Goal: Task Accomplishment & Management: Manage account settings

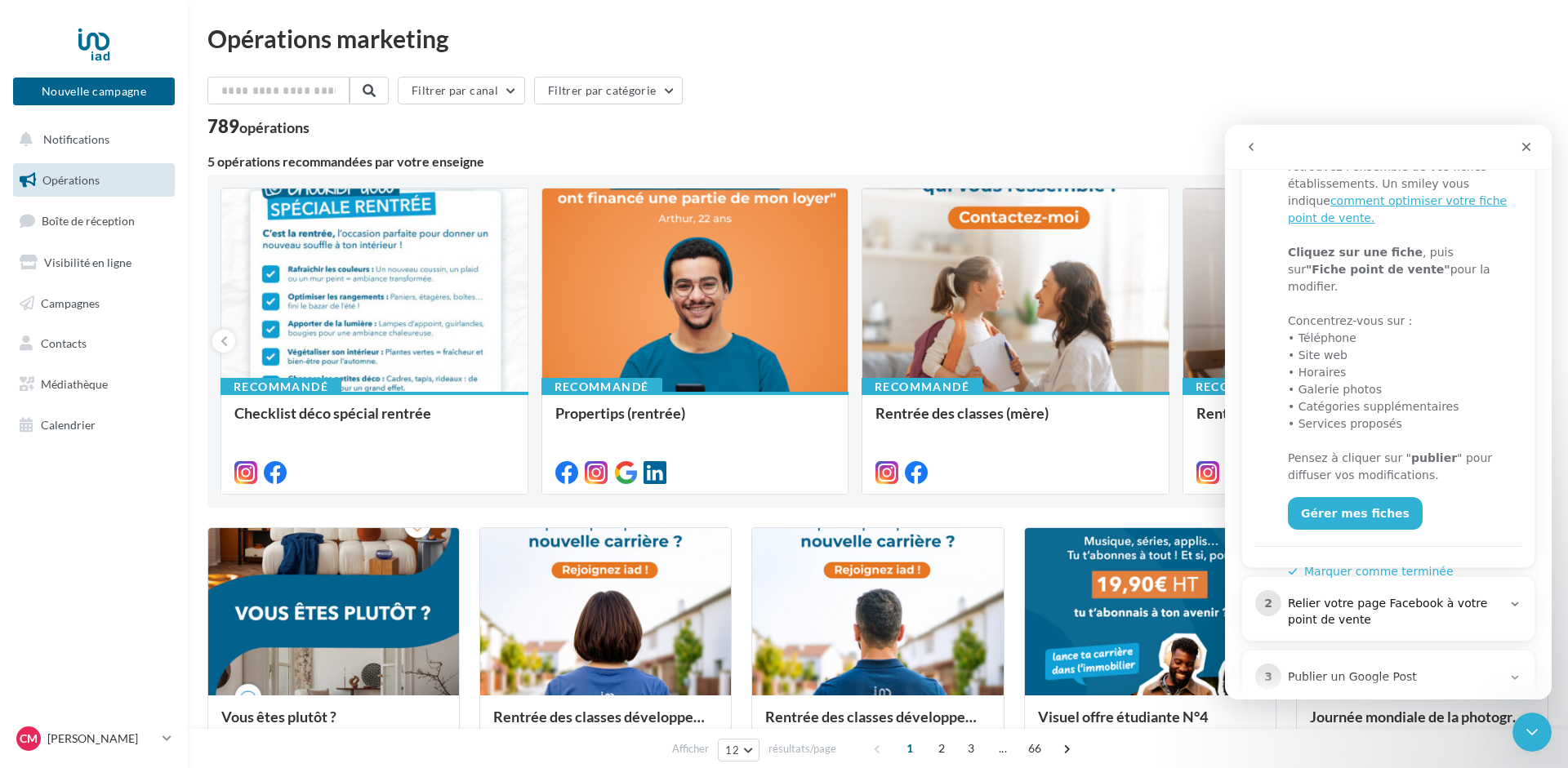
scroll to position [206, 0]
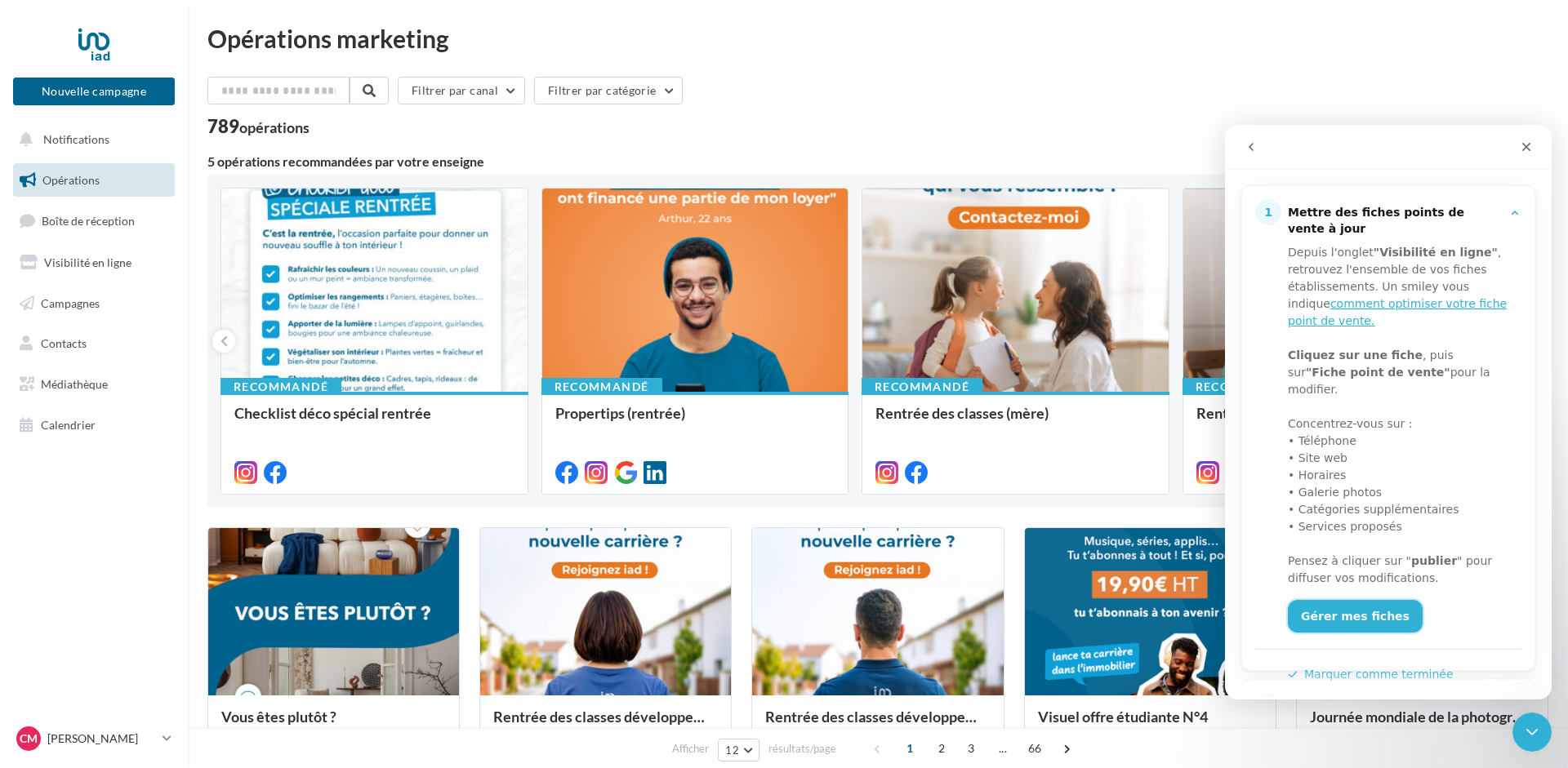
click at [1348, 600] on link "Gérer mes fiches" at bounding box center [1355, 616] width 135 height 33
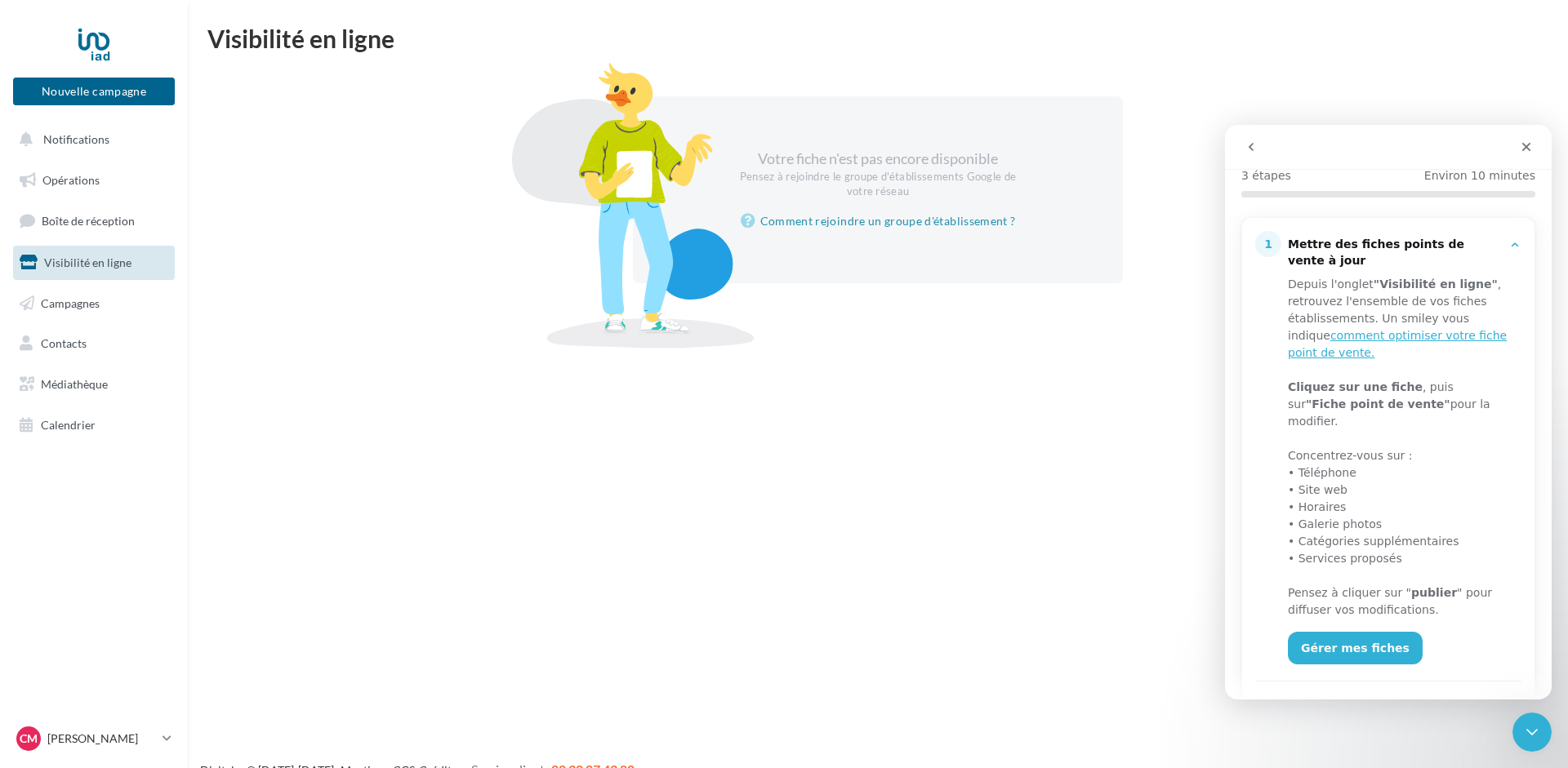
scroll to position [206, 0]
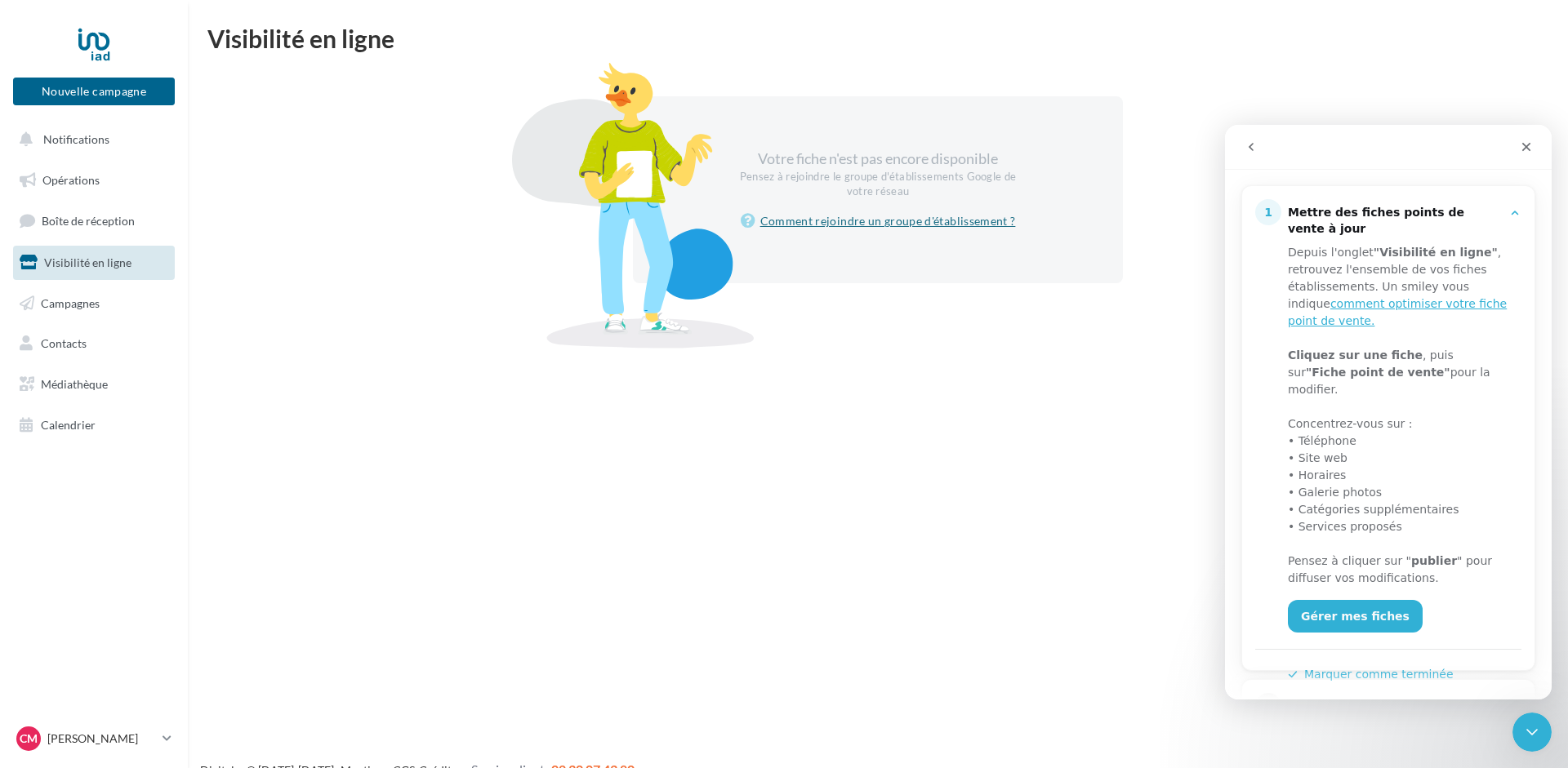
click at [870, 220] on link "Comment rejoindre un groupe d'établissement ?" at bounding box center [878, 221] width 275 height 20
click at [1524, 149] on icon "Fermer" at bounding box center [1526, 147] width 9 height 9
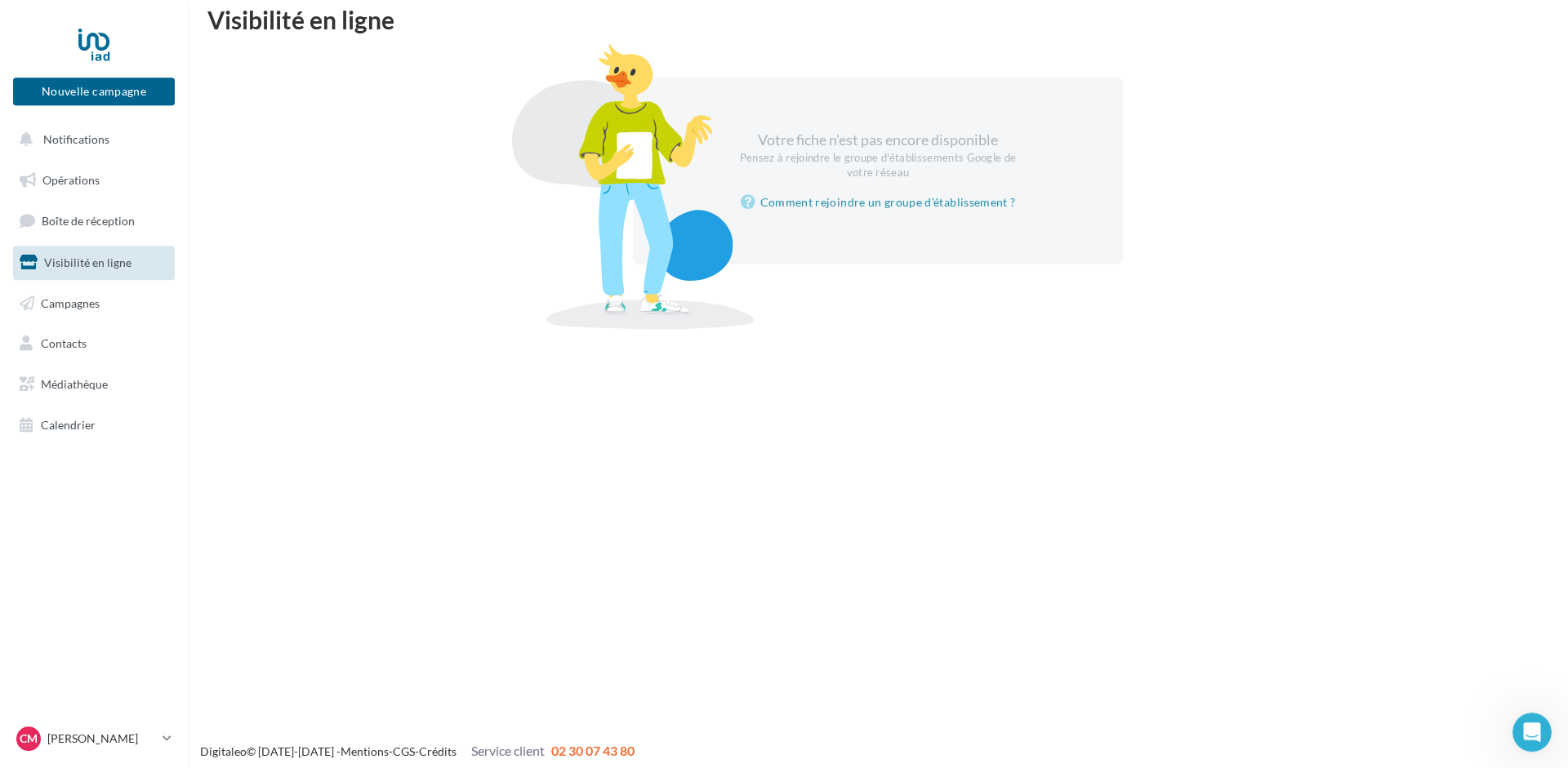
scroll to position [26, 0]
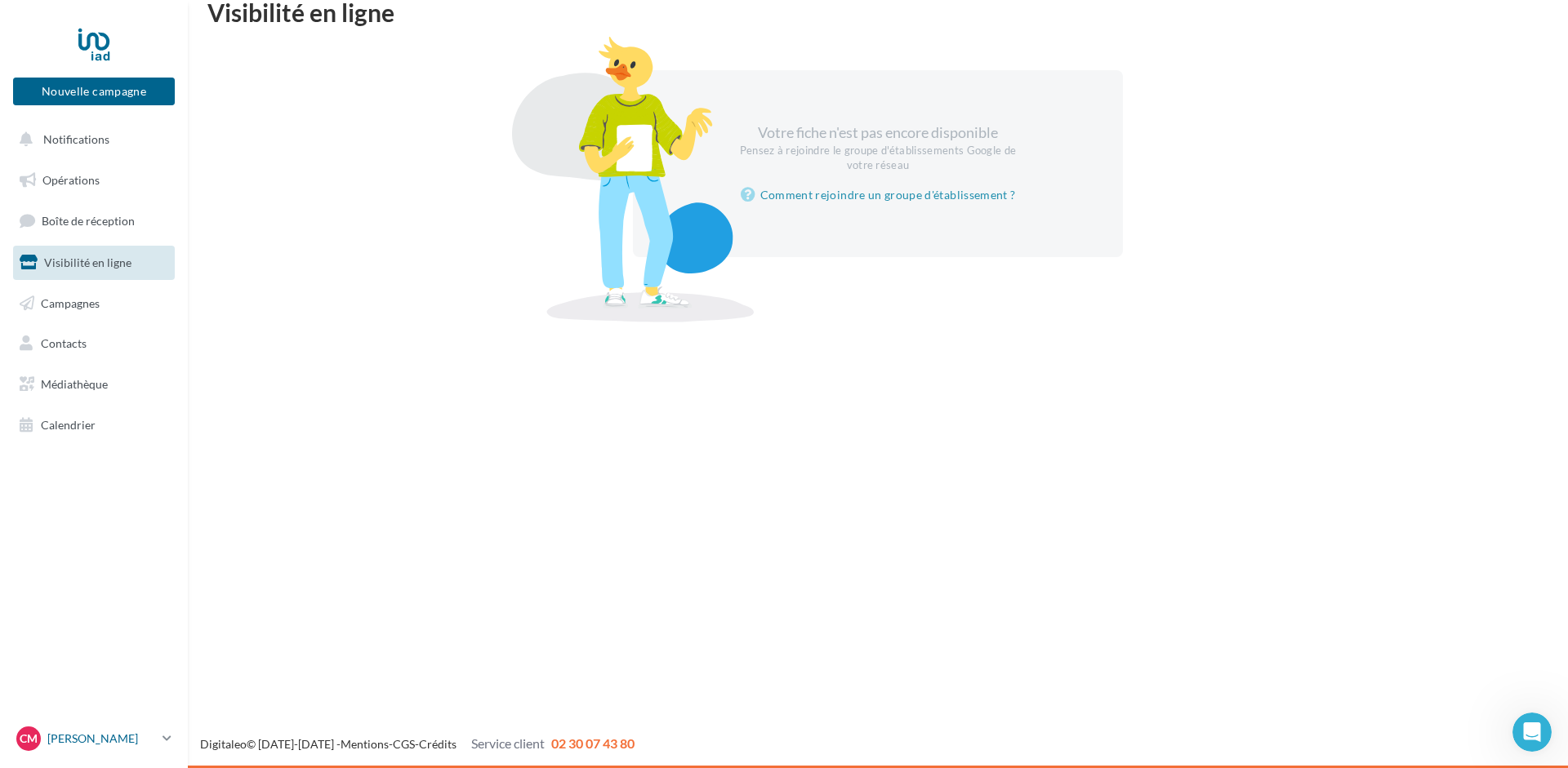
click at [106, 743] on p "[PERSON_NAME]" at bounding box center [101, 739] width 109 height 16
click at [109, 542] on link "Gérer mon compte" at bounding box center [135, 545] width 243 height 37
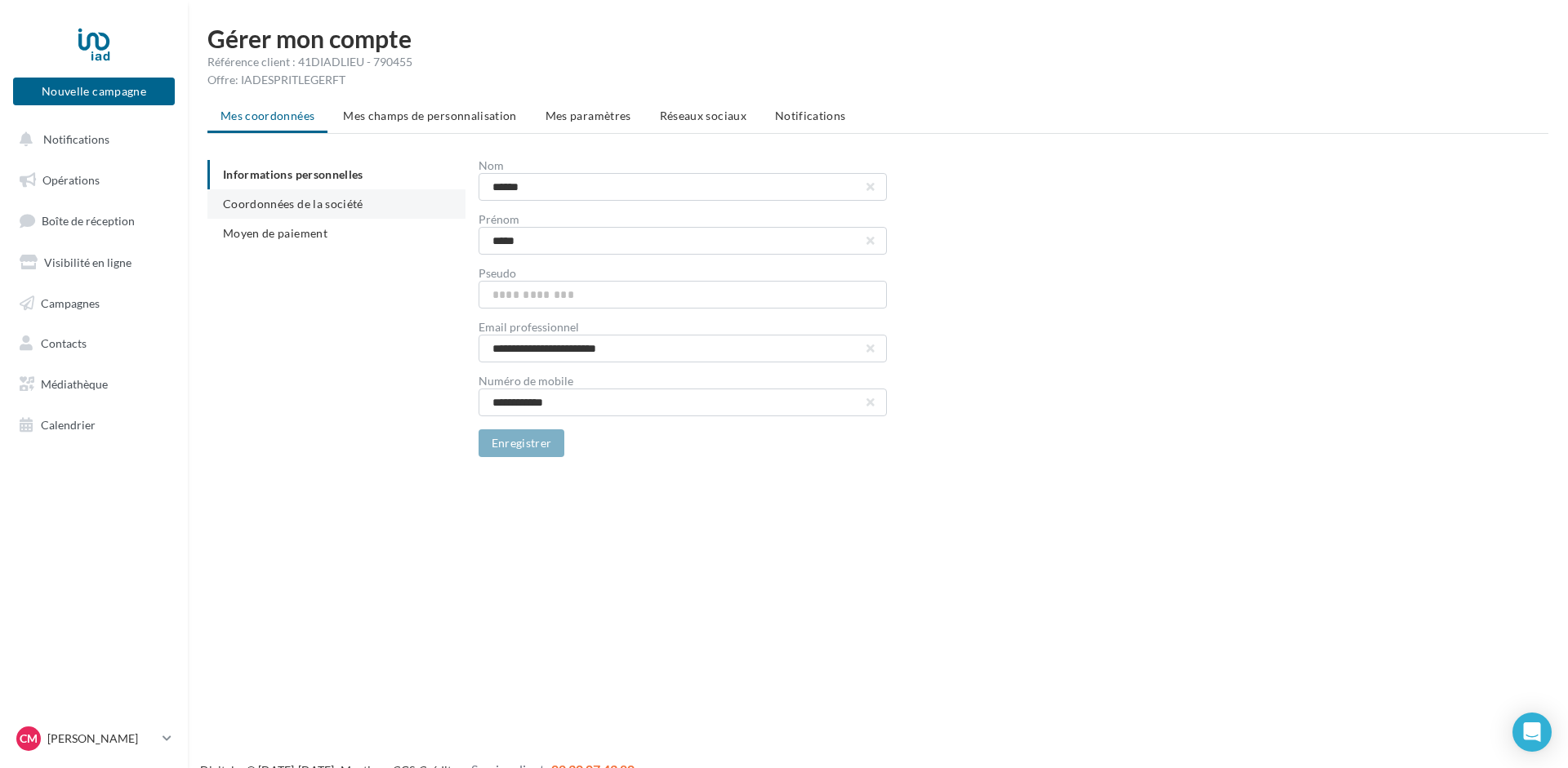
click at [281, 209] on span "Coordonnées de la société" at bounding box center [293, 204] width 140 height 14
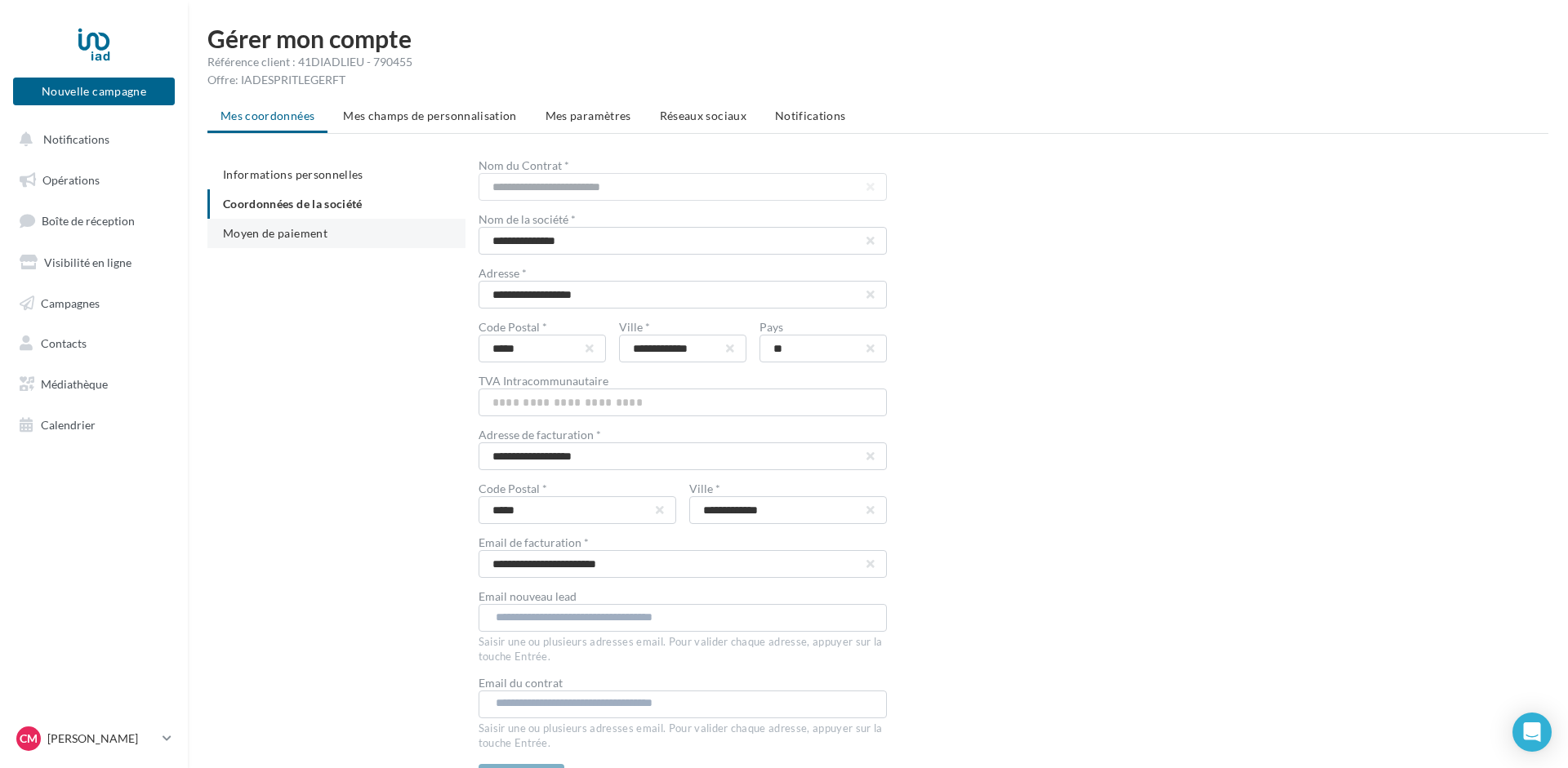
click at [293, 235] on span "Moyen de paiement" at bounding box center [275, 233] width 105 height 14
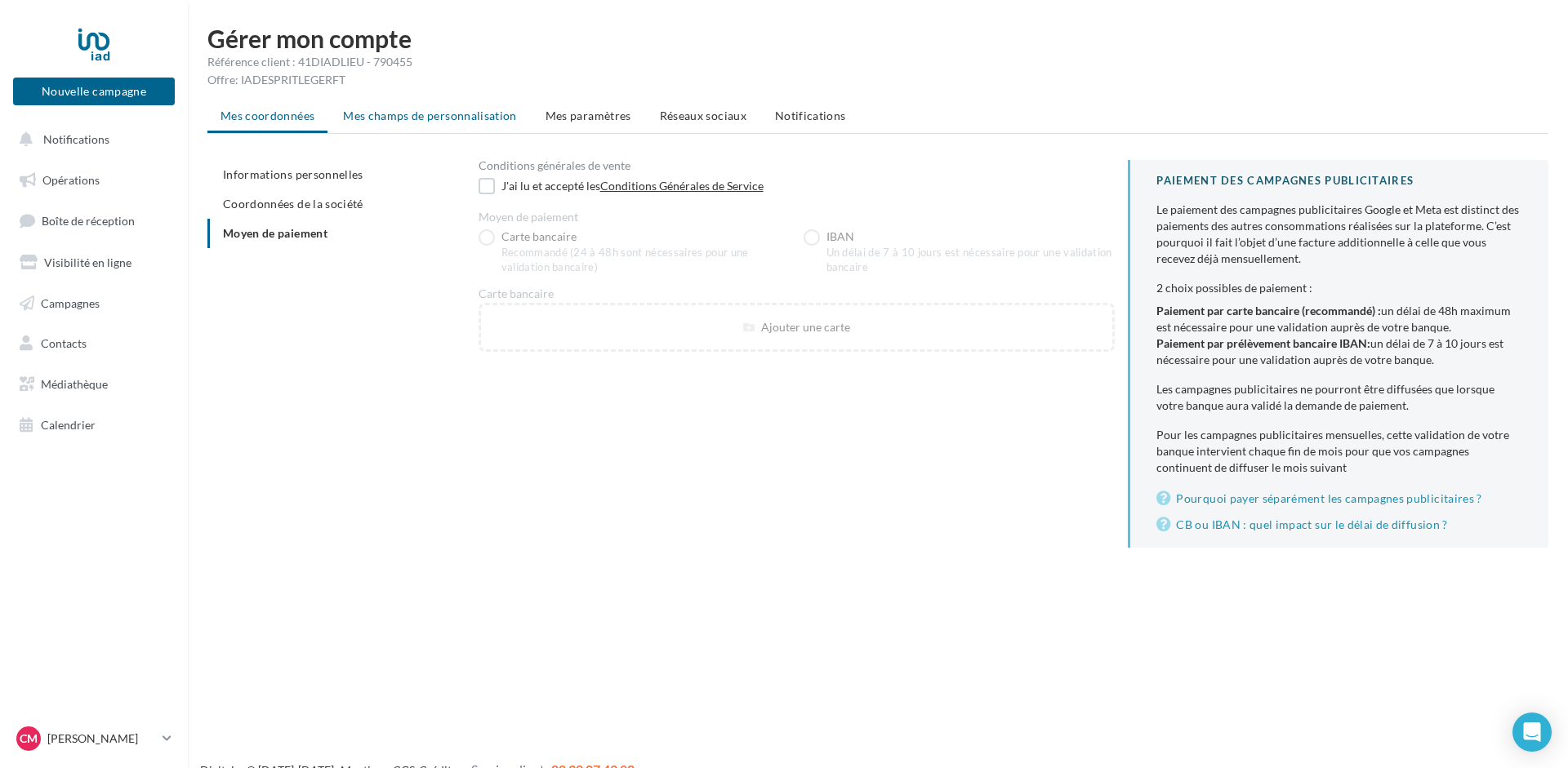
click at [438, 113] on span "Mes champs de personnalisation" at bounding box center [430, 116] width 174 height 14
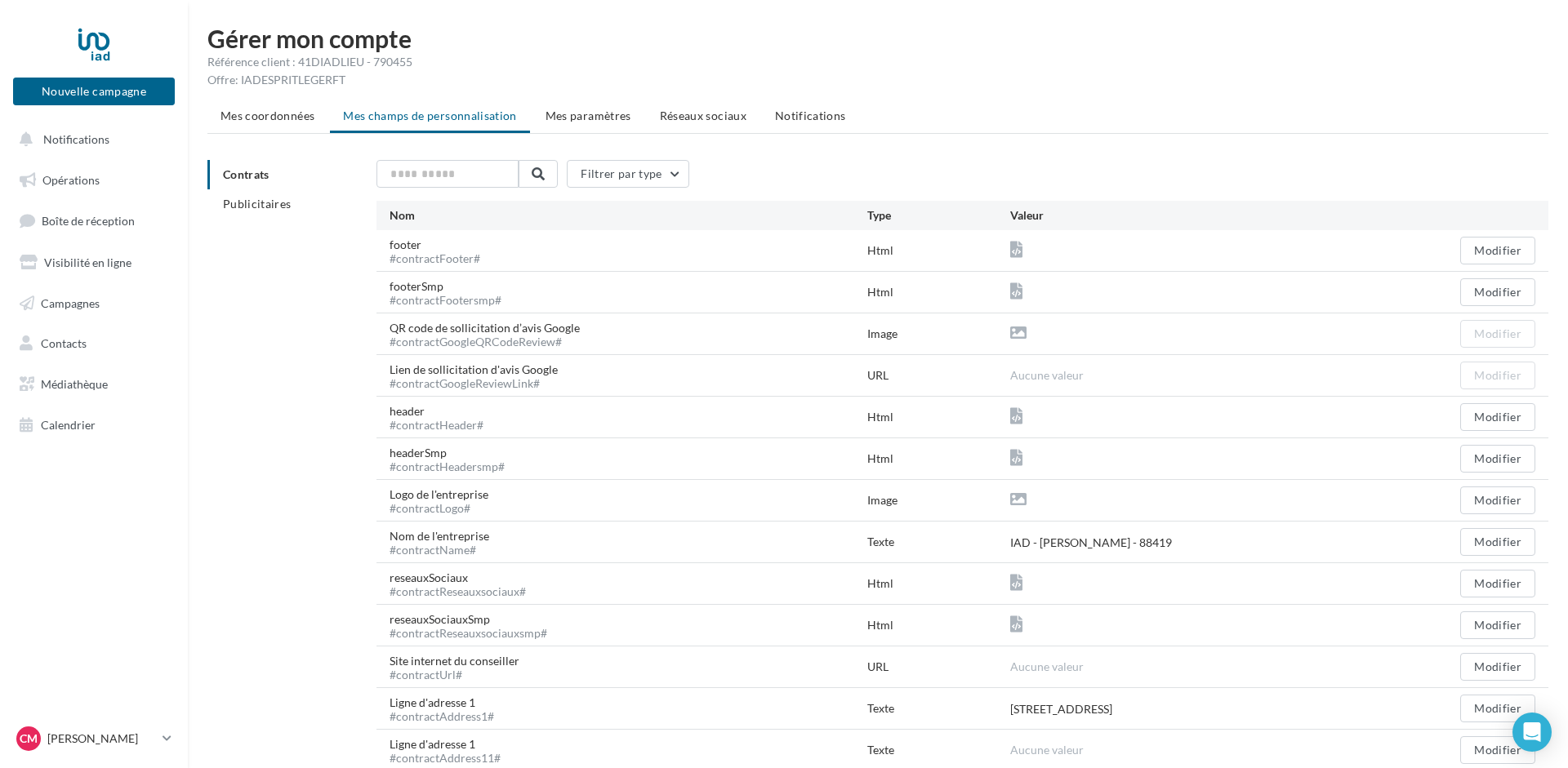
drag, startPoint x: 588, startPoint y: 116, endPoint x: 582, endPoint y: 55, distance: 61.5
click at [585, 51] on div "Gérer mon compte Référence client : 41DIADLIEU - 790455 Offre: IADESPRITLEGERFT…" at bounding box center [878, 619] width 1380 height 1187
click at [598, 115] on span "Mes paramètres" at bounding box center [588, 116] width 86 height 14
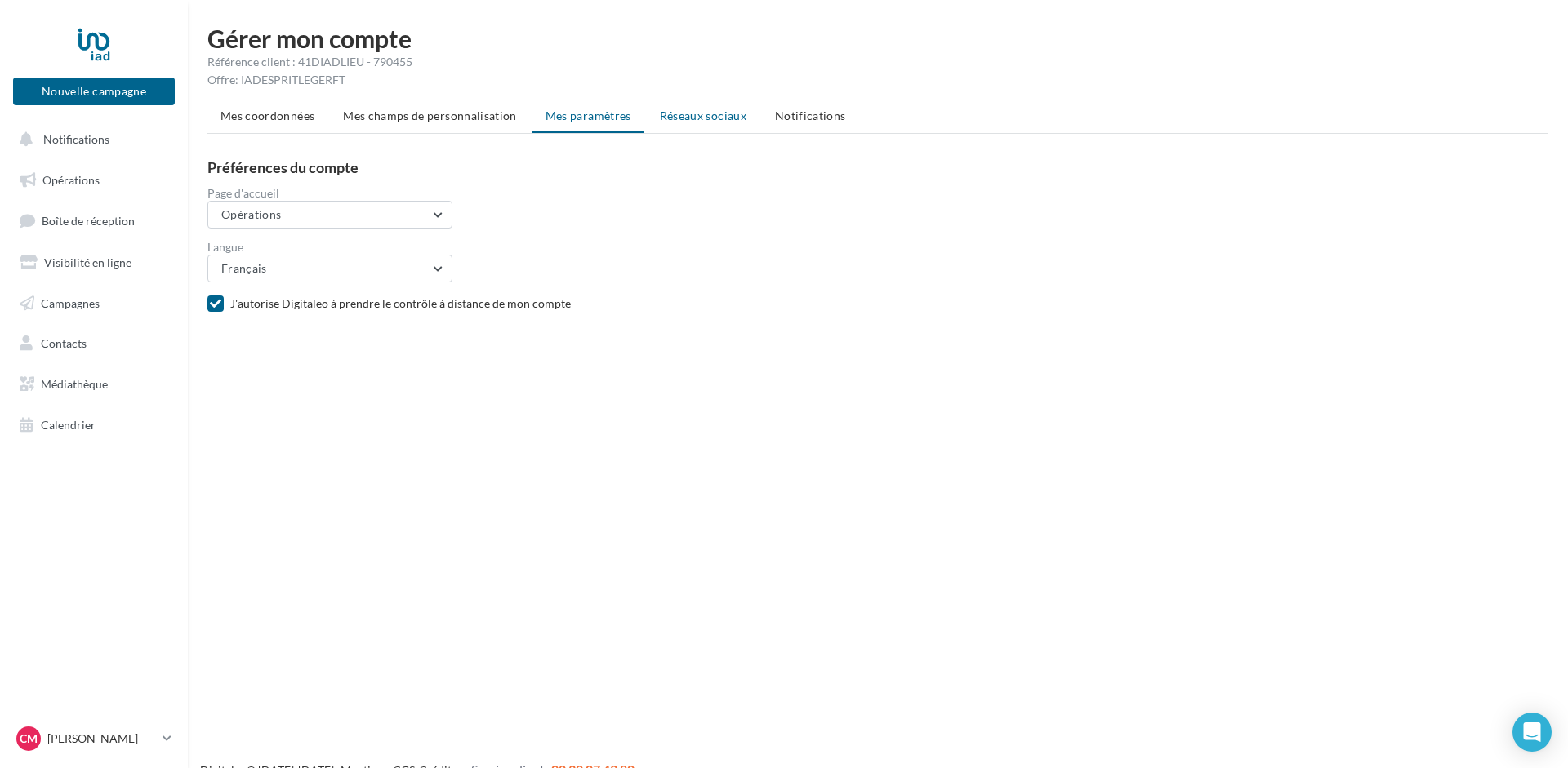
click at [685, 112] on span "Réseaux sociaux" at bounding box center [703, 116] width 87 height 14
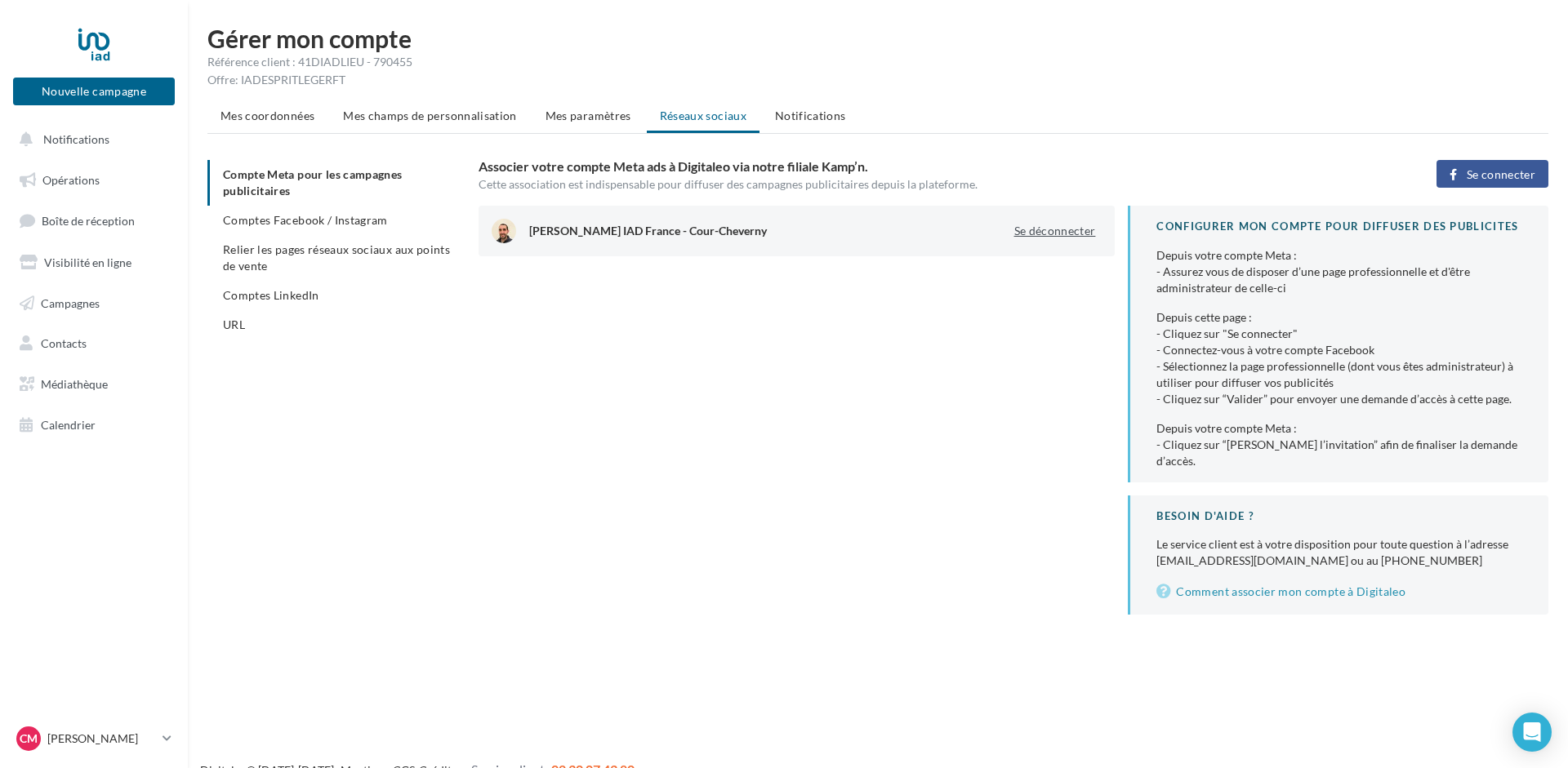
click at [1064, 229] on button "Se déconnecter" at bounding box center [1055, 231] width 95 height 20
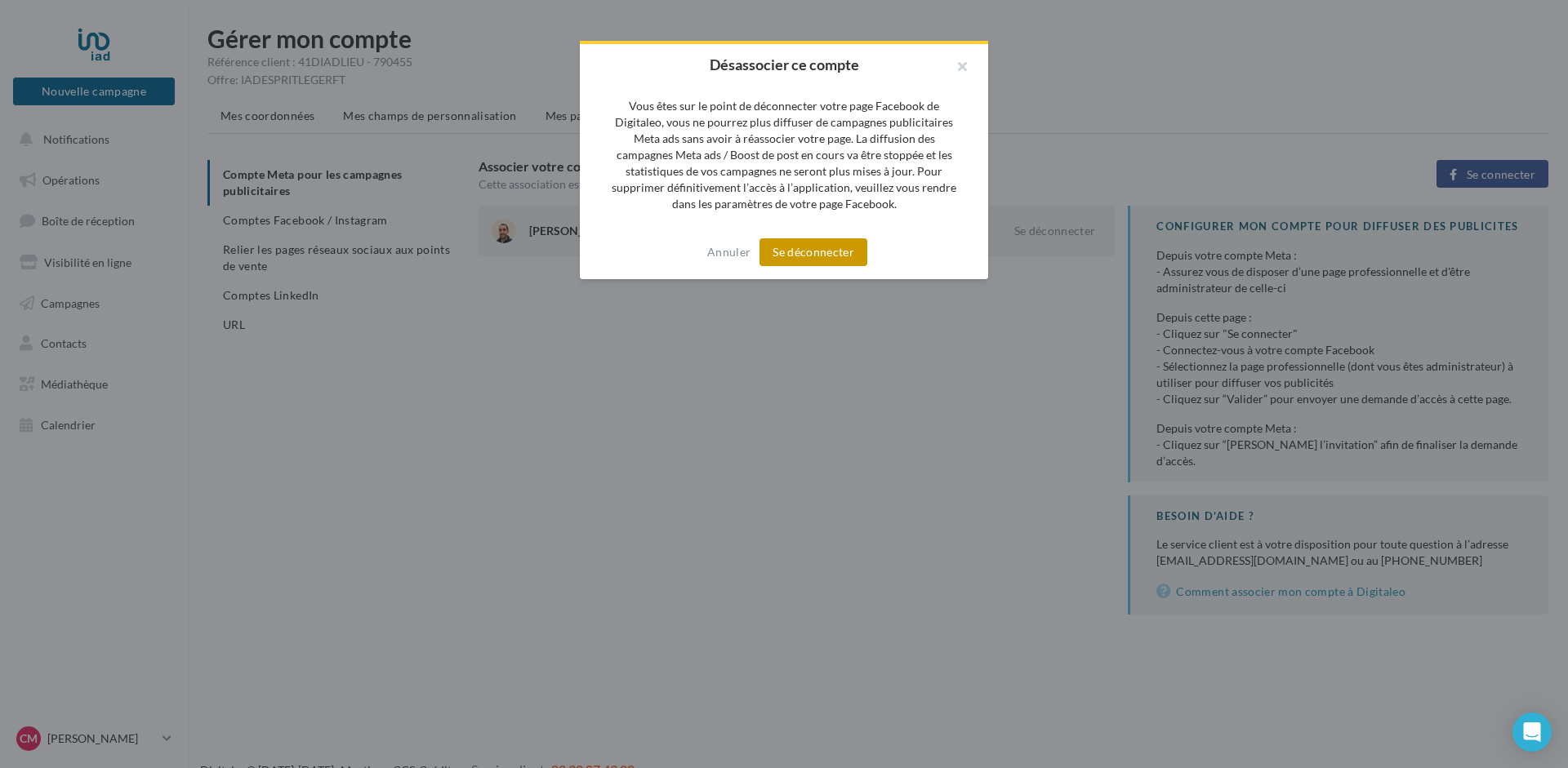
click at [825, 251] on button "Se déconnecter" at bounding box center [813, 252] width 108 height 28
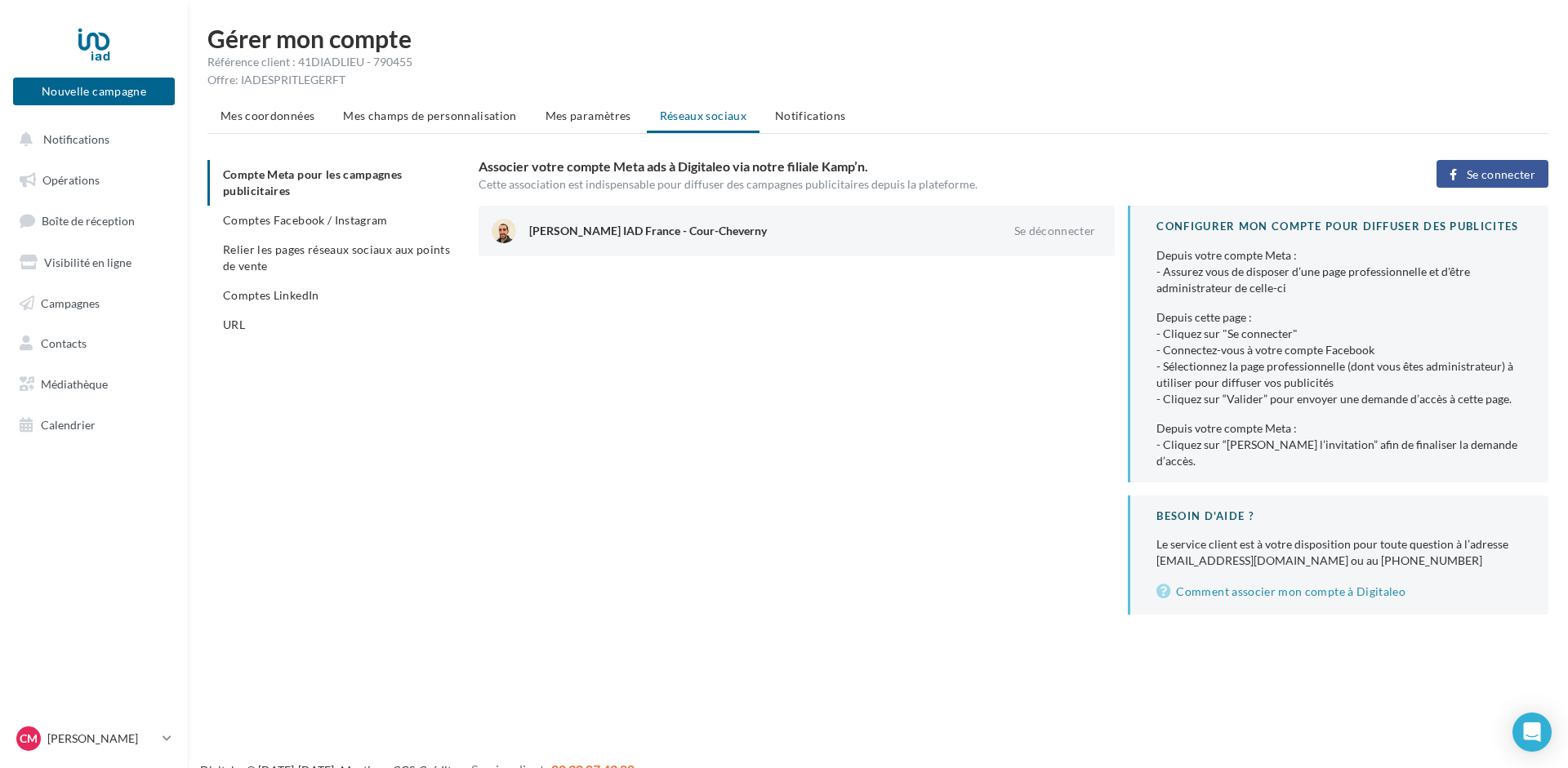
click at [284, 205] on ul "Compte Meta pour les campagnes publicitaires Comptes Facebook / Instagram Relie…" at bounding box center [336, 250] width 258 height 180
click at [283, 215] on span "Comptes Facebook / Instagram" at bounding box center [305, 220] width 165 height 14
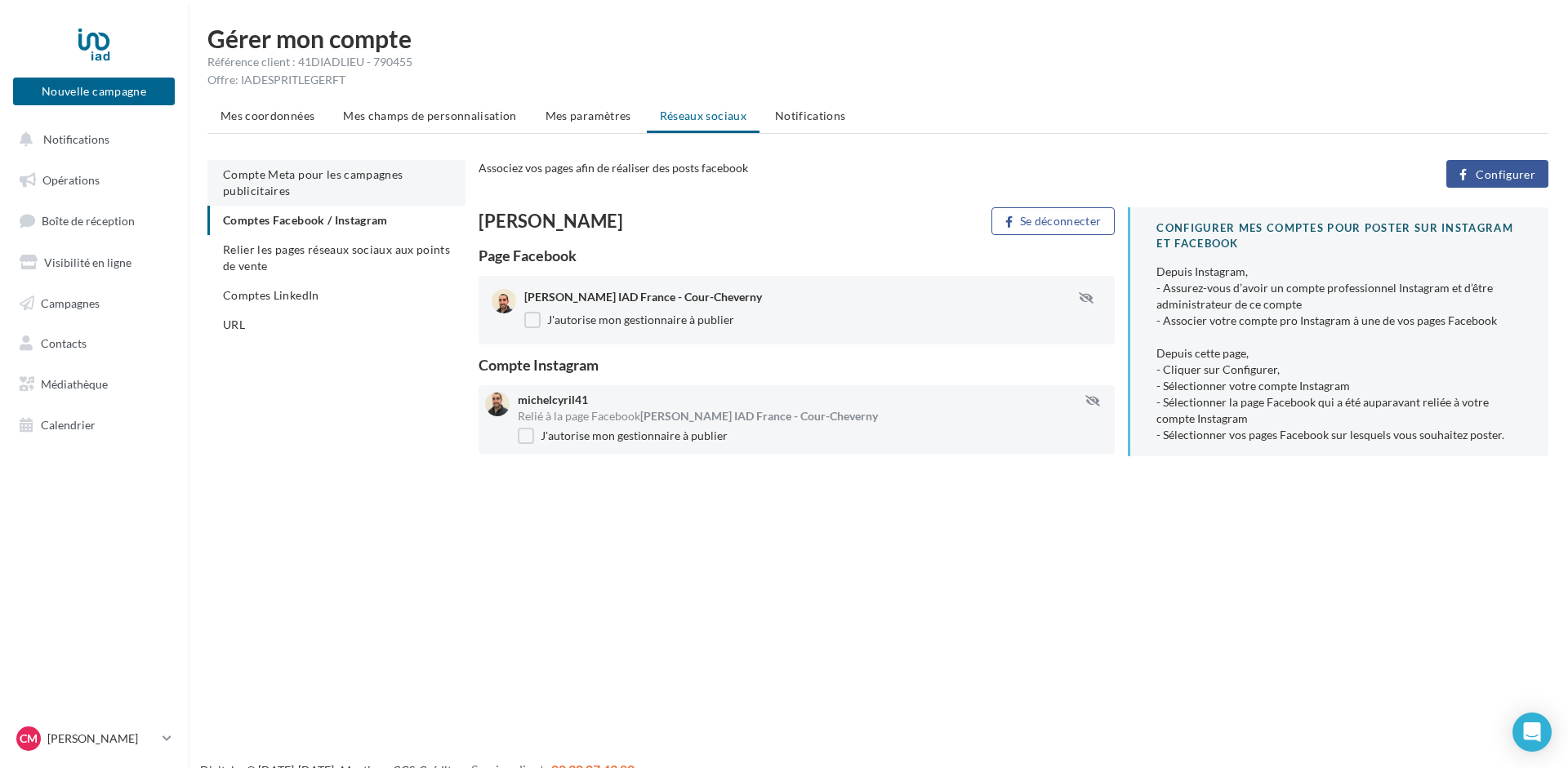
click at [292, 177] on span "Compte Meta pour les campagnes publicitaires" at bounding box center [313, 182] width 180 height 30
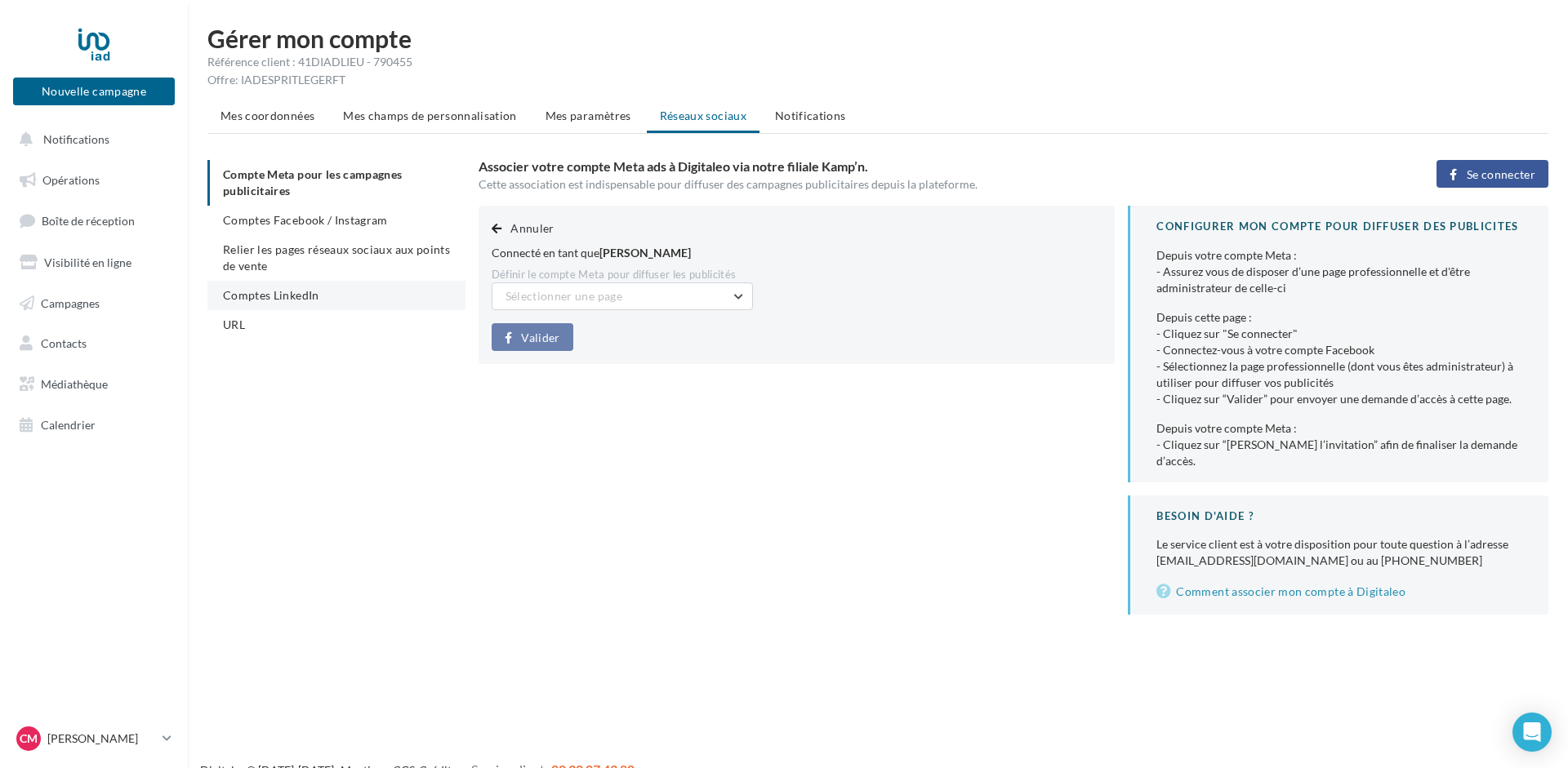
click at [269, 291] on span "Comptes LinkedIn" at bounding box center [271, 295] width 96 height 14
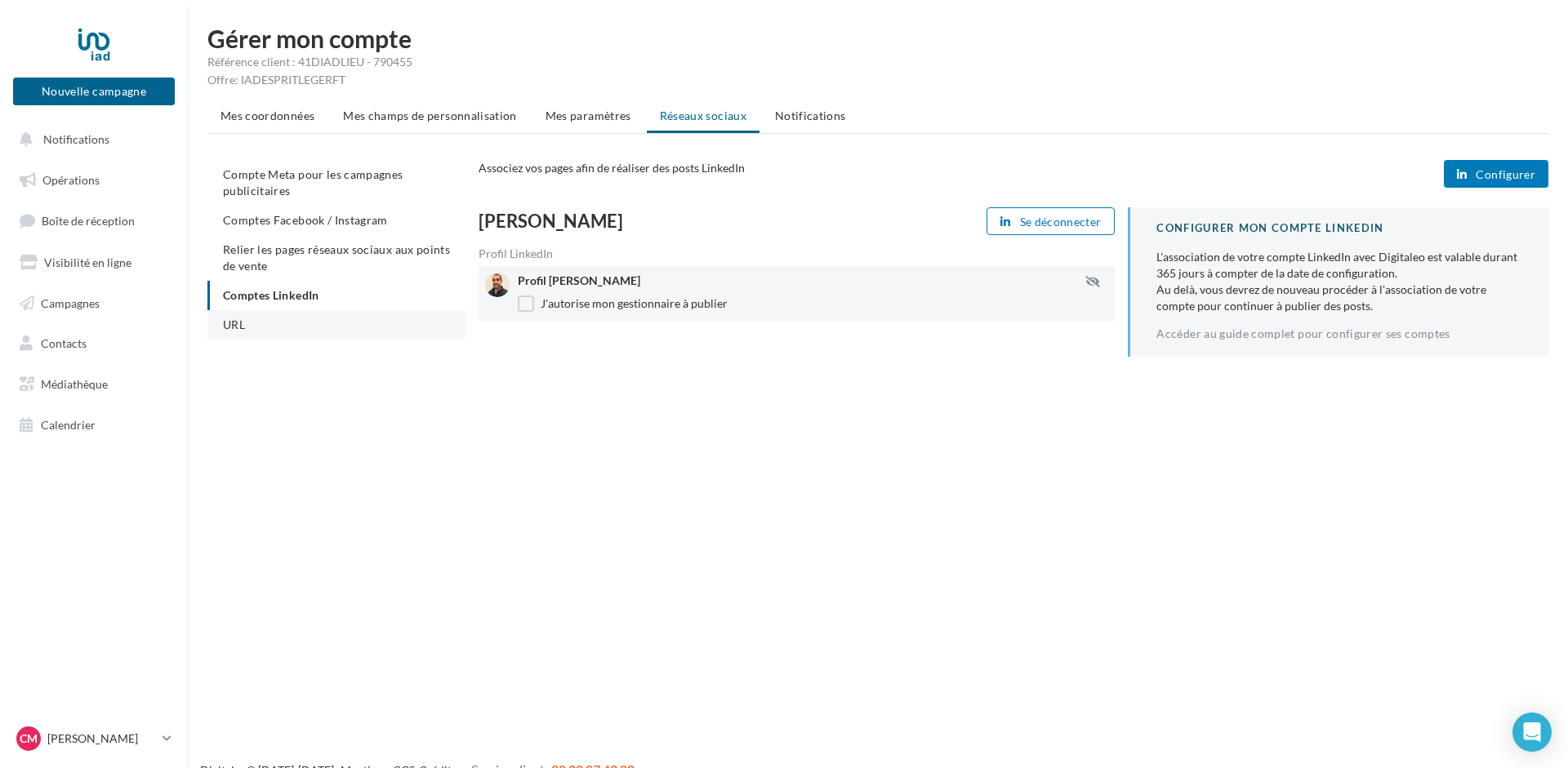
click at [255, 332] on li "URL" at bounding box center [336, 324] width 258 height 29
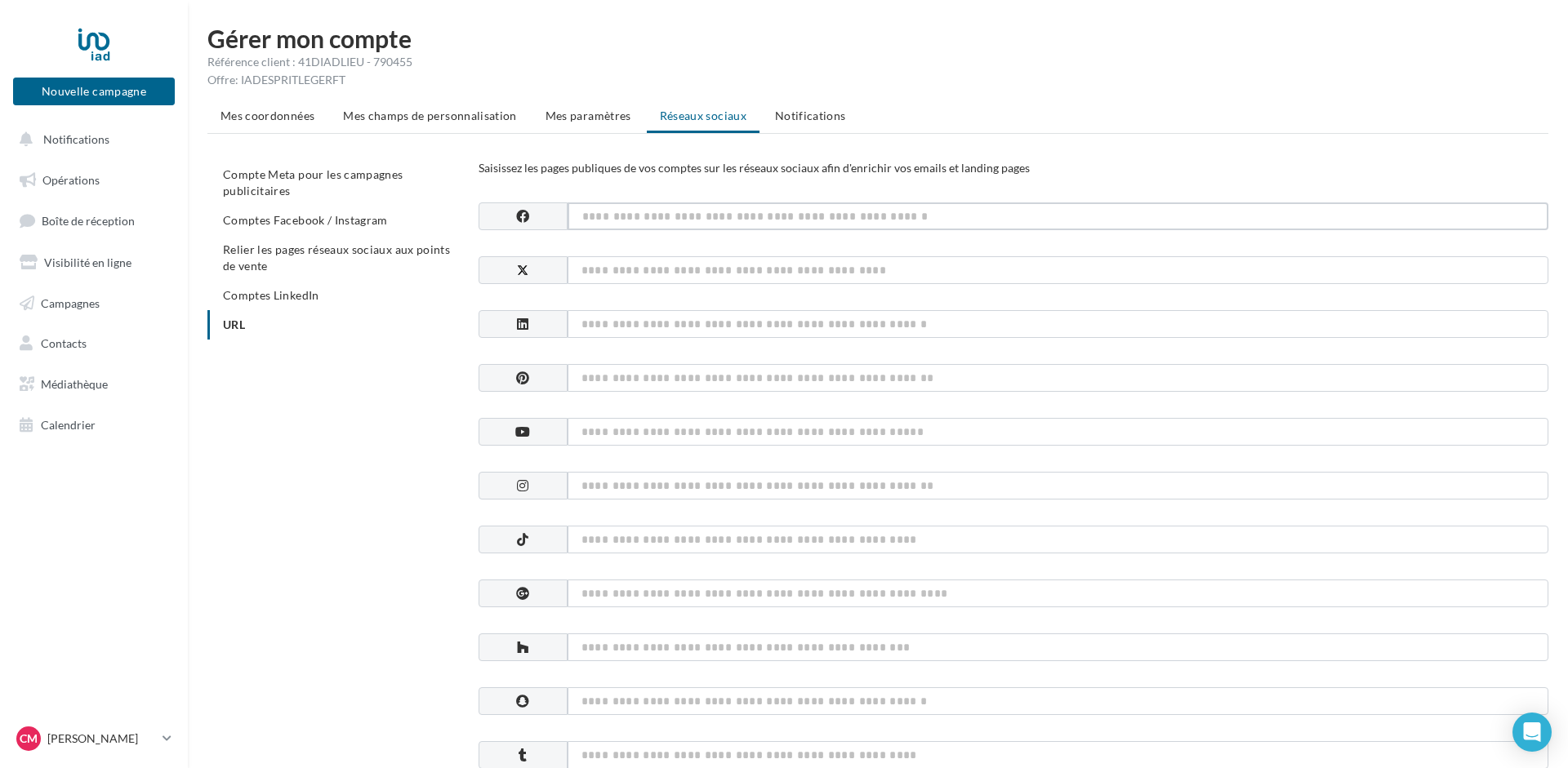
click at [605, 214] on input at bounding box center [1057, 216] width 981 height 28
paste input "**********"
type input "**********"
click at [612, 318] on input at bounding box center [1057, 324] width 981 height 28
click at [585, 376] on input at bounding box center [1057, 378] width 981 height 28
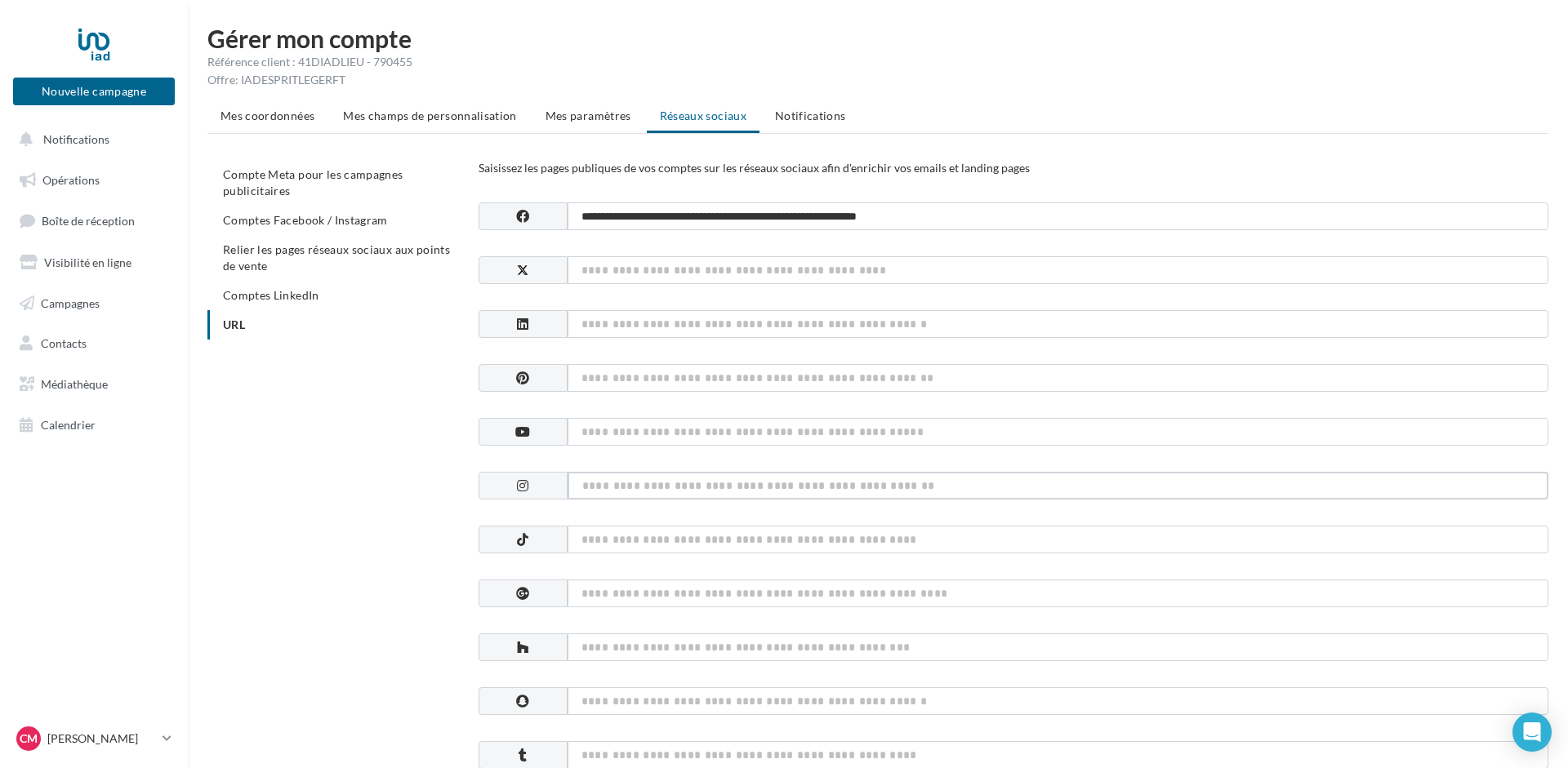
click at [671, 487] on input at bounding box center [1057, 486] width 981 height 28
paste input "**********"
type input "**********"
click at [632, 318] on input at bounding box center [1057, 324] width 981 height 28
paste input "**********"
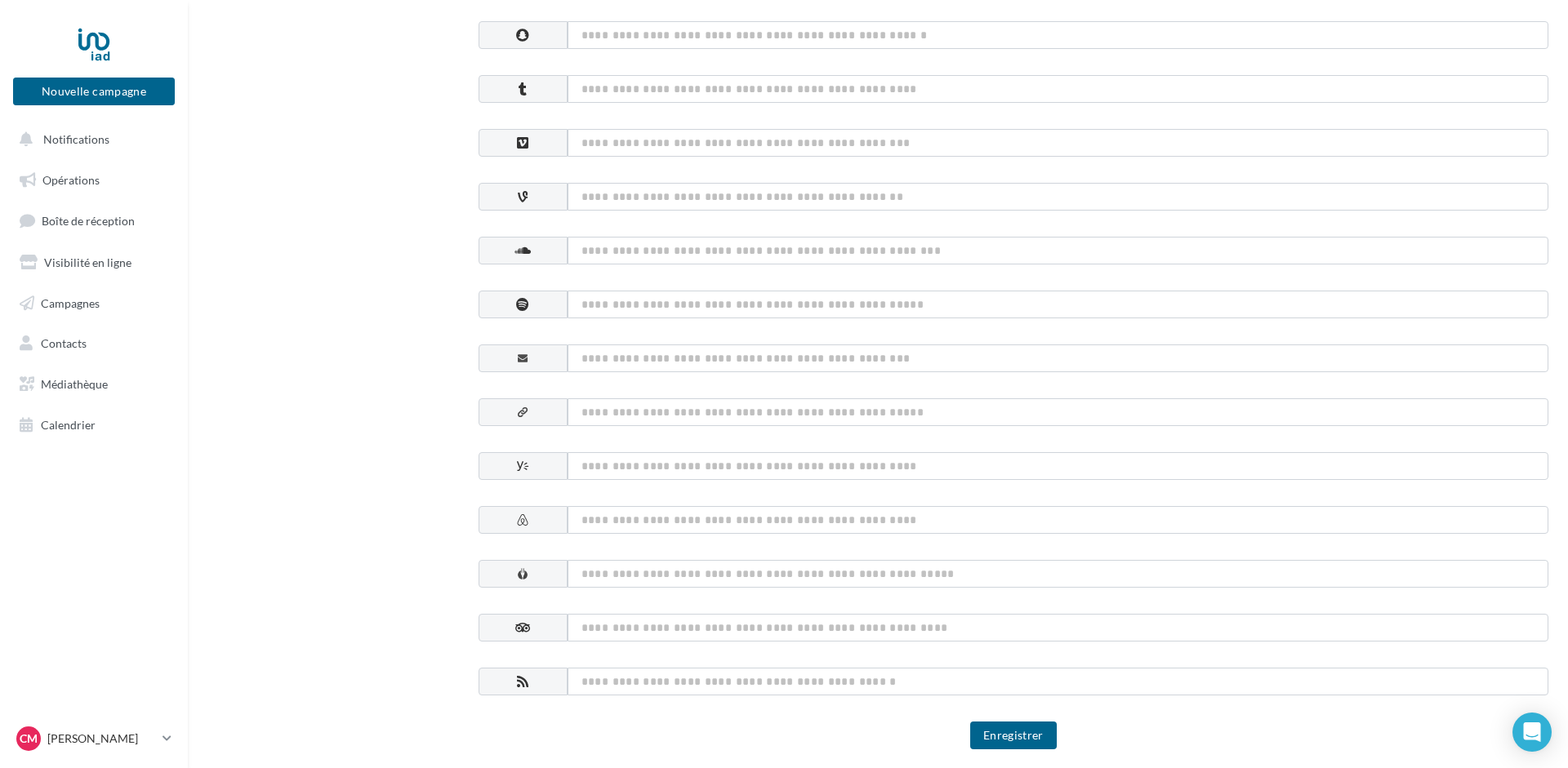
scroll to position [718, 0]
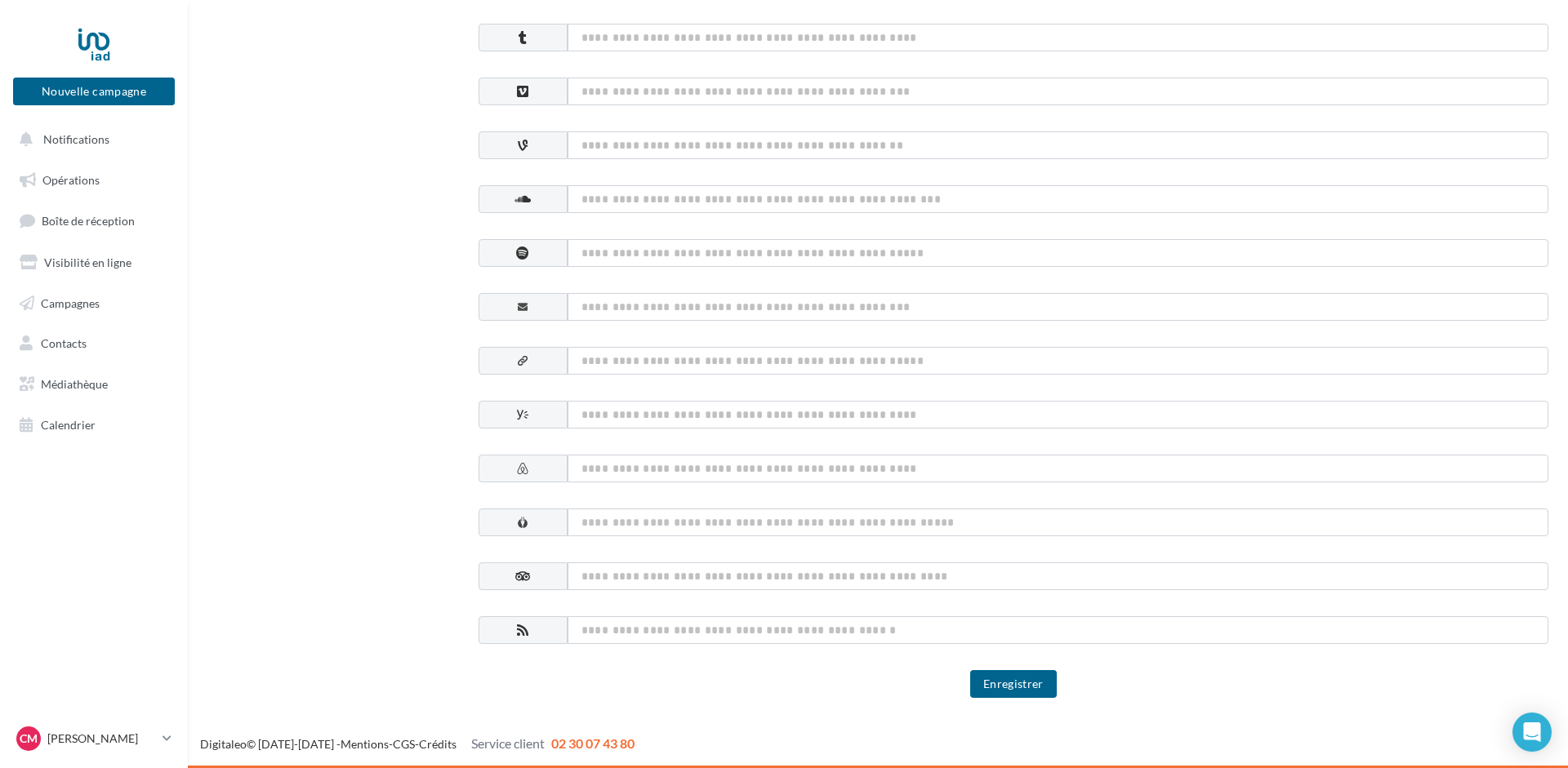
type input "**********"
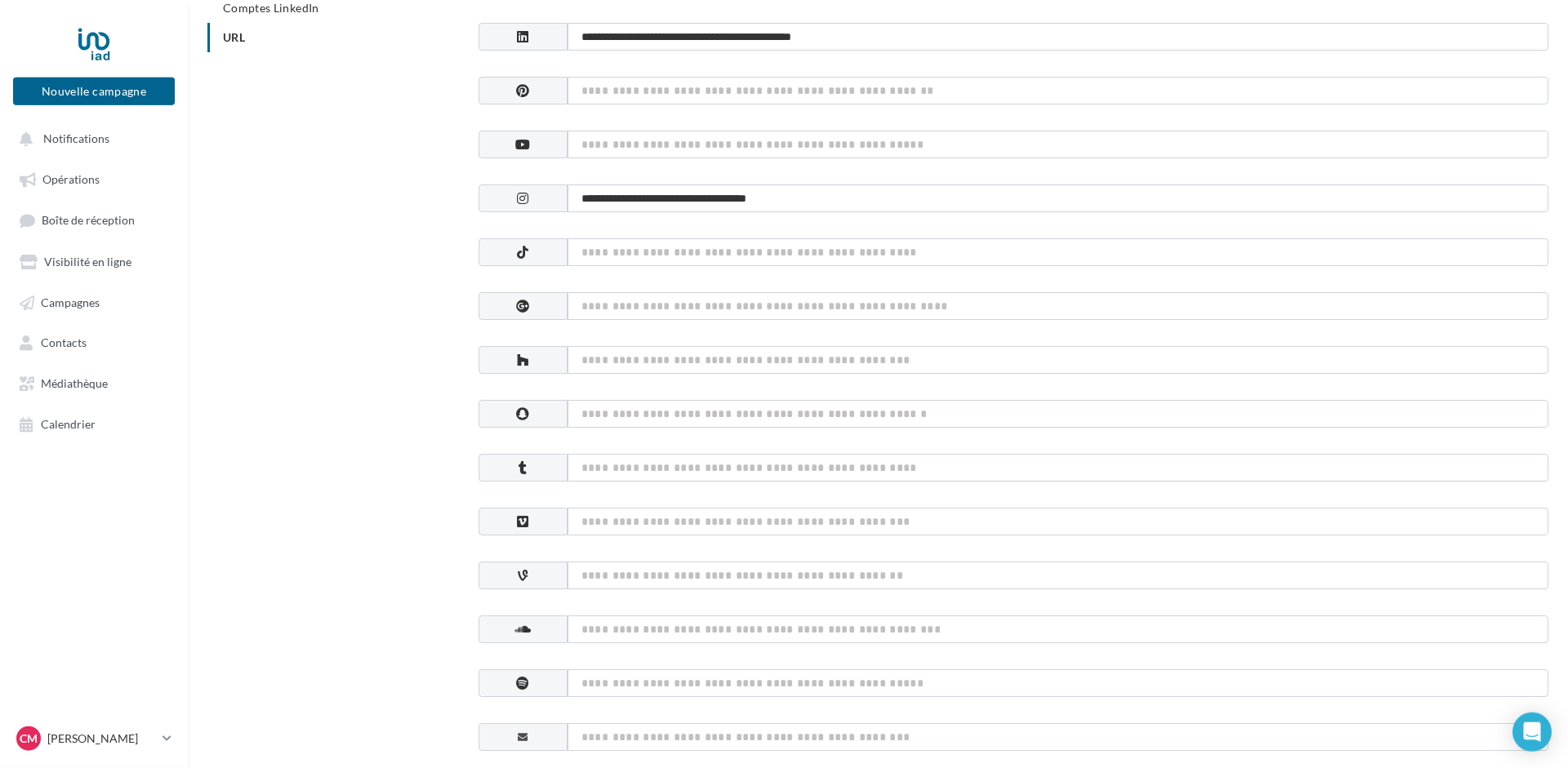
scroll to position [0, 0]
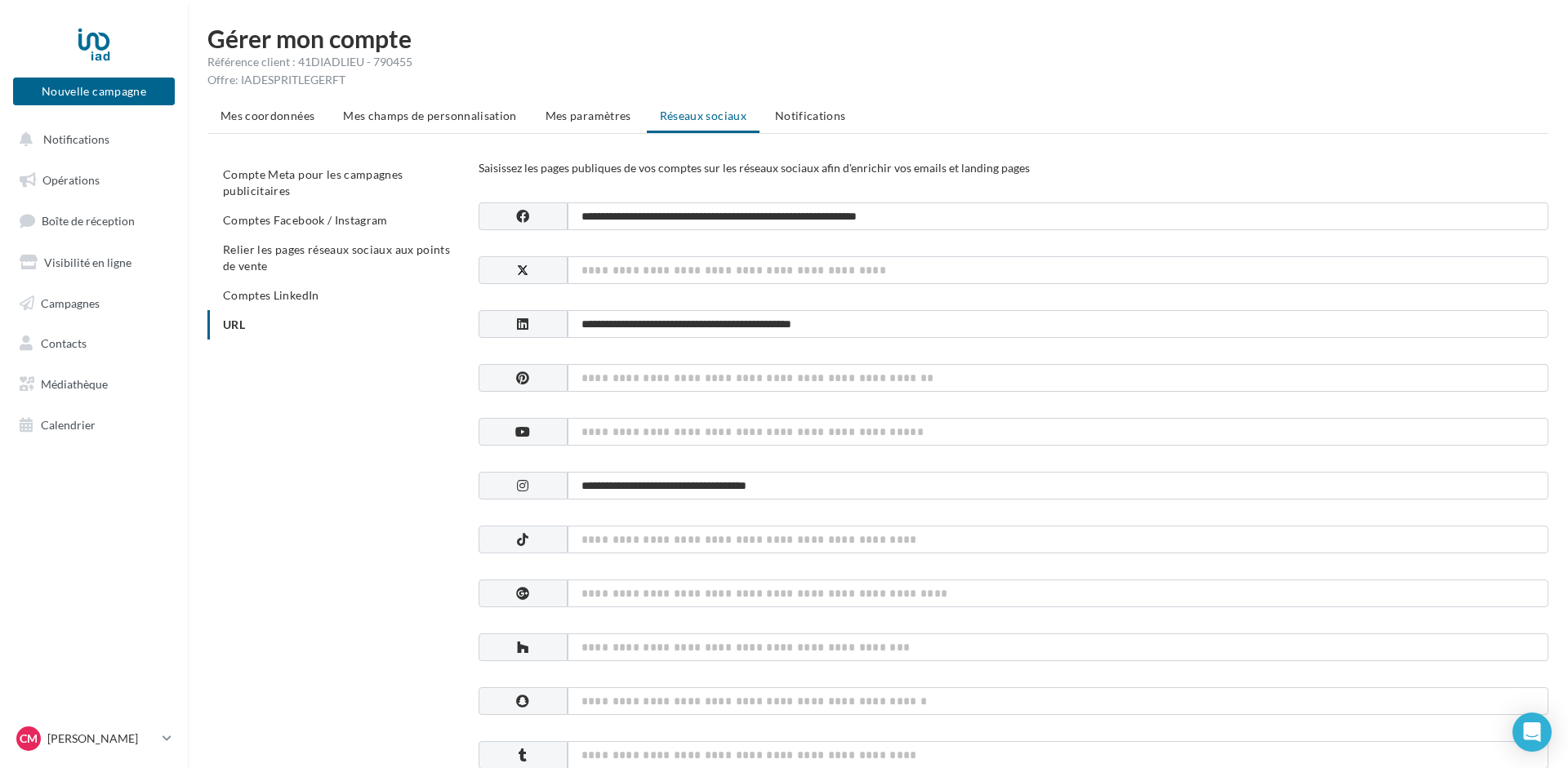
drag, startPoint x: 790, startPoint y: 697, endPoint x: 794, endPoint y: 502, distance: 195.2
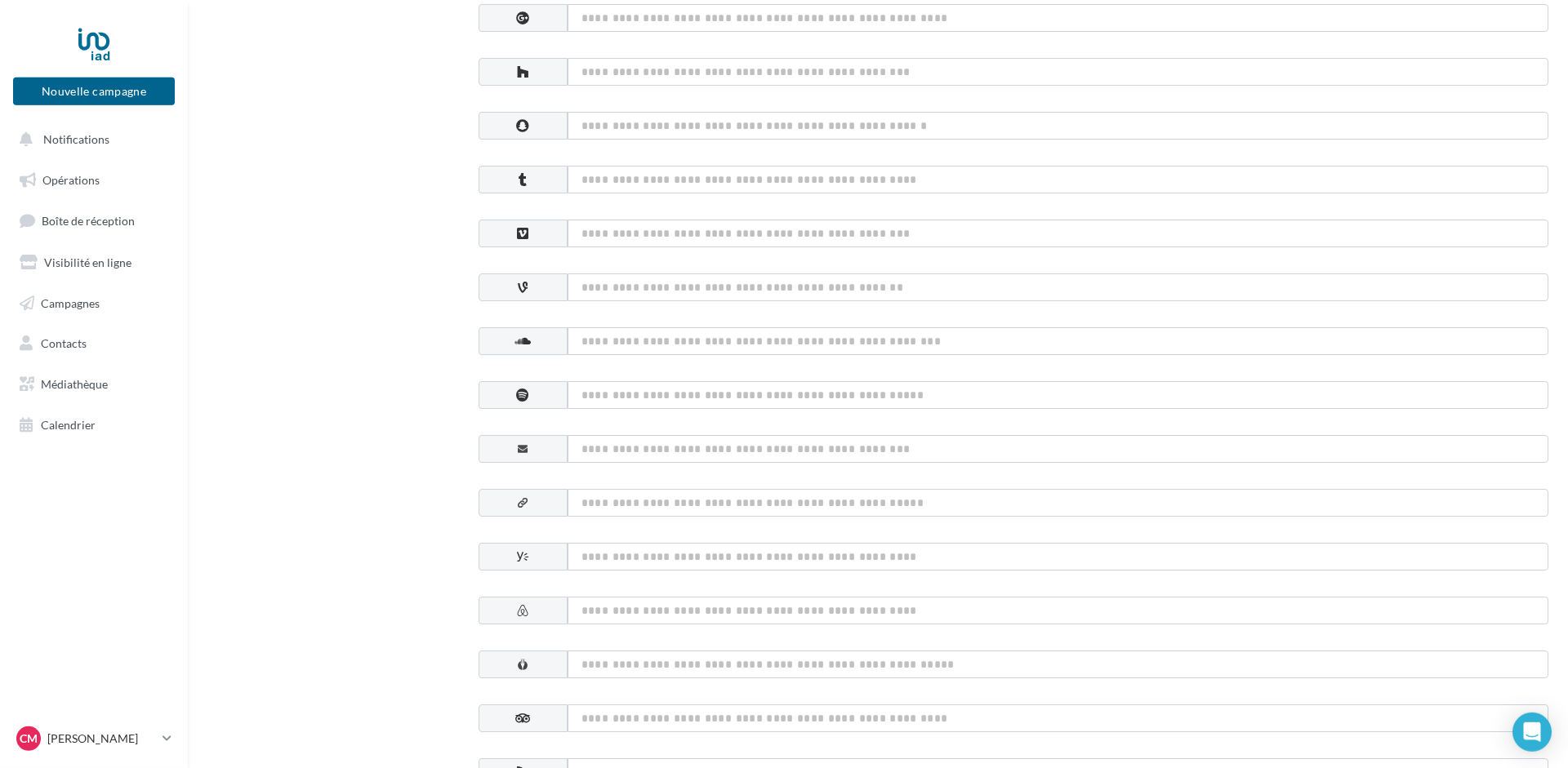
scroll to position [583, 0]
click at [648, 492] on input at bounding box center [1057, 496] width 981 height 28
paste input "**********"
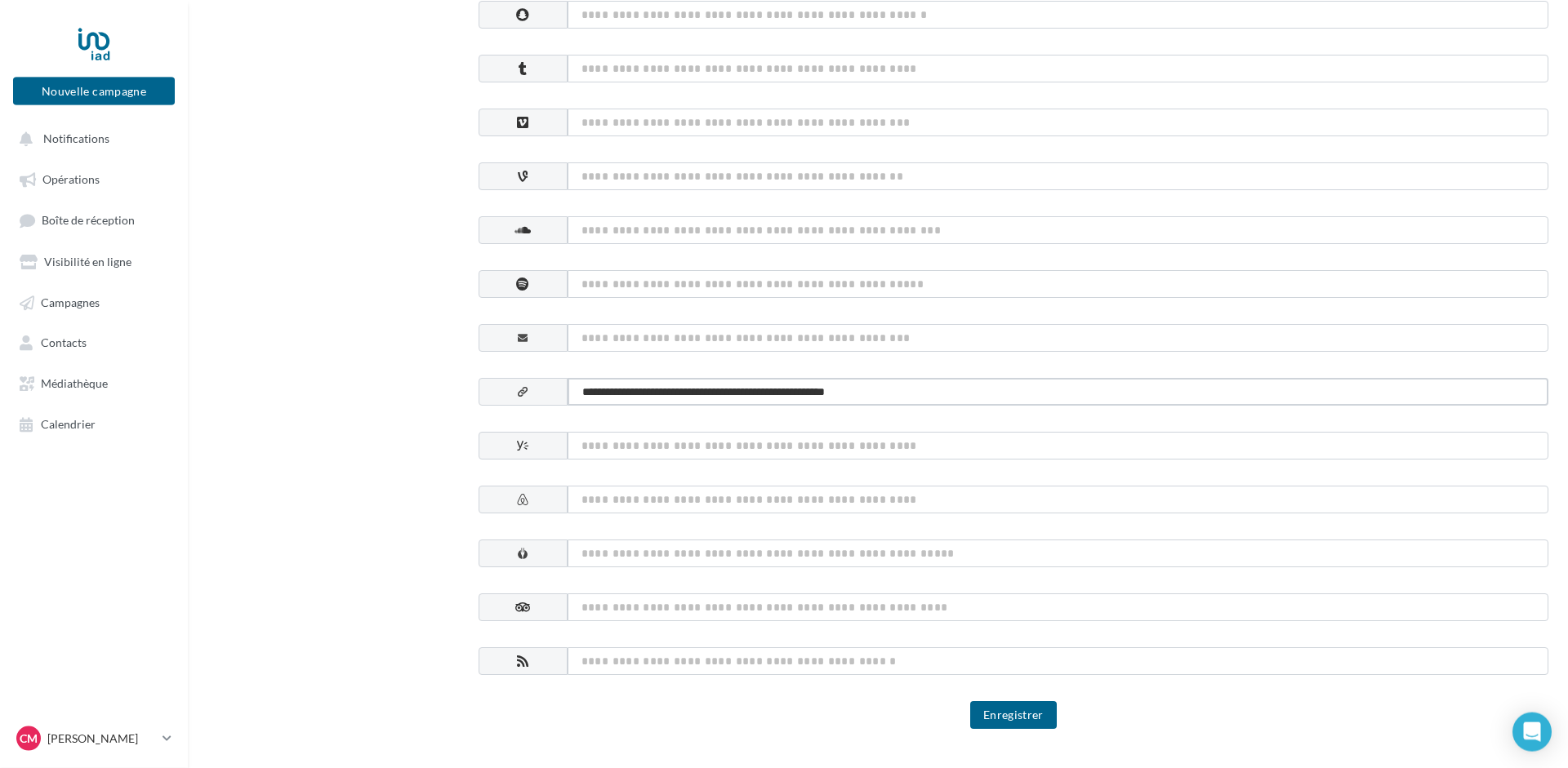
scroll to position [718, 0]
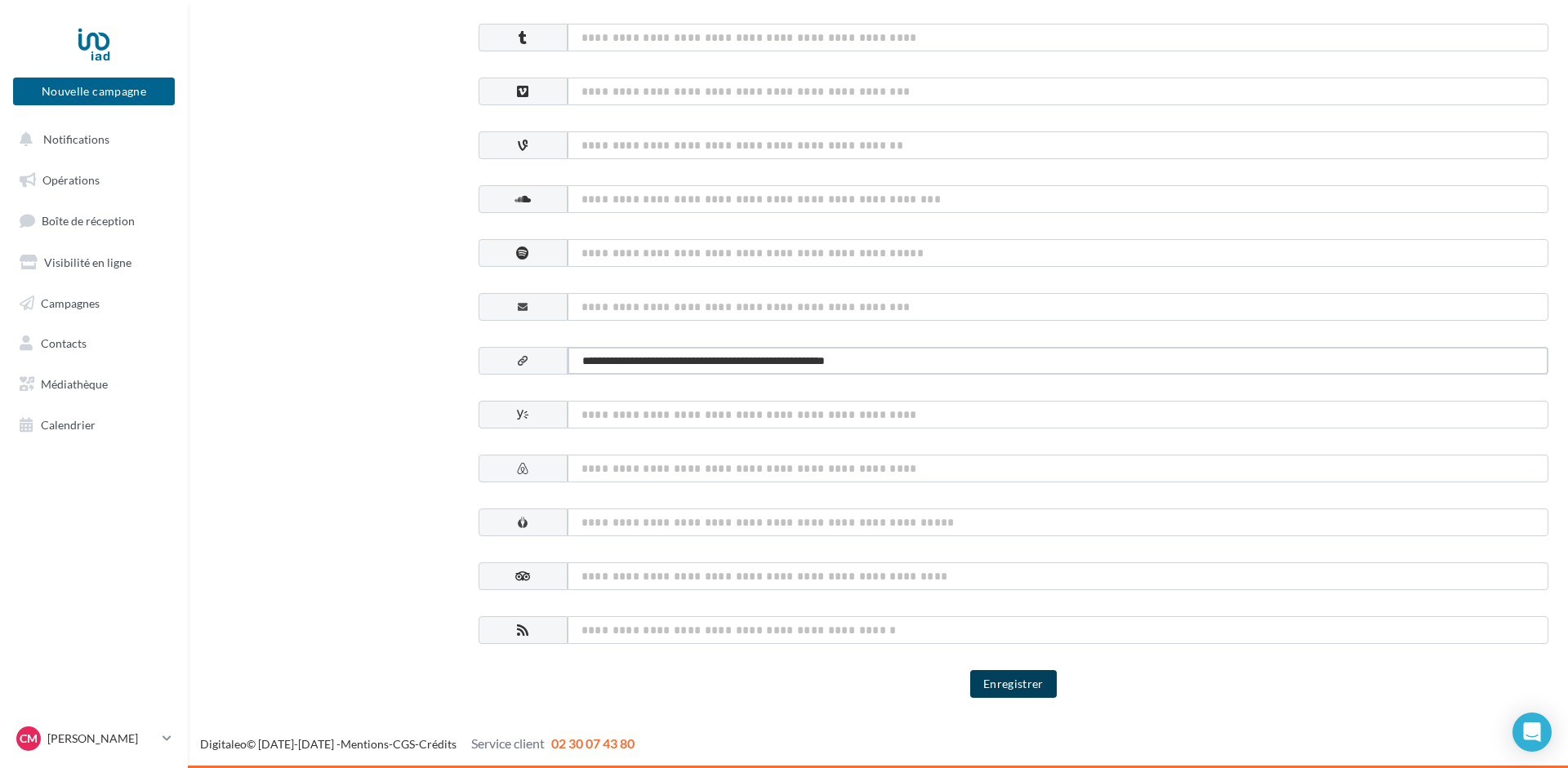
type input "**********"
click at [1040, 679] on button "Enregistrer" at bounding box center [1013, 684] width 87 height 28
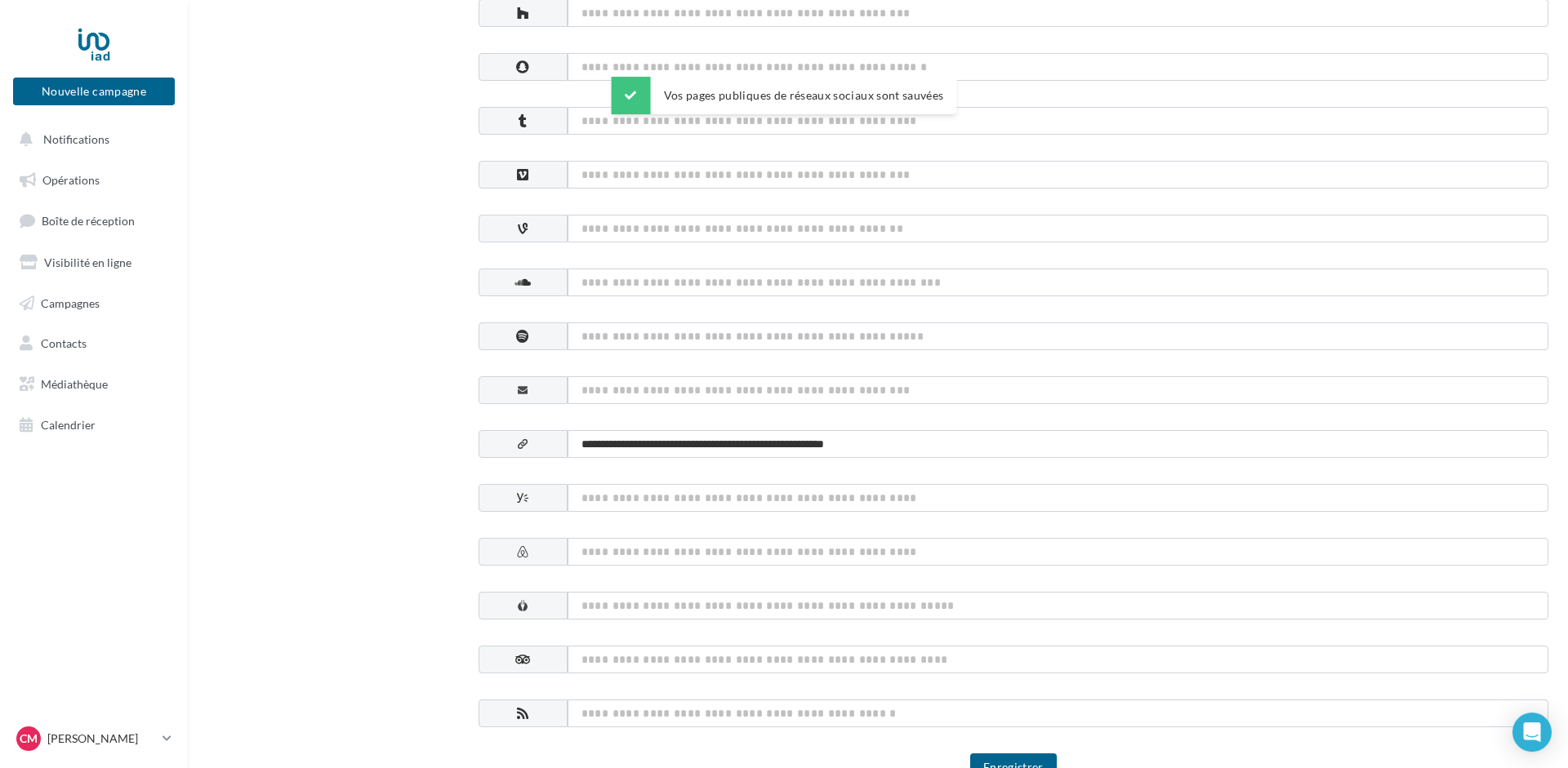
scroll to position [0, 0]
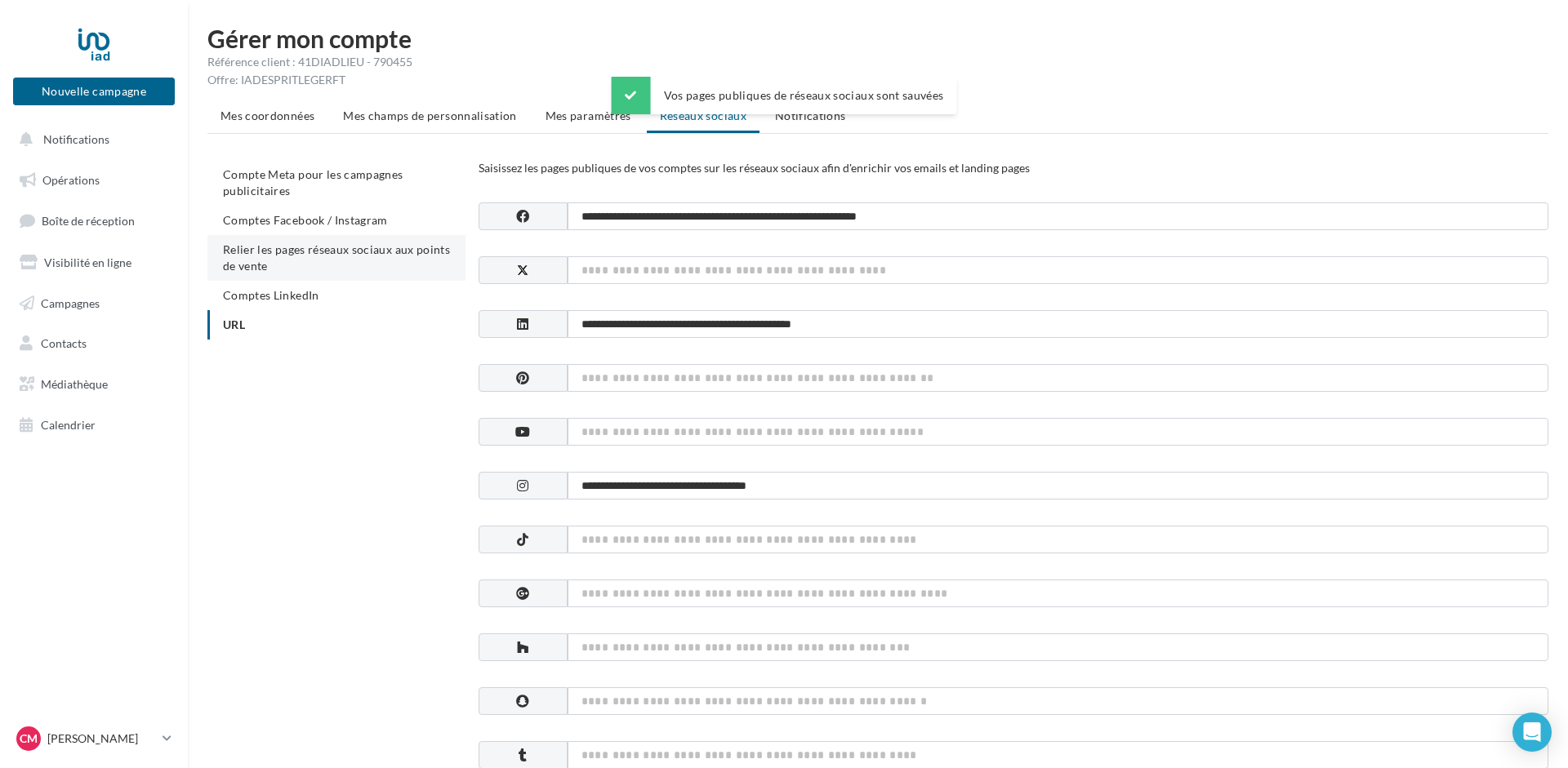
drag, startPoint x: 345, startPoint y: 499, endPoint x: 349, endPoint y: 251, distance: 248.2
click at [799, 122] on span "Notifications" at bounding box center [810, 116] width 71 height 14
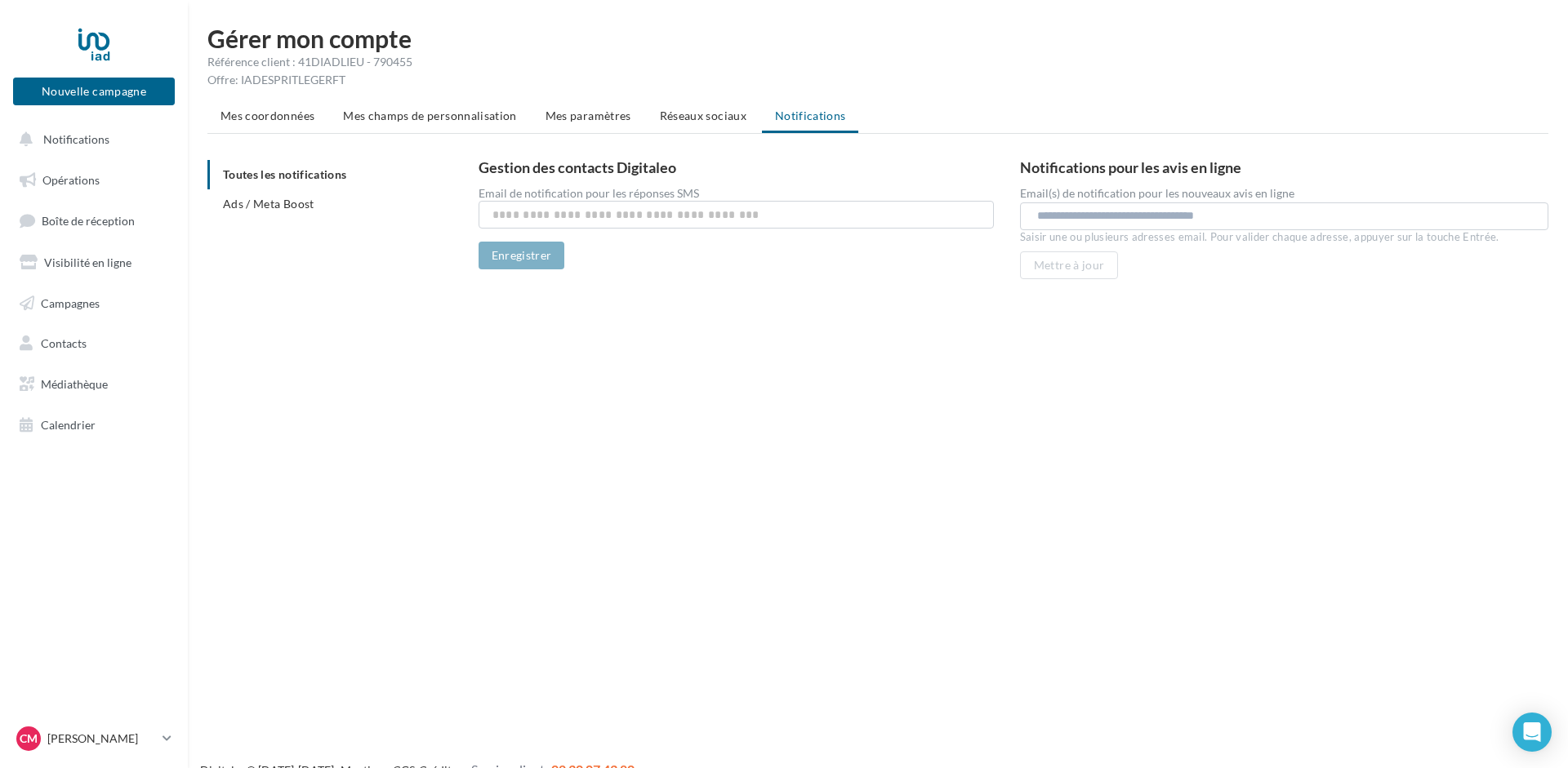
drag, startPoint x: 413, startPoint y: 64, endPoint x: 372, endPoint y: 61, distance: 41.7
click at [372, 61] on div "Référence client : 41DIADLIEU - 790455" at bounding box center [877, 62] width 1341 height 16
drag, startPoint x: 425, startPoint y: 59, endPoint x: 395, endPoint y: 65, distance: 30.1
click at [395, 65] on div "Référence client : 41DIADLIEU - 790455" at bounding box center [877, 62] width 1341 height 16
click at [403, 65] on div "Référence client : 41DIADLIEU - 790455" at bounding box center [877, 62] width 1341 height 16
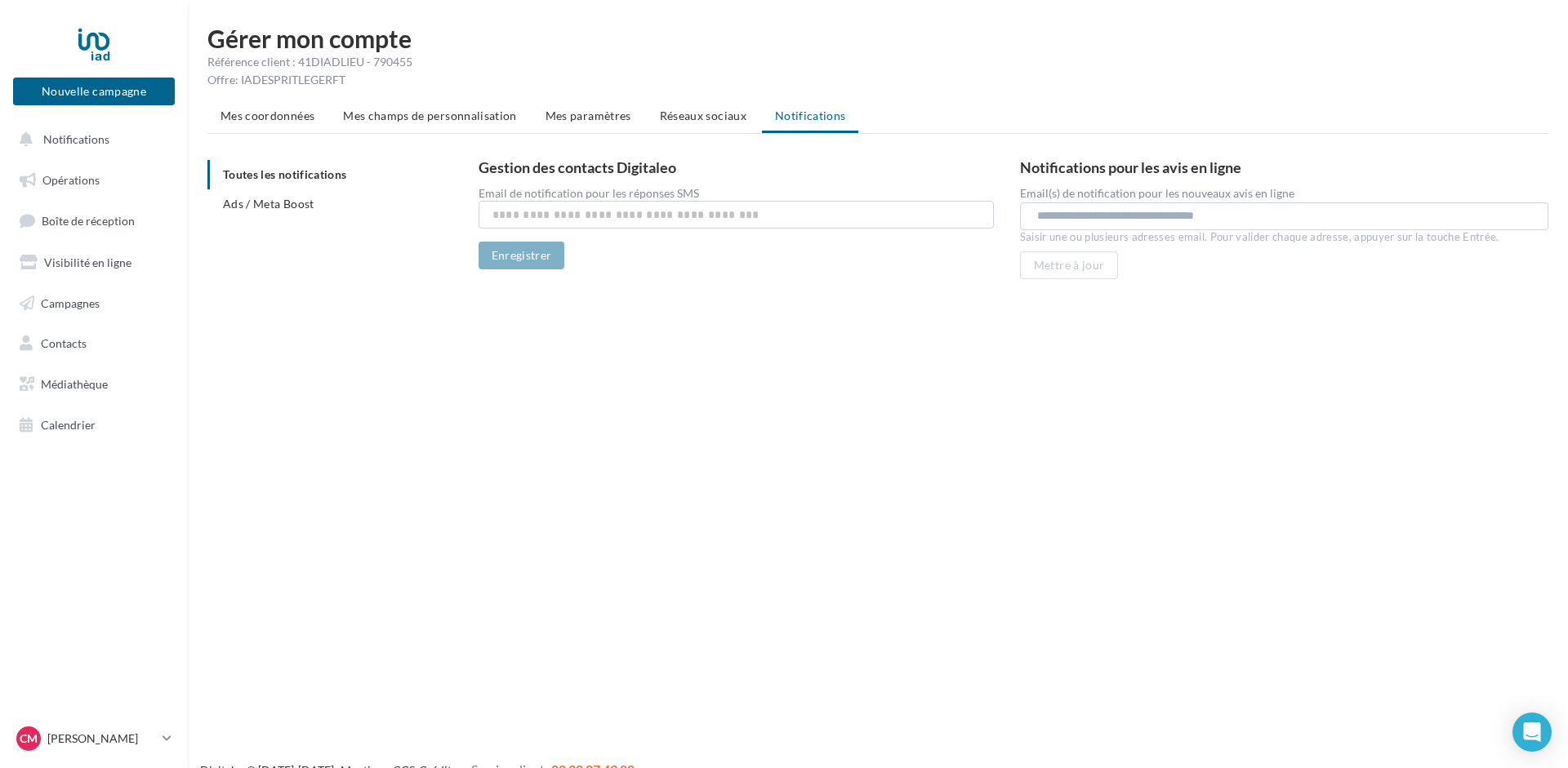
drag, startPoint x: 407, startPoint y: 63, endPoint x: 394, endPoint y: 62, distance: 12.3
click at [394, 62] on div "Référence client : 41DIADLIEU - 790455" at bounding box center [877, 62] width 1341 height 16
drag, startPoint x: 408, startPoint y: 61, endPoint x: 298, endPoint y: 61, distance: 110.2
click at [298, 61] on div "Référence client : 41DIADLIEU - 790455" at bounding box center [877, 62] width 1341 height 16
click at [80, 266] on span "Visibilité en ligne" at bounding box center [87, 263] width 87 height 14
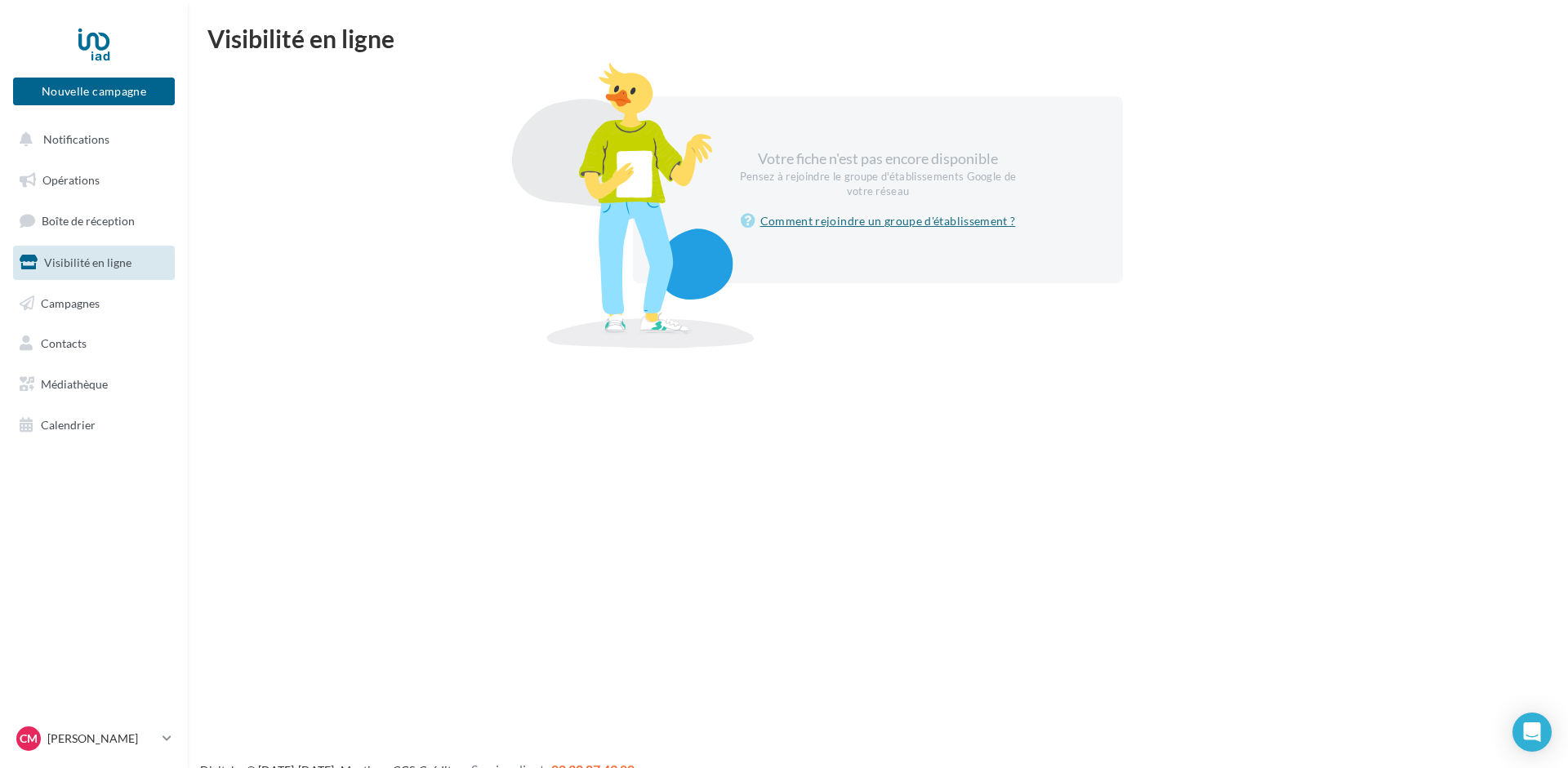
click at [888, 220] on link "Comment rejoindre un groupe d'établissement ?" at bounding box center [878, 221] width 275 height 20
click at [56, 135] on span "Notifications" at bounding box center [76, 139] width 66 height 14
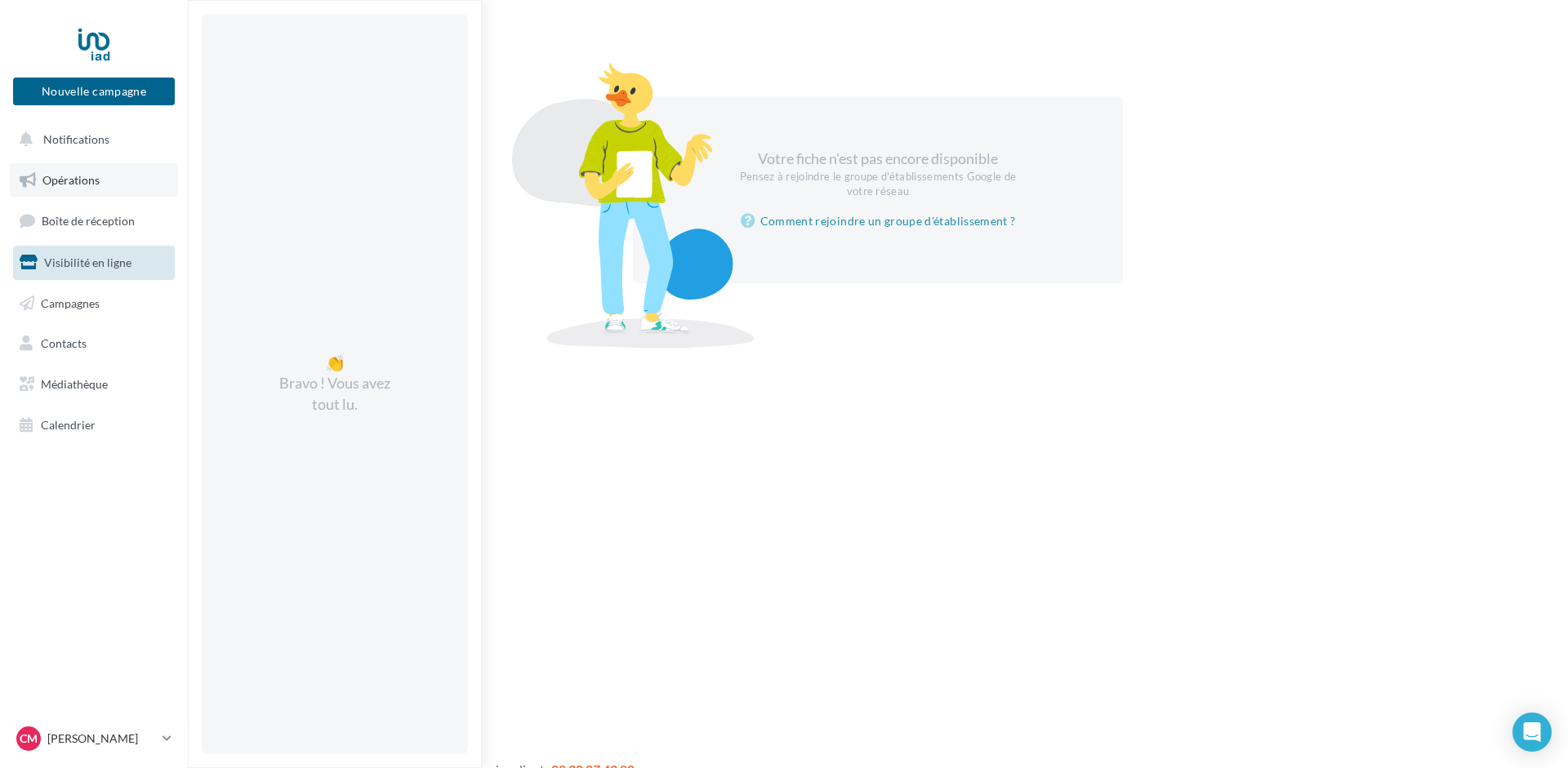
click at [74, 171] on link "Opérations" at bounding box center [94, 180] width 168 height 34
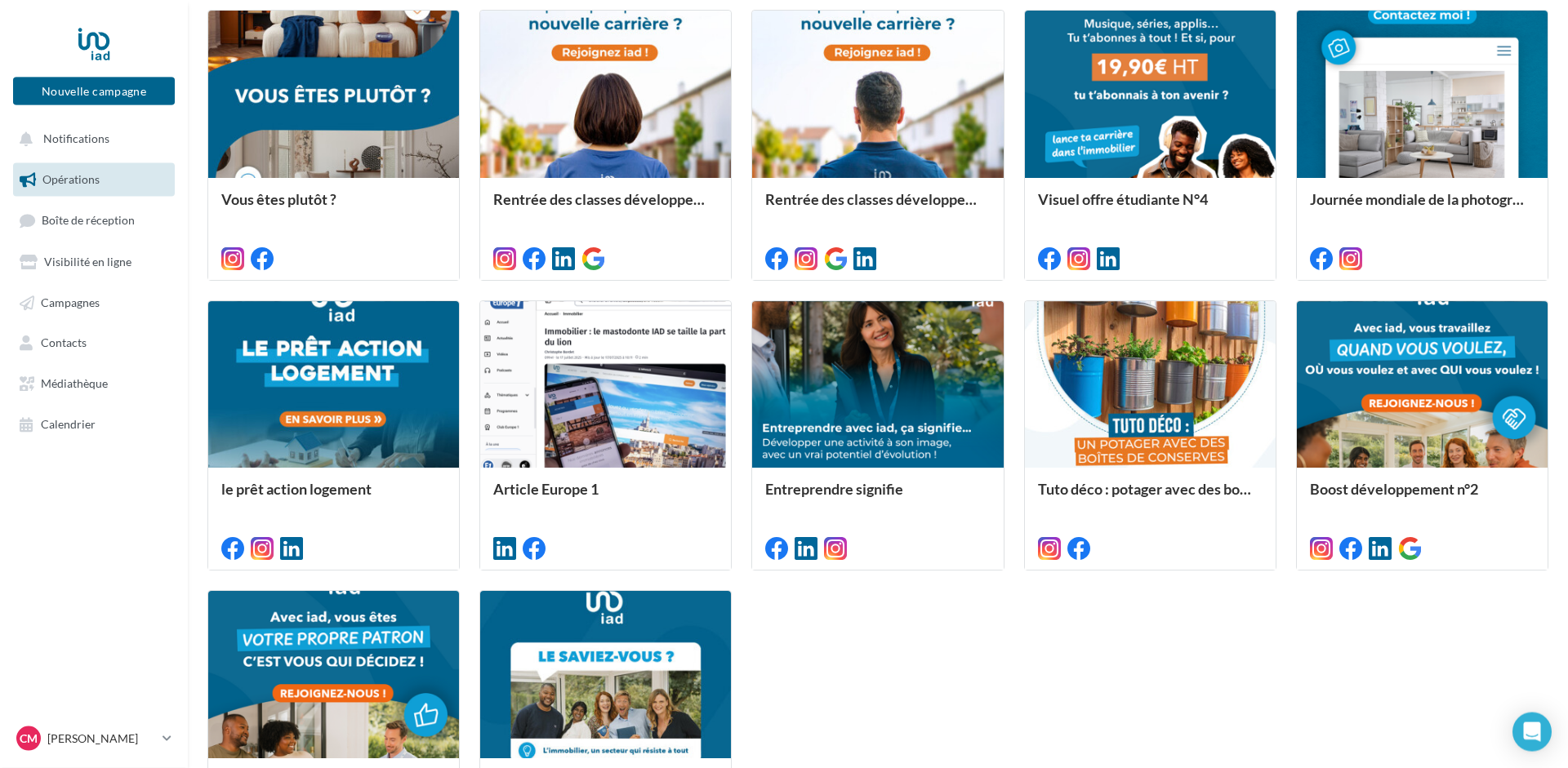
scroll to position [746, 0]
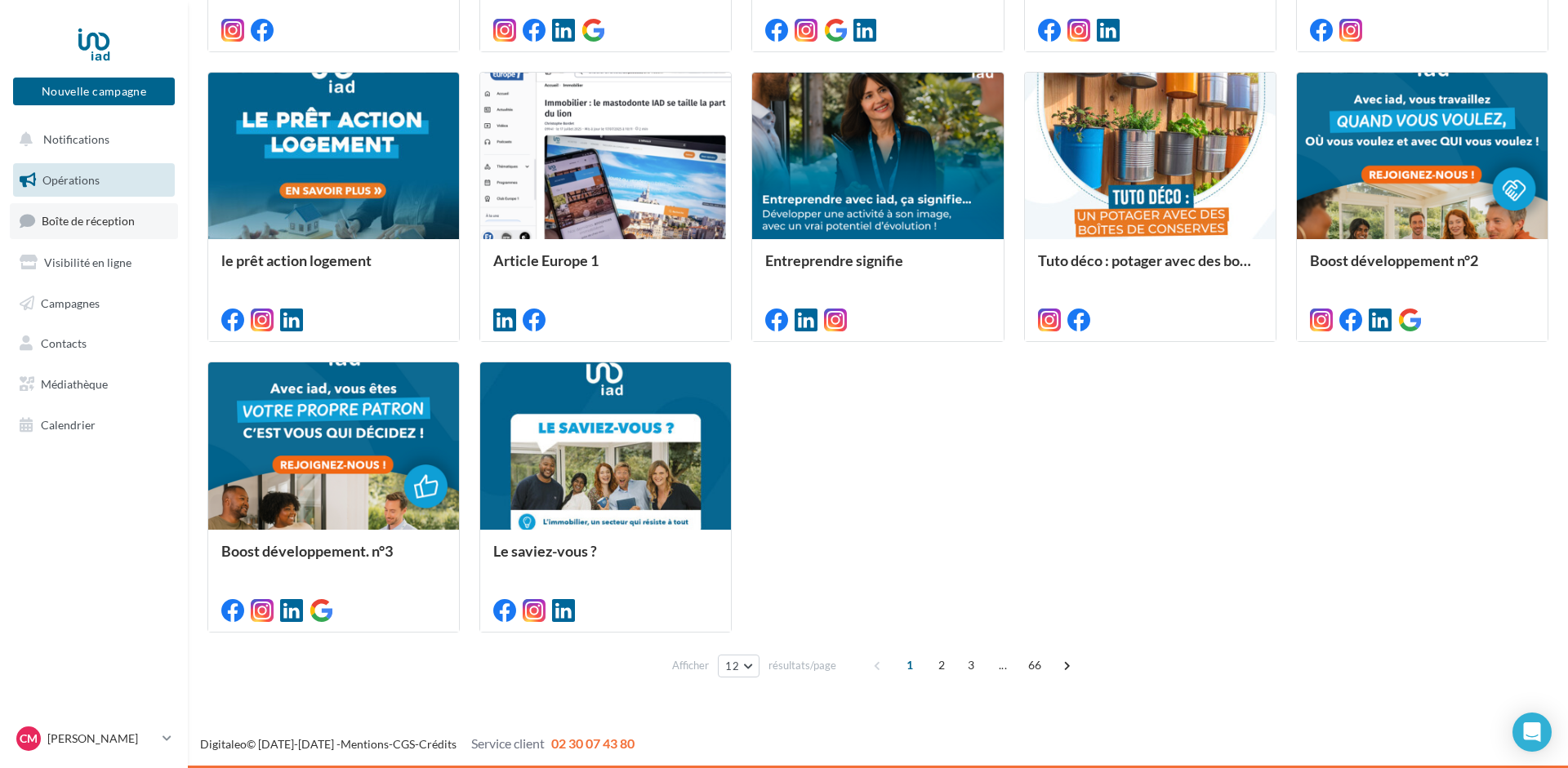
click at [86, 220] on span "Boîte de réception" at bounding box center [88, 221] width 93 height 14
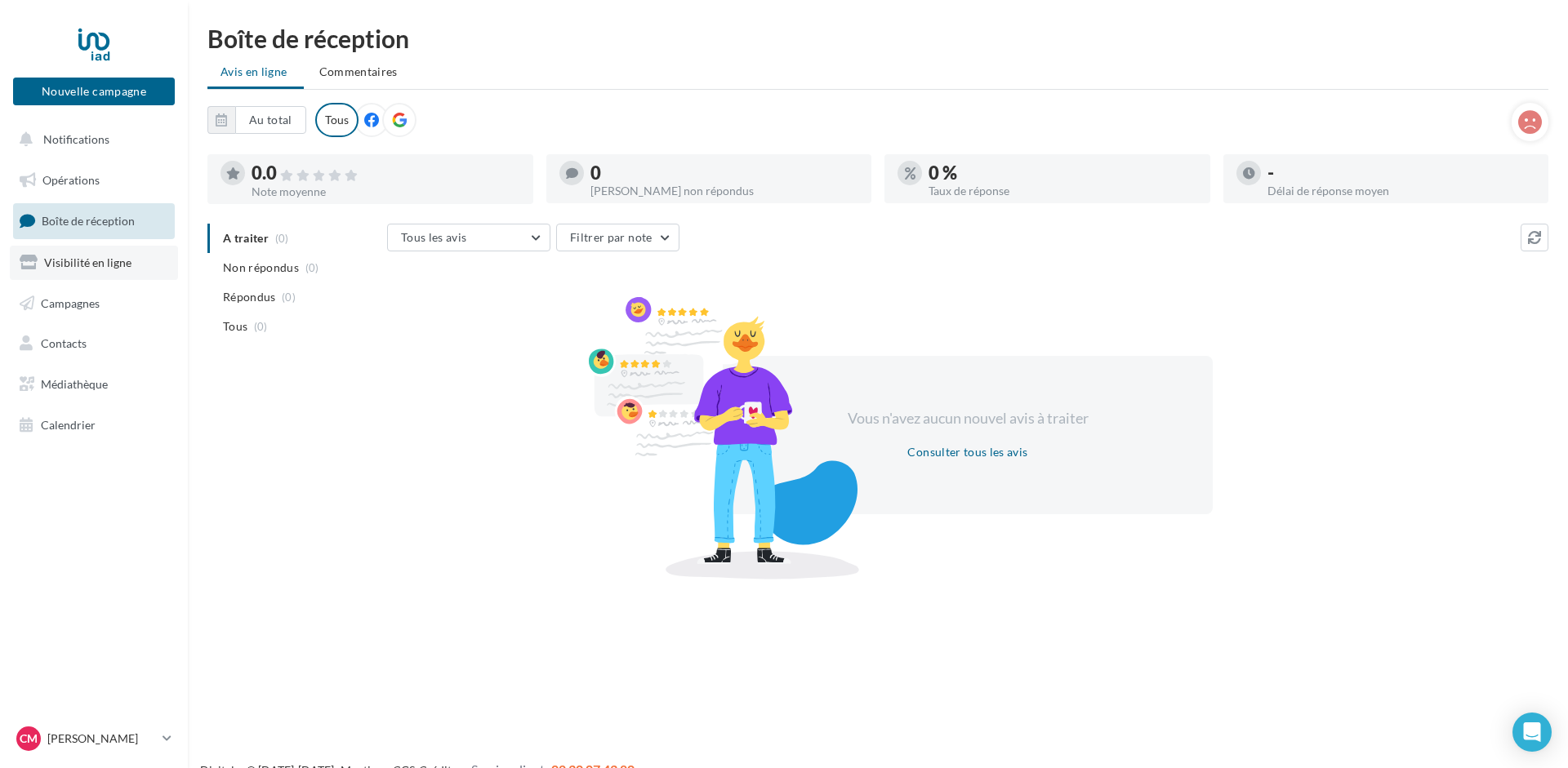
click at [93, 262] on span "Visibilité en ligne" at bounding box center [87, 263] width 87 height 14
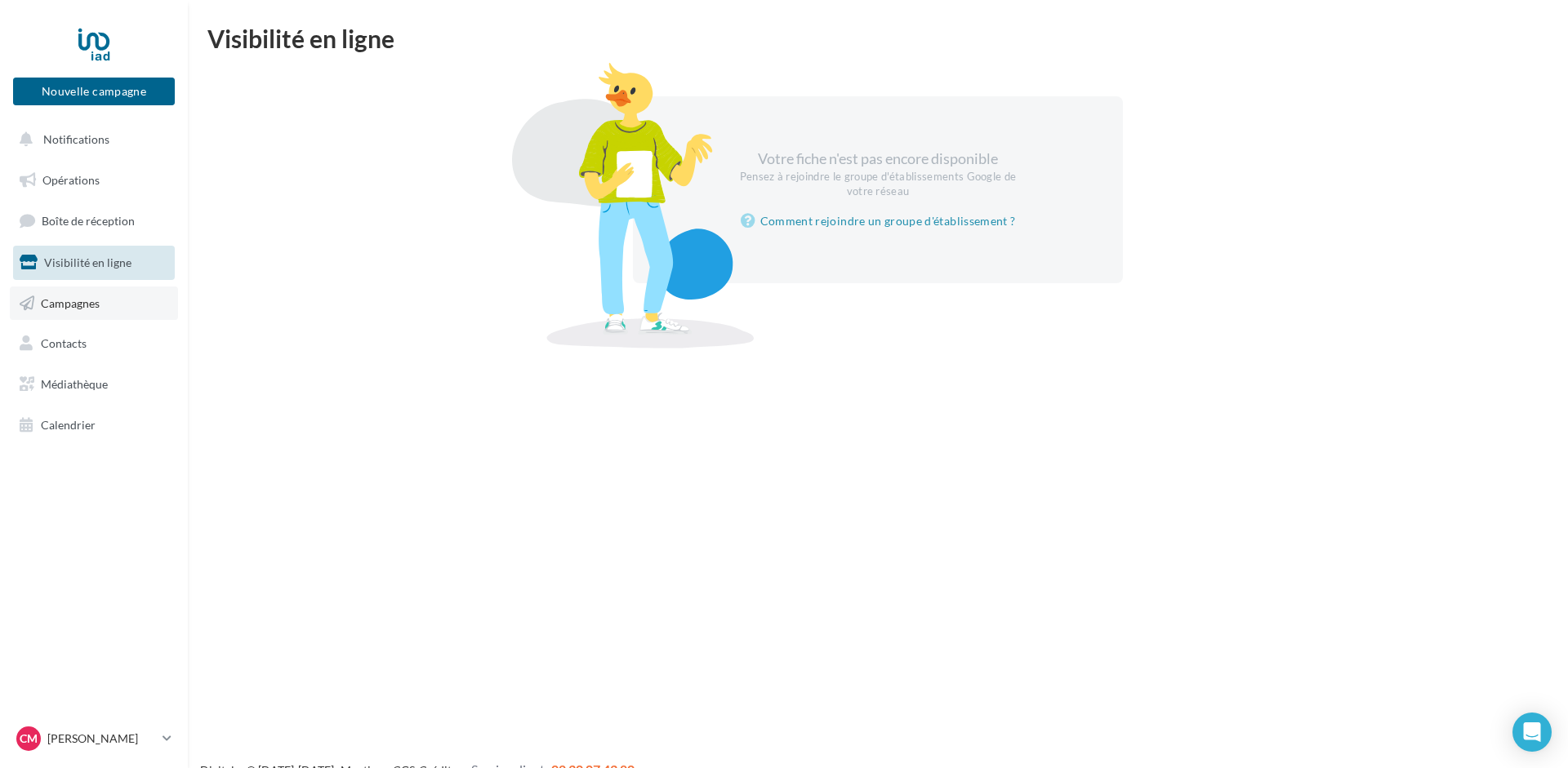
click at [64, 295] on link "Campagnes" at bounding box center [94, 304] width 168 height 34
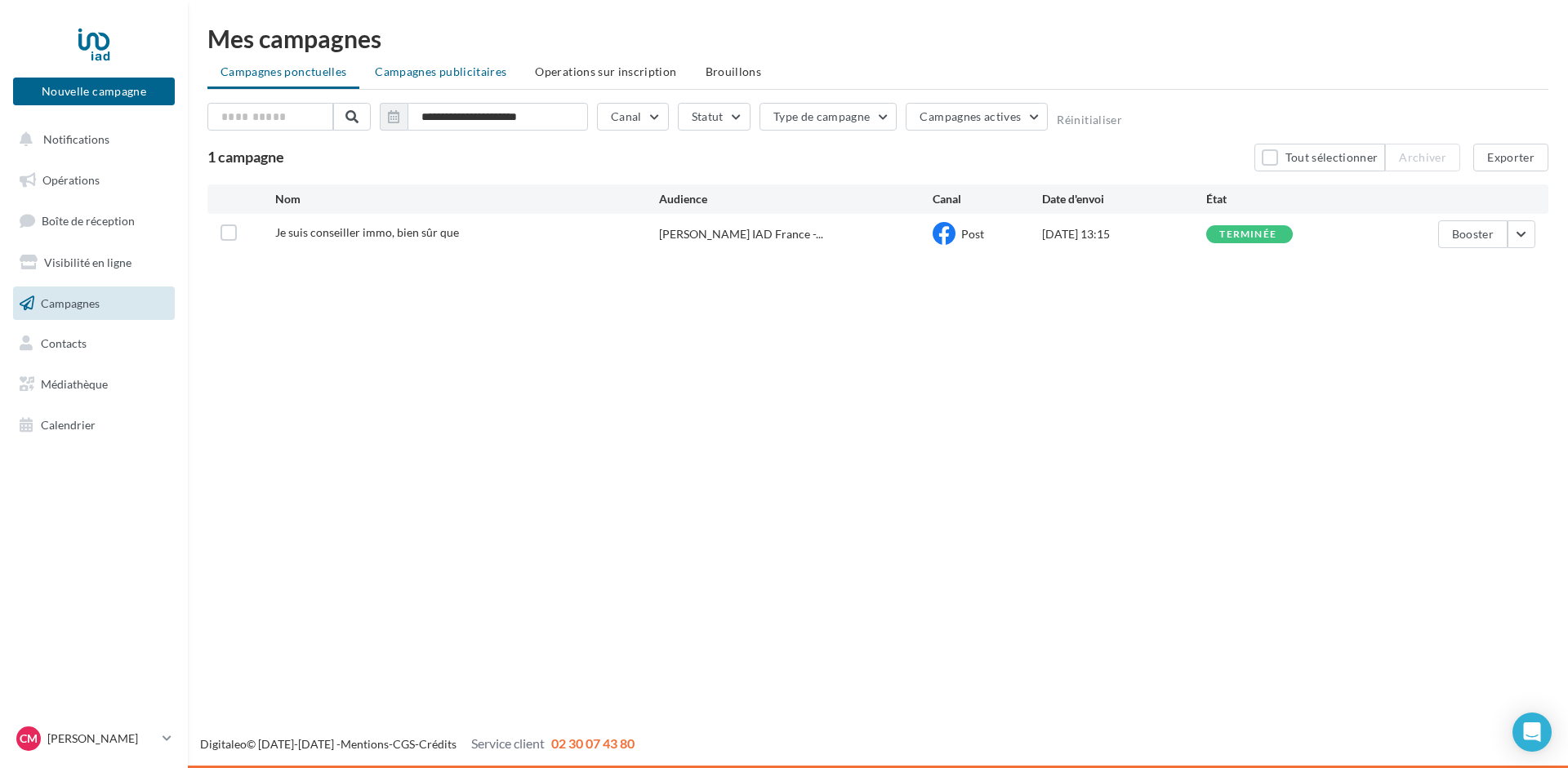
click at [439, 73] on span "Campagnes publicitaires" at bounding box center [440, 72] width 131 height 14
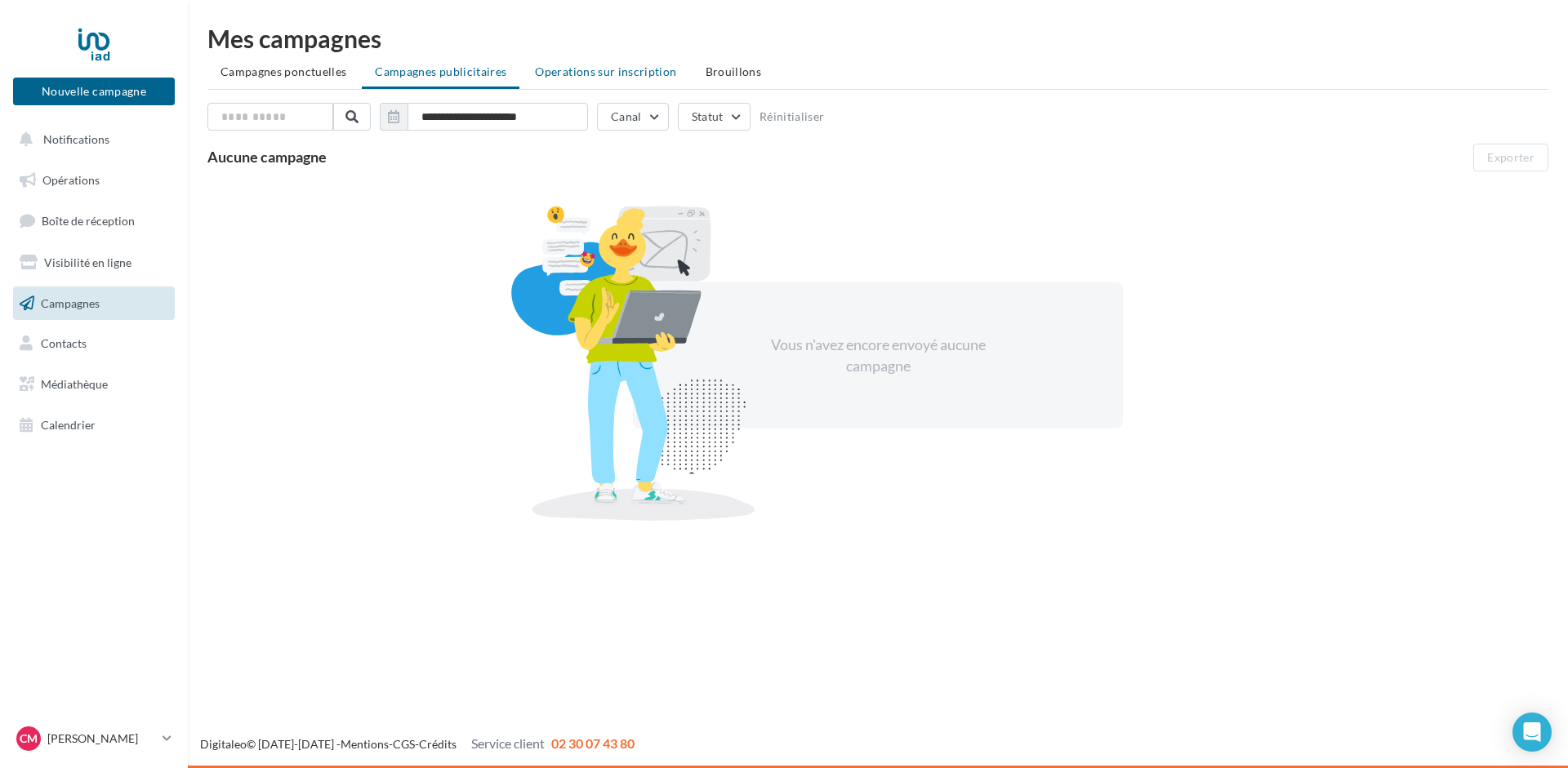
click at [588, 68] on span "Operations sur inscription" at bounding box center [605, 72] width 141 height 14
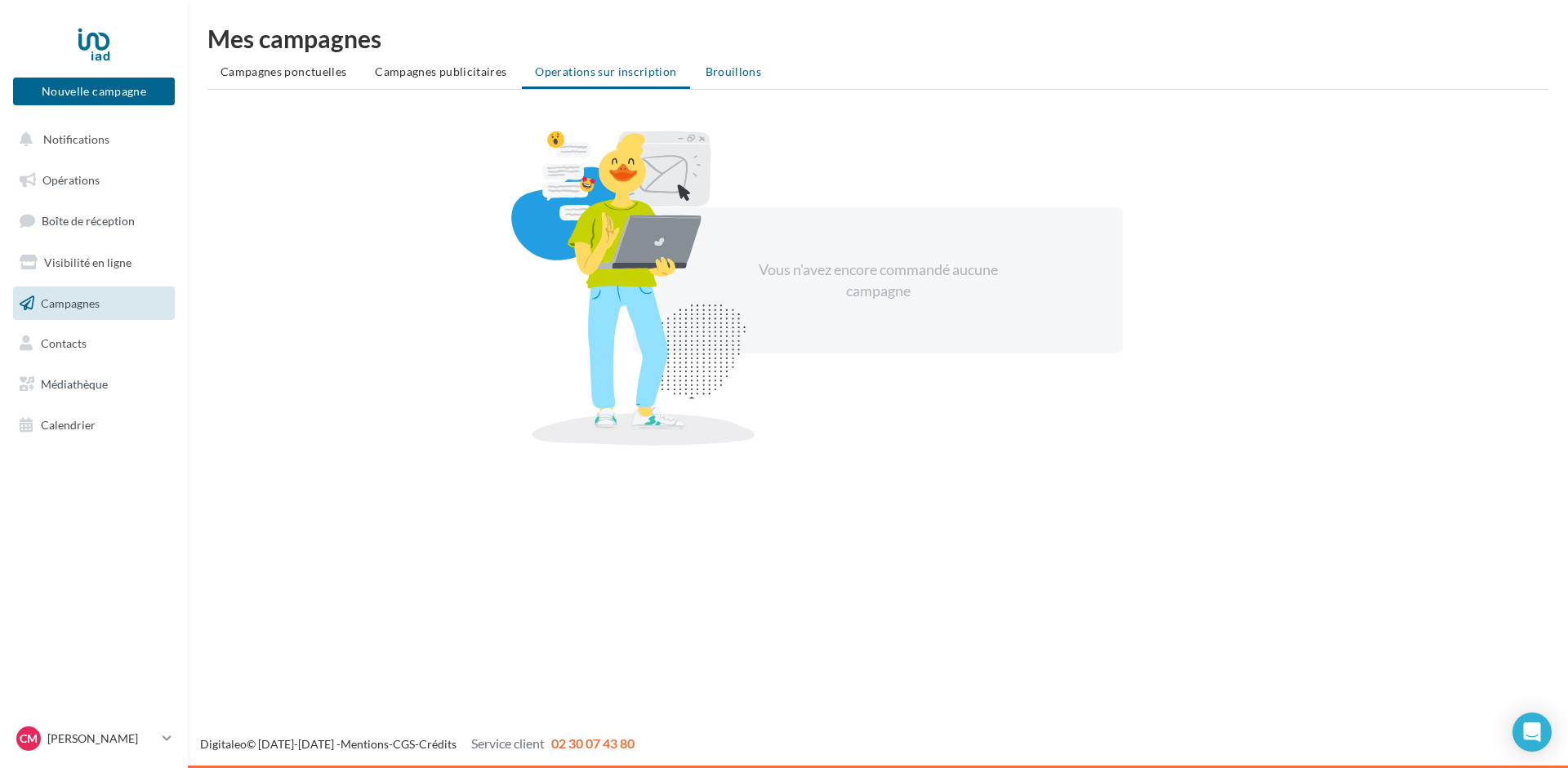
click at [726, 73] on span "Brouillons" at bounding box center [733, 72] width 56 height 14
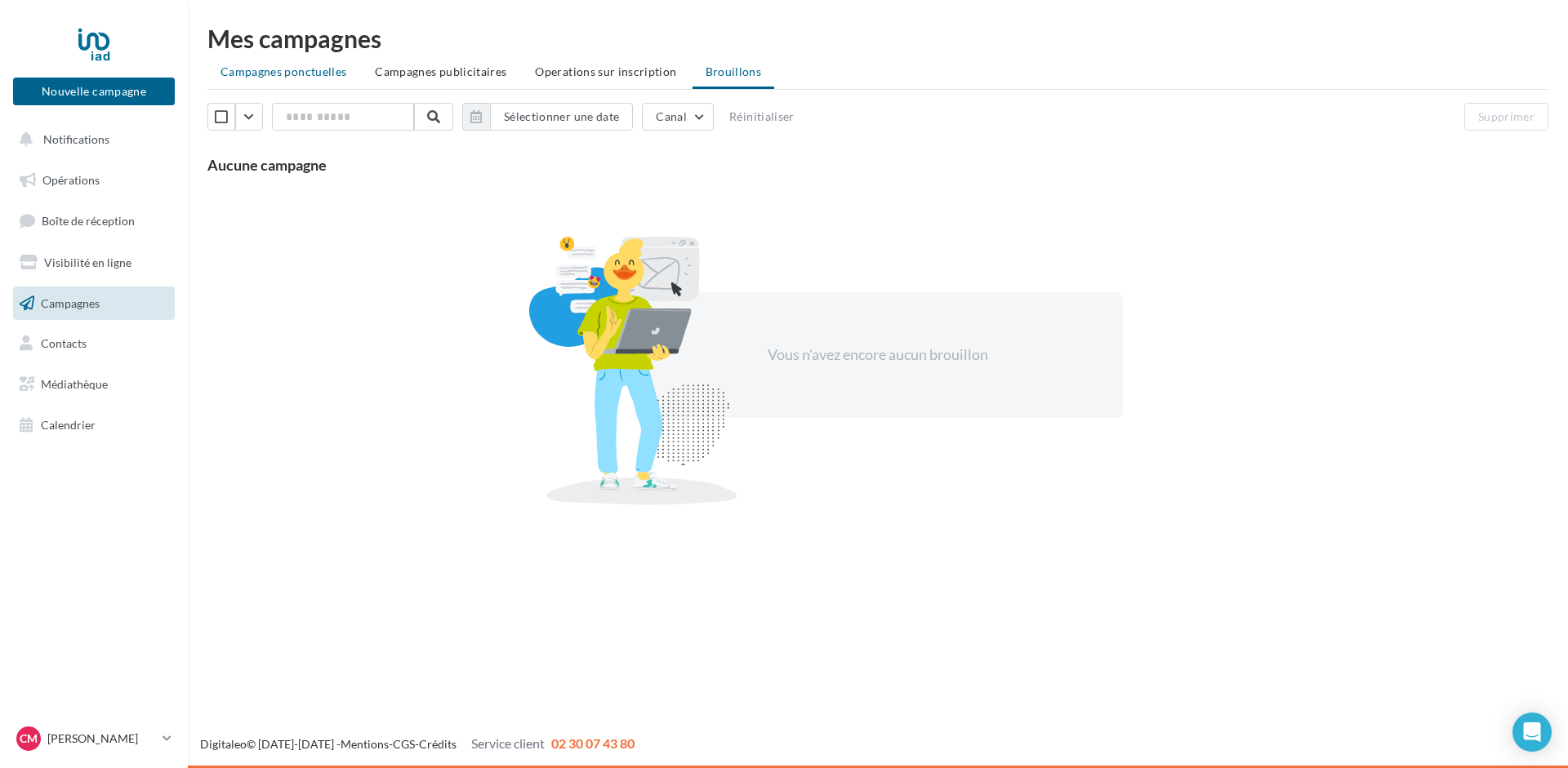
click at [258, 73] on span "Campagnes ponctuelles" at bounding box center [283, 72] width 126 height 14
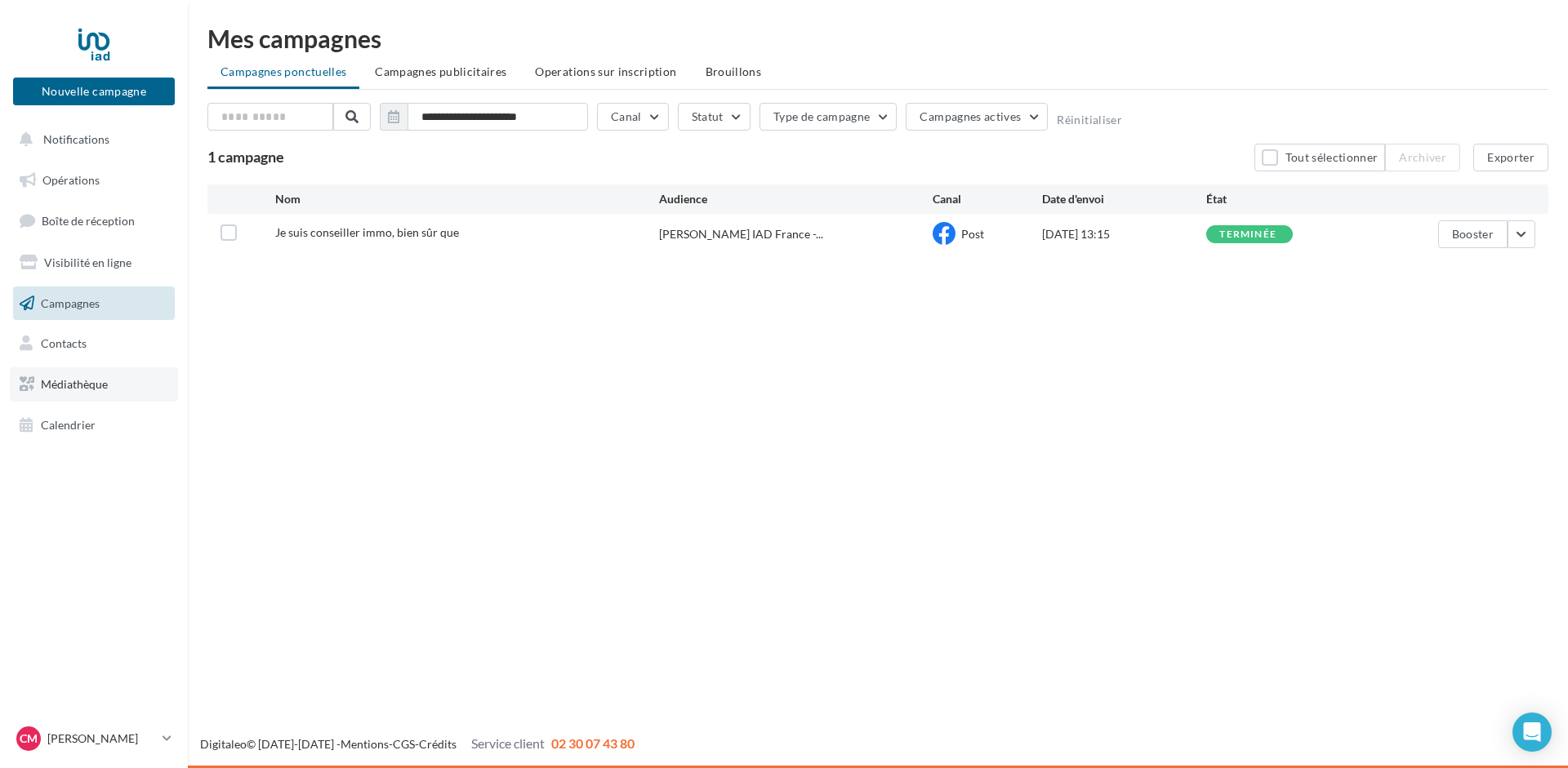
click at [58, 375] on link "Médiathèque" at bounding box center [94, 384] width 168 height 34
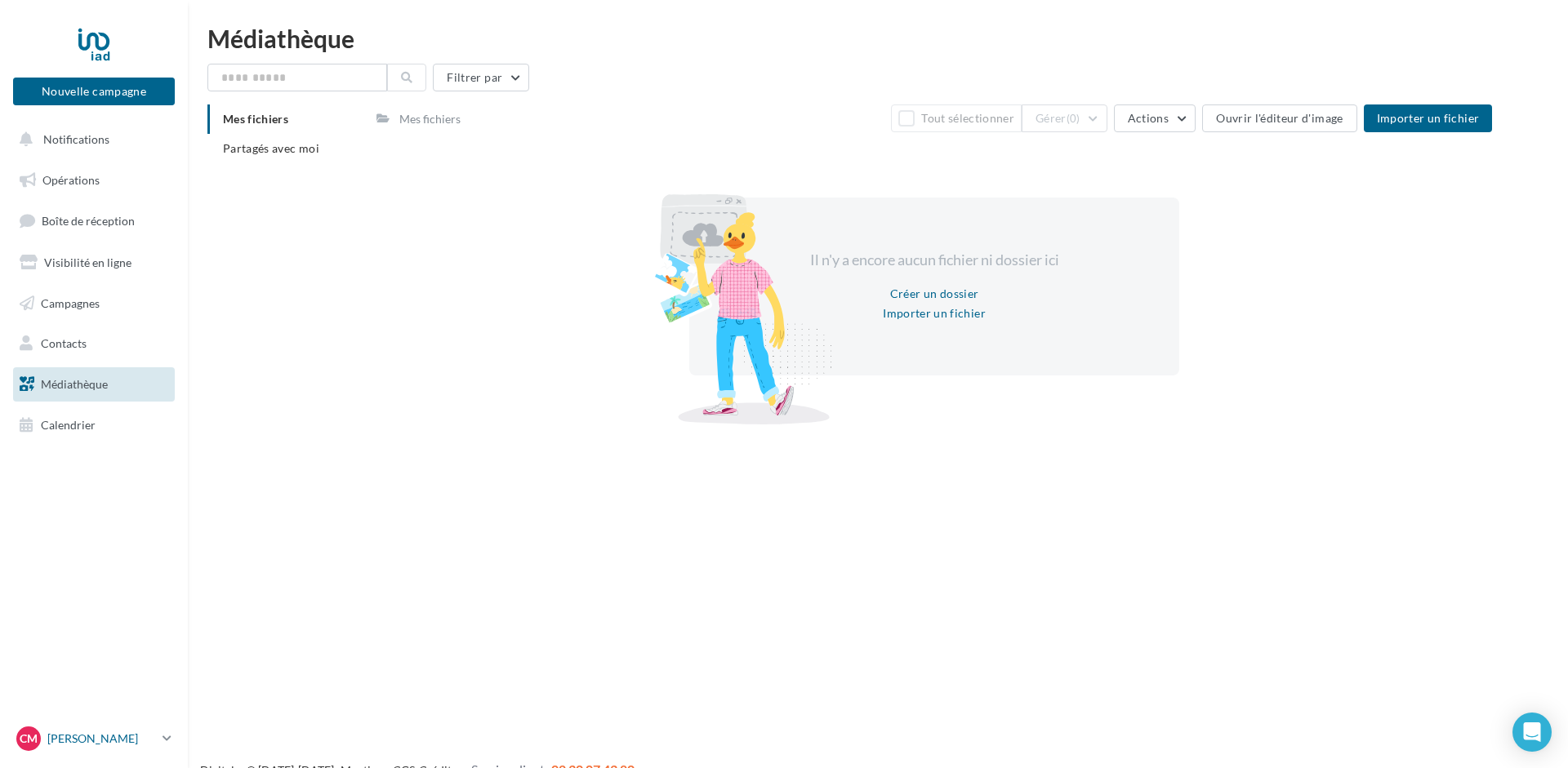
click at [172, 733] on link "CM [PERSON_NAME] [PERSON_NAME][EMAIL_ADDRESS][PERSON_NAME][DOMAIN_NAME]" at bounding box center [94, 738] width 162 height 31
click at [122, 657] on link "Aide en ligne" at bounding box center [135, 657] width 243 height 37
click at [106, 547] on link "Gérer mon compte" at bounding box center [135, 545] width 243 height 37
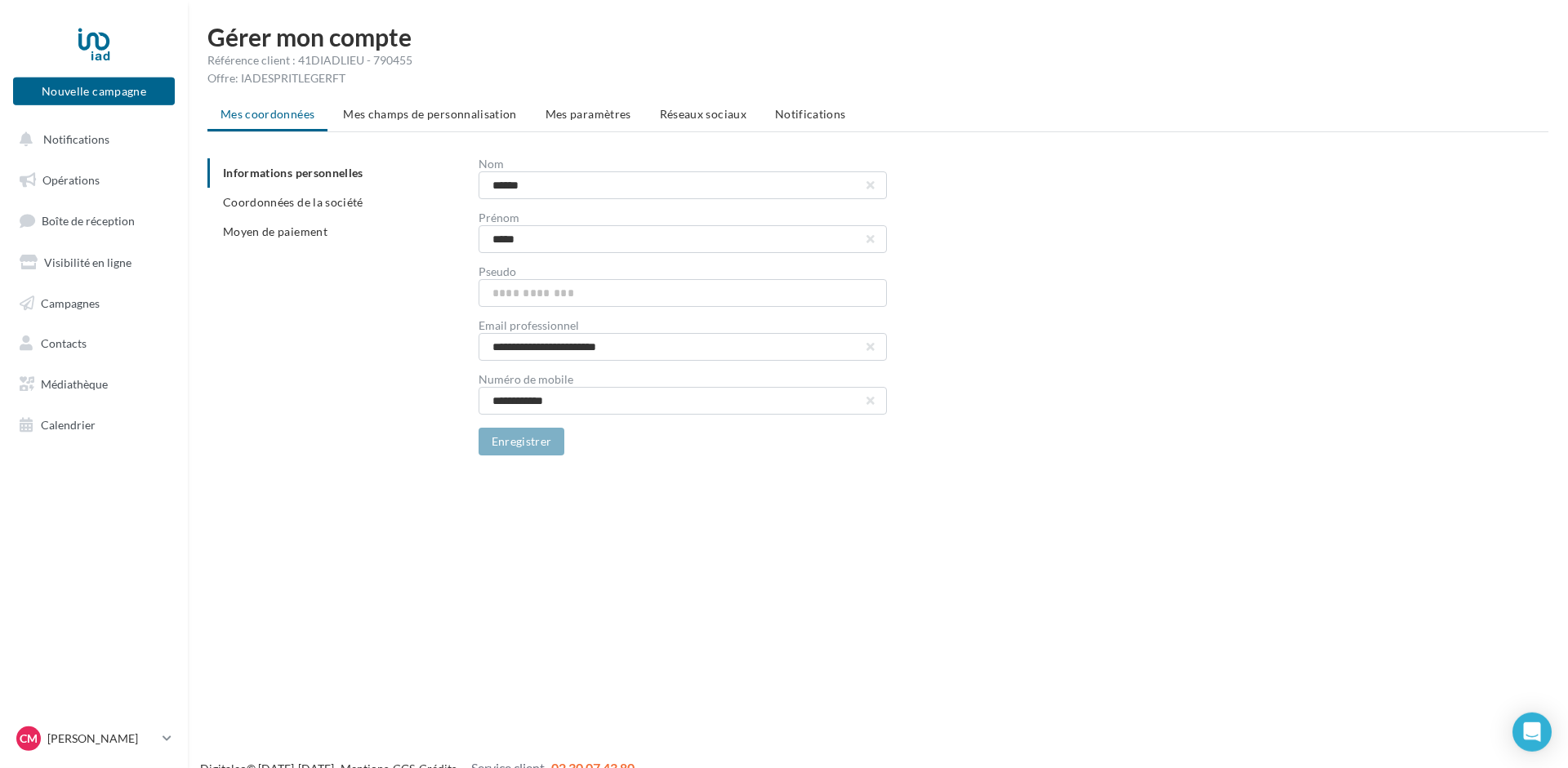
scroll to position [26, 0]
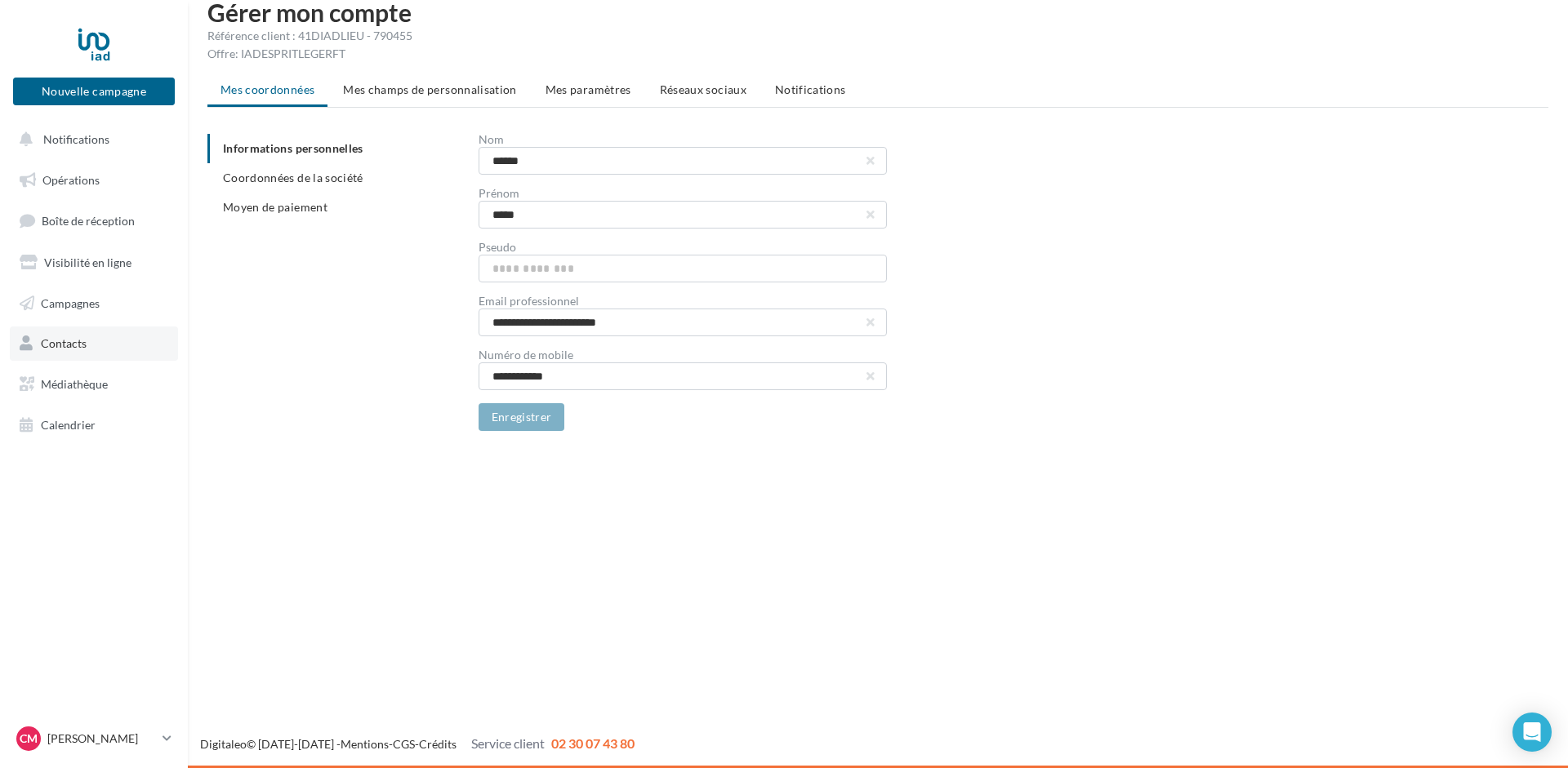
click at [66, 345] on span "Contacts" at bounding box center [64, 343] width 46 height 14
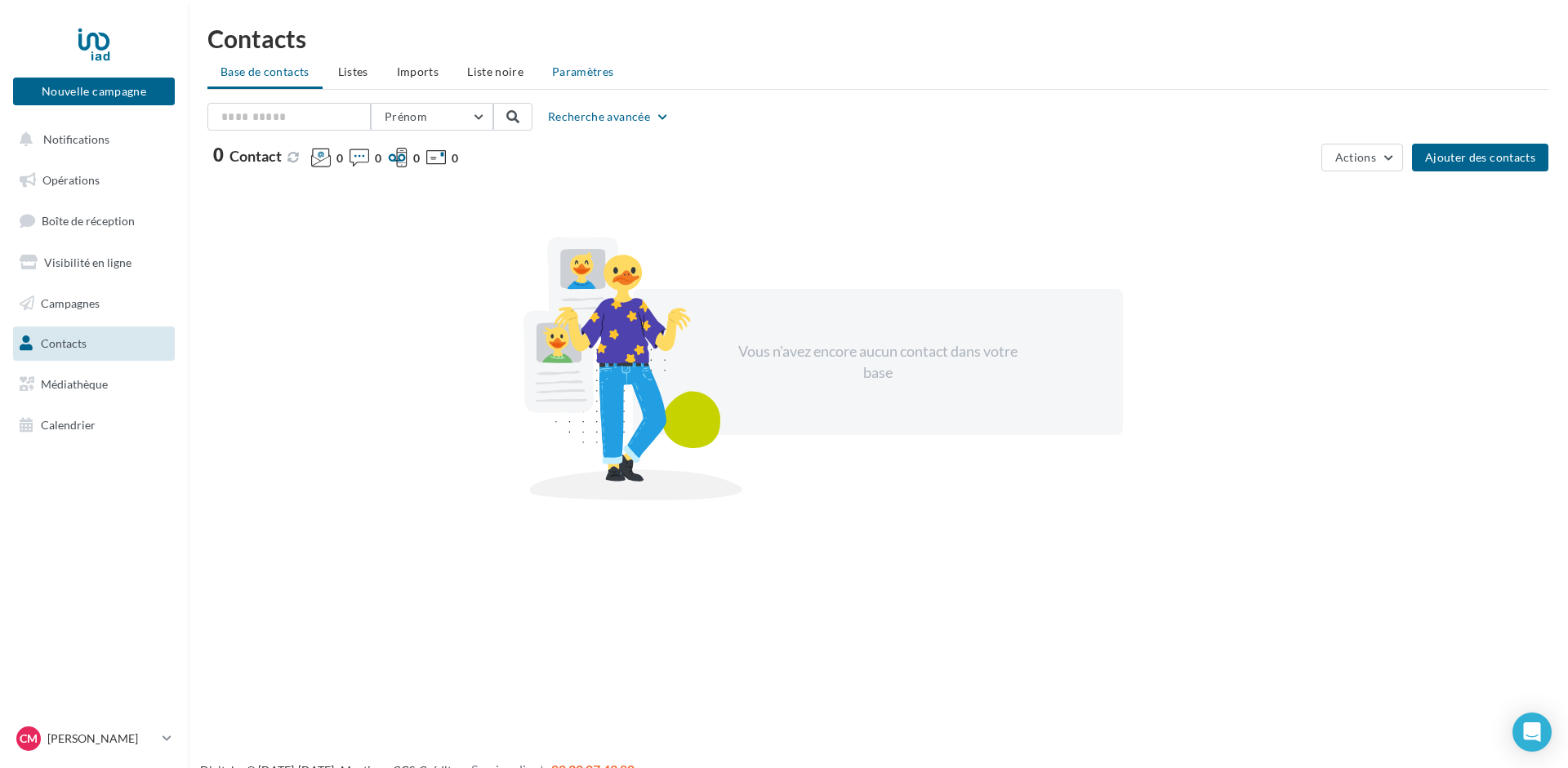
click at [574, 81] on li "Paramètres" at bounding box center [583, 71] width 88 height 29
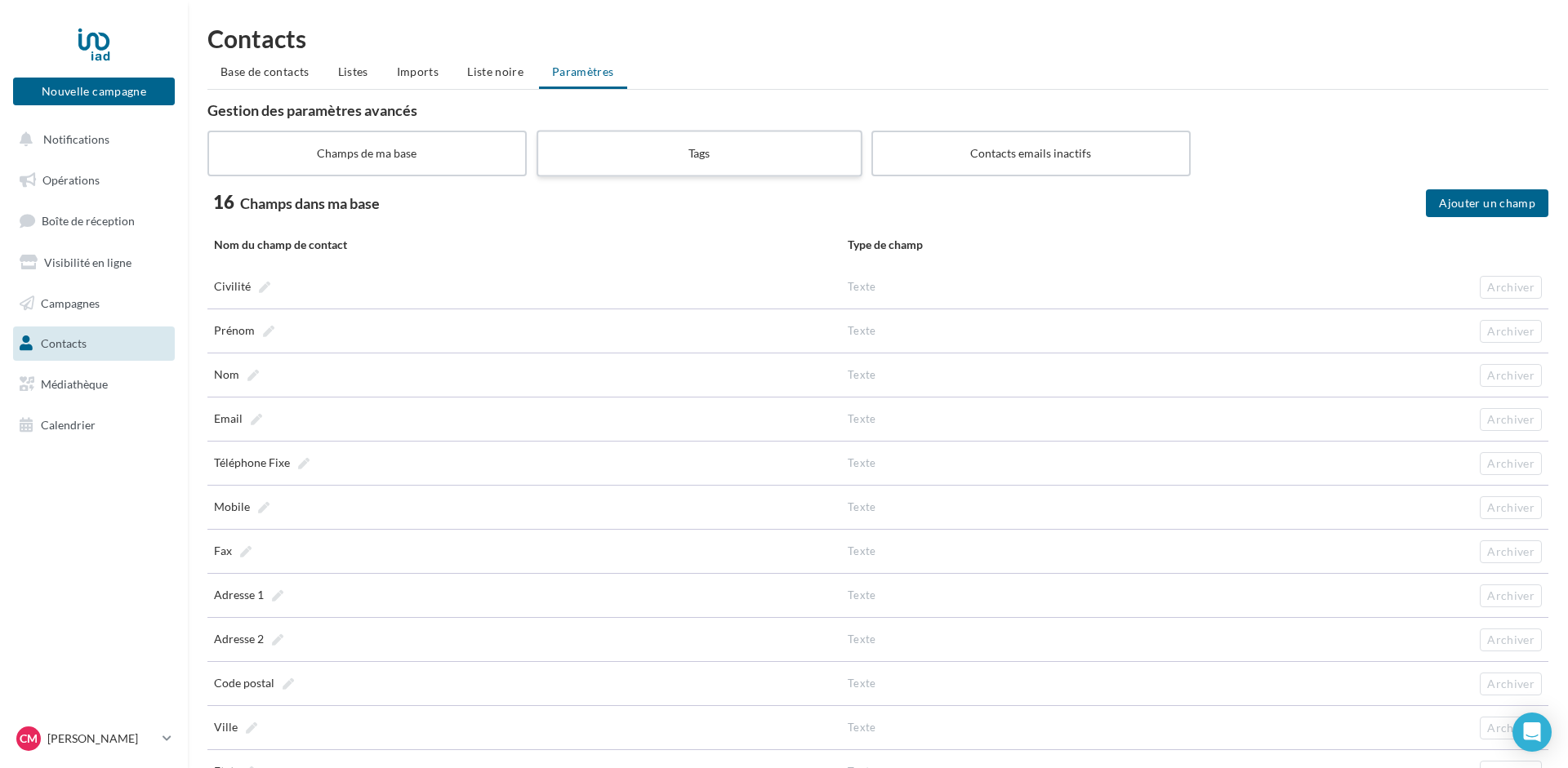
click at [691, 141] on label "Tags" at bounding box center [698, 153] width 325 height 47
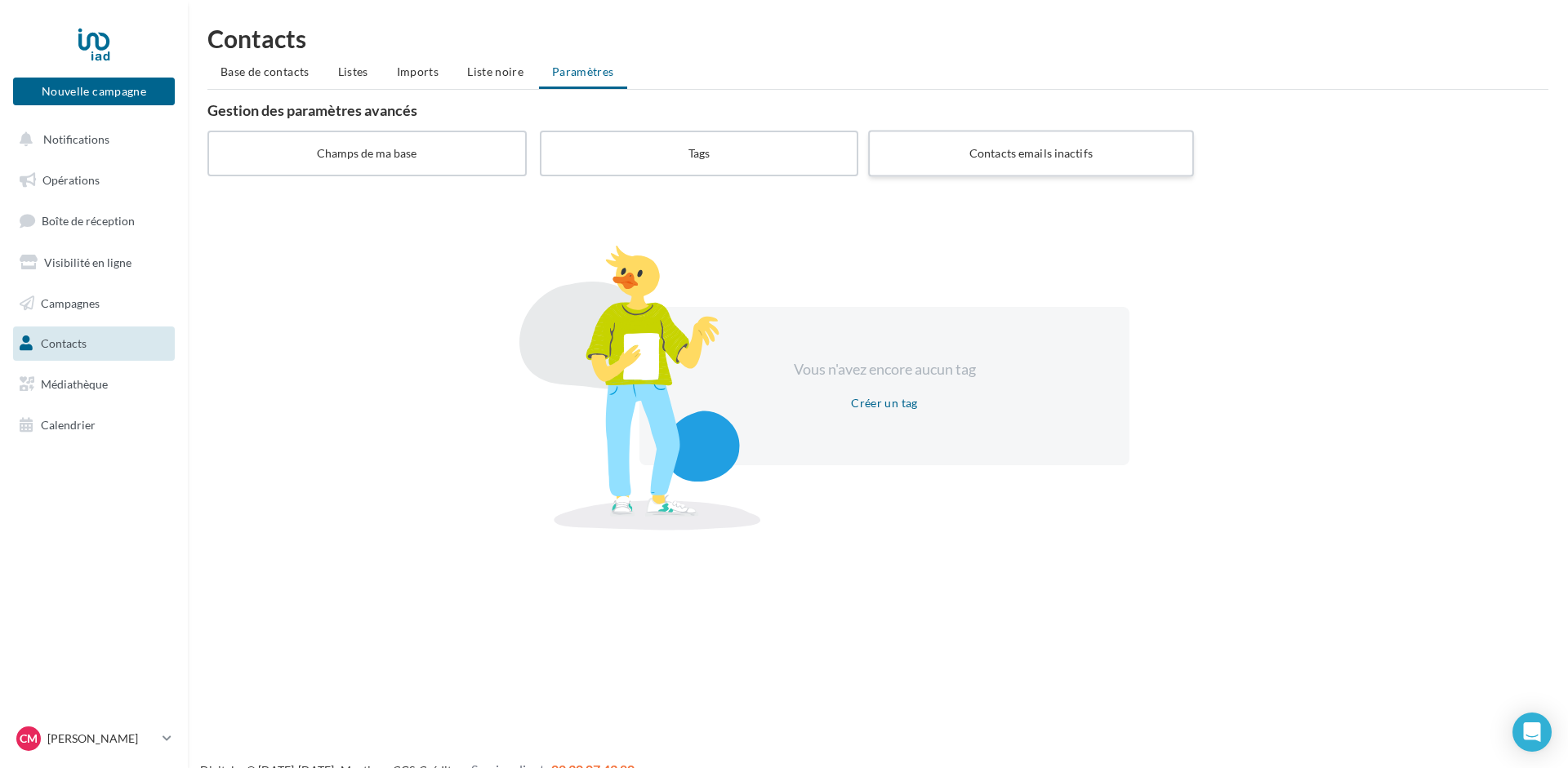
click at [1015, 156] on label "Contacts emails inactifs" at bounding box center [1030, 153] width 325 height 47
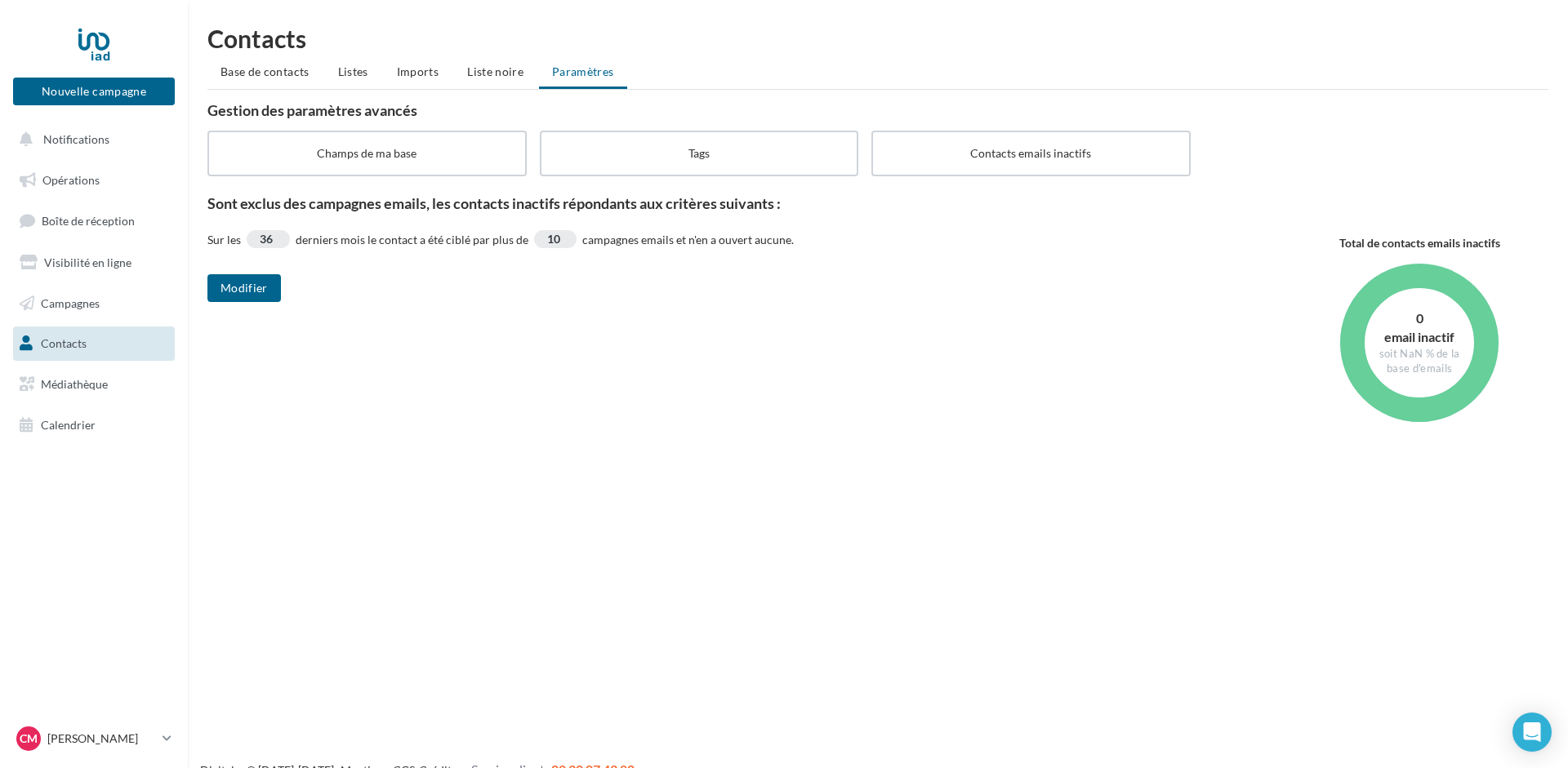
scroll to position [26, 0]
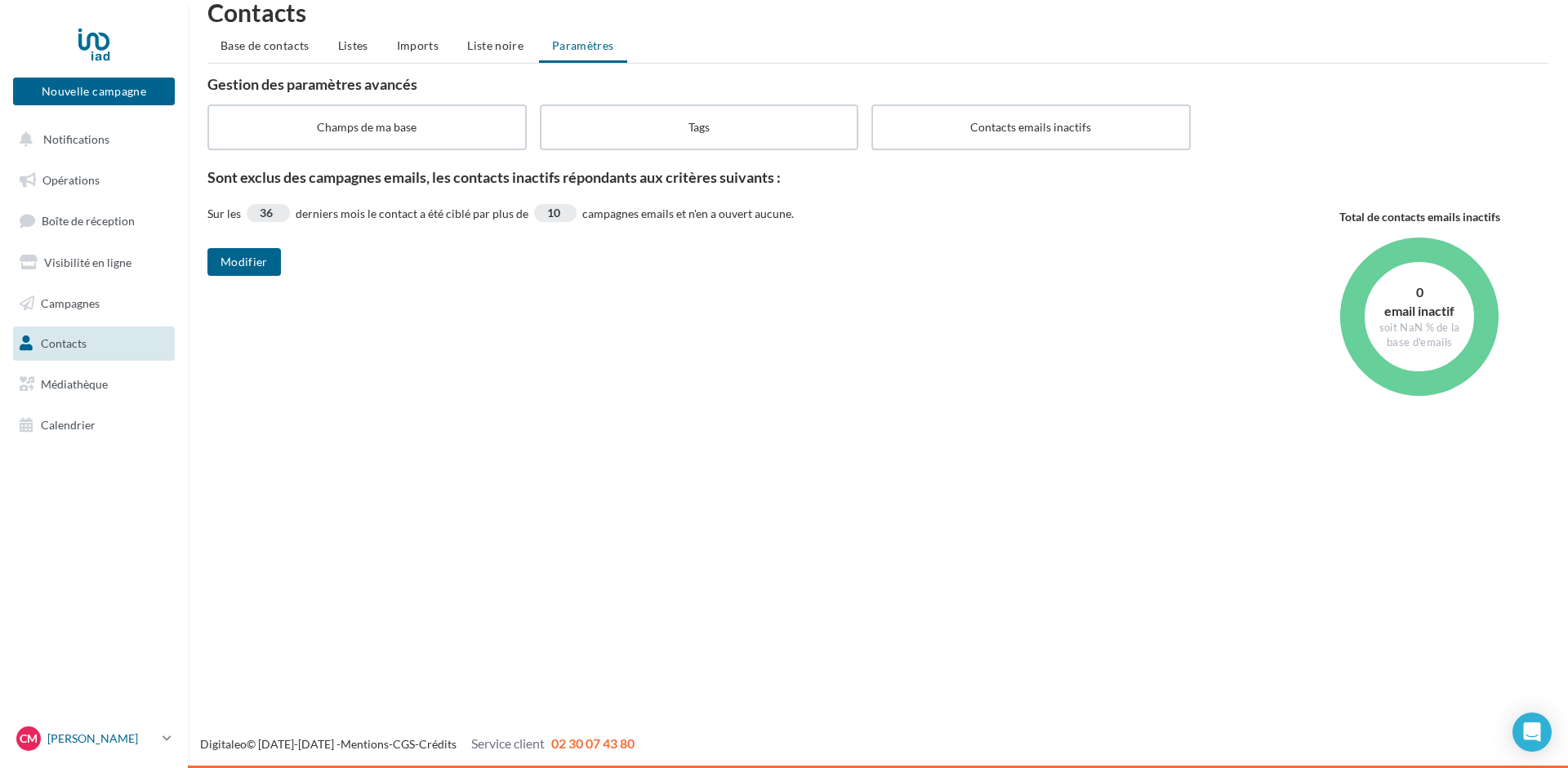
click at [123, 745] on p "[PERSON_NAME]" at bounding box center [101, 739] width 109 height 16
click at [713, 603] on div "Nouvelle campagne Nouvelle campagne Notifications Opérations Boîte de réception…" at bounding box center [784, 384] width 1568 height 768
click at [1533, 734] on icon "Open Intercom Messenger" at bounding box center [1531, 732] width 19 height 21
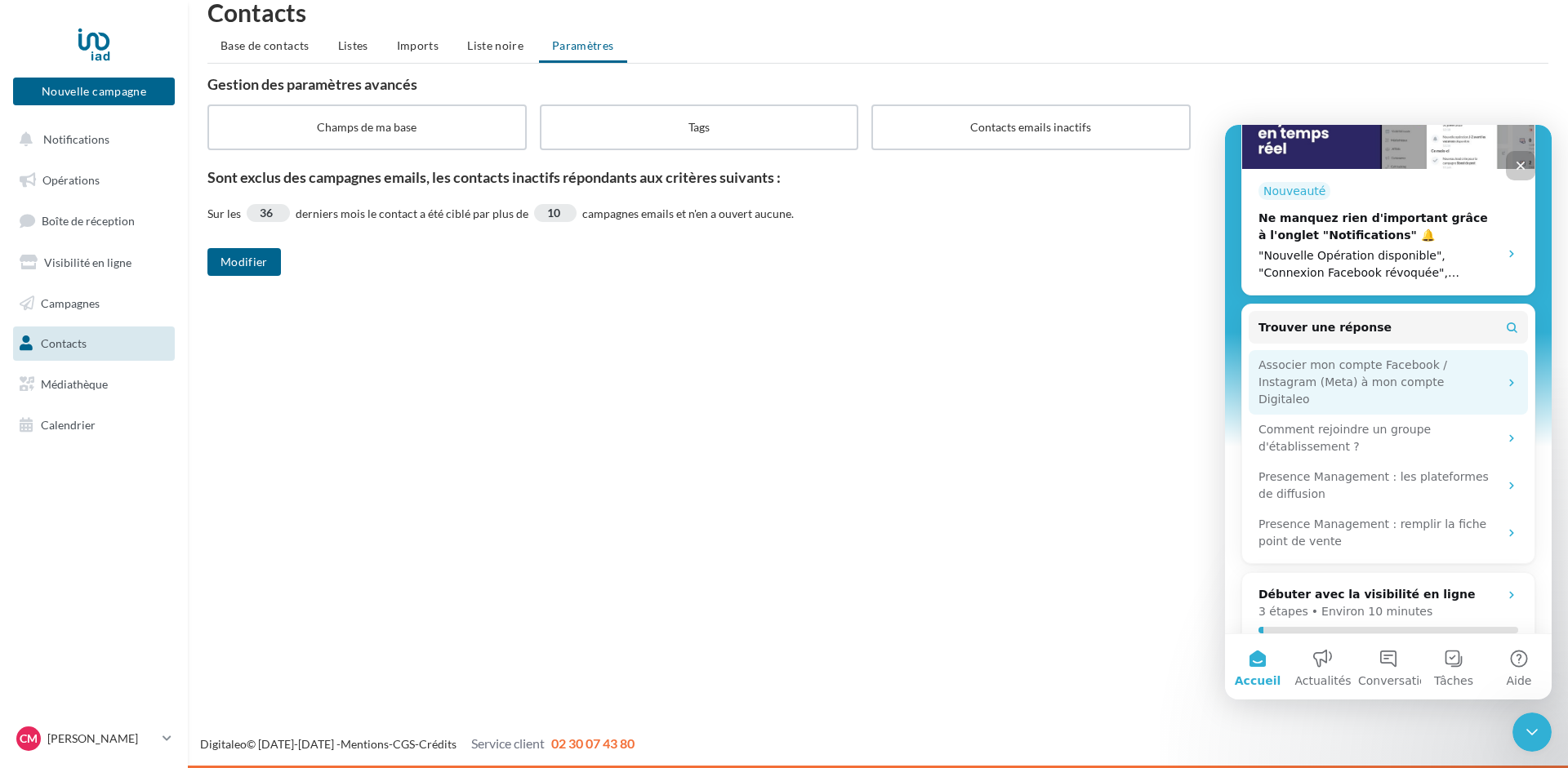
scroll to position [408, 0]
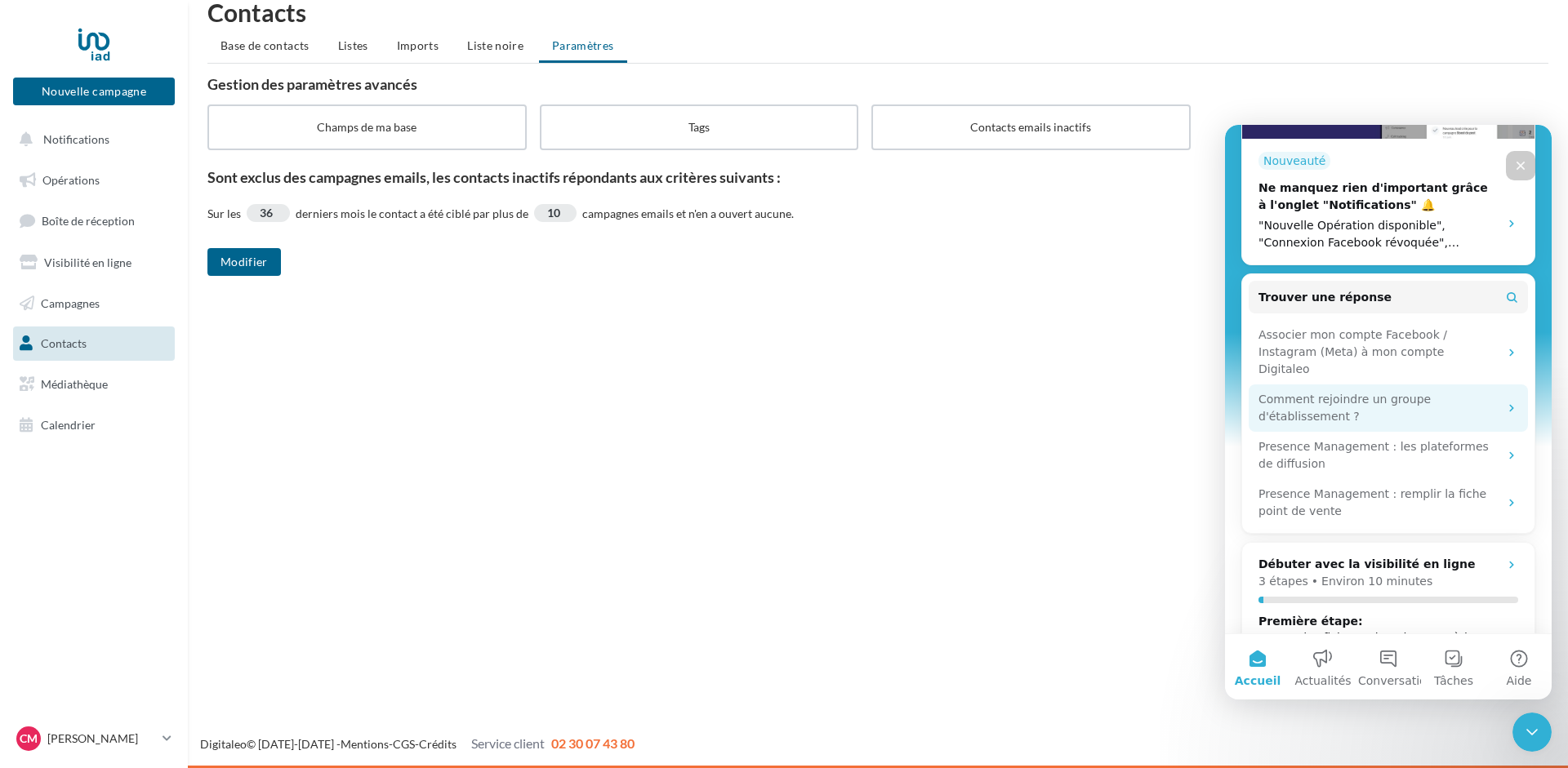
click at [1409, 391] on div "Comment rejoindre un groupe d'établissement ?" at bounding box center [1378, 408] width 240 height 34
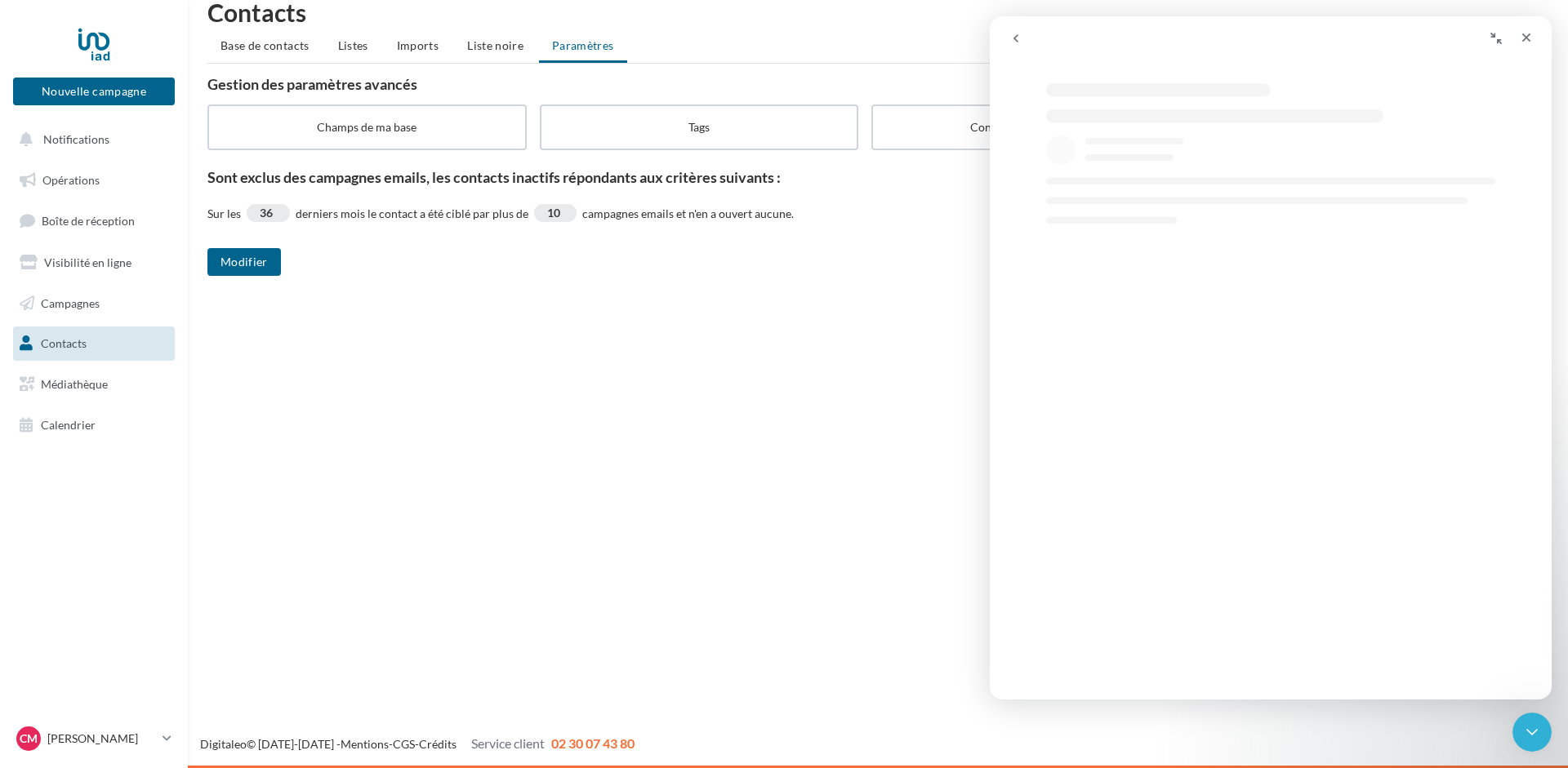
scroll to position [0, 0]
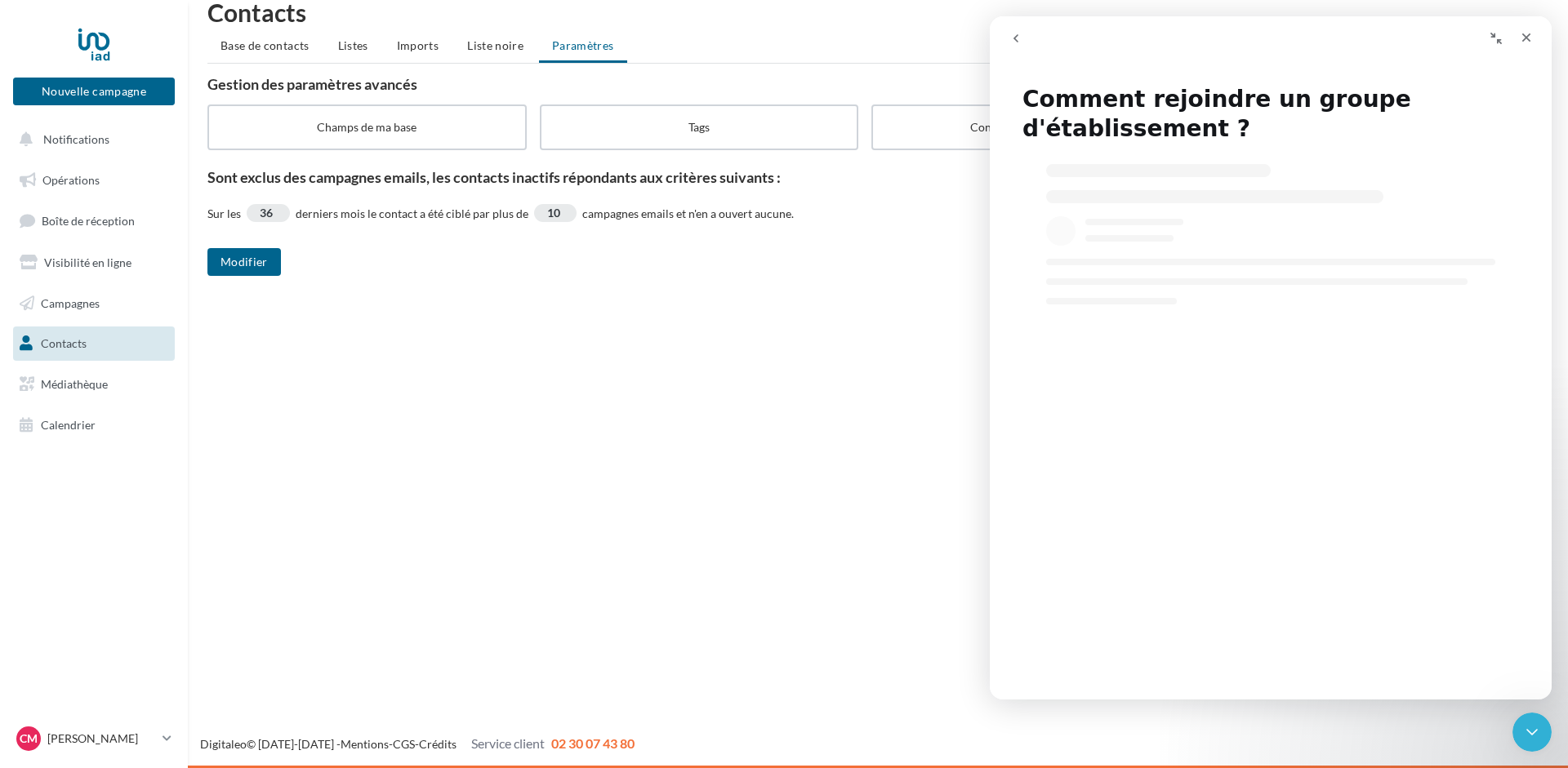
select select "**"
click at [1537, 38] on div "Fermer" at bounding box center [1525, 37] width 29 height 29
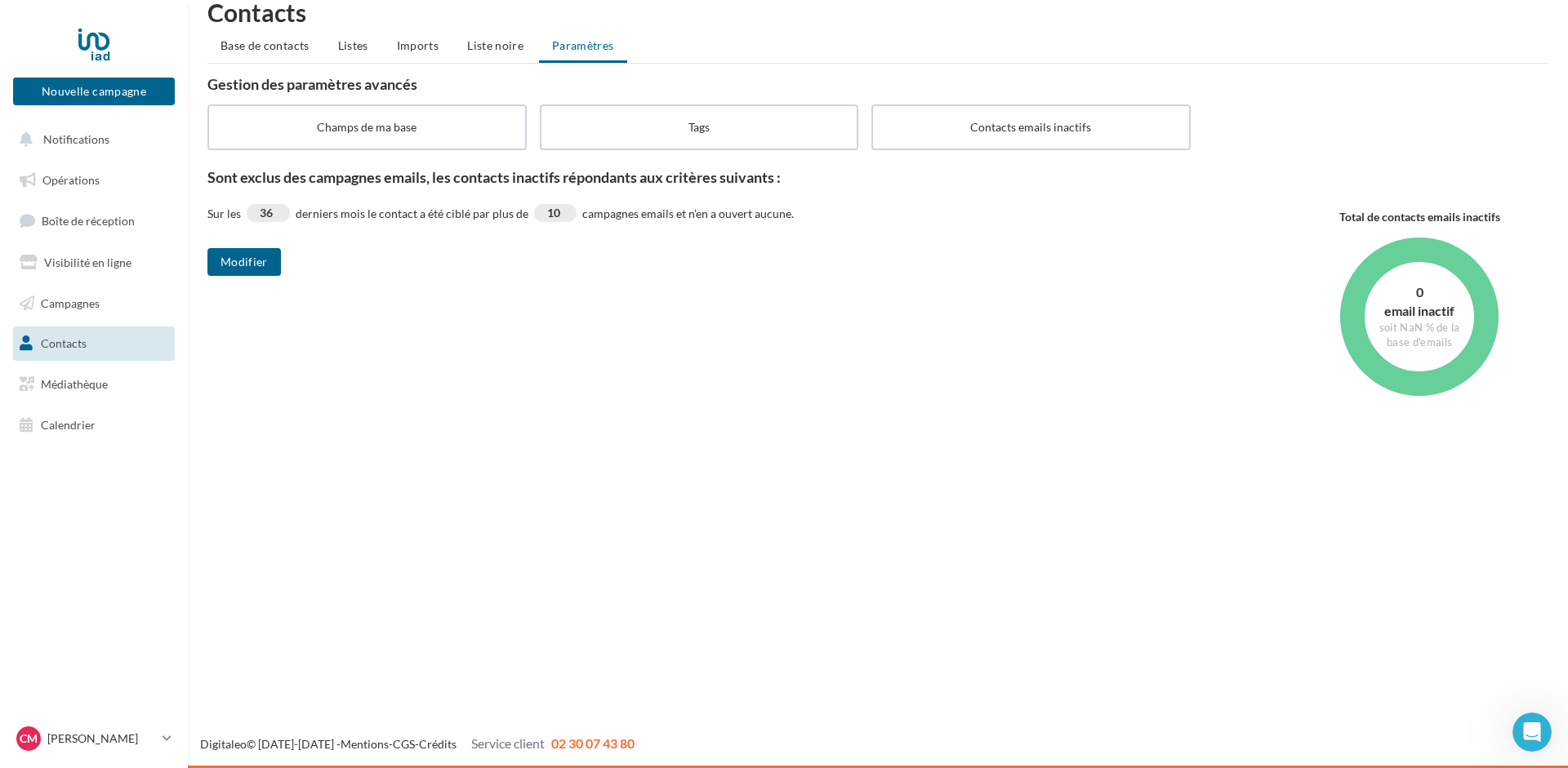
select select "**"
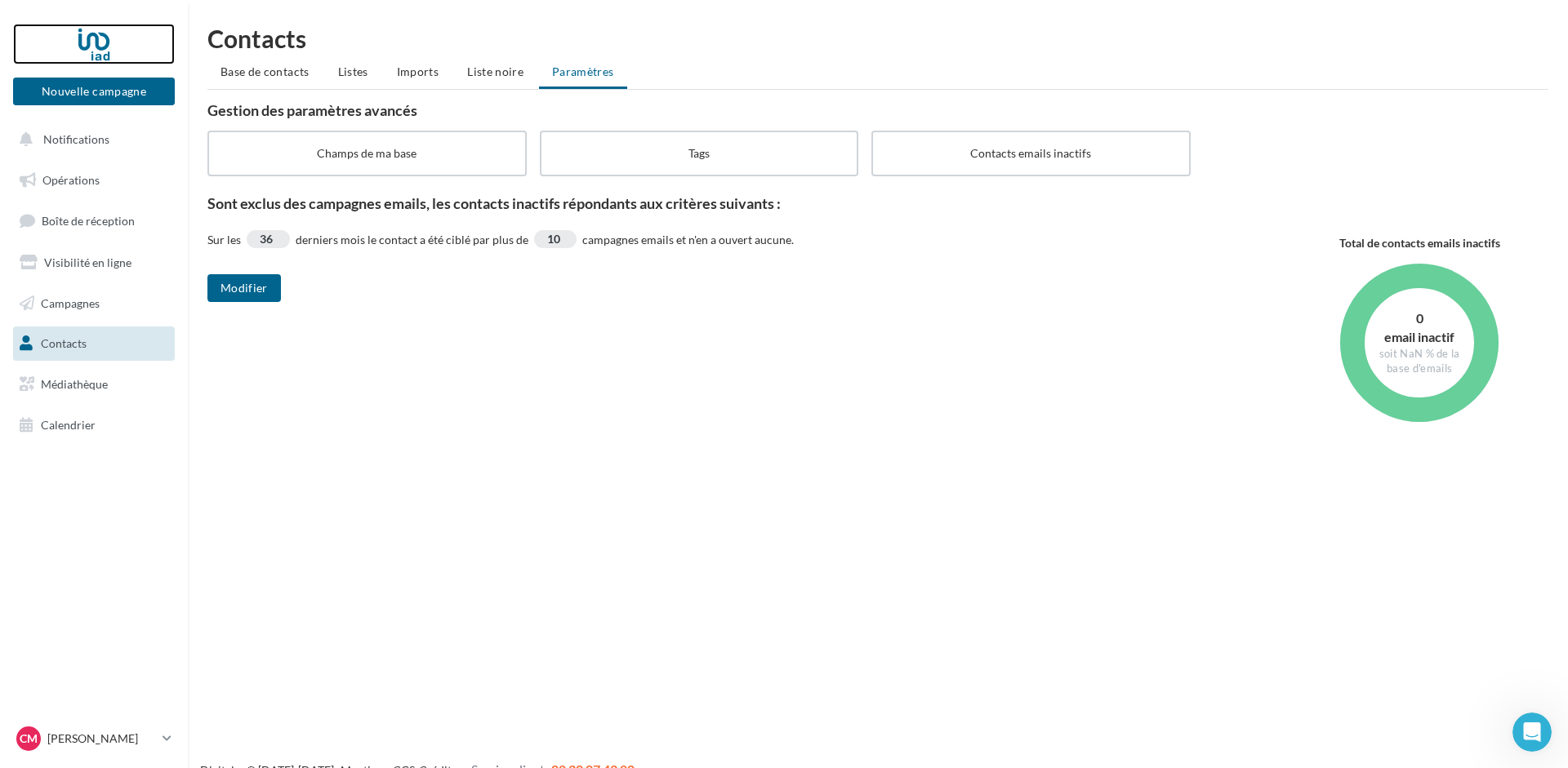
click at [97, 46] on div at bounding box center [94, 44] width 131 height 41
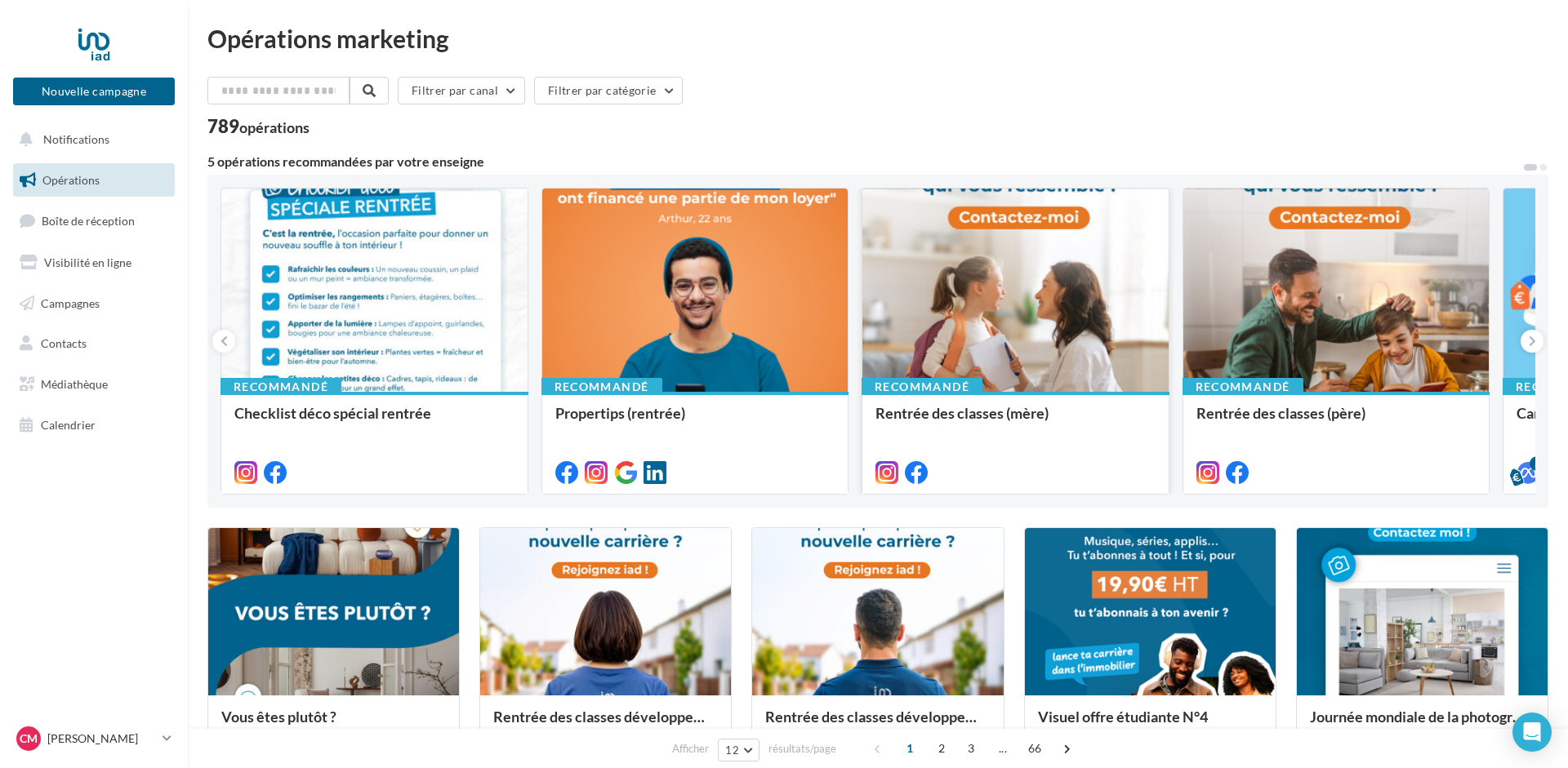
drag, startPoint x: 993, startPoint y: 585, endPoint x: 1010, endPoint y: 301, distance: 283.8
click at [173, 740] on link "CM Cyril MICHEL cyril.michel@iadfrance.fr" at bounding box center [94, 738] width 162 height 31
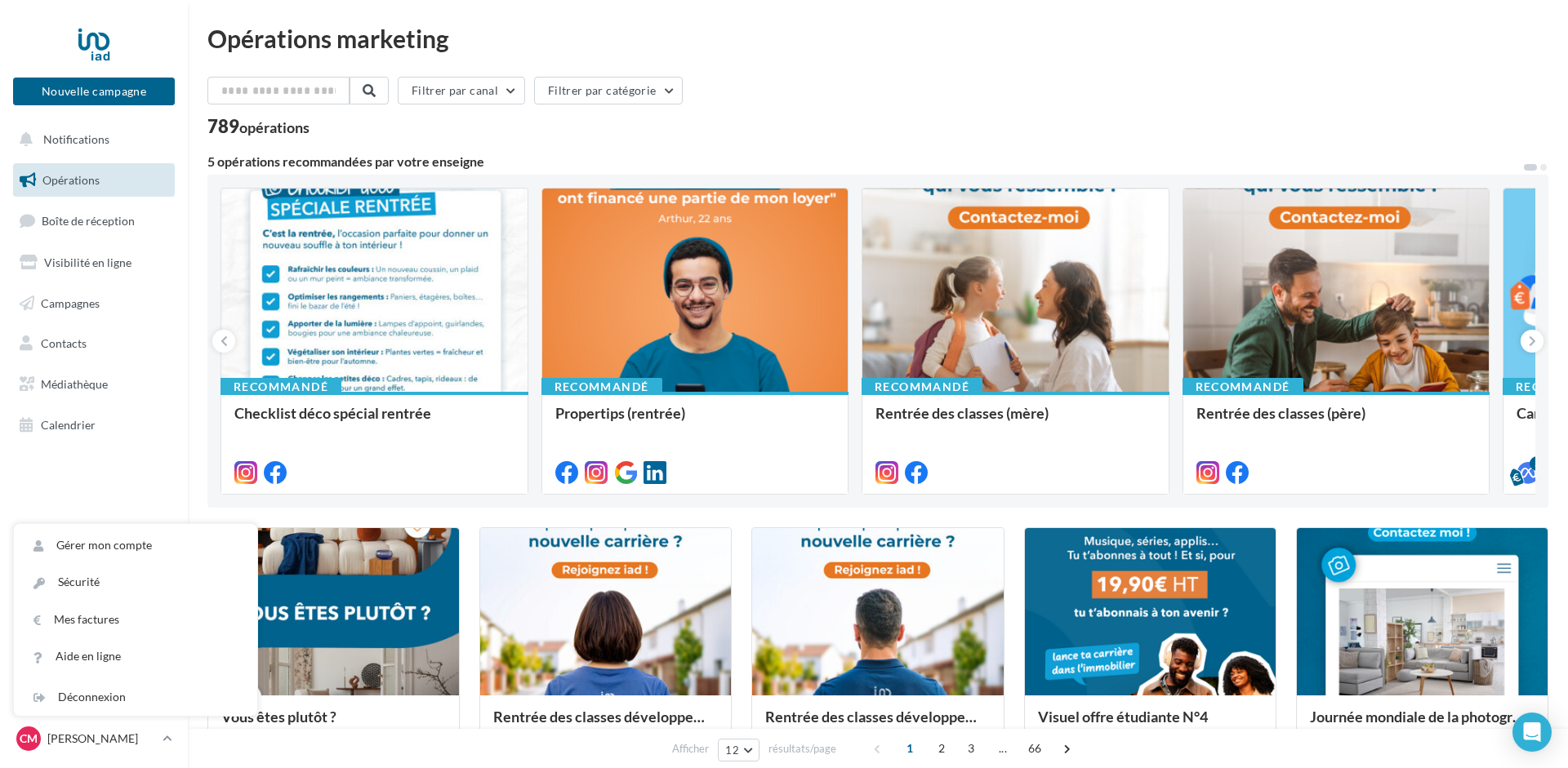
click at [852, 63] on div "Opérations marketing Filtrer par canal Filtrer par catégorie 789 opérations 5 o…" at bounding box center [877, 728] width 1341 height 1405
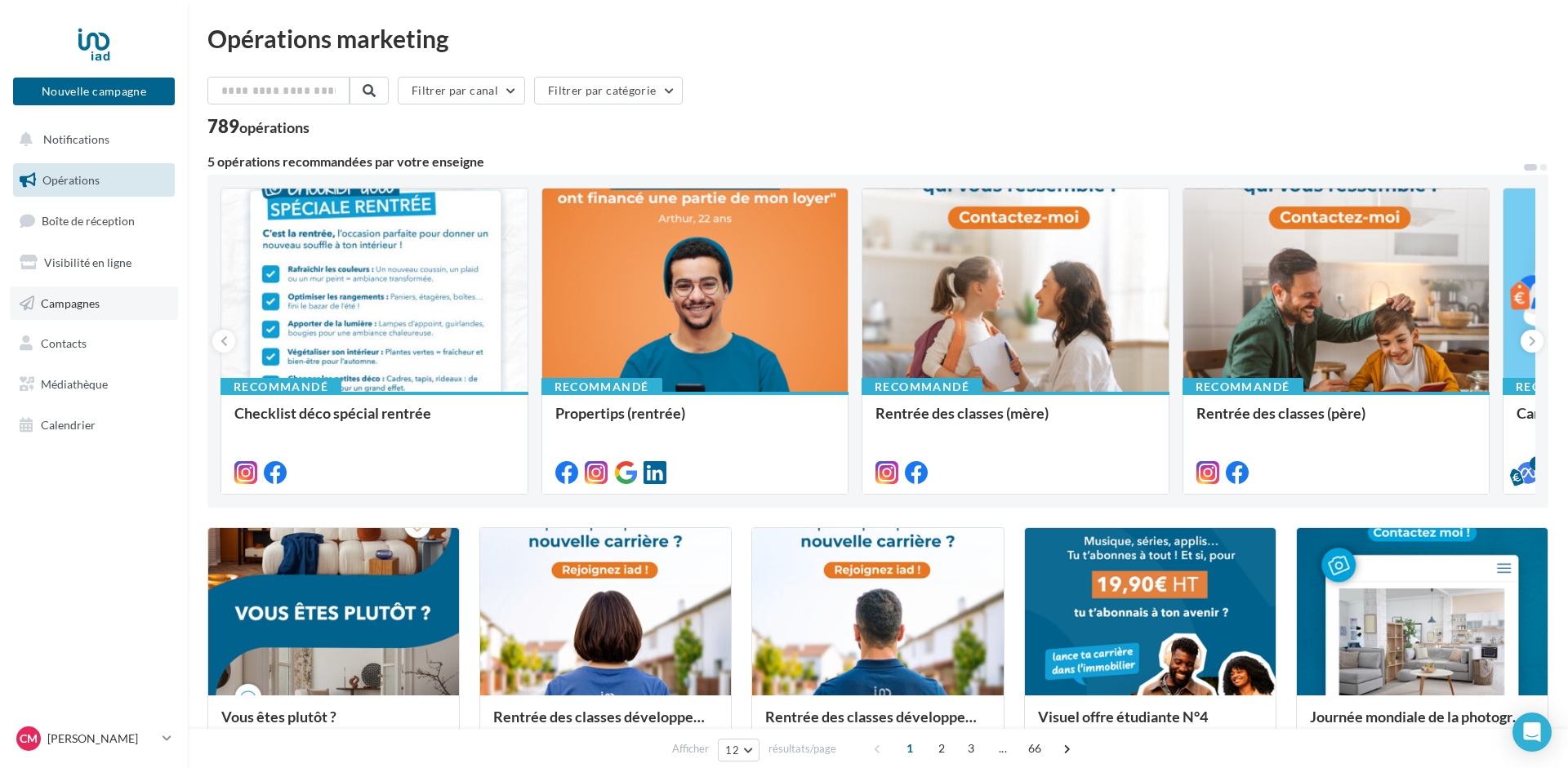
click at [41, 305] on span "Campagnes" at bounding box center [70, 303] width 59 height 14
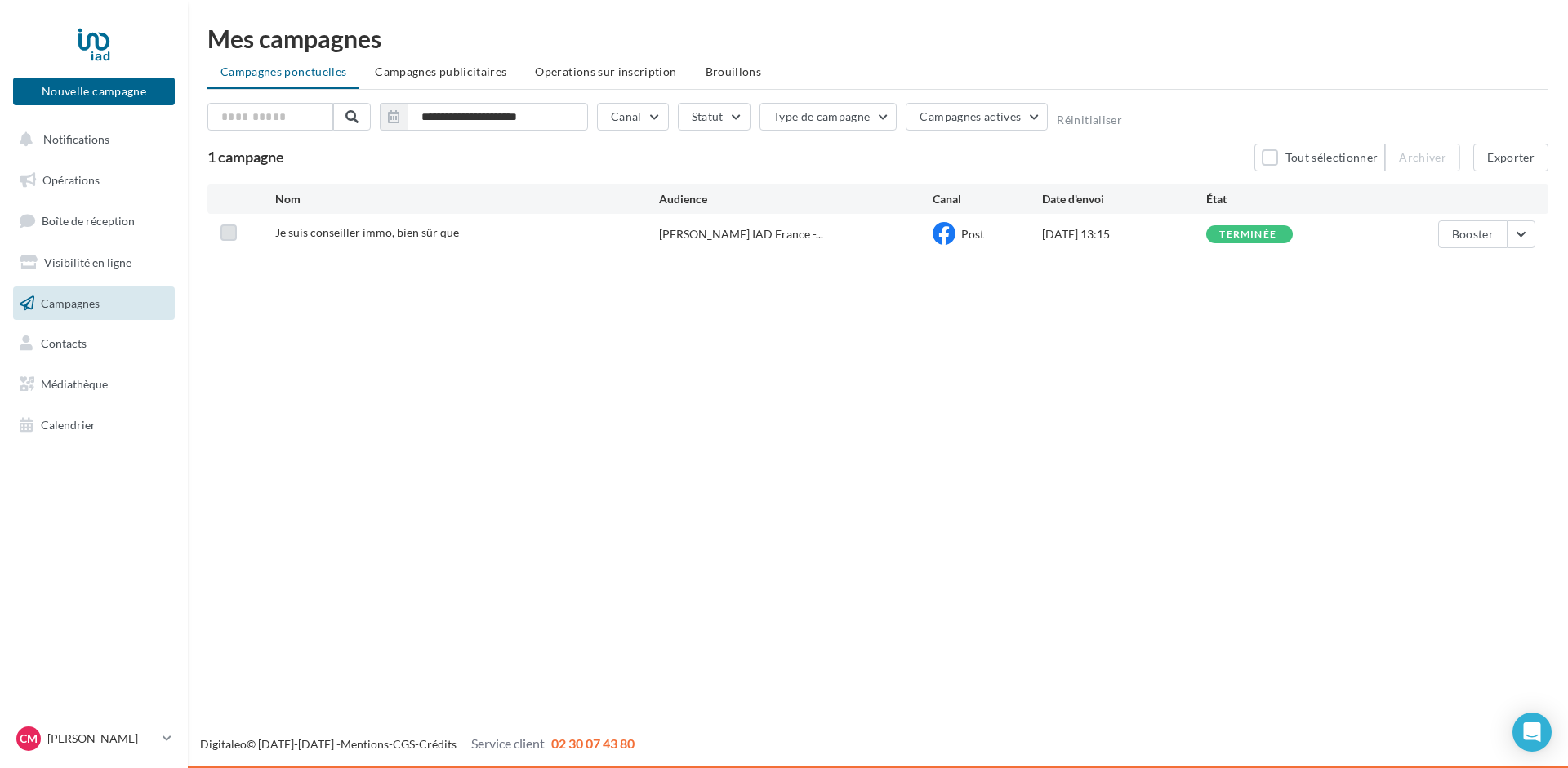
click at [229, 231] on label at bounding box center [228, 233] width 16 height 16
click at [1524, 234] on button "button" at bounding box center [1521, 234] width 28 height 28
click at [1431, 396] on button "Dupliquer" at bounding box center [1453, 400] width 163 height 42
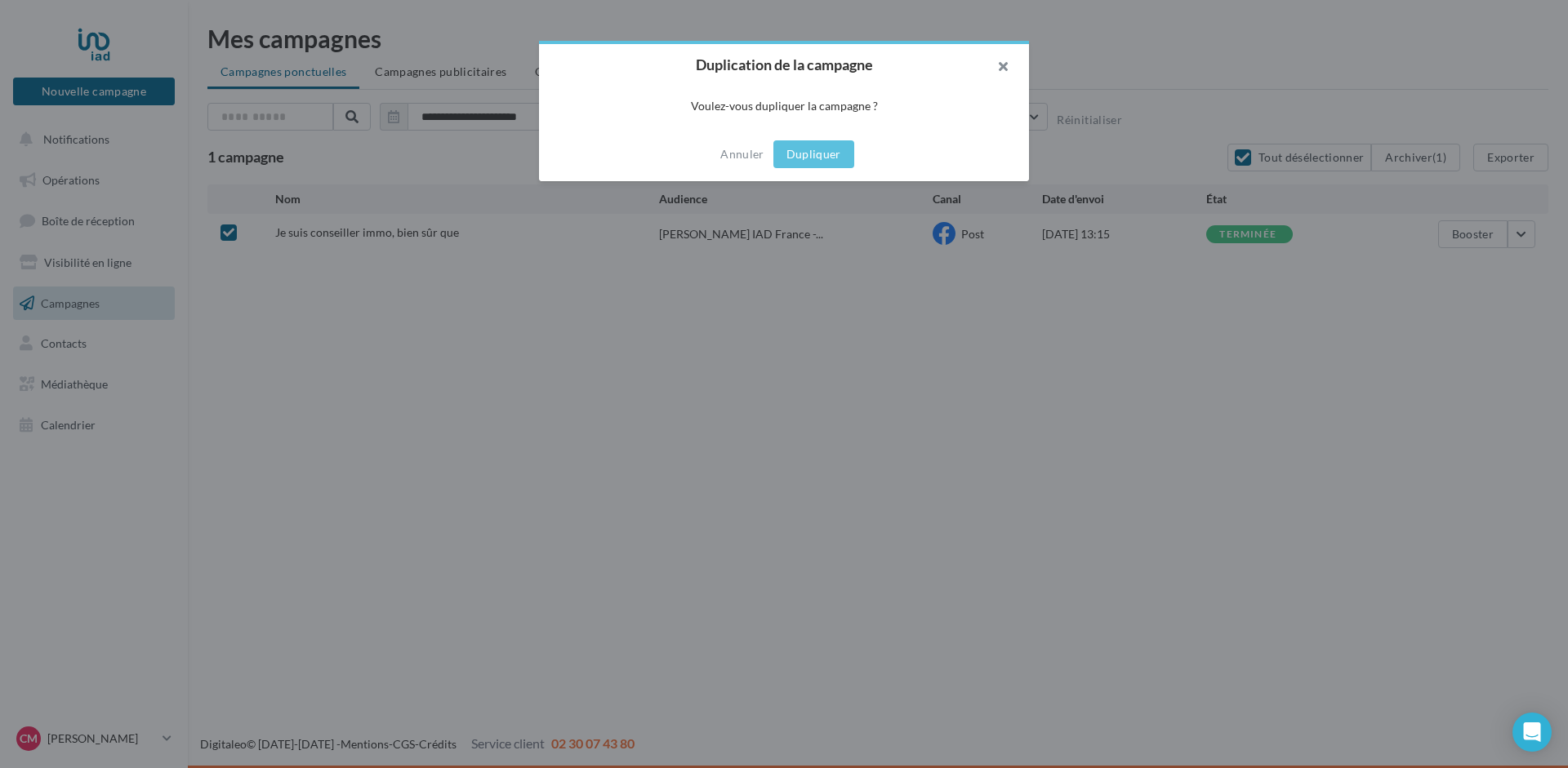
click at [1000, 62] on button "button" at bounding box center [995, 68] width 65 height 49
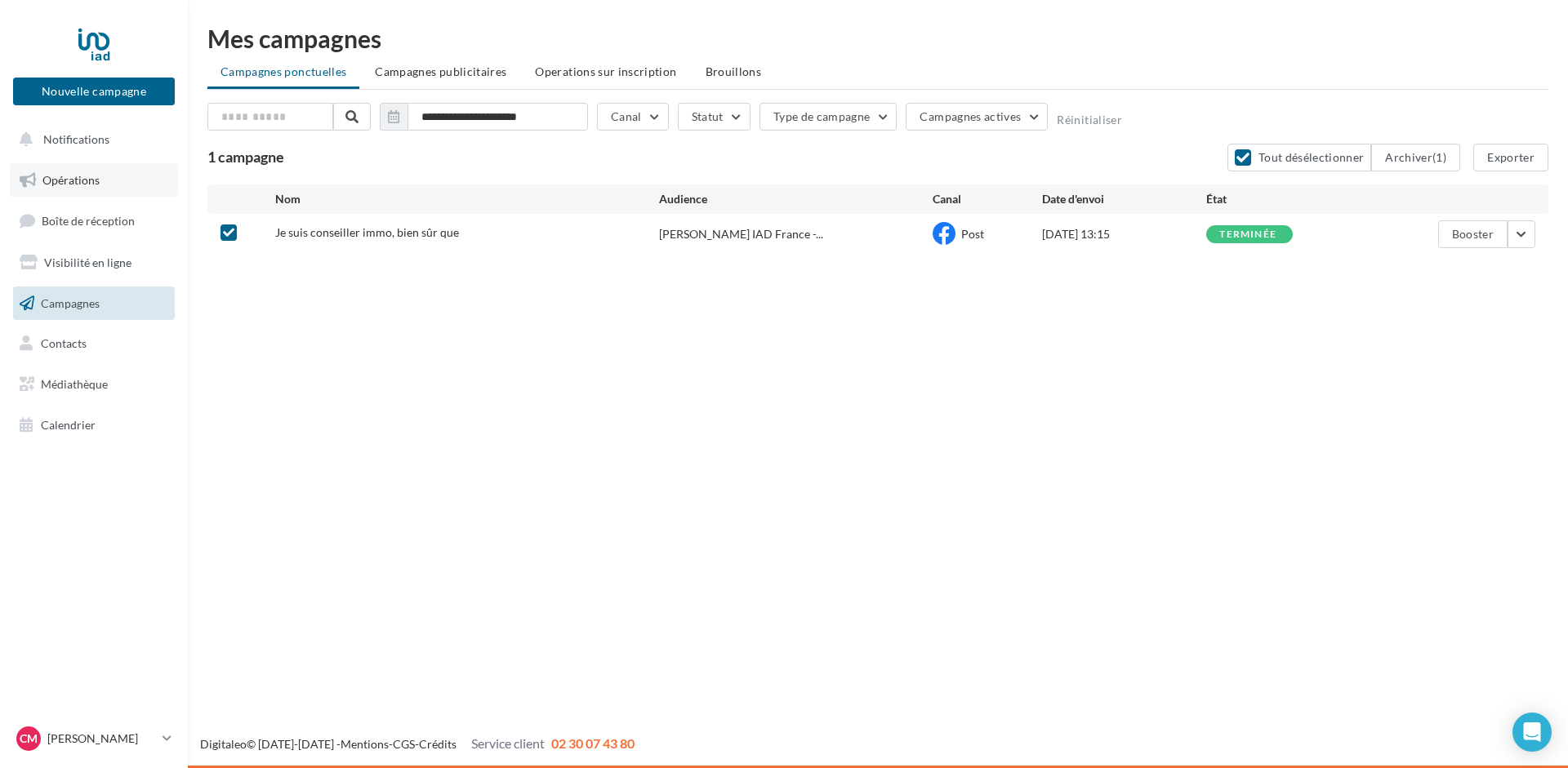
click at [65, 180] on span "Opérations" at bounding box center [70, 180] width 57 height 14
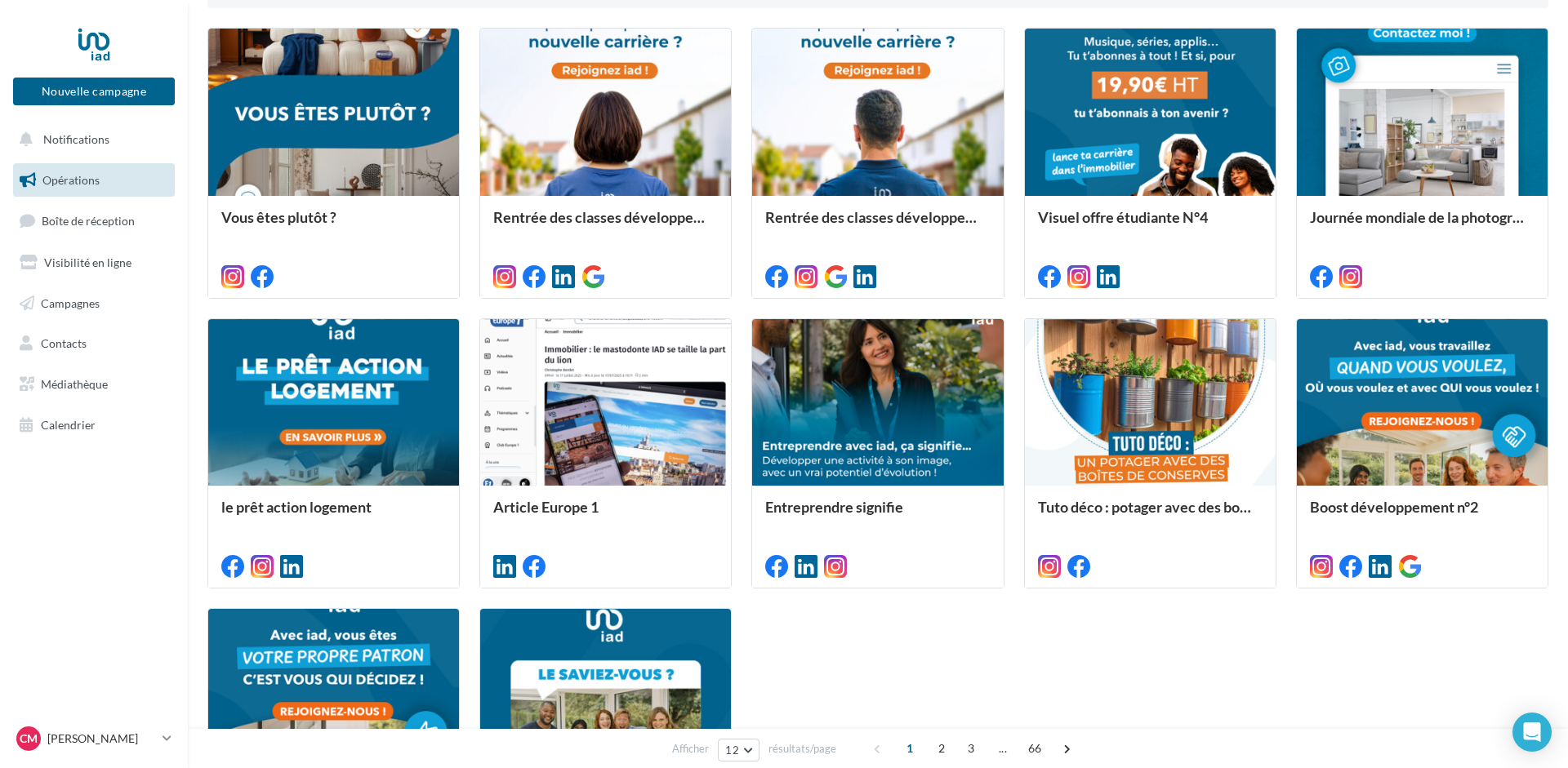
scroll to position [746, 0]
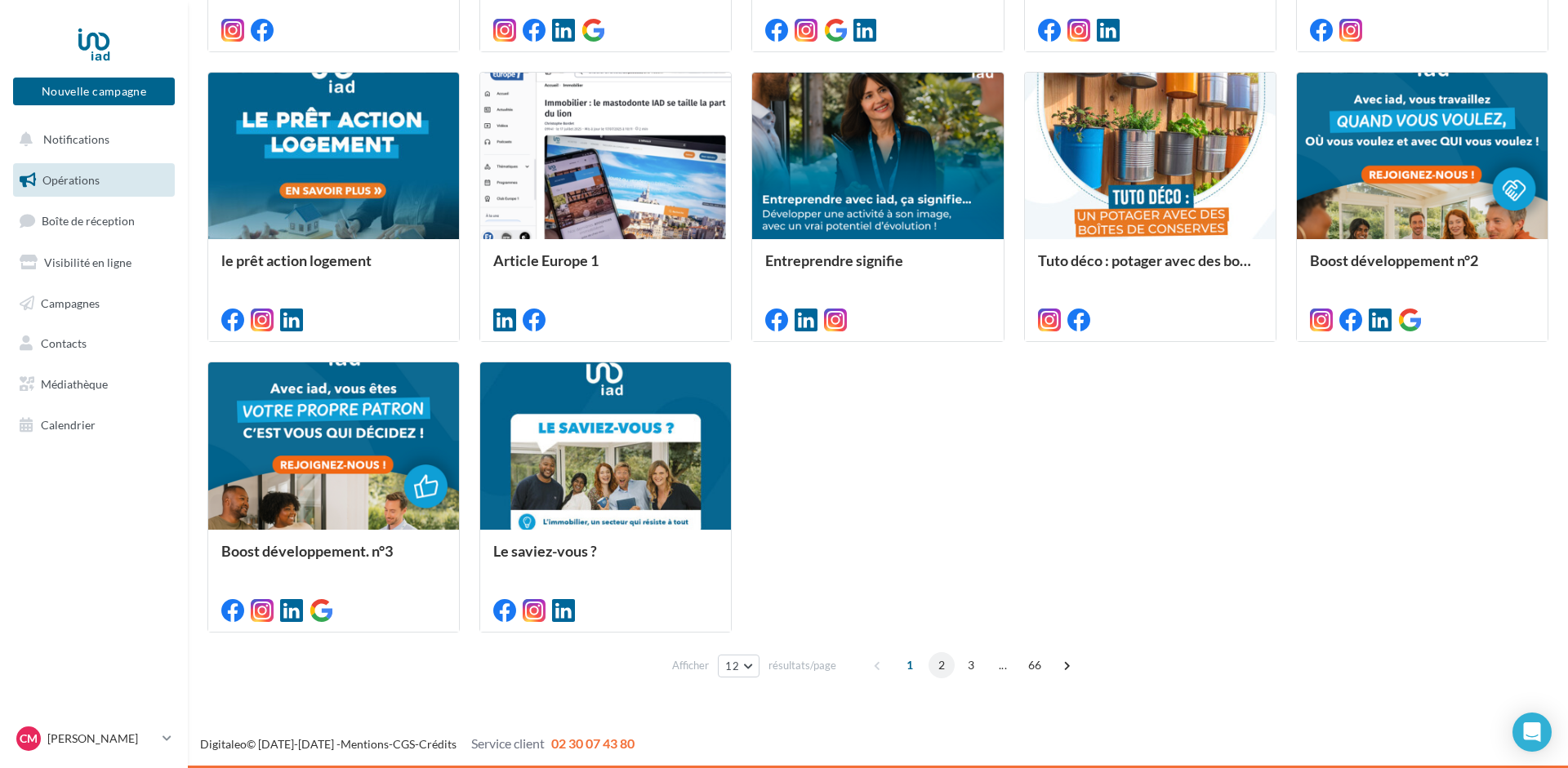
click at [934, 669] on span "2" at bounding box center [941, 665] width 26 height 26
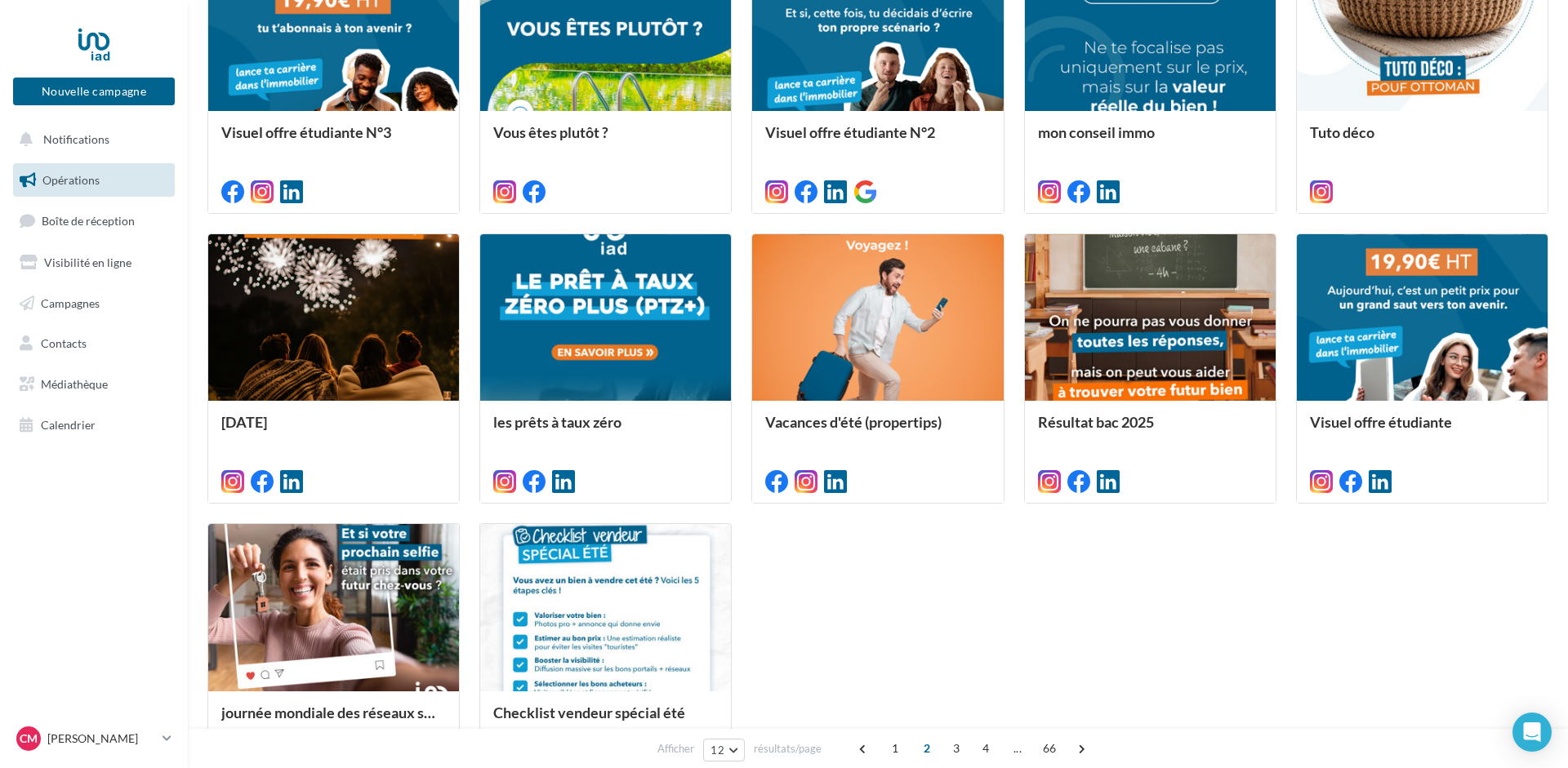
scroll to position [629, 0]
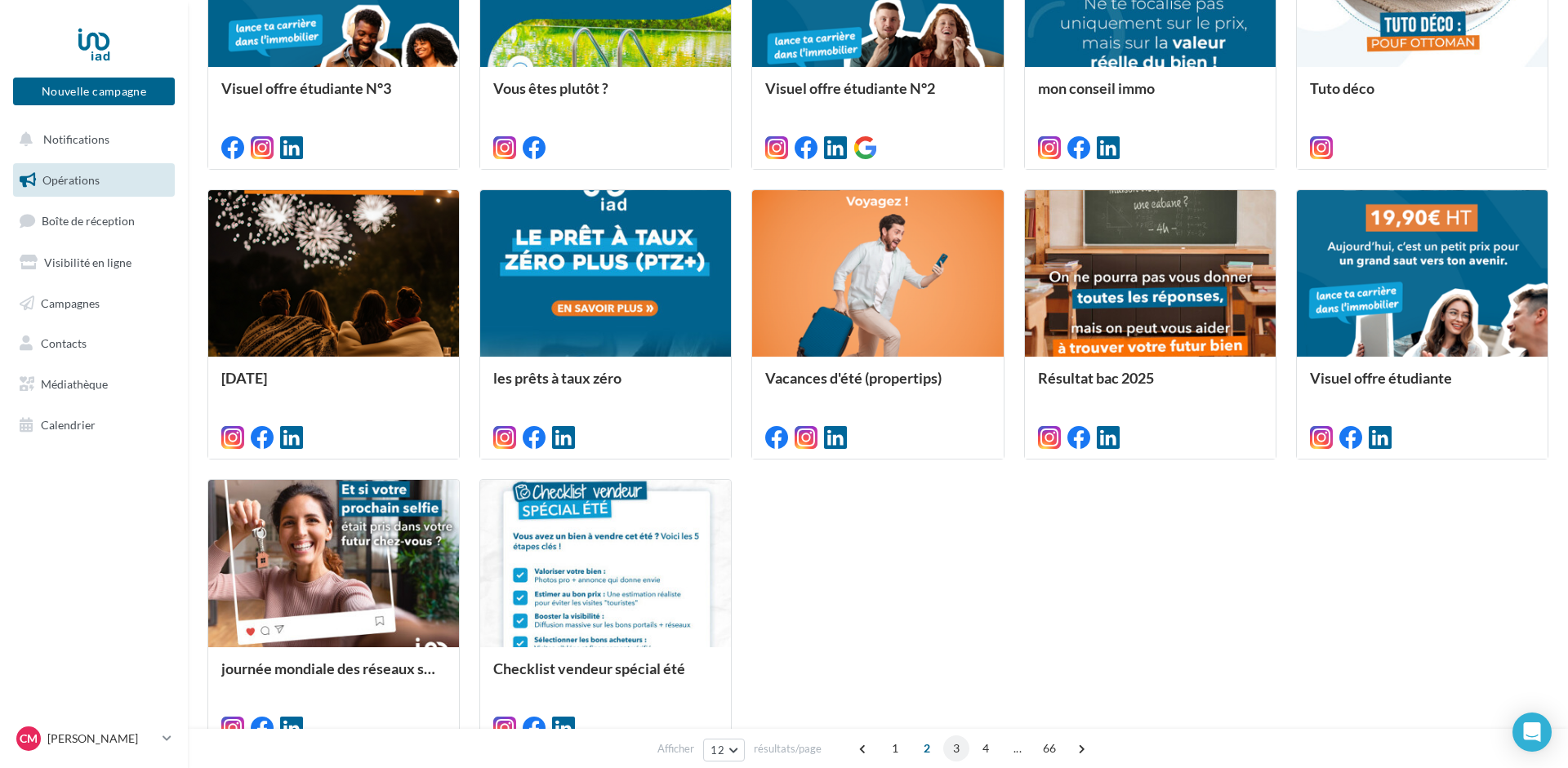
click at [958, 751] on span "3" at bounding box center [956, 749] width 26 height 26
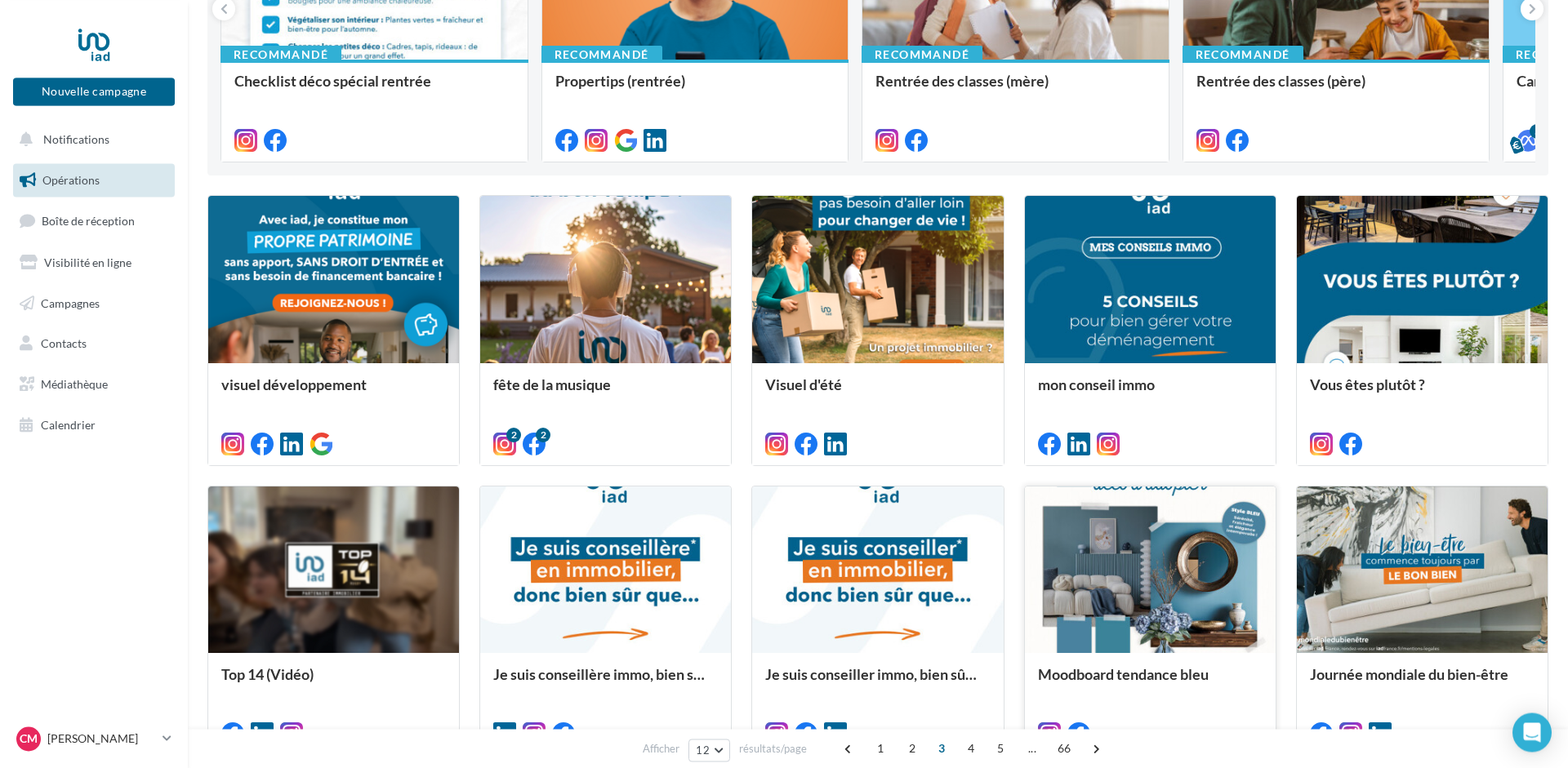
scroll to position [462, 0]
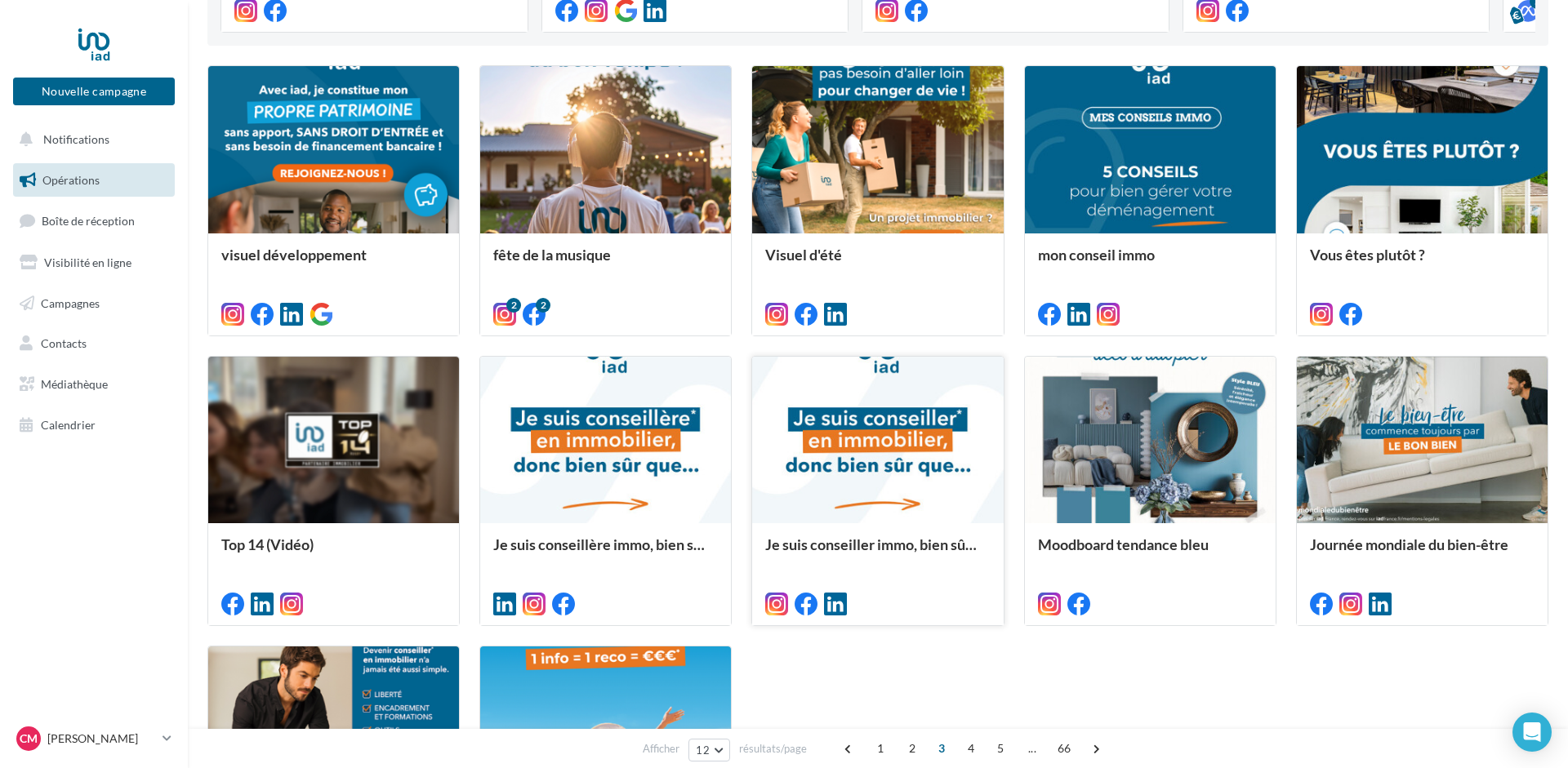
click at [864, 461] on div at bounding box center [877, 441] width 251 height 168
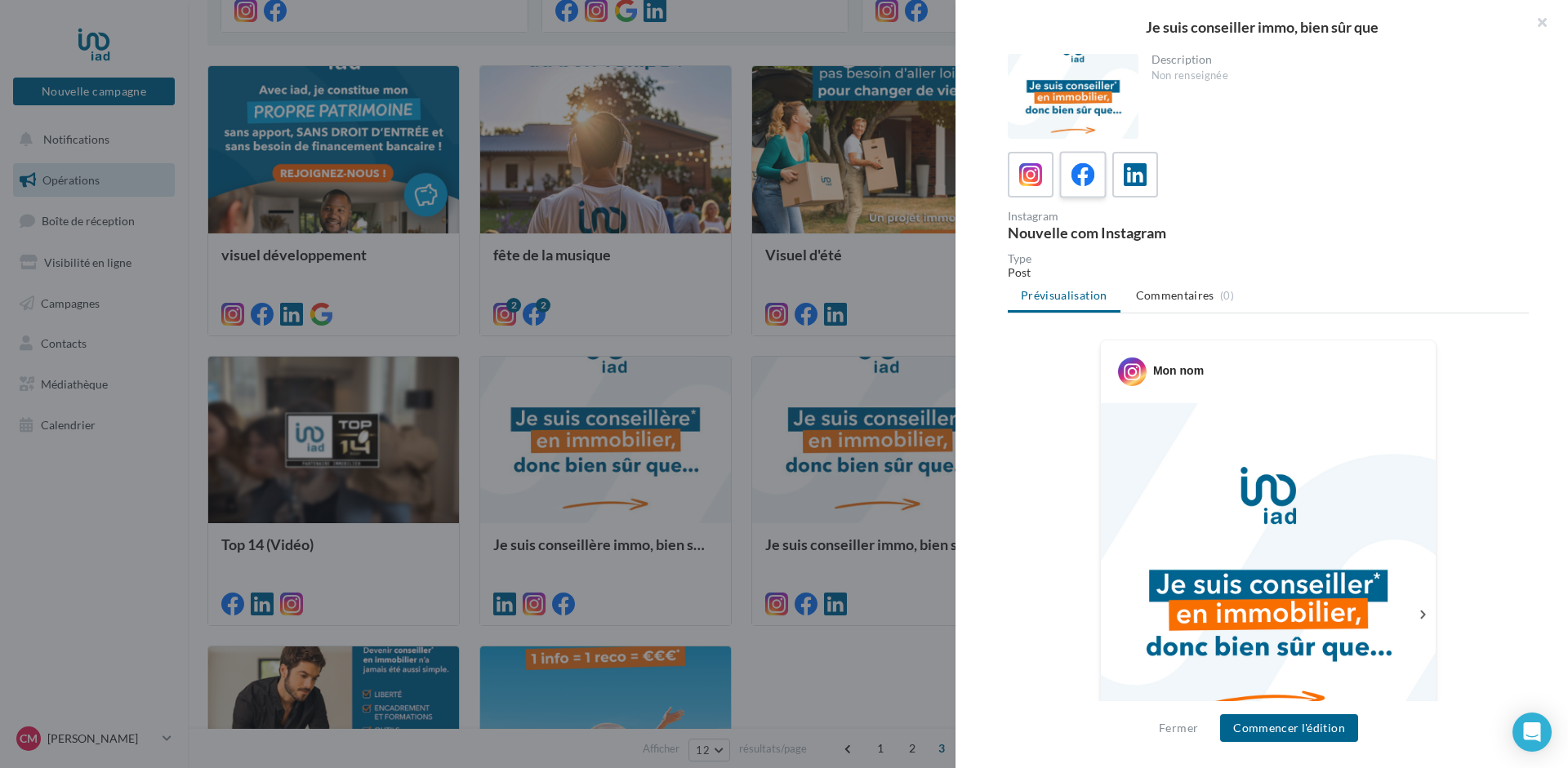
click at [1080, 176] on icon at bounding box center [1083, 175] width 24 height 24
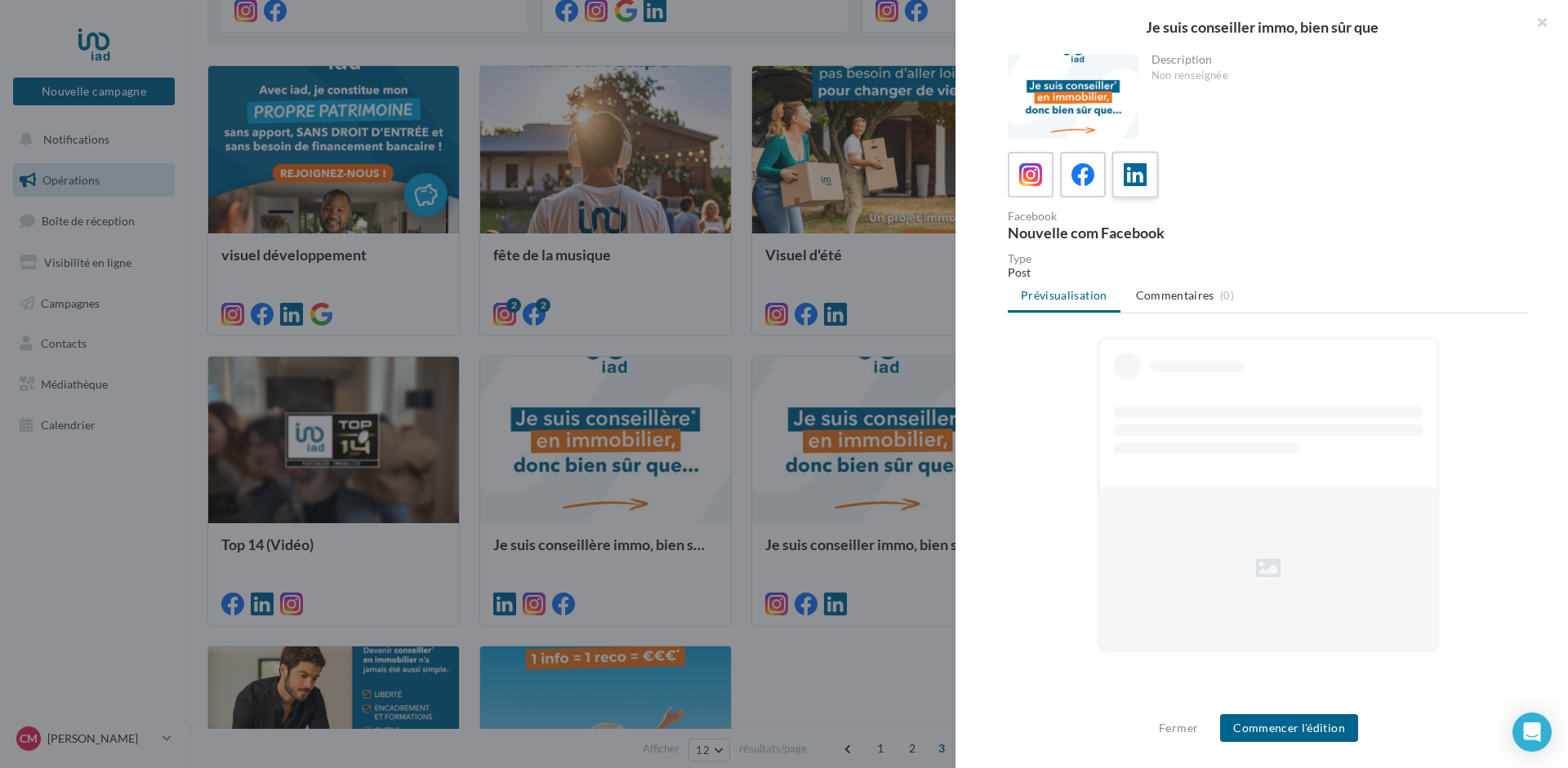
click at [1121, 179] on div at bounding box center [1135, 175] width 30 height 30
click at [1036, 175] on icon at bounding box center [1031, 175] width 24 height 24
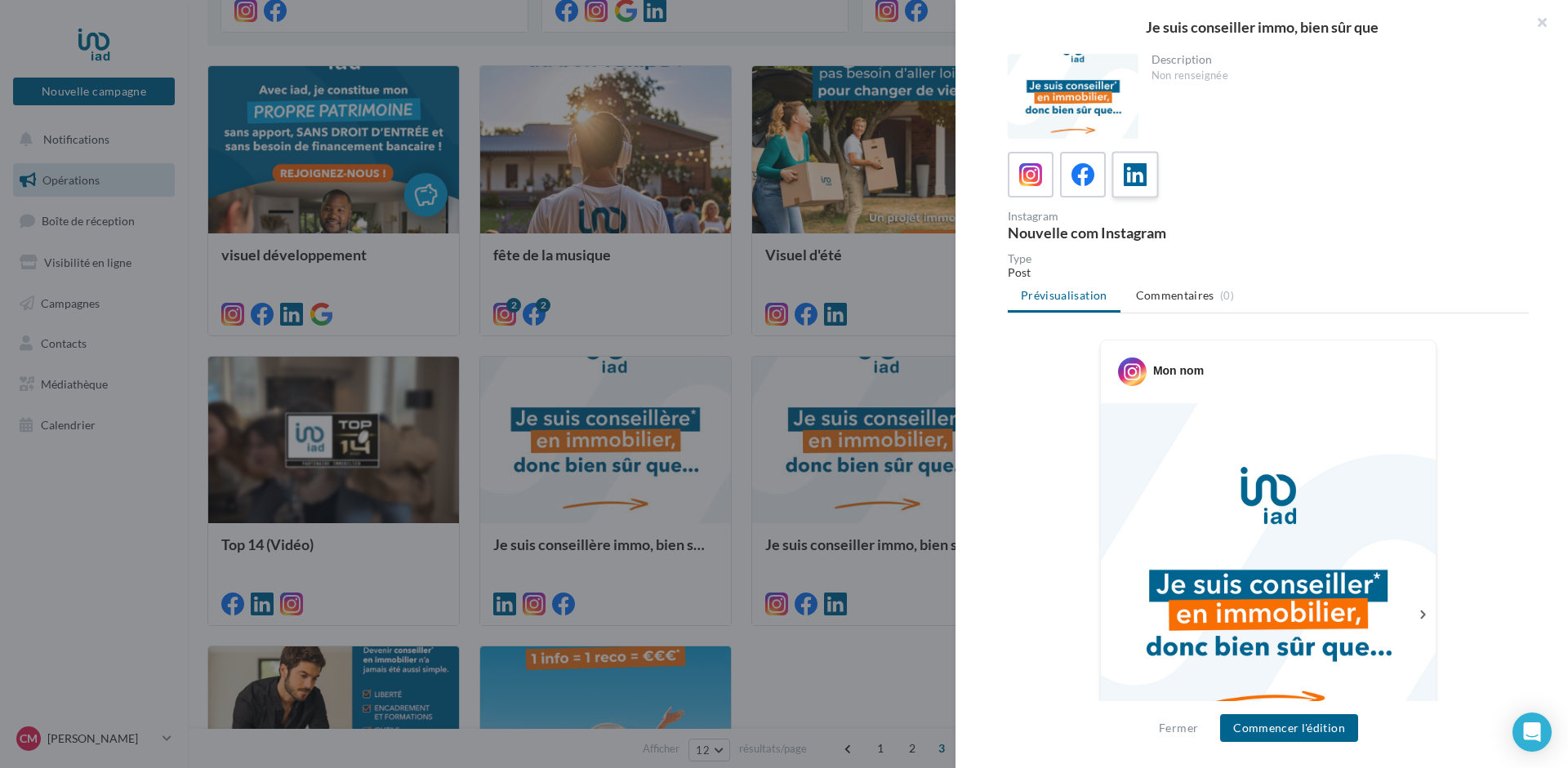
click at [1122, 174] on div at bounding box center [1135, 175] width 30 height 30
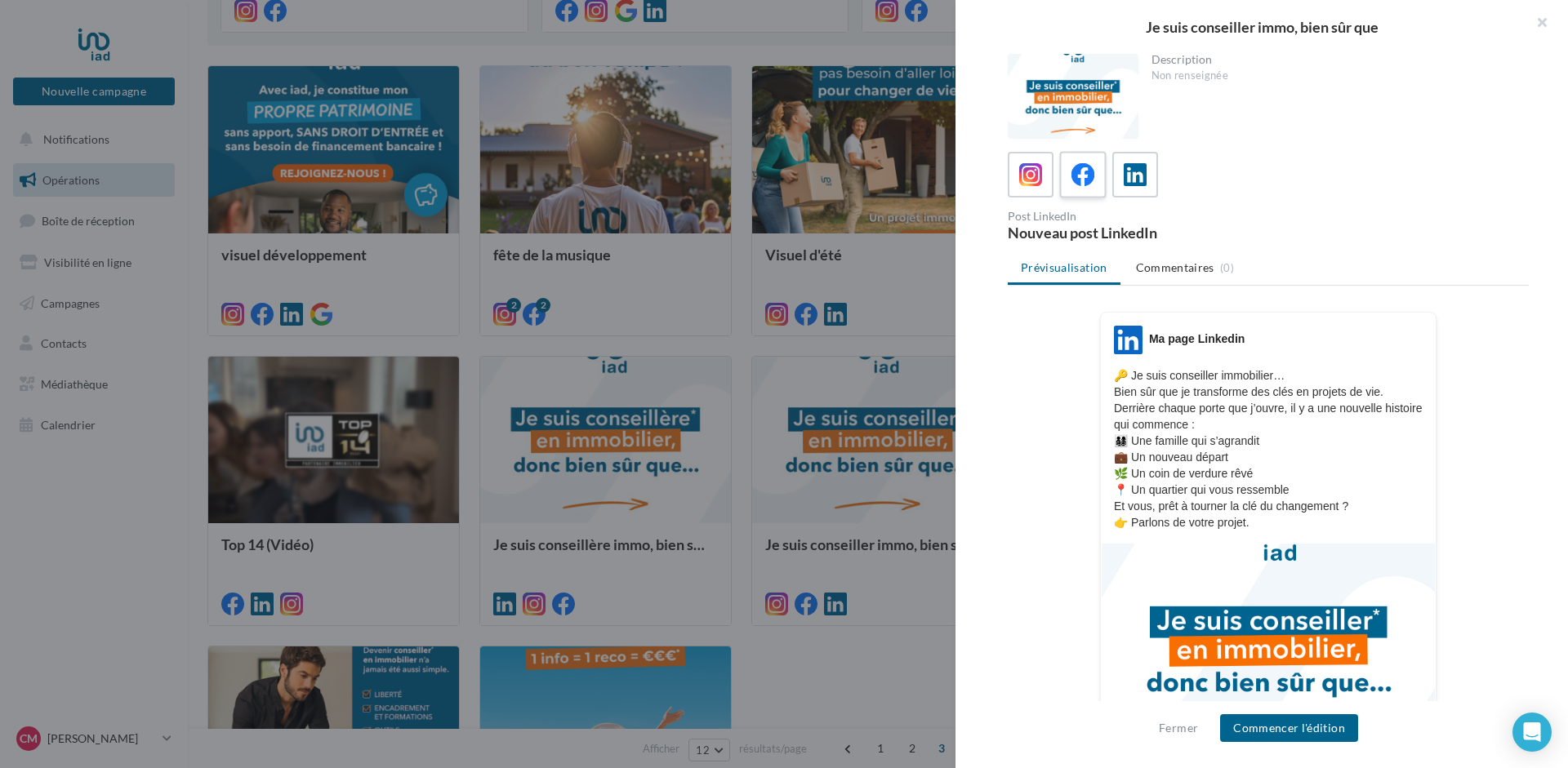
click at [1079, 171] on icon at bounding box center [1083, 175] width 24 height 24
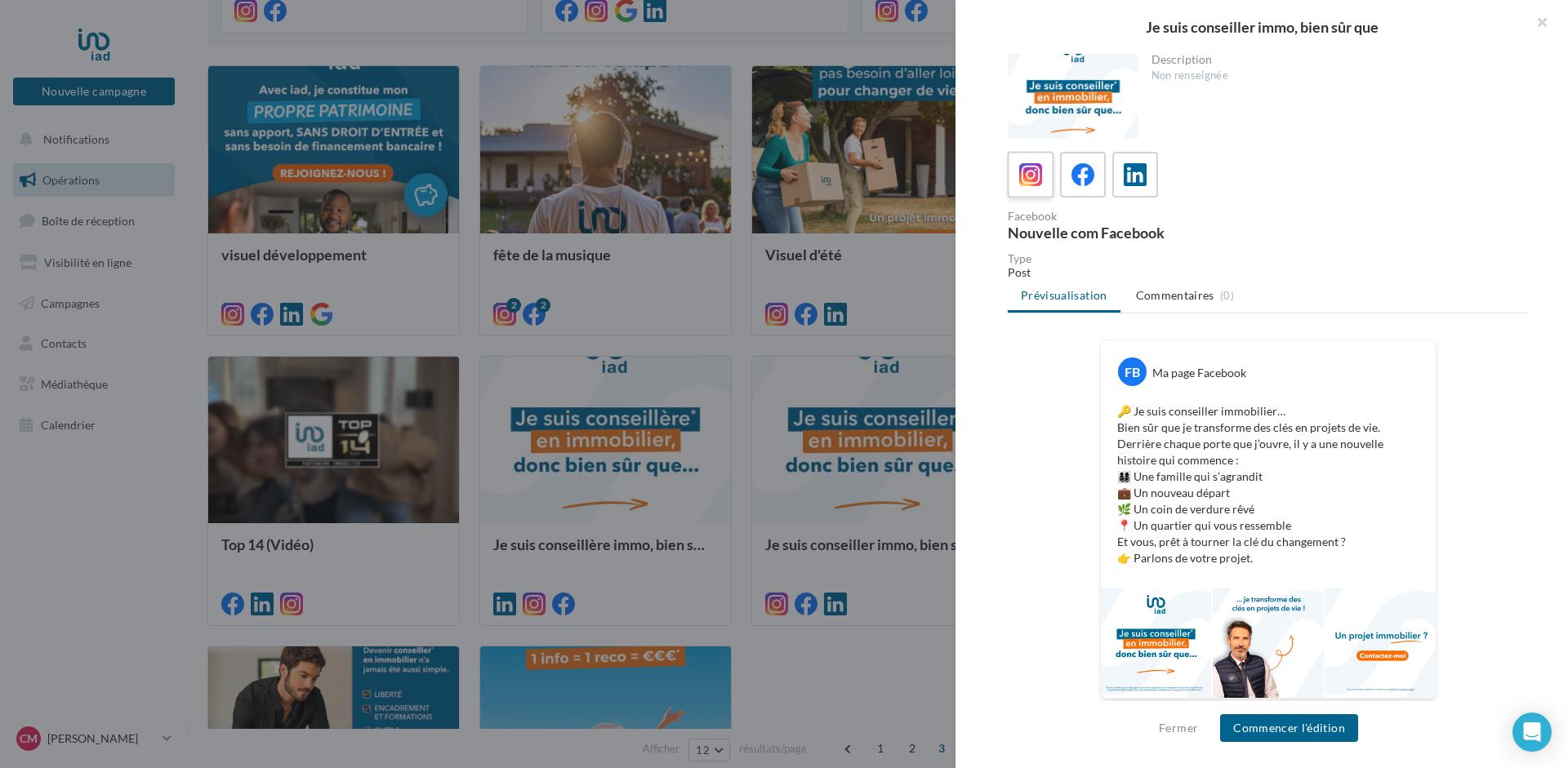
click at [1027, 172] on icon at bounding box center [1031, 175] width 24 height 24
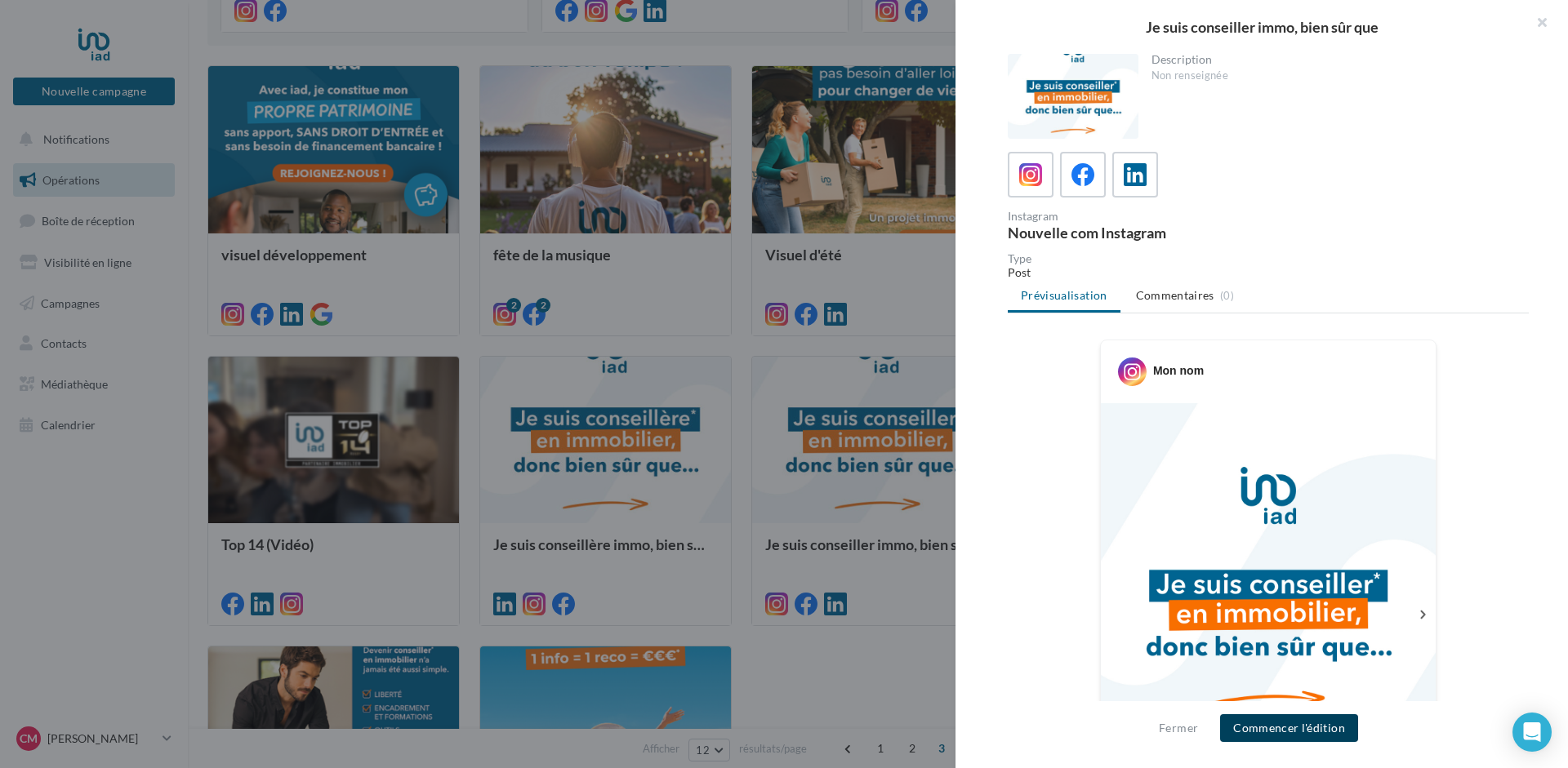
click at [1294, 728] on button "Commencer l'édition" at bounding box center [1289, 728] width 138 height 28
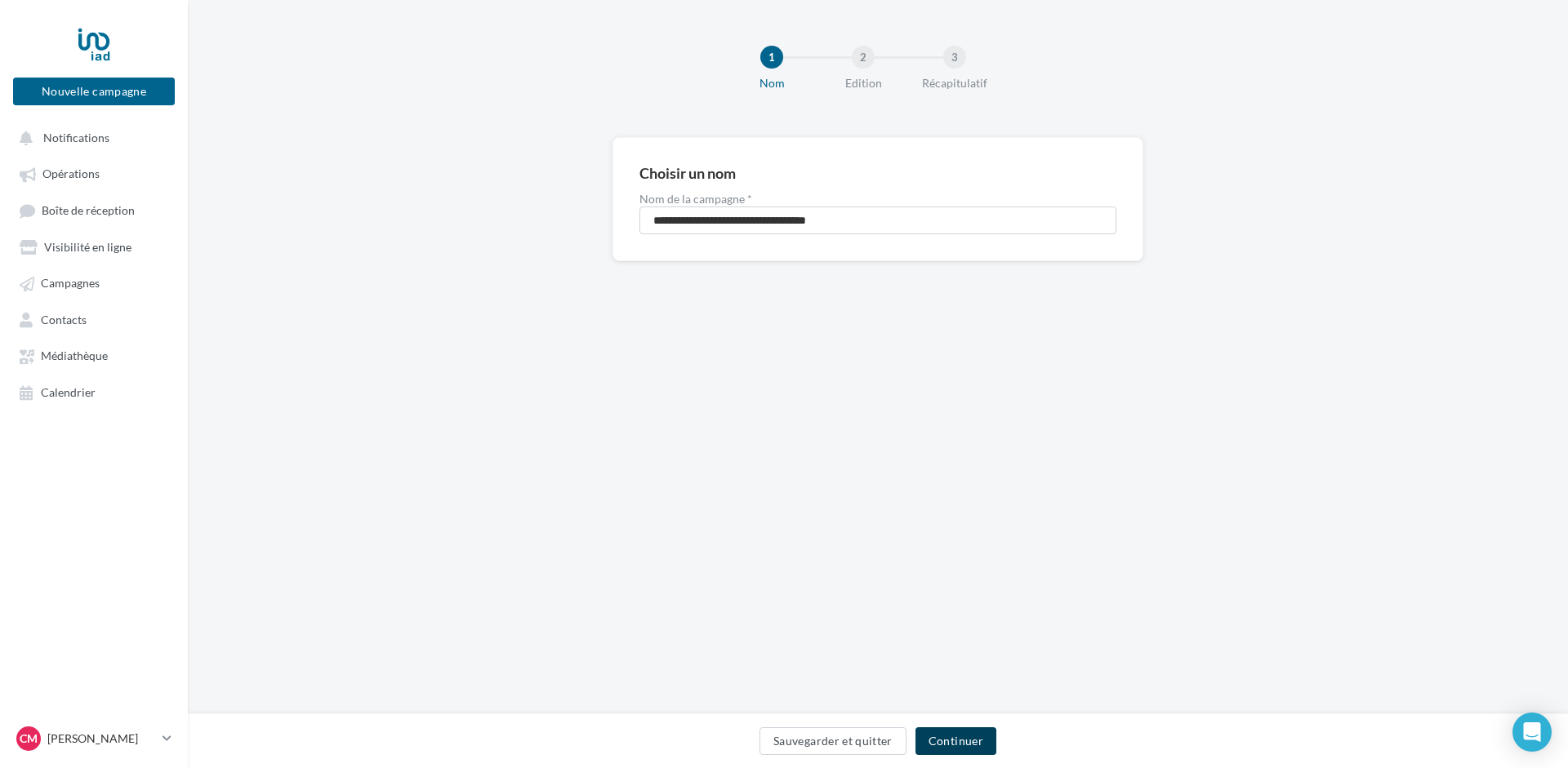
click at [959, 739] on button "Continuer" at bounding box center [955, 742] width 81 height 28
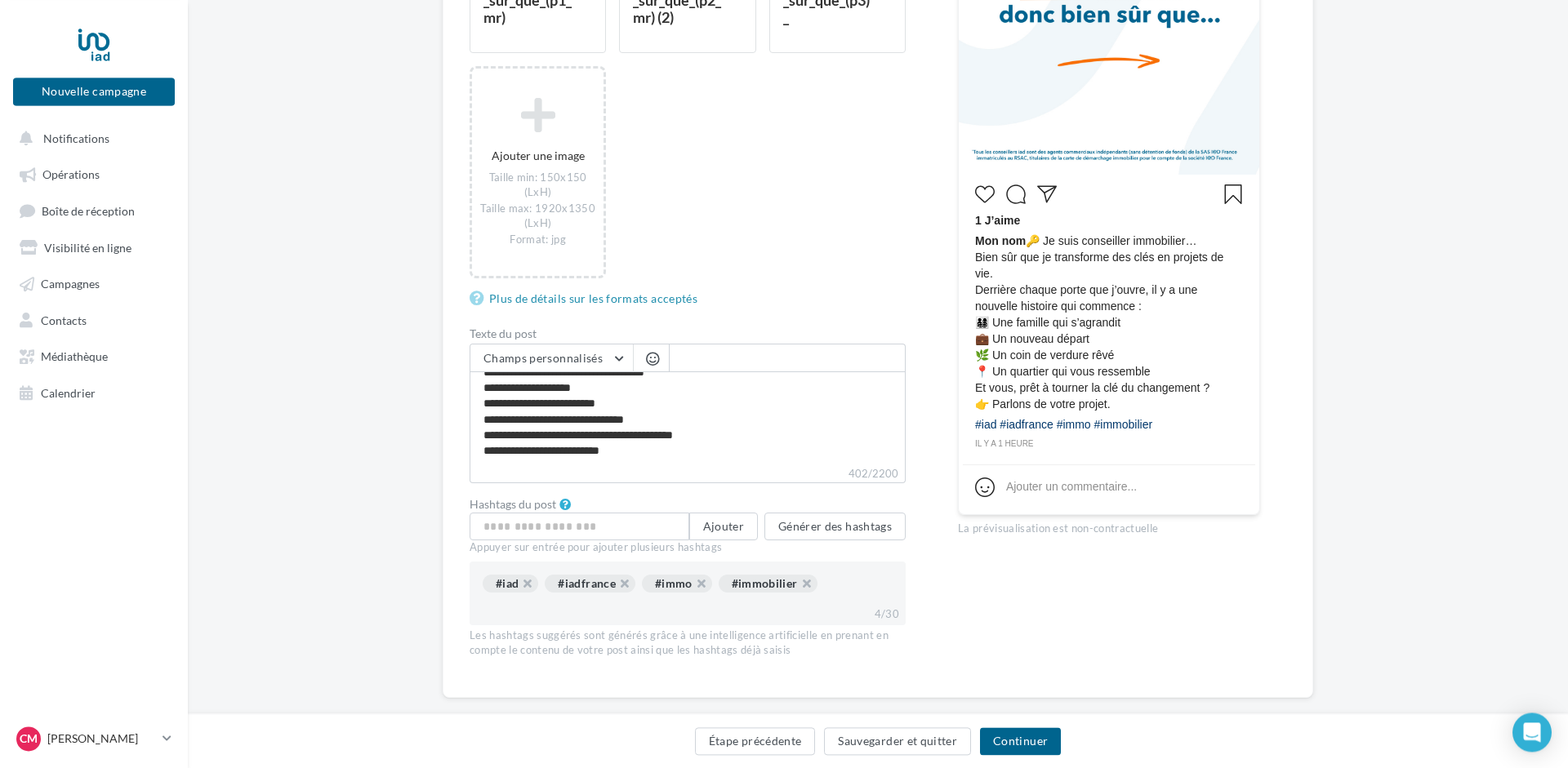
scroll to position [501, 0]
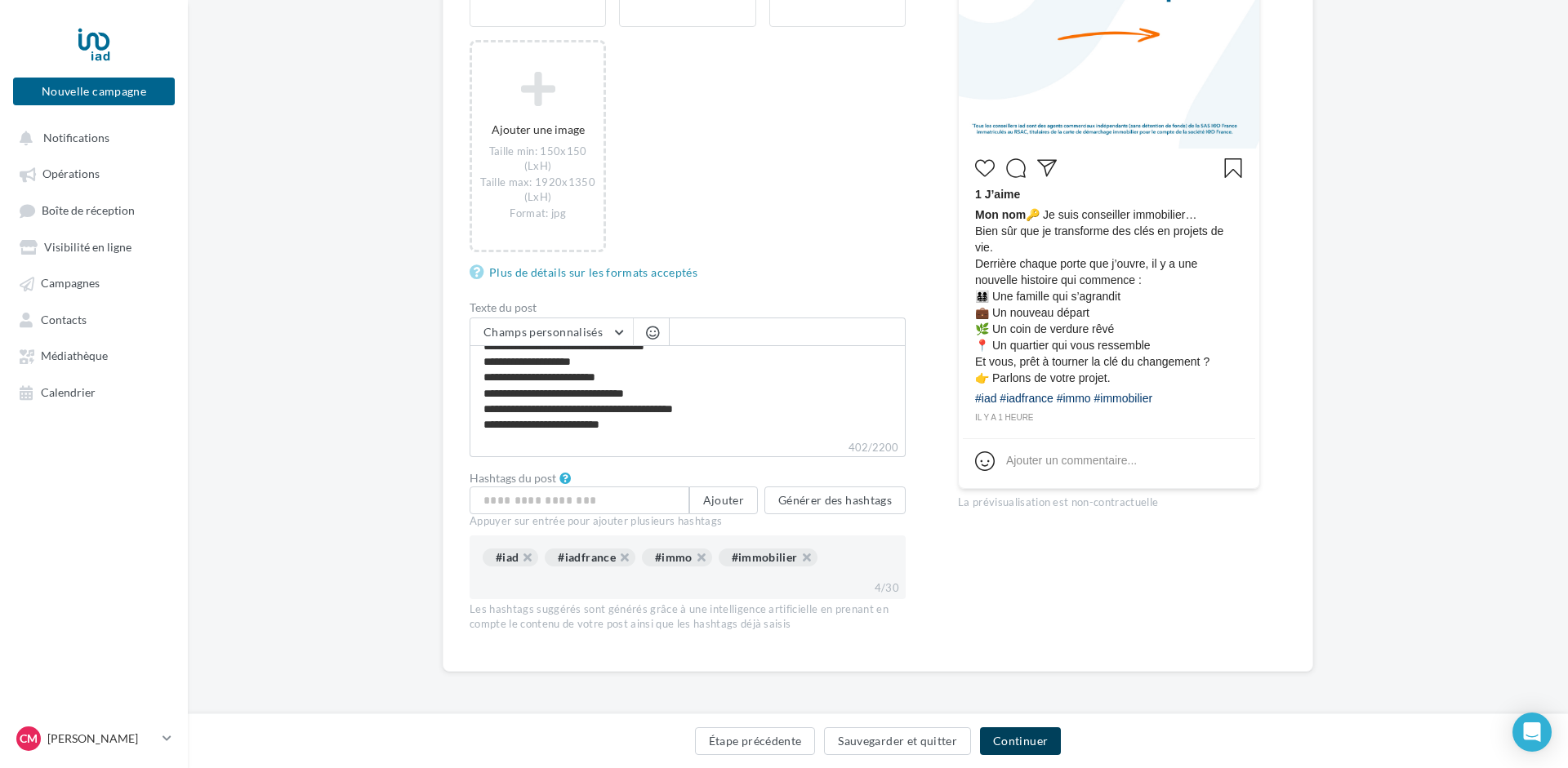
click at [1036, 735] on button "Continuer" at bounding box center [1020, 742] width 81 height 28
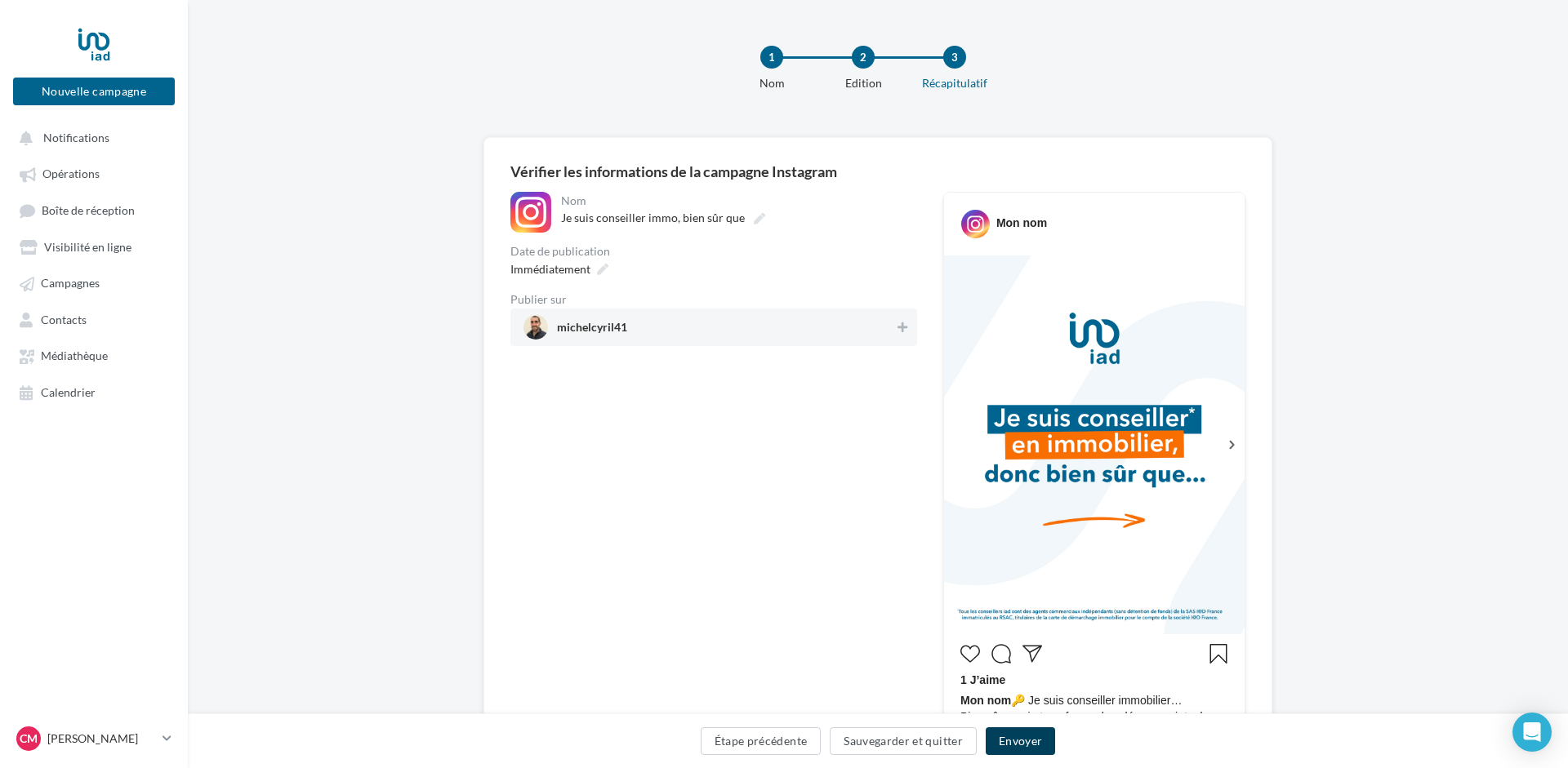
click at [1019, 743] on button "Envoyer" at bounding box center [1020, 742] width 69 height 28
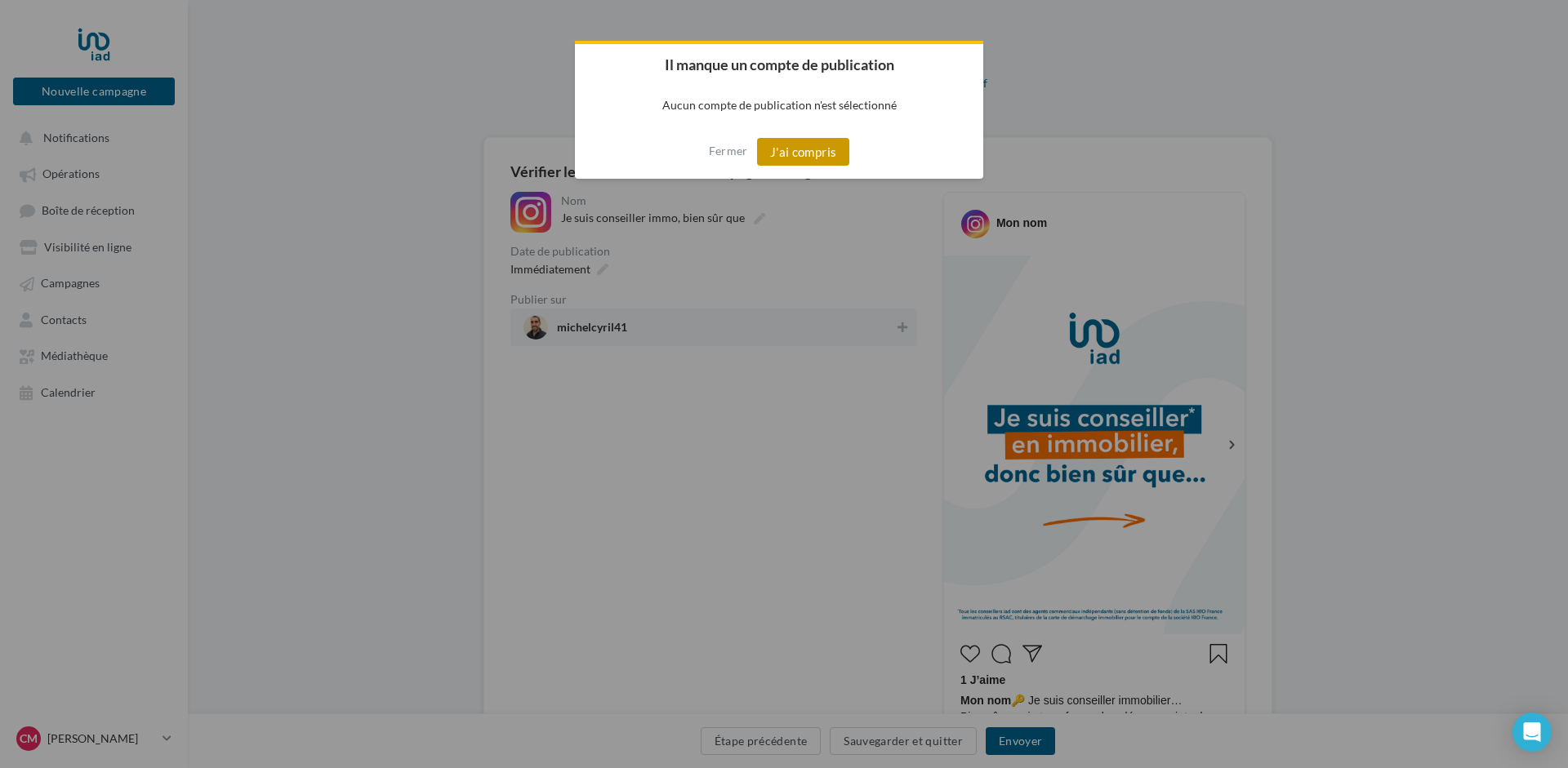
click at [794, 149] on button "J'ai compris" at bounding box center [803, 152] width 93 height 28
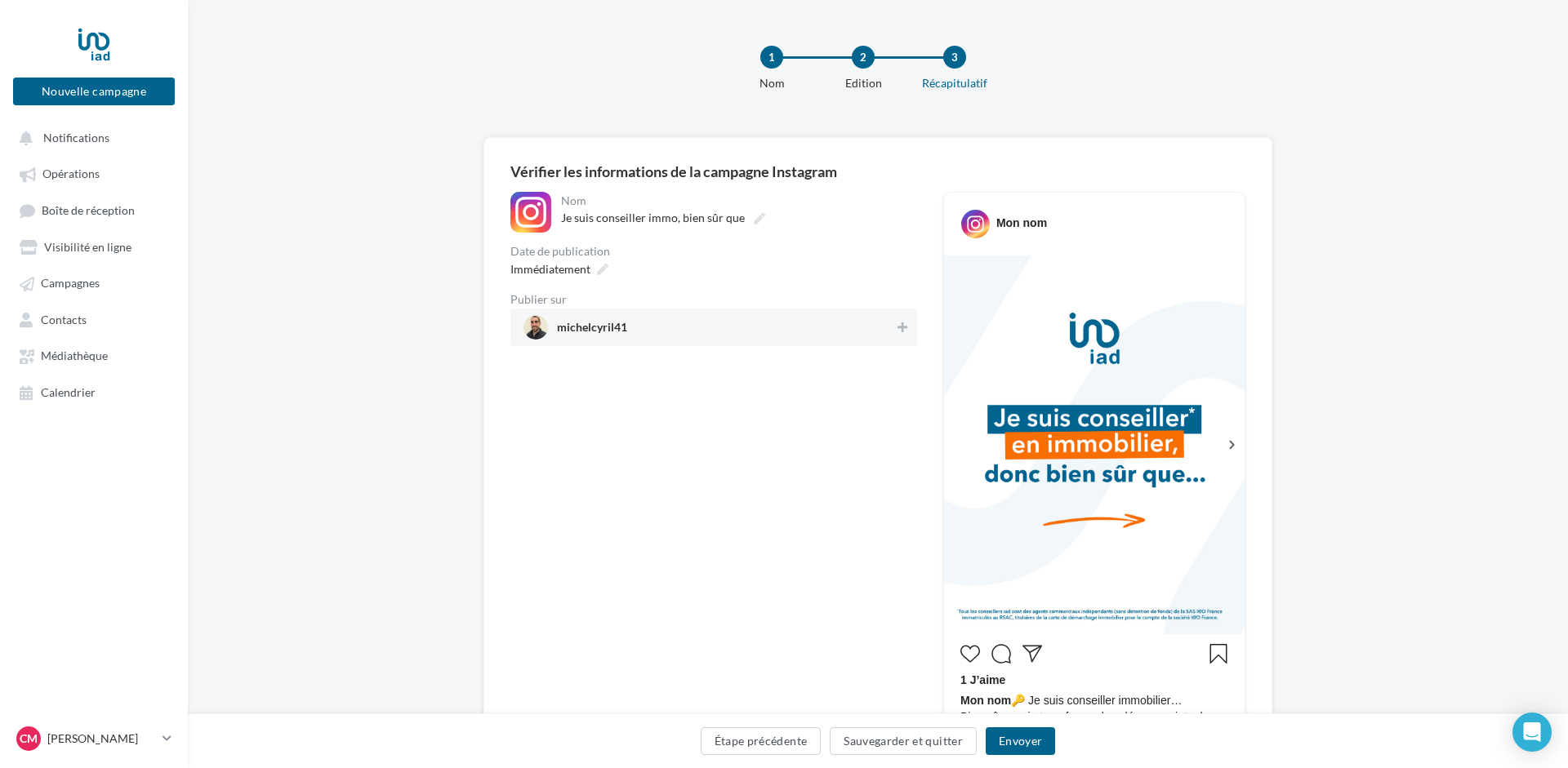
click at [632, 325] on span "michelcyril41" at bounding box center [708, 327] width 371 height 24
click at [1026, 744] on button "Envoyer" at bounding box center [1020, 742] width 69 height 28
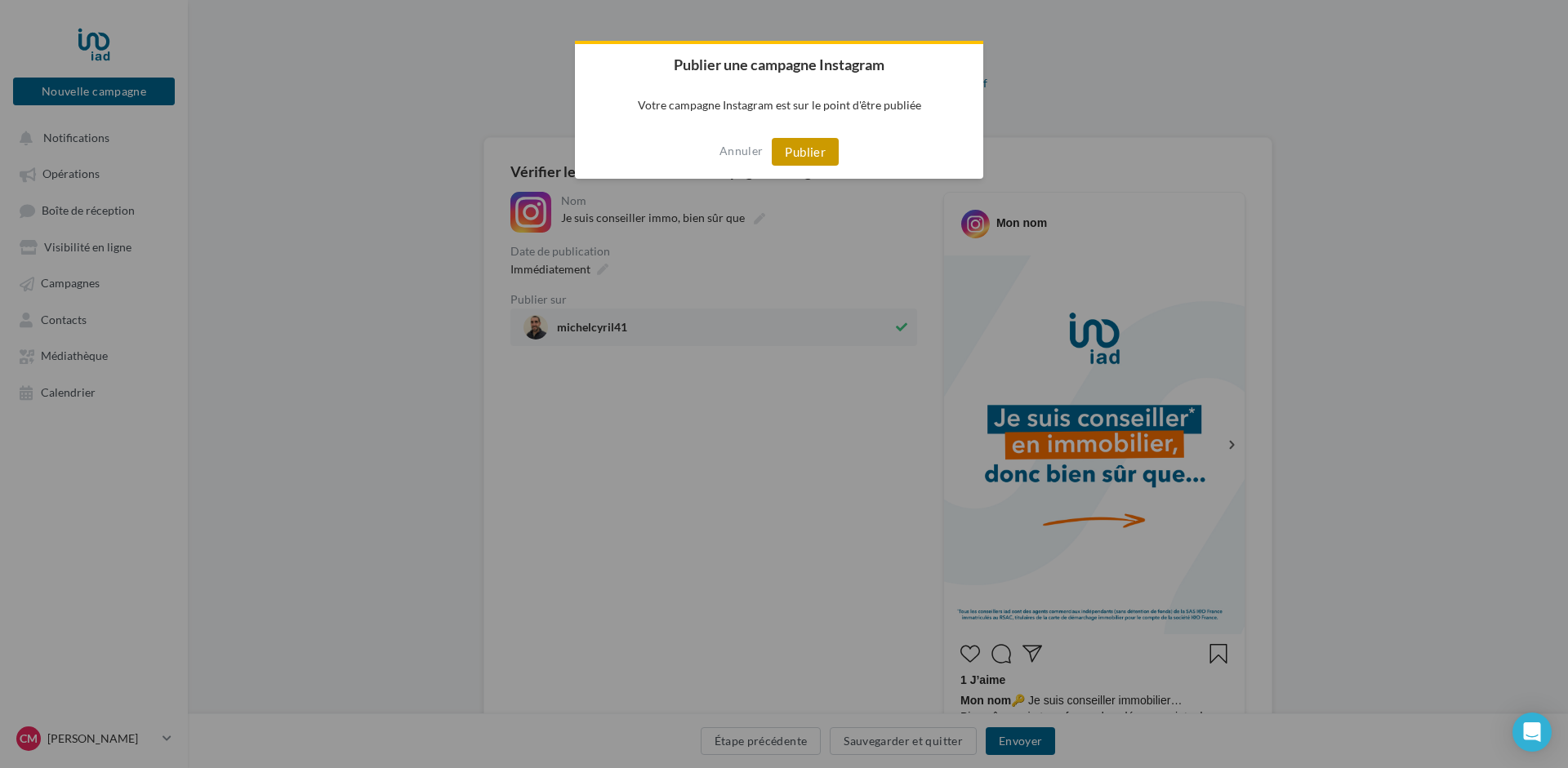
click at [799, 144] on button "Publier" at bounding box center [805, 152] width 67 height 28
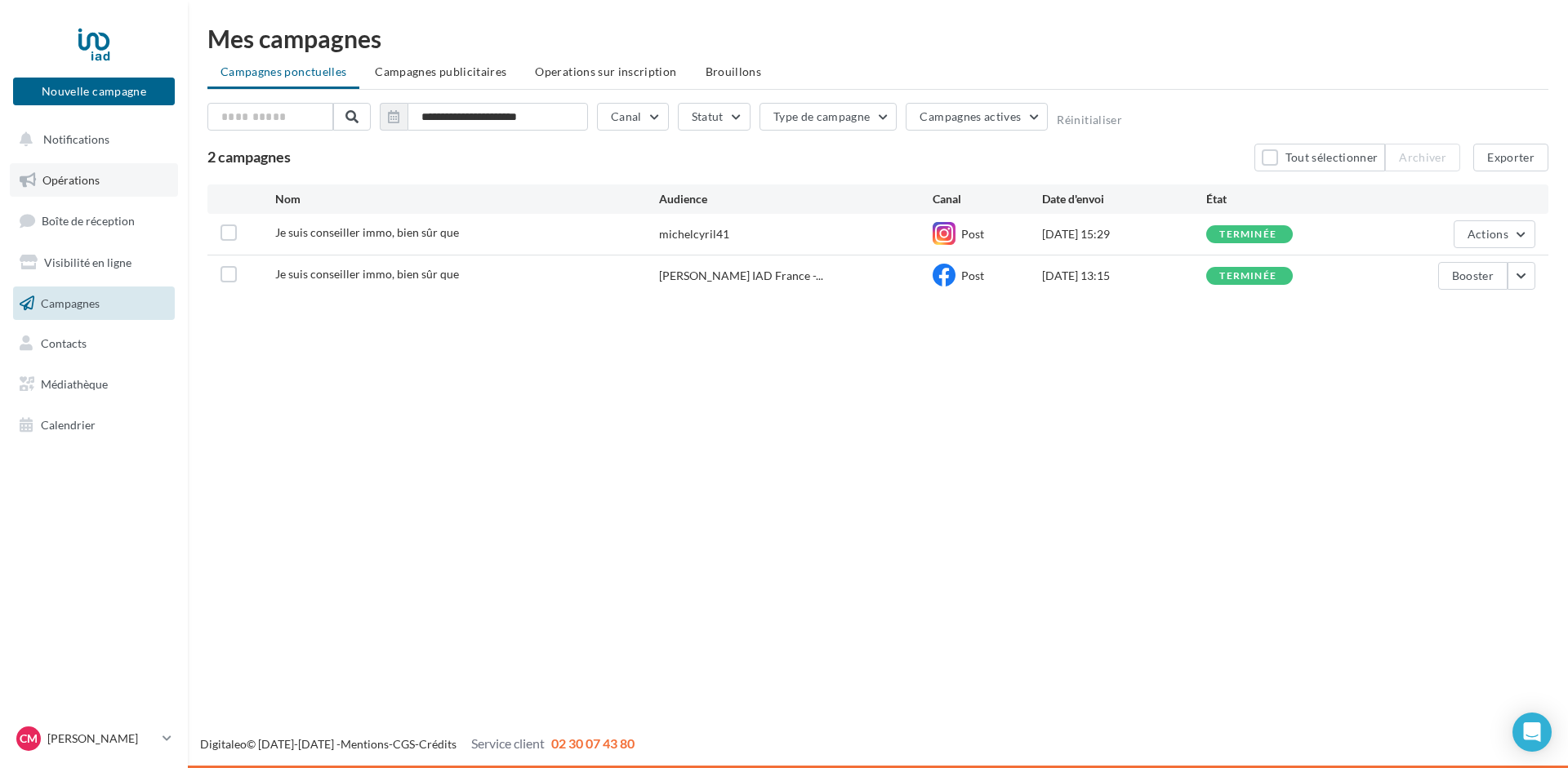
click at [76, 180] on span "Opérations" at bounding box center [70, 180] width 57 height 14
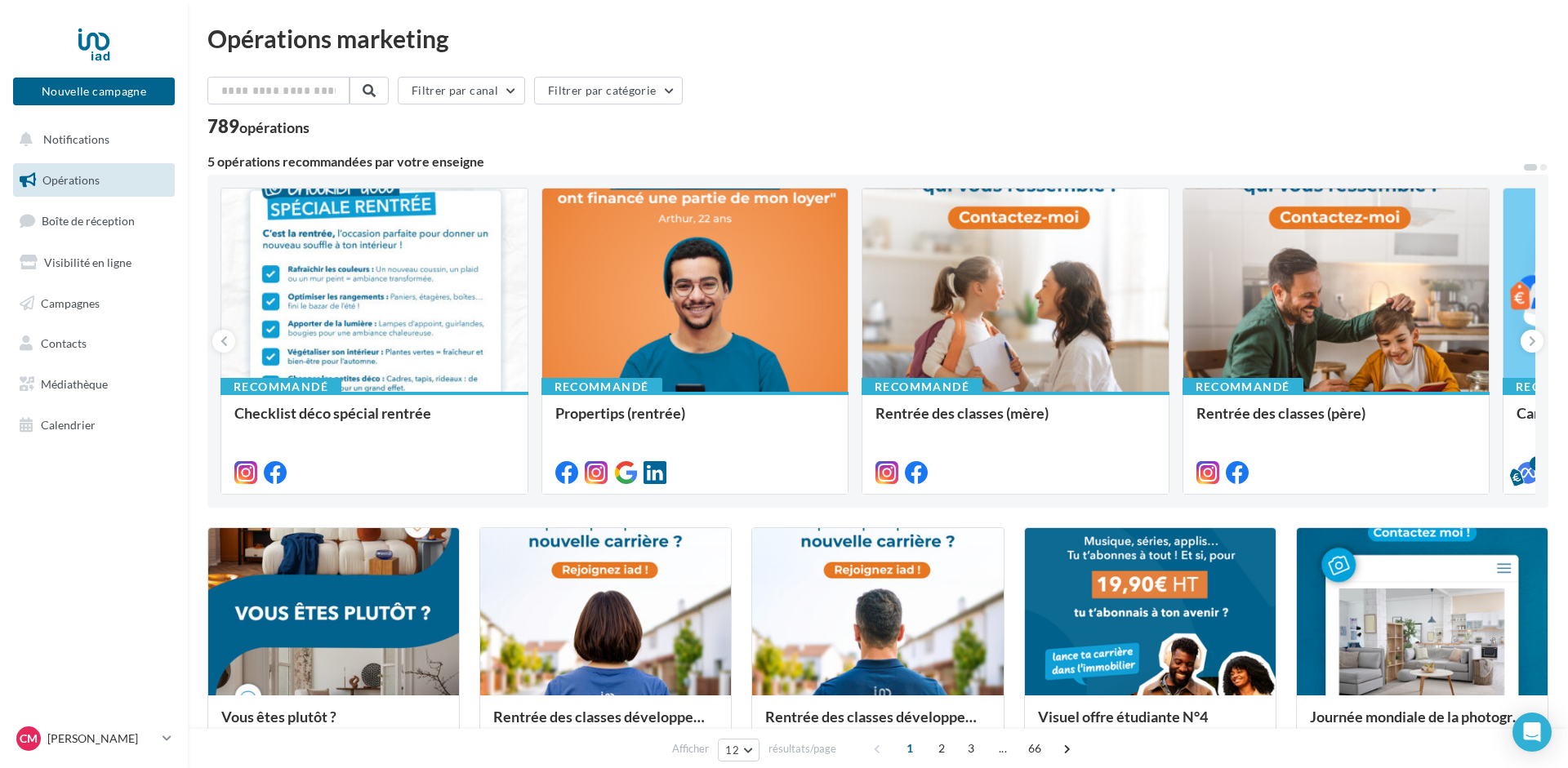
scroll to position [513, 0]
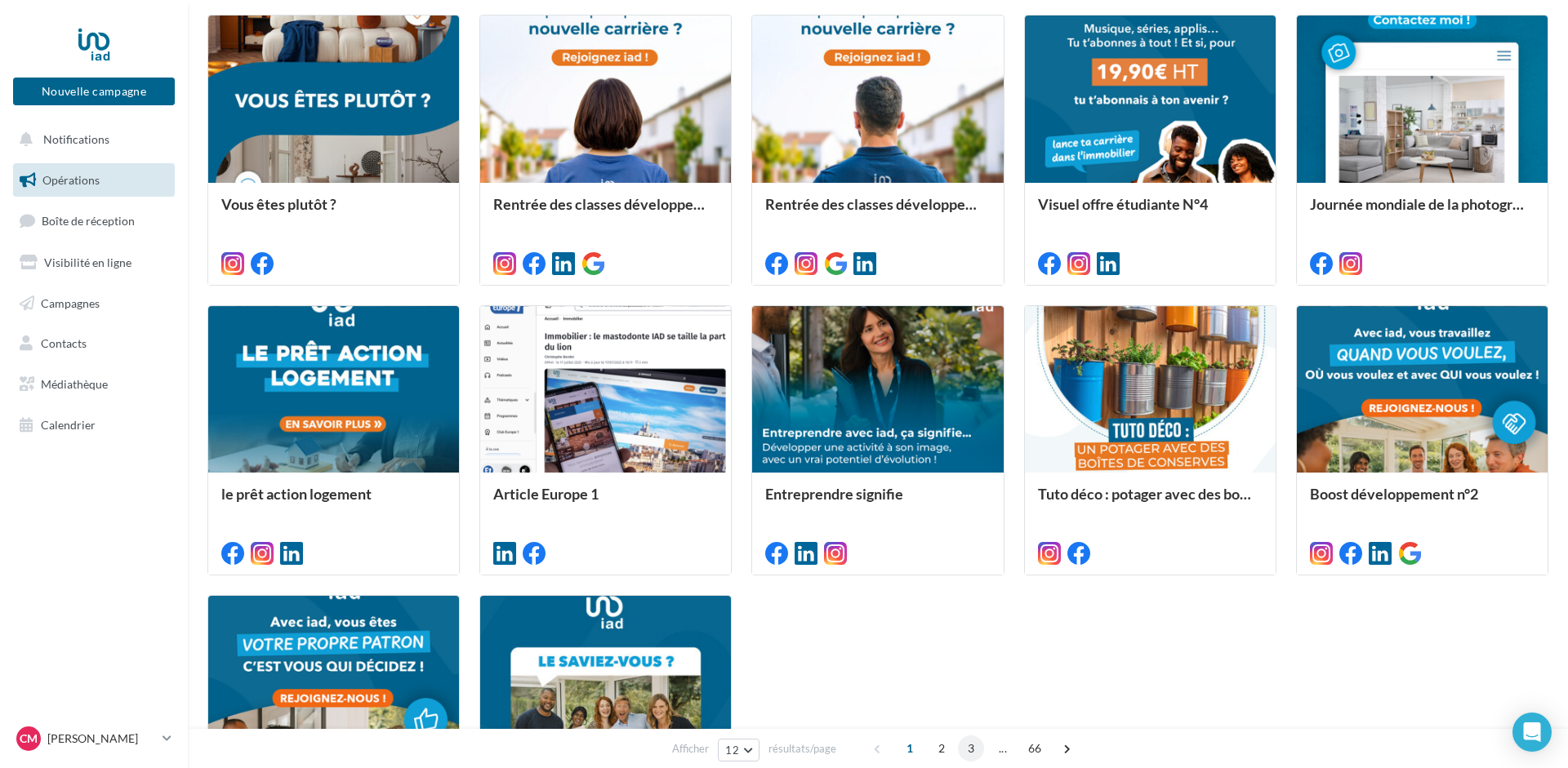
click at [974, 745] on span "3" at bounding box center [971, 749] width 26 height 26
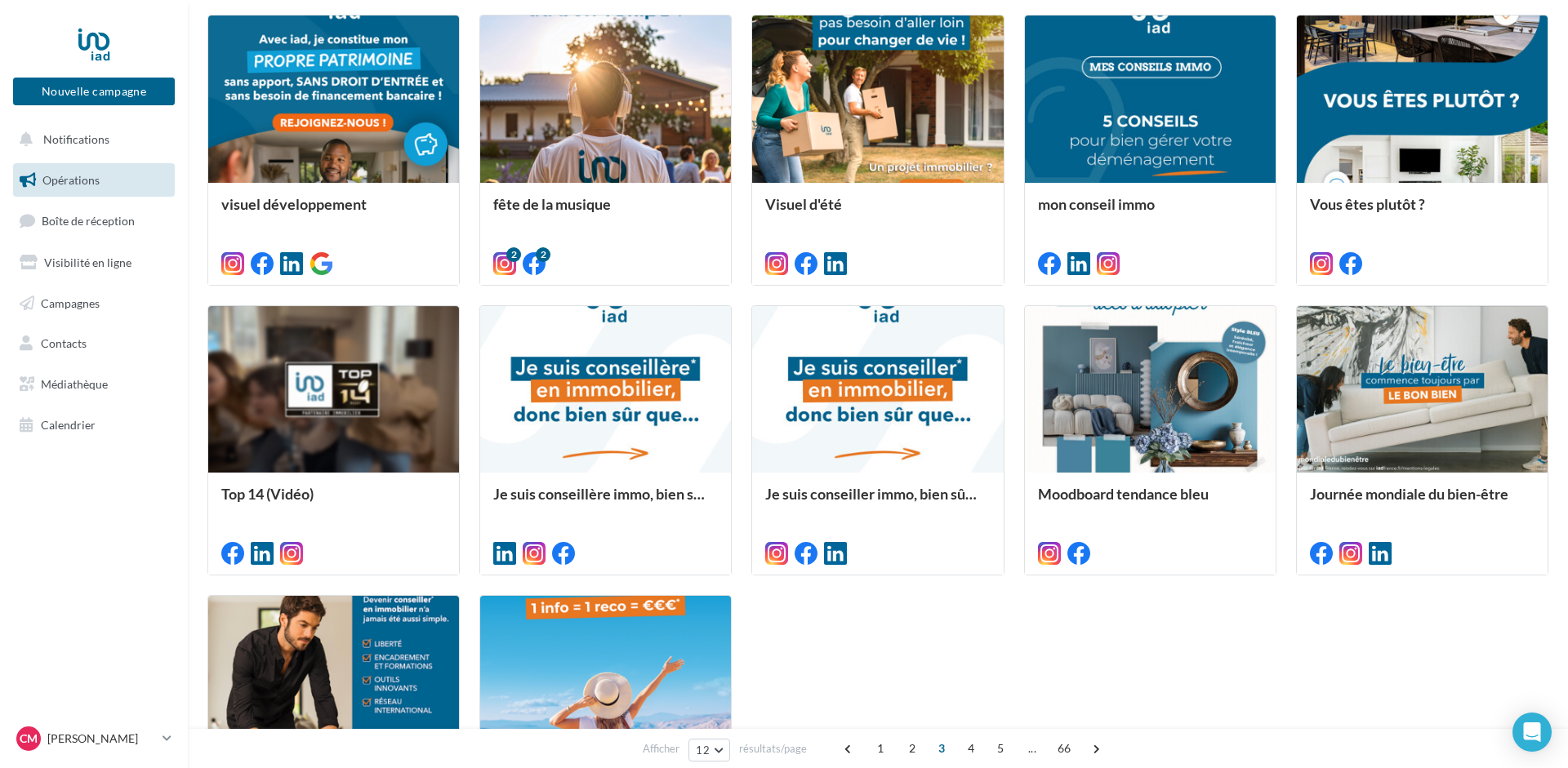
scroll to position [462, 0]
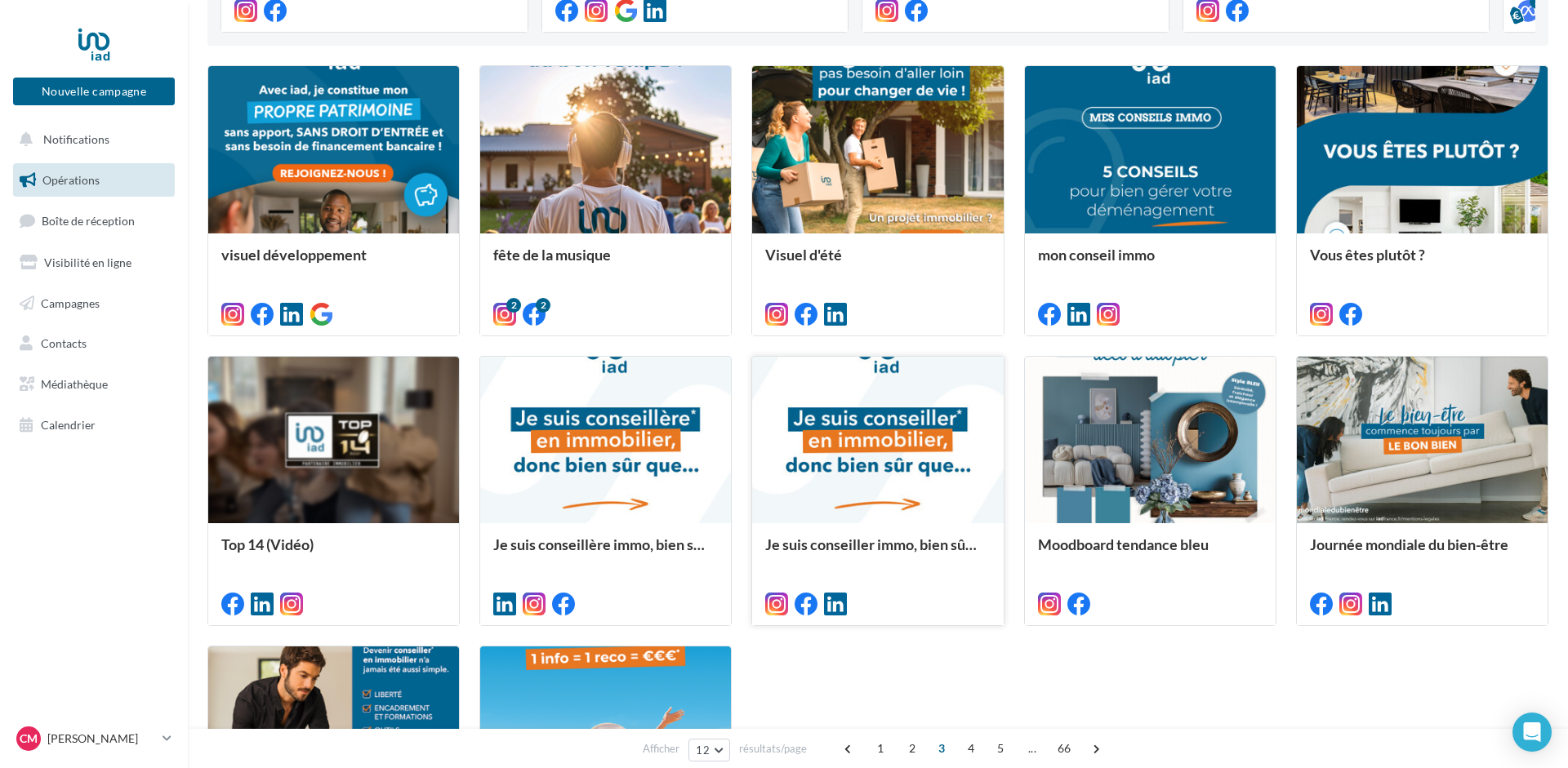
click at [888, 436] on div at bounding box center [877, 441] width 251 height 168
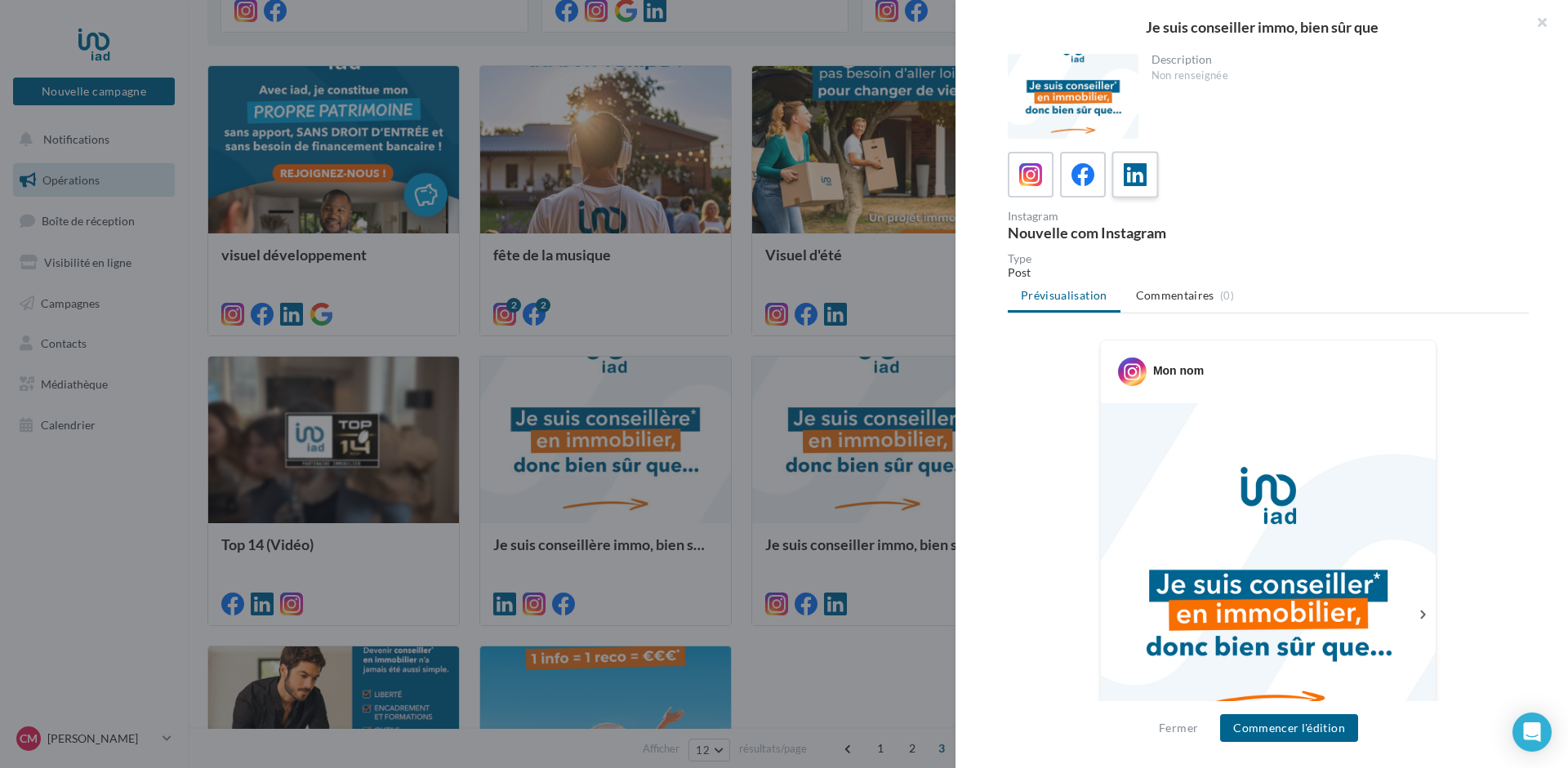
click at [1131, 163] on icon at bounding box center [1136, 175] width 24 height 24
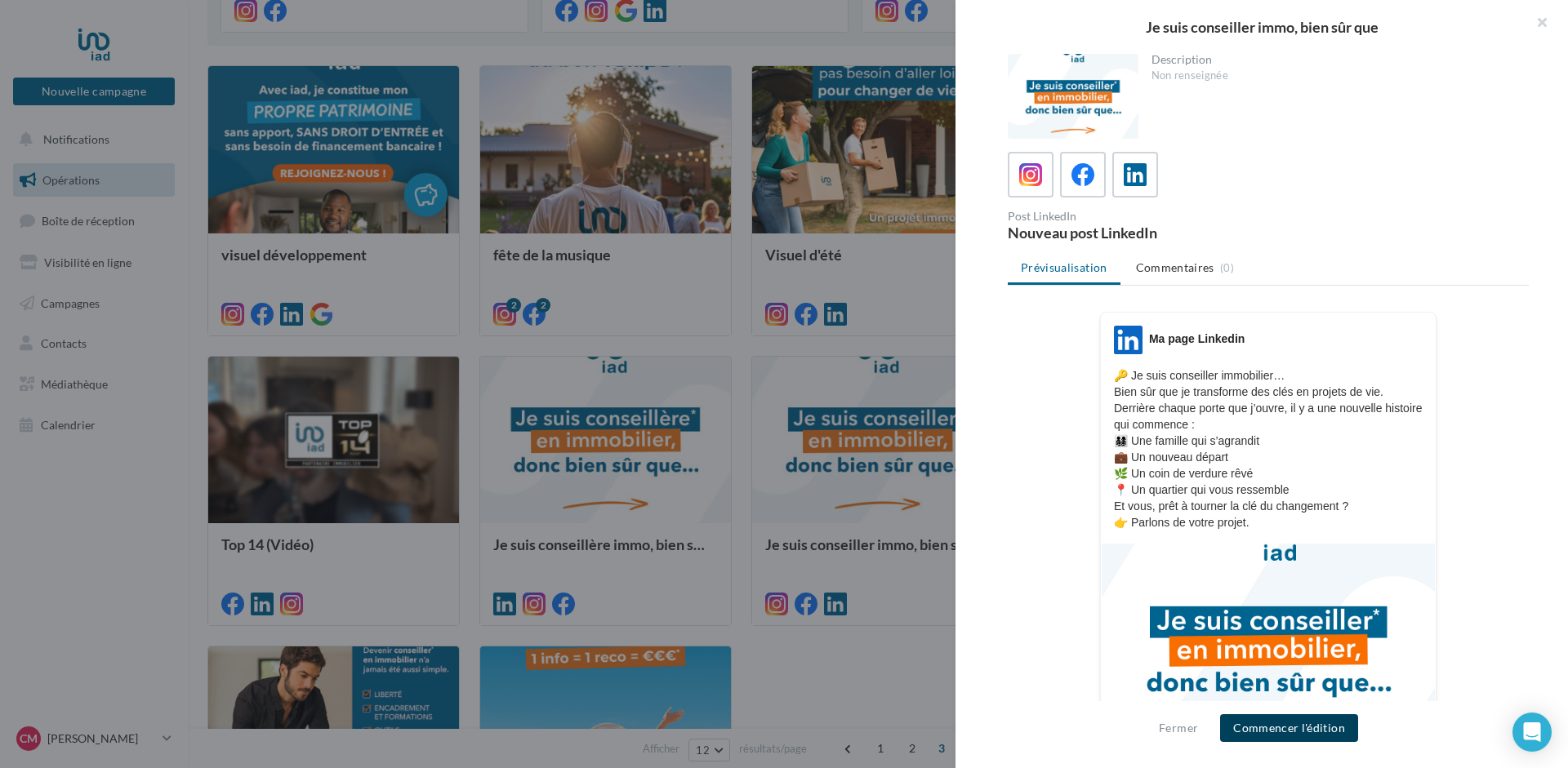
click at [1303, 728] on button "Commencer l'édition" at bounding box center [1289, 728] width 138 height 28
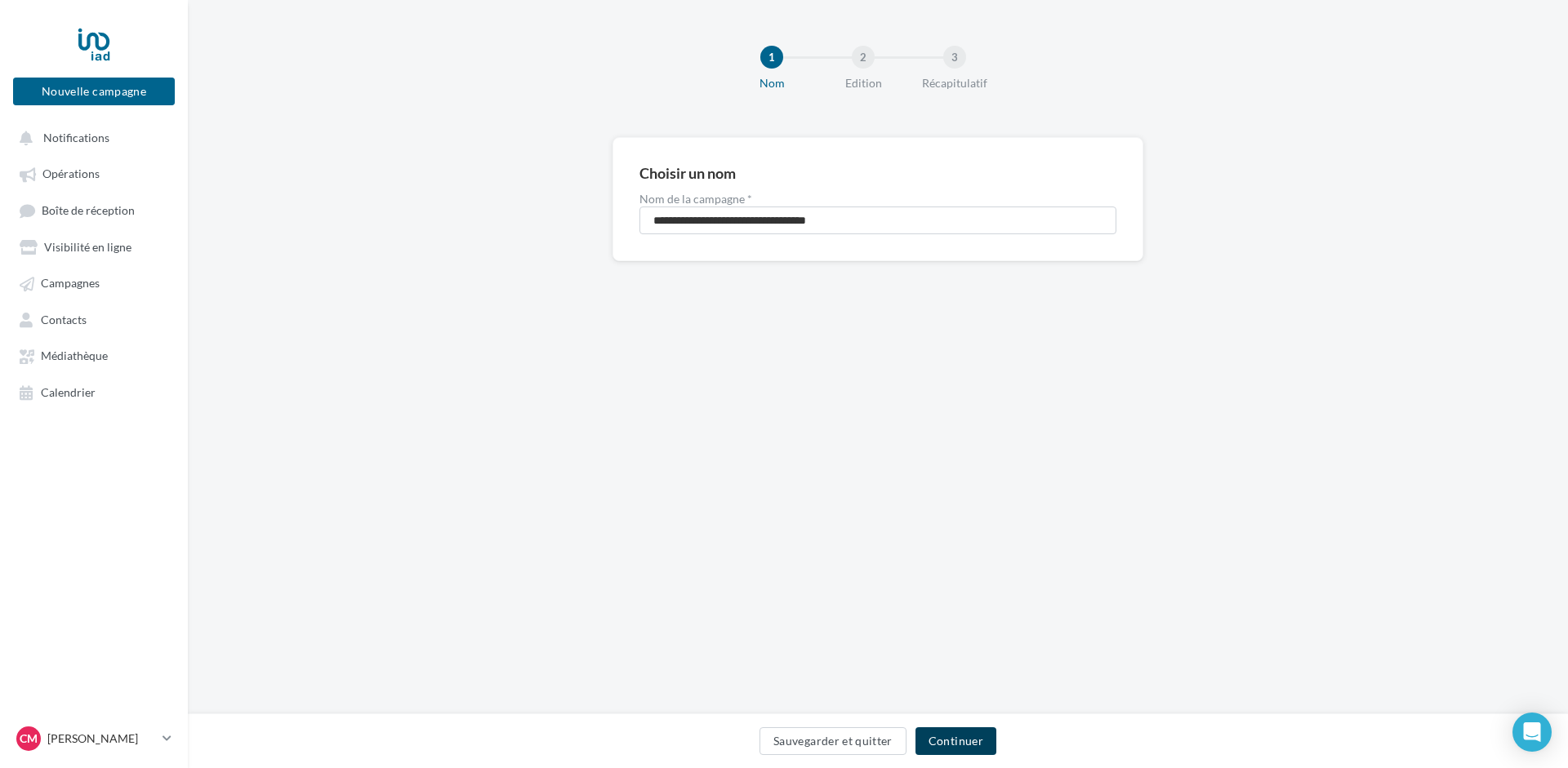
click at [950, 737] on button "Continuer" at bounding box center [955, 742] width 81 height 28
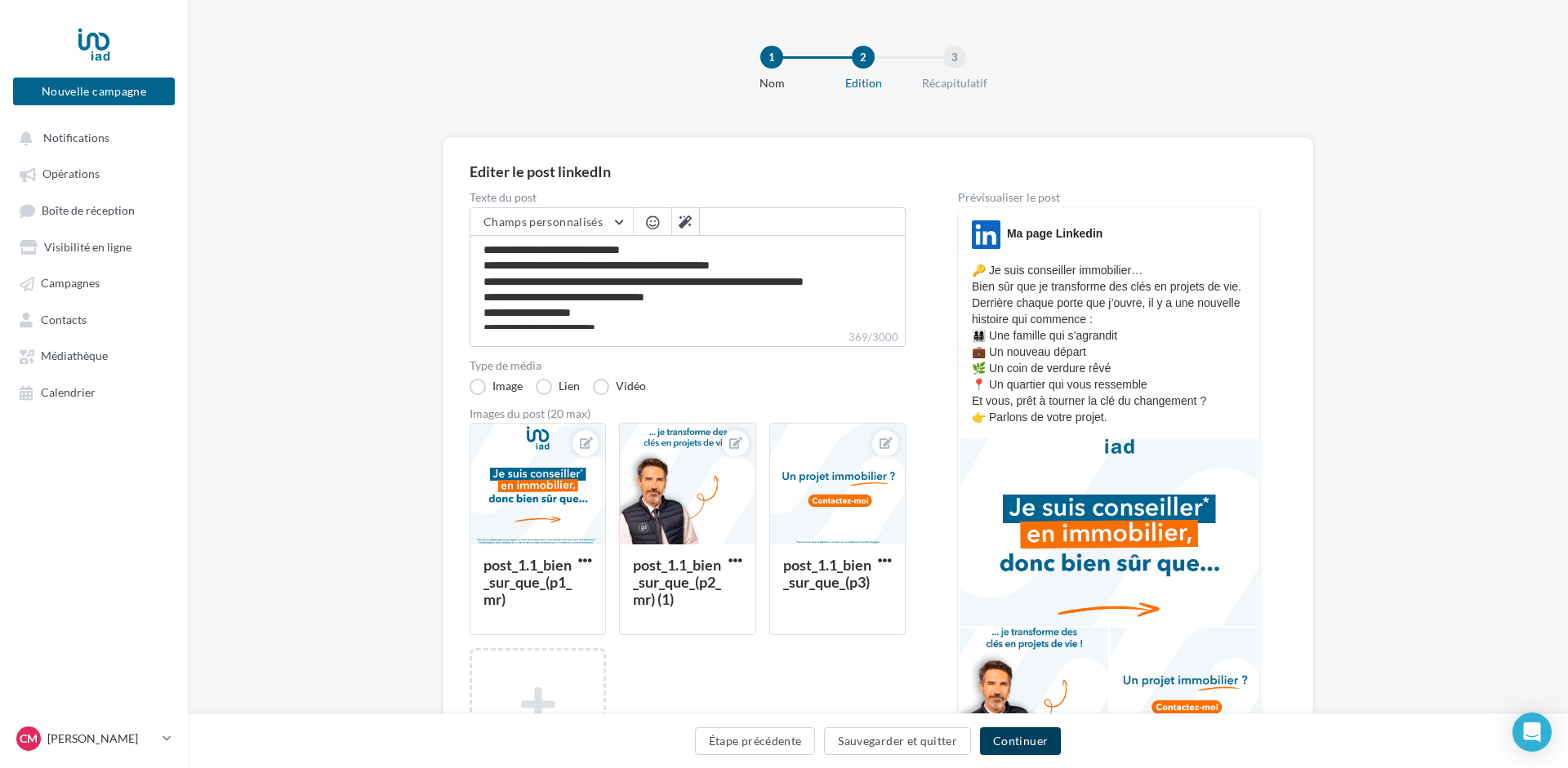
click at [1018, 744] on button "Continuer" at bounding box center [1020, 742] width 81 height 28
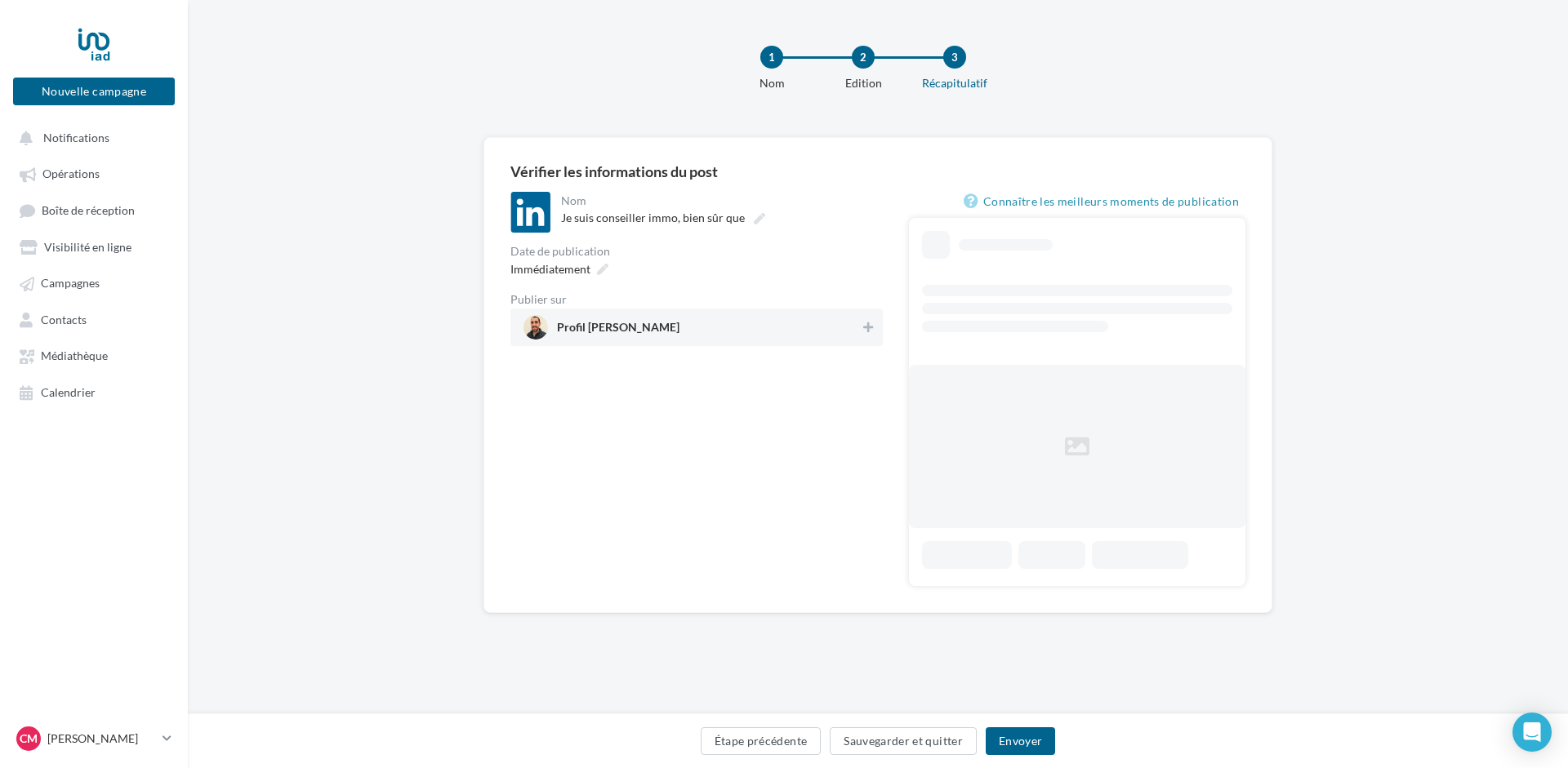
click at [656, 336] on span "Profil [PERSON_NAME]" at bounding box center [691, 327] width 336 height 24
click at [1025, 740] on button "Envoyer" at bounding box center [1020, 742] width 69 height 28
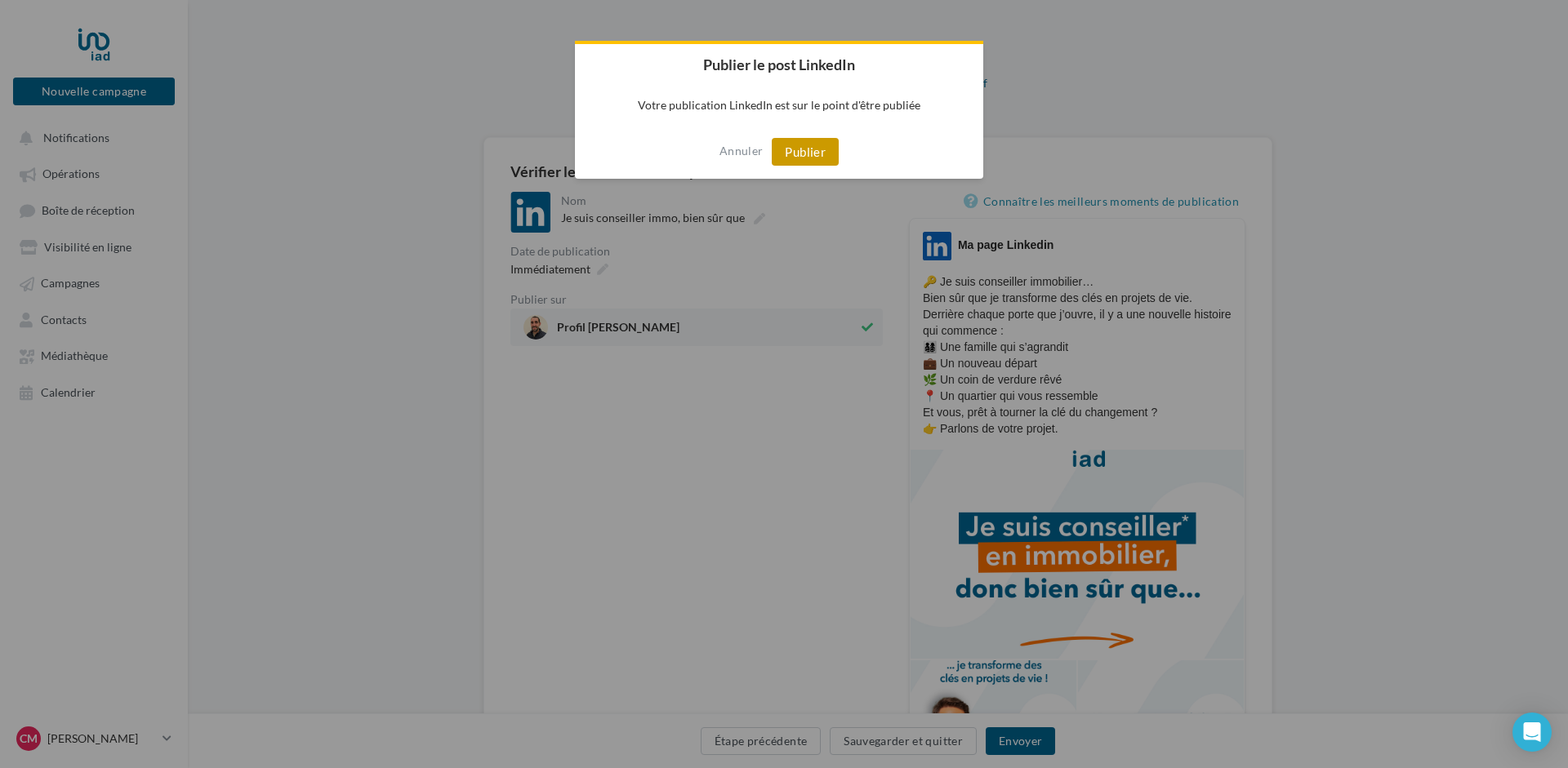
click at [801, 148] on button "Publier" at bounding box center [805, 152] width 67 height 28
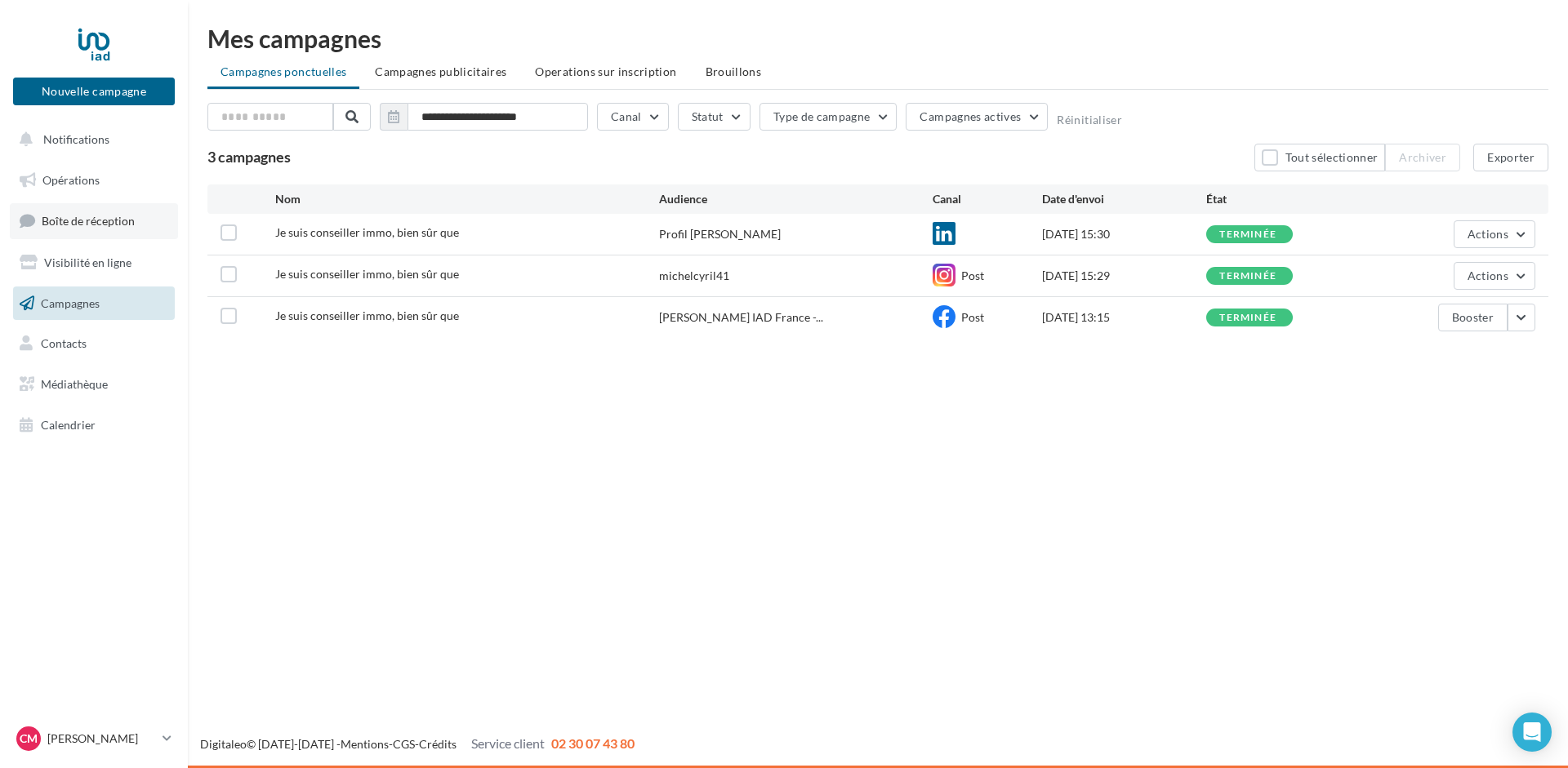
click at [72, 220] on span "Boîte de réception" at bounding box center [88, 221] width 93 height 14
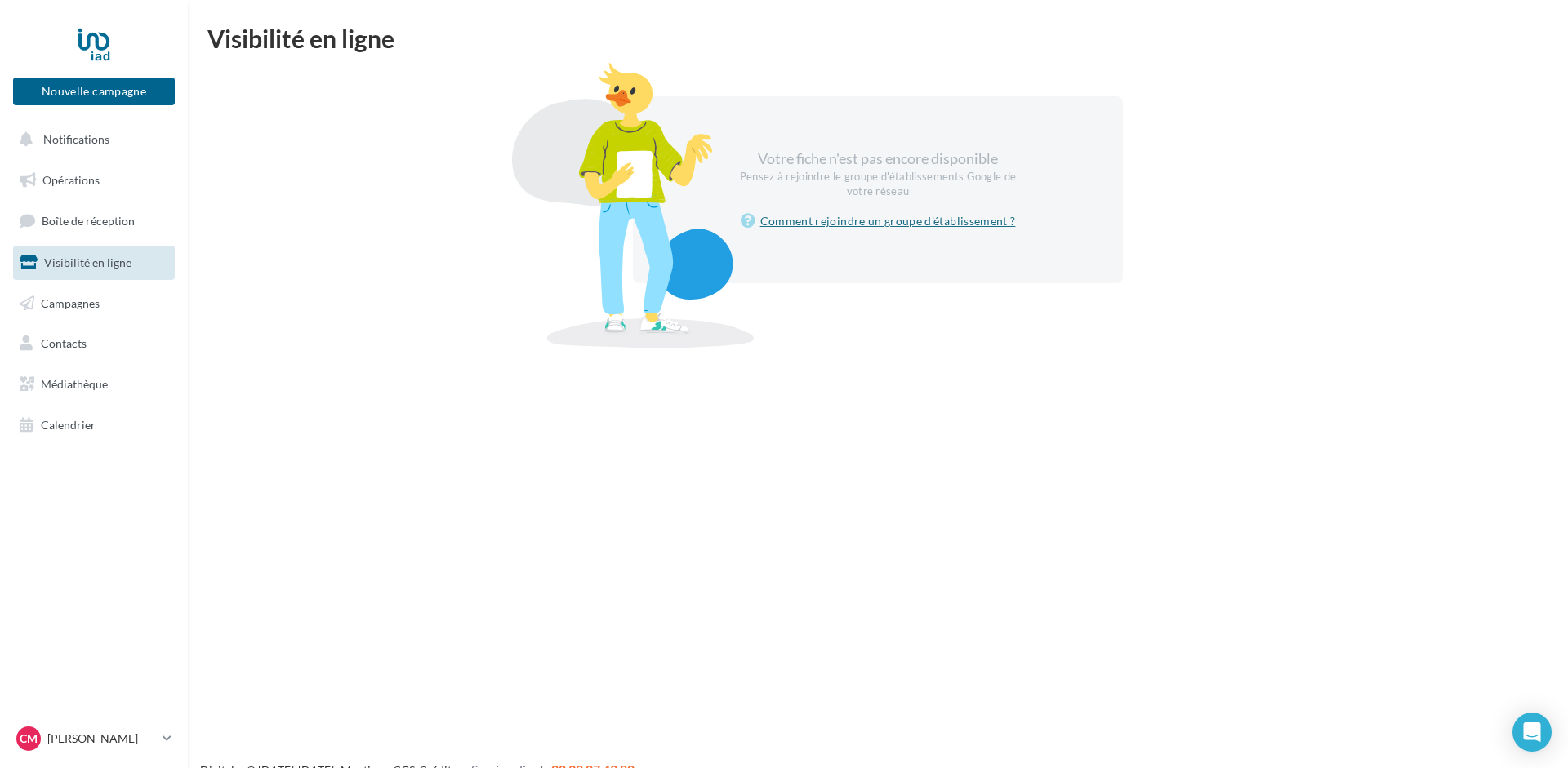
click at [865, 217] on link "Comment rejoindre un groupe d'établissement ?" at bounding box center [878, 221] width 275 height 20
click at [78, 172] on link "Opérations" at bounding box center [94, 180] width 168 height 34
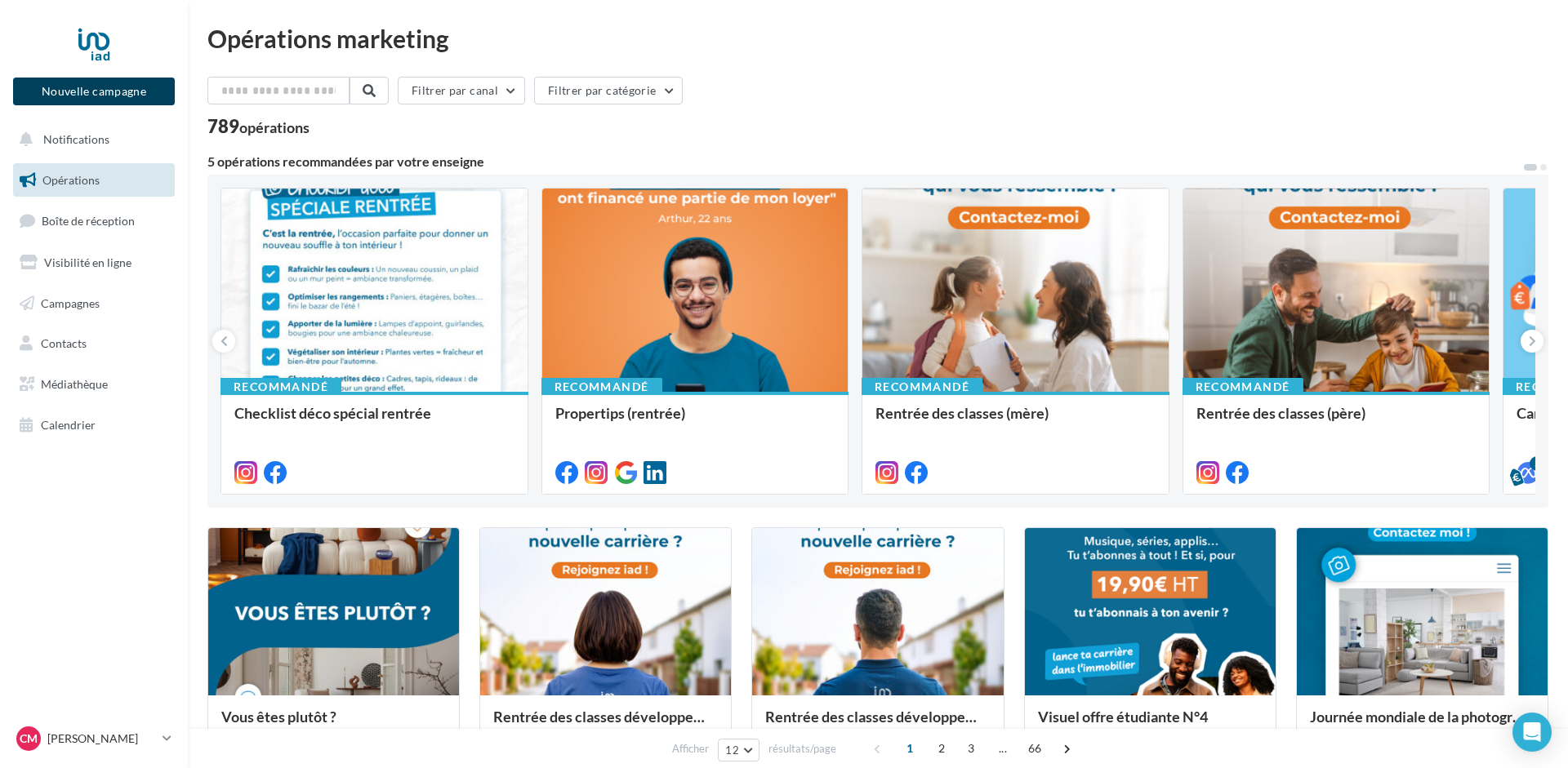
click at [105, 95] on button "Nouvelle campagne" at bounding box center [94, 92] width 162 height 28
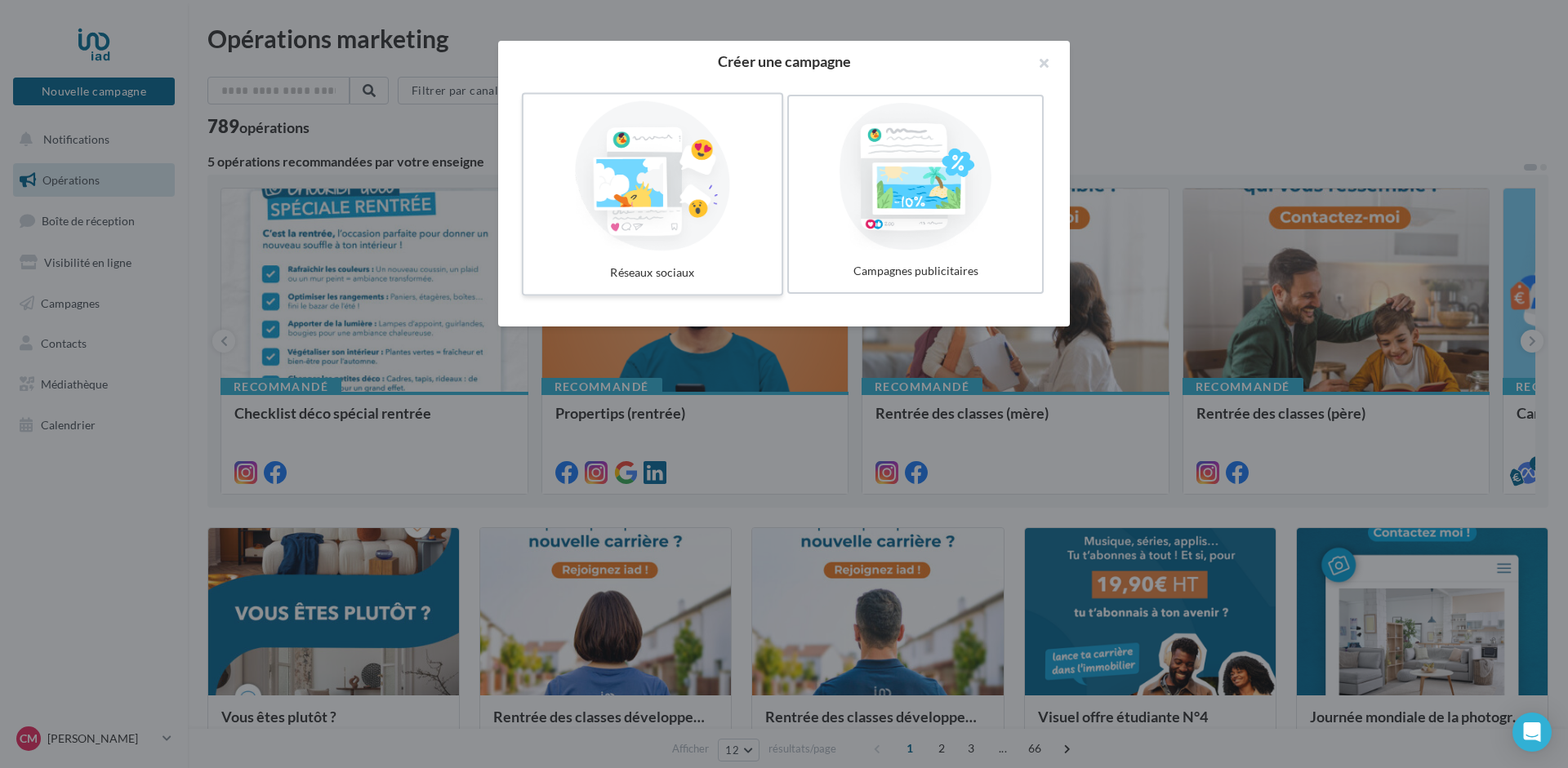
click at [674, 186] on div at bounding box center [652, 176] width 245 height 150
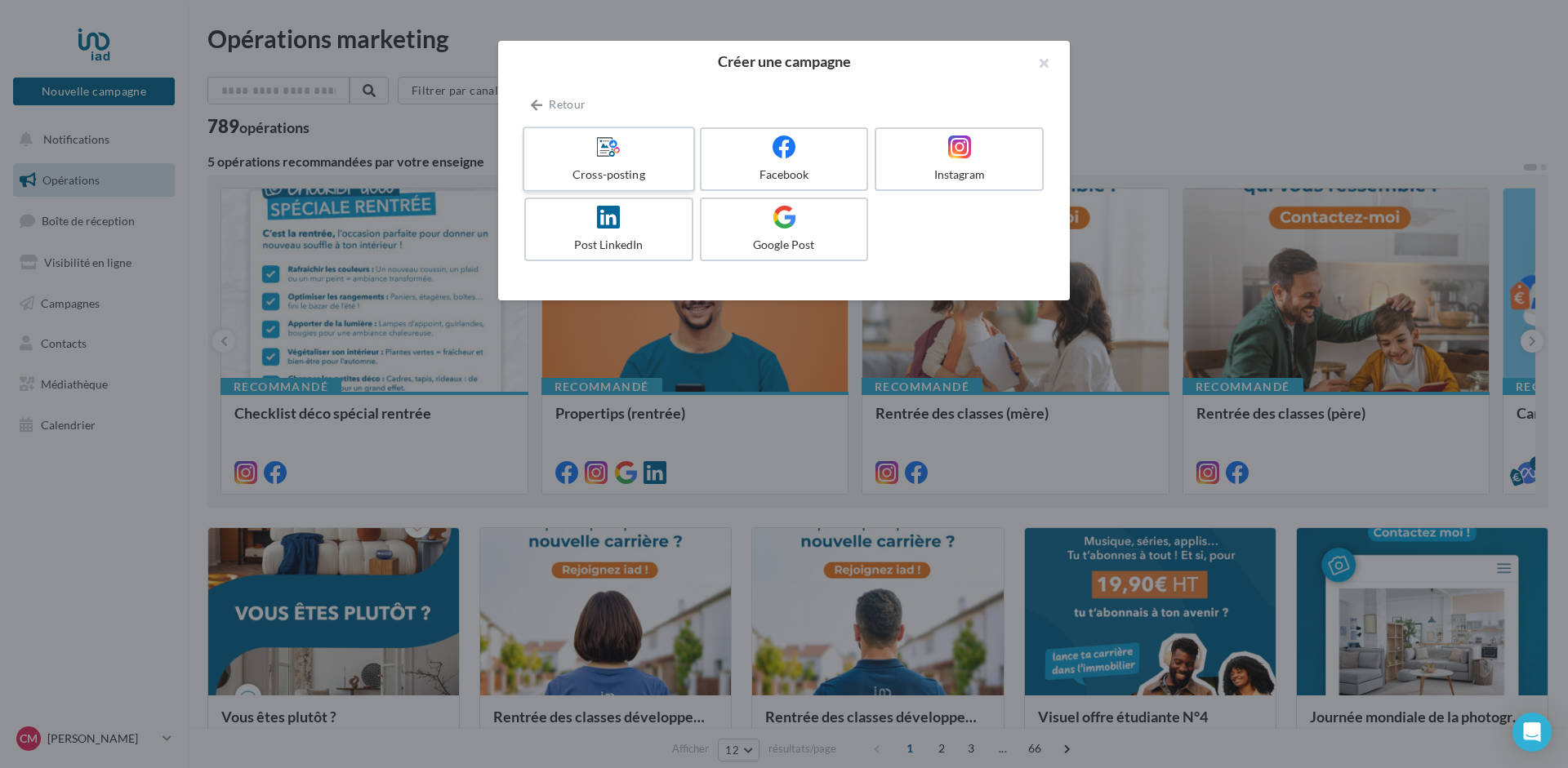
click at [607, 146] on icon at bounding box center [609, 147] width 24 height 24
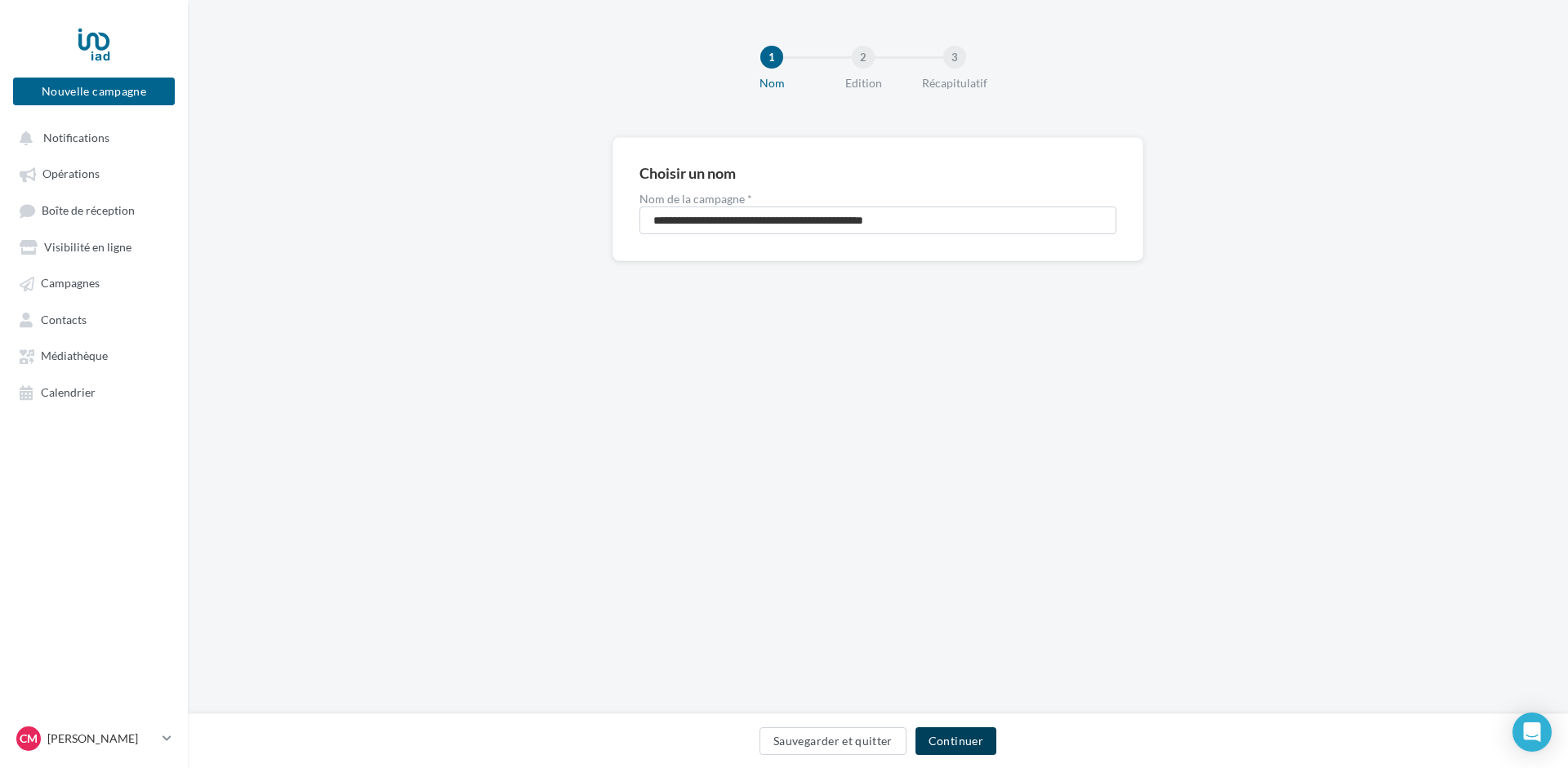
click at [970, 736] on button "Continuer" at bounding box center [955, 742] width 81 height 28
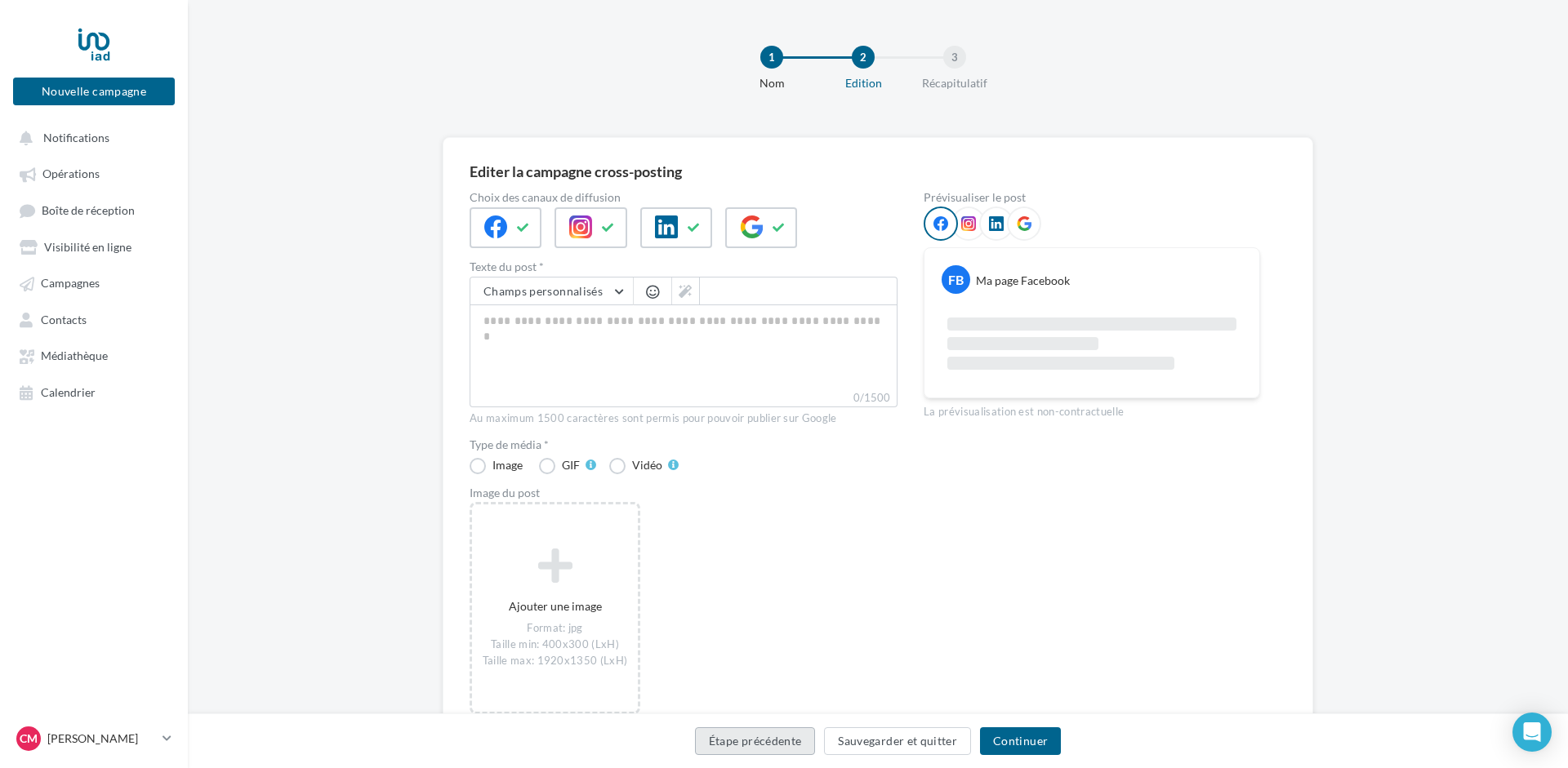
click at [736, 739] on button "Étape précédente" at bounding box center [755, 742] width 121 height 28
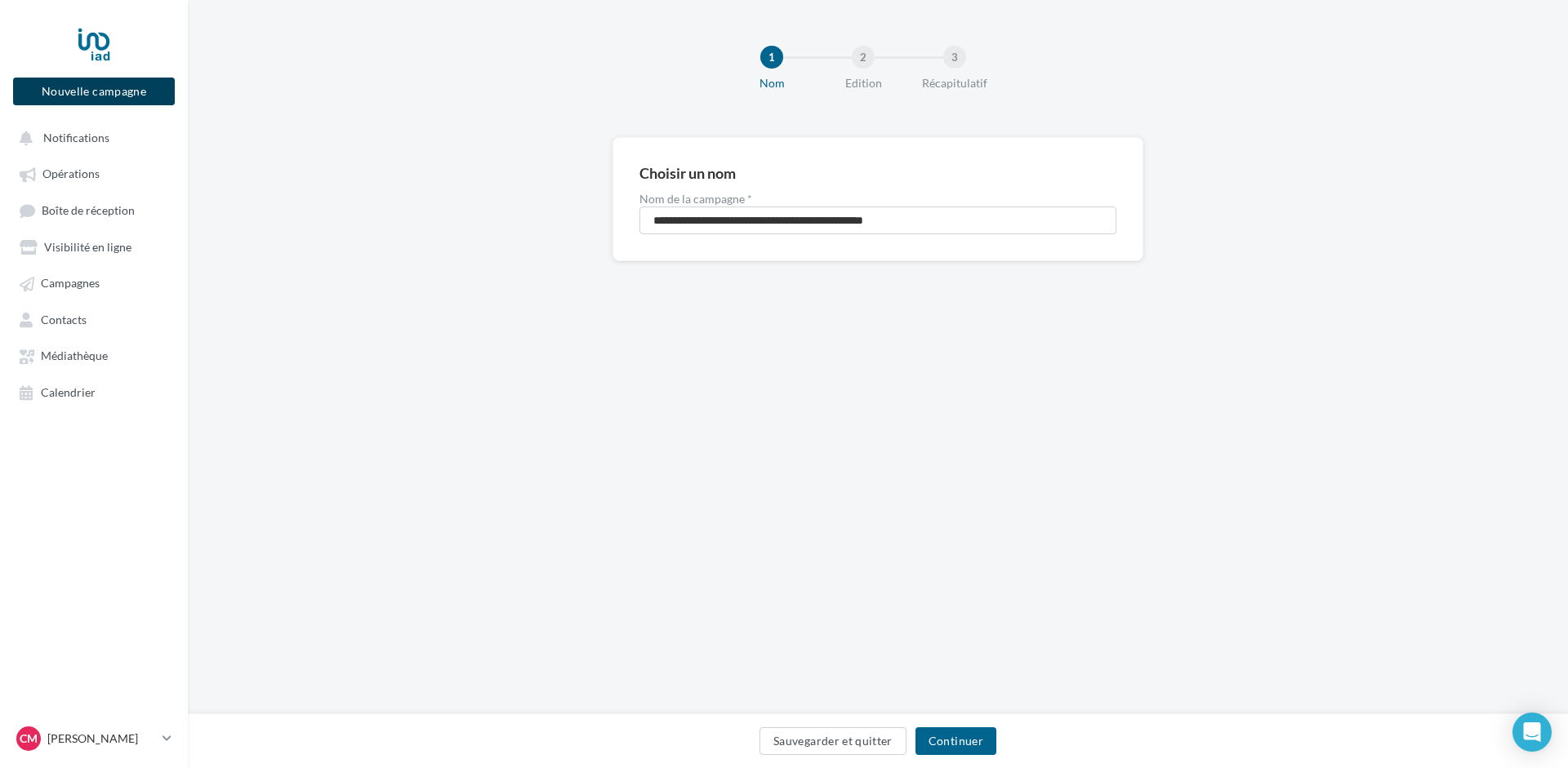
click at [73, 87] on button "Nouvelle campagne" at bounding box center [94, 92] width 162 height 28
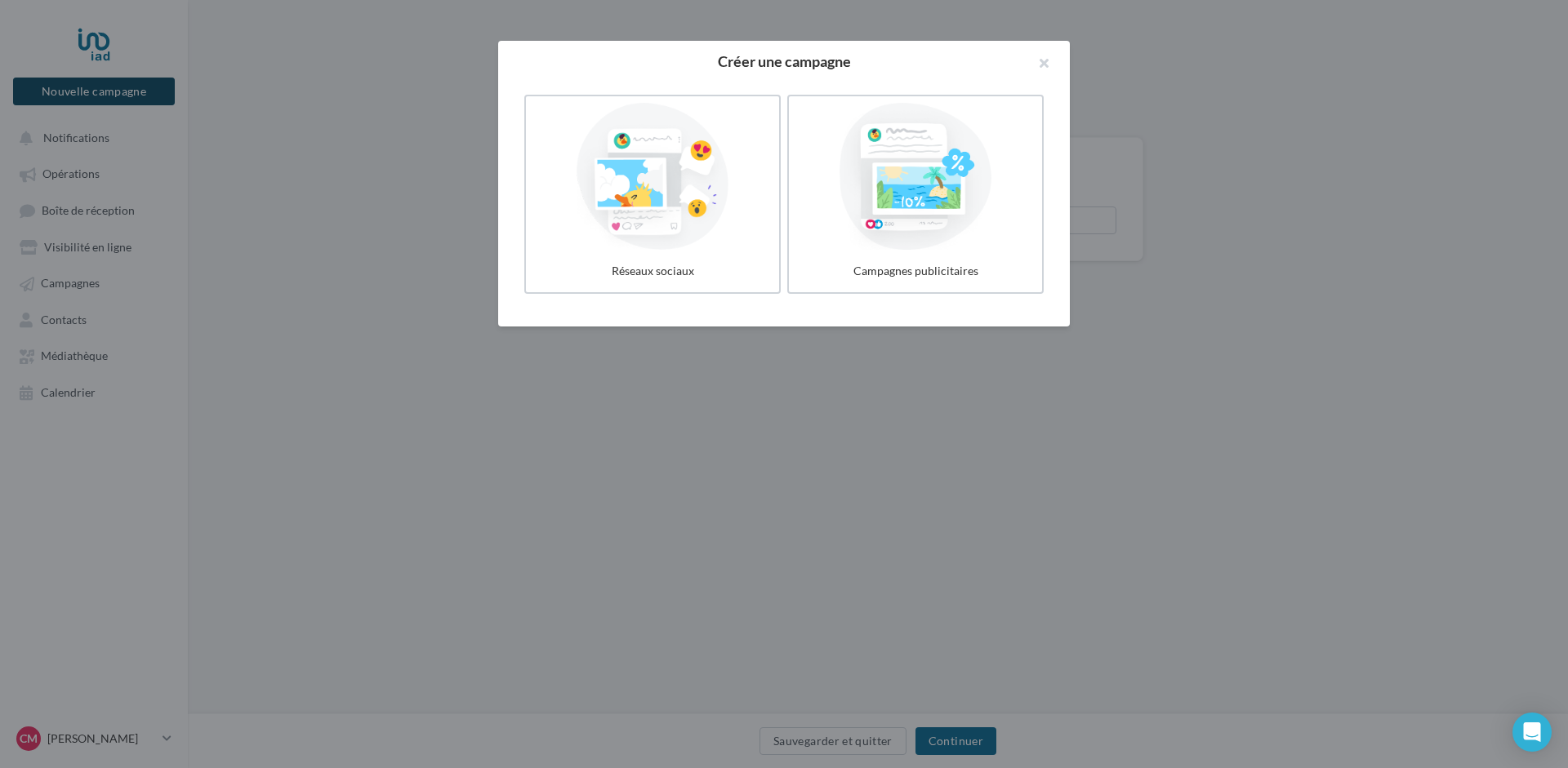
click at [73, 87] on div at bounding box center [784, 384] width 1568 height 768
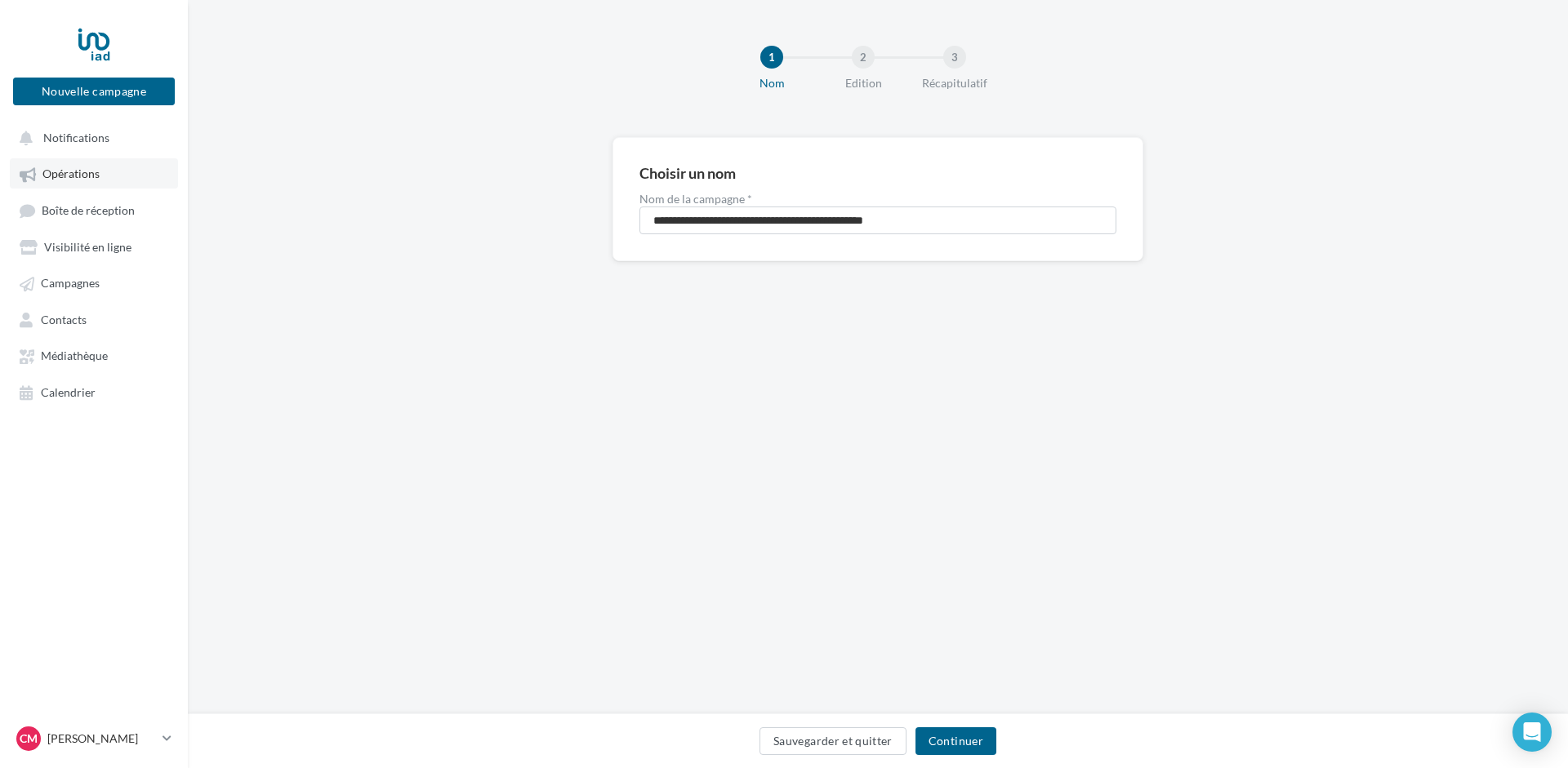
click at [54, 179] on span "Opérations" at bounding box center [70, 174] width 57 height 14
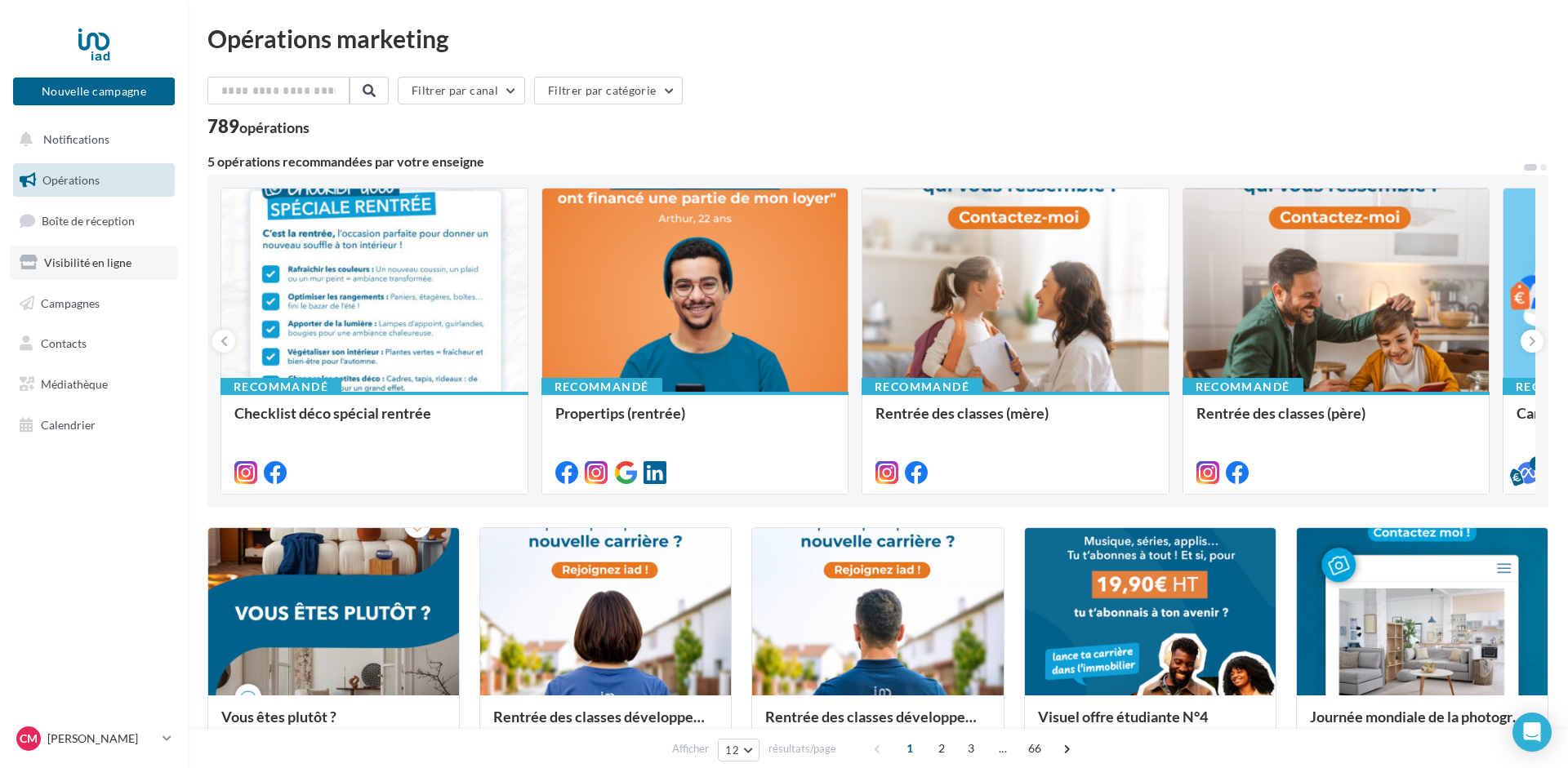
click at [62, 259] on span "Visibilité en ligne" at bounding box center [87, 263] width 87 height 14
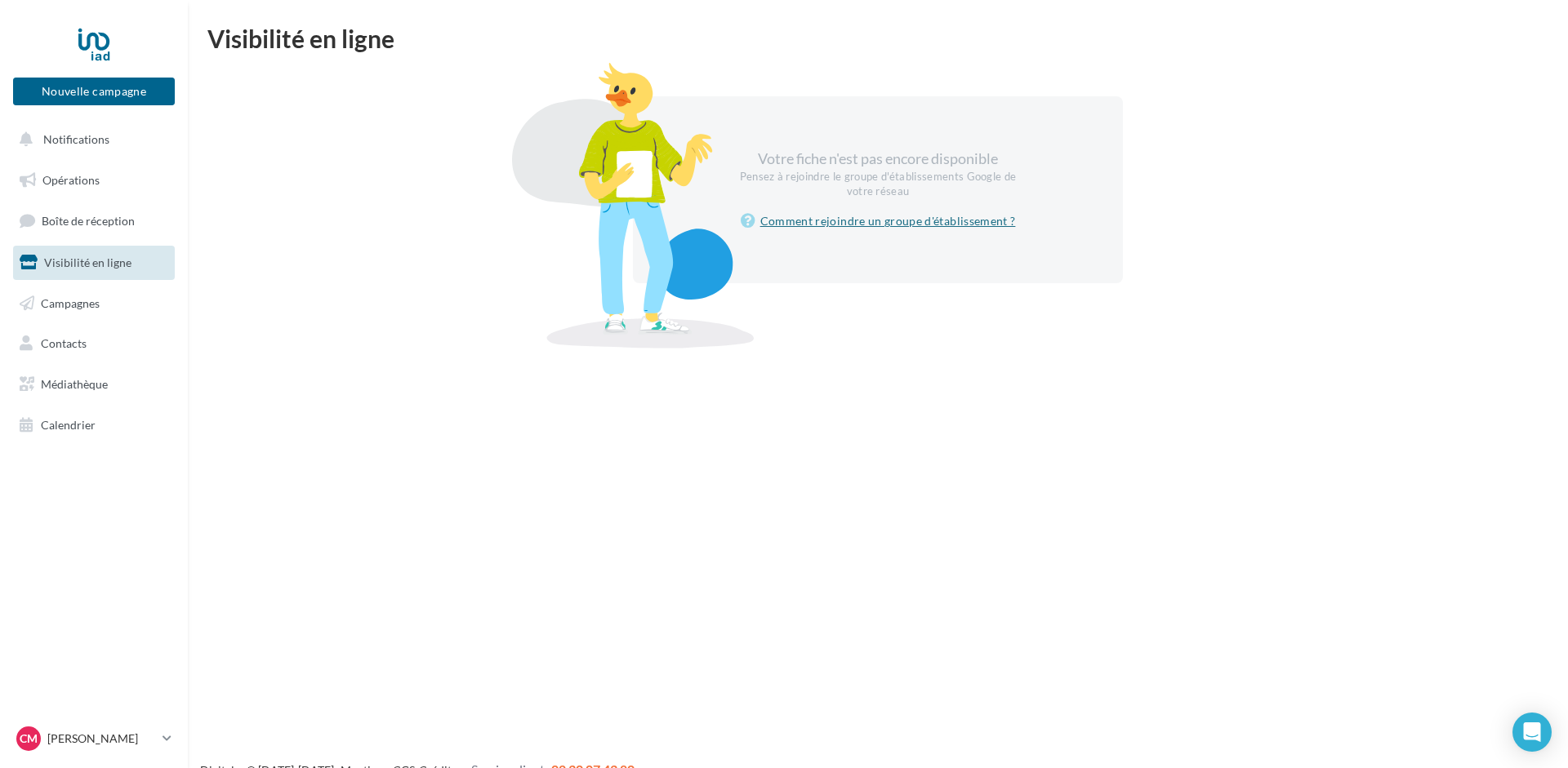
click at [853, 217] on link "Comment rejoindre un groupe d'établissement ?" at bounding box center [878, 221] width 275 height 20
click at [68, 138] on span "Notifications" at bounding box center [76, 139] width 66 height 14
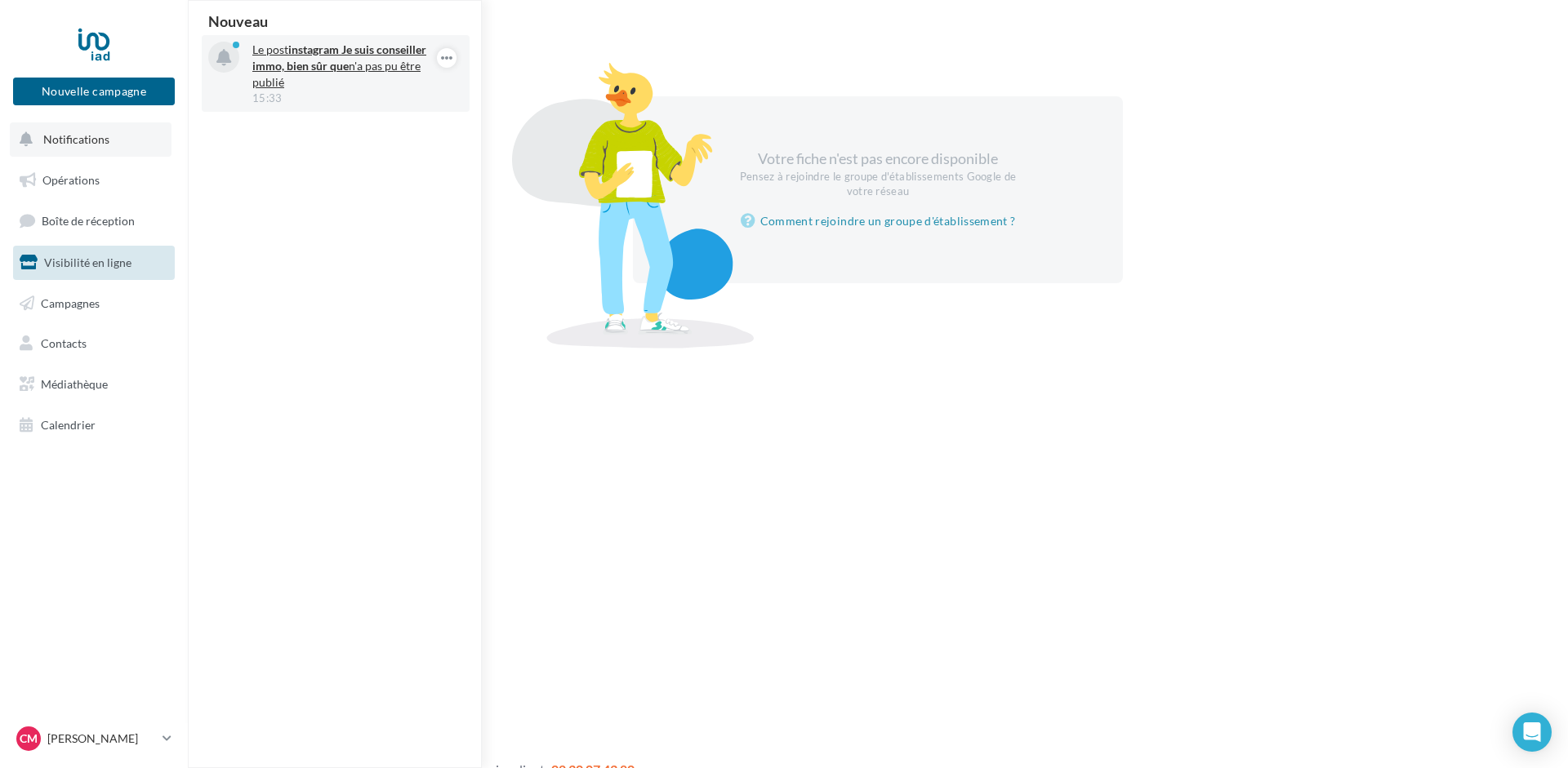
click at [336, 64] on strong "Je suis conseiller immo, bien sûr que" at bounding box center [339, 57] width 174 height 30
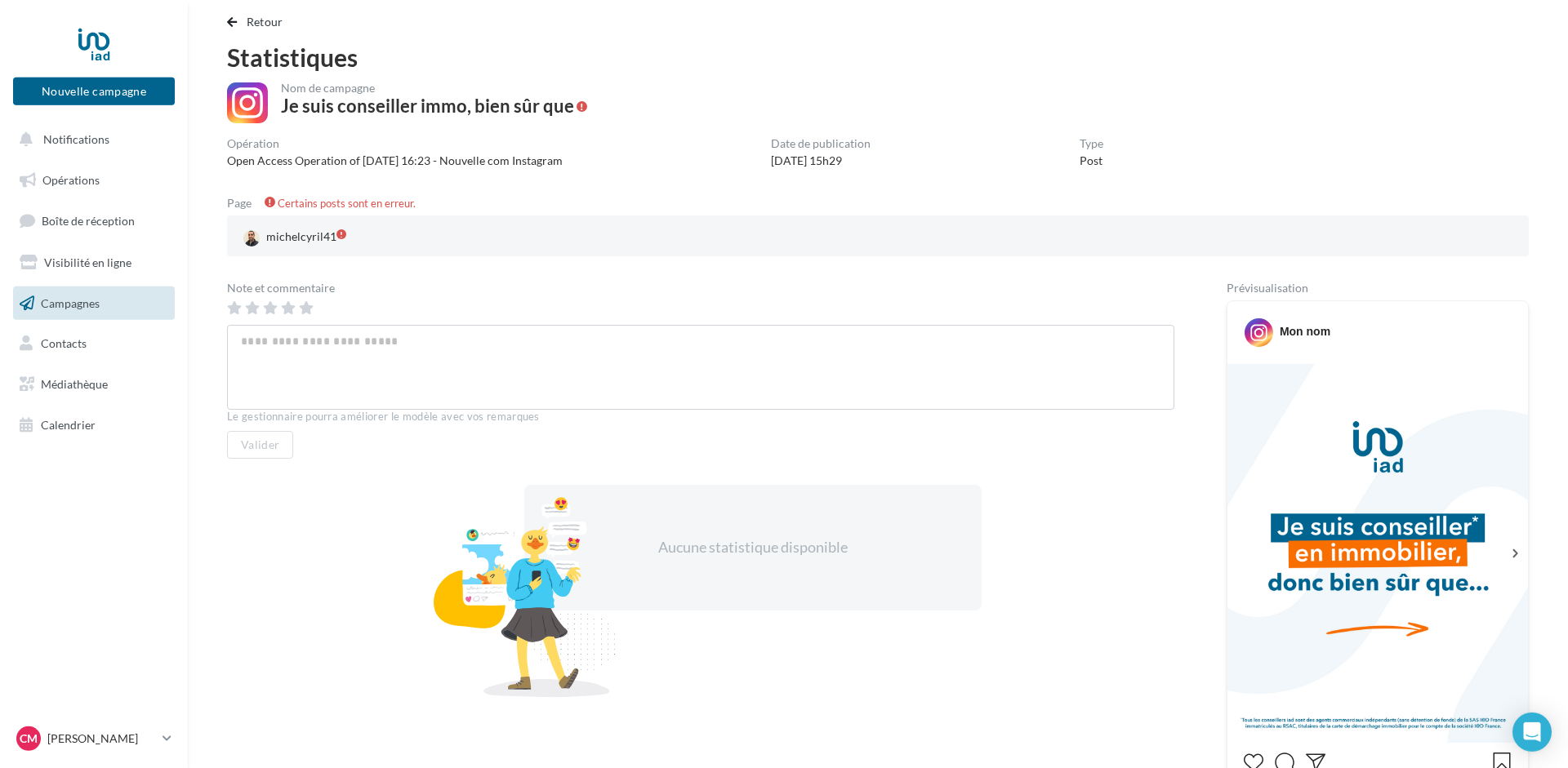
scroll to position [15, 0]
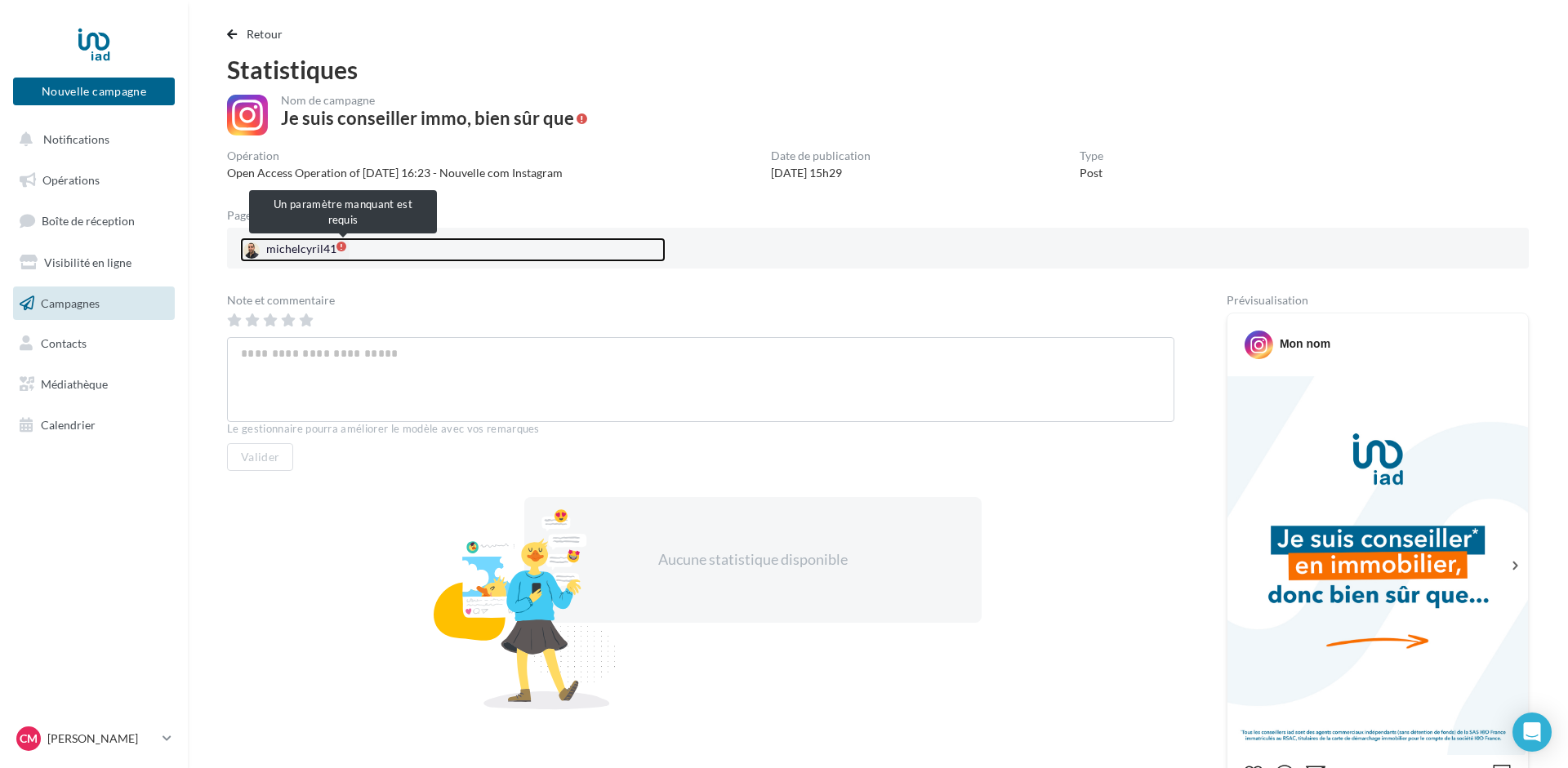
click at [340, 247] on span at bounding box center [341, 247] width 10 height 10
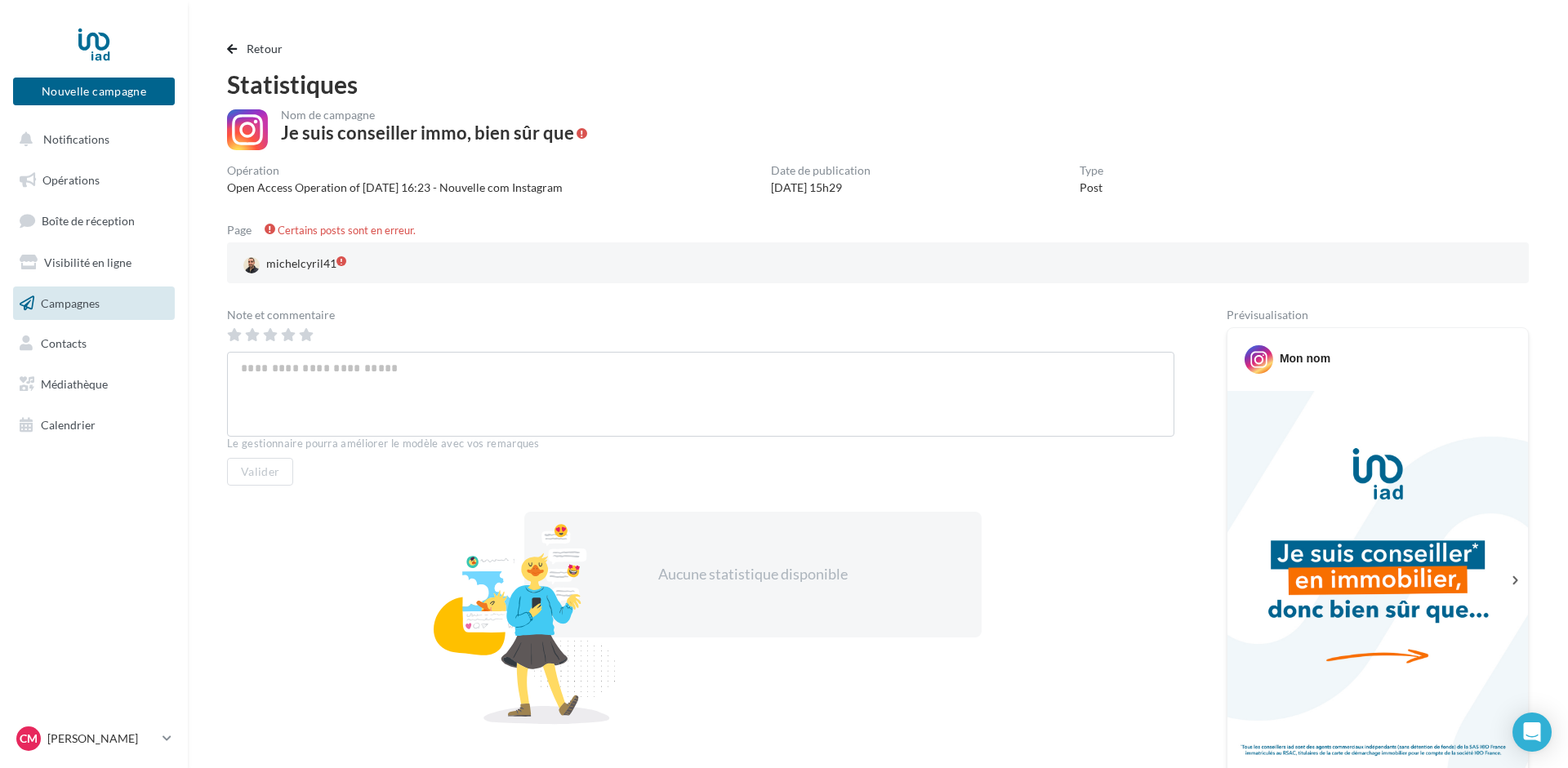
click at [269, 231] on span at bounding box center [270, 229] width 11 height 11
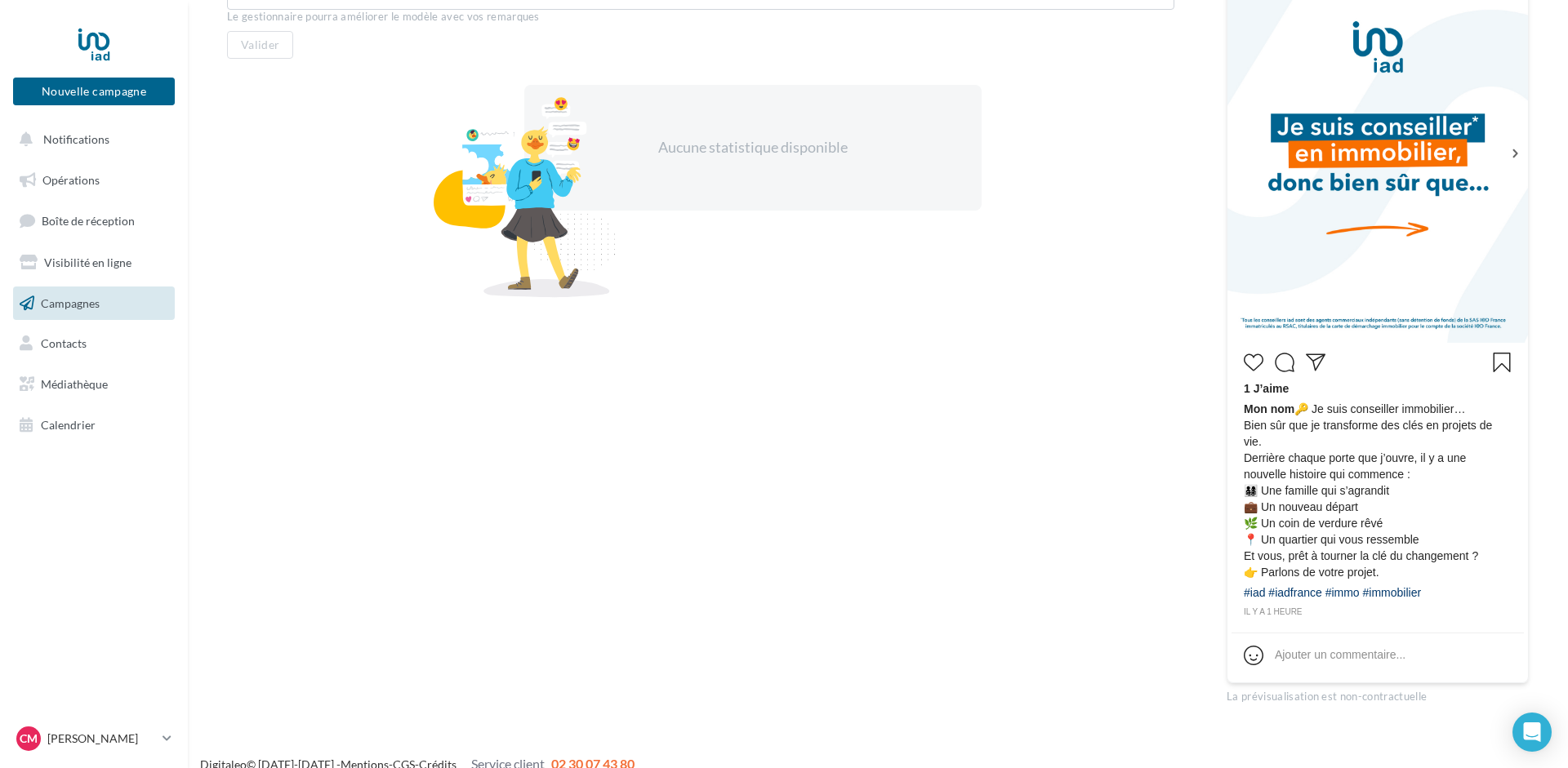
scroll to position [431, 0]
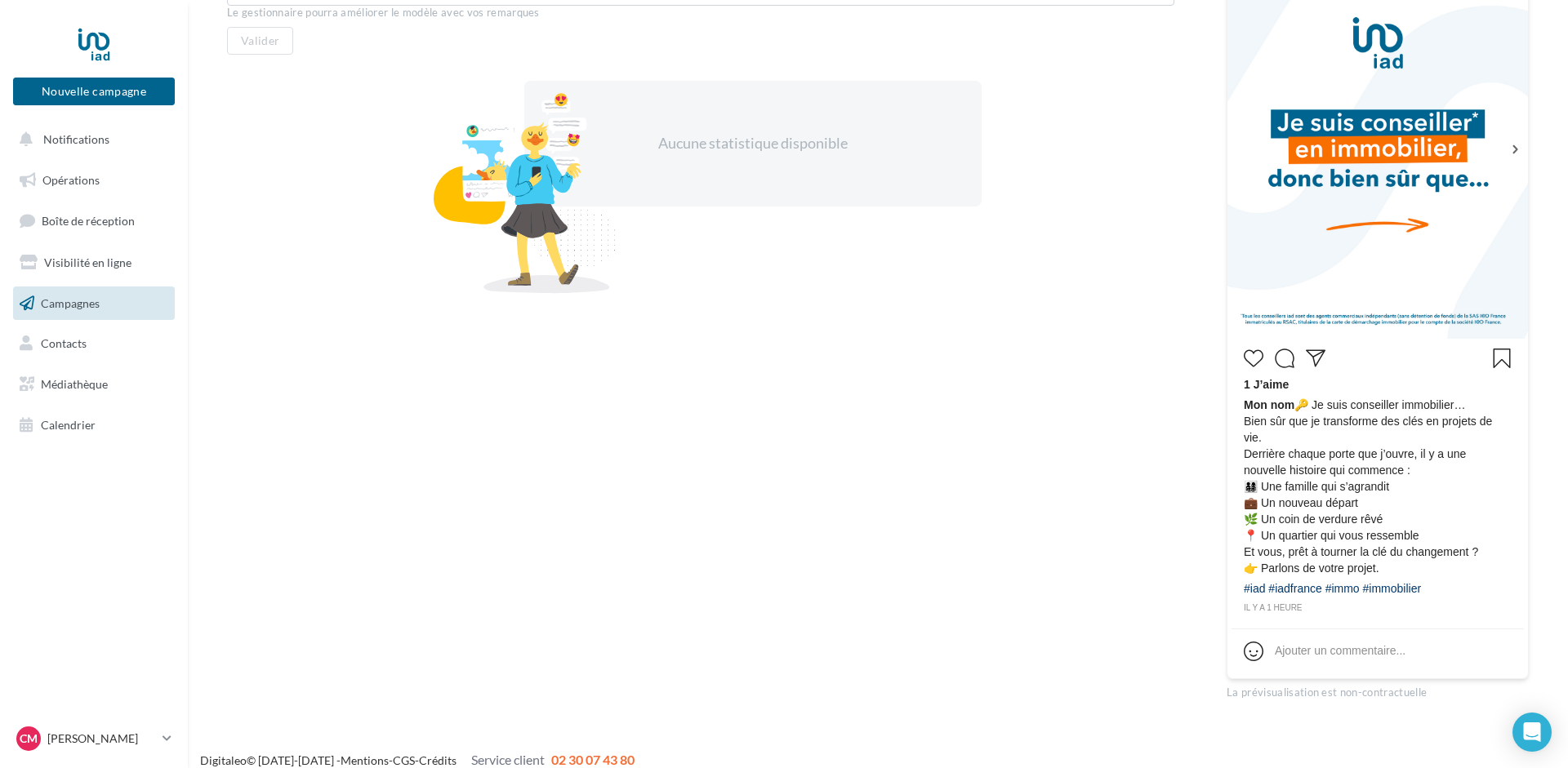
click at [1516, 148] on icon at bounding box center [1514, 149] width 15 height 15
click at [1515, 155] on icon at bounding box center [1514, 149] width 15 height 15
click at [1515, 149] on icon at bounding box center [1514, 149] width 5 height 8
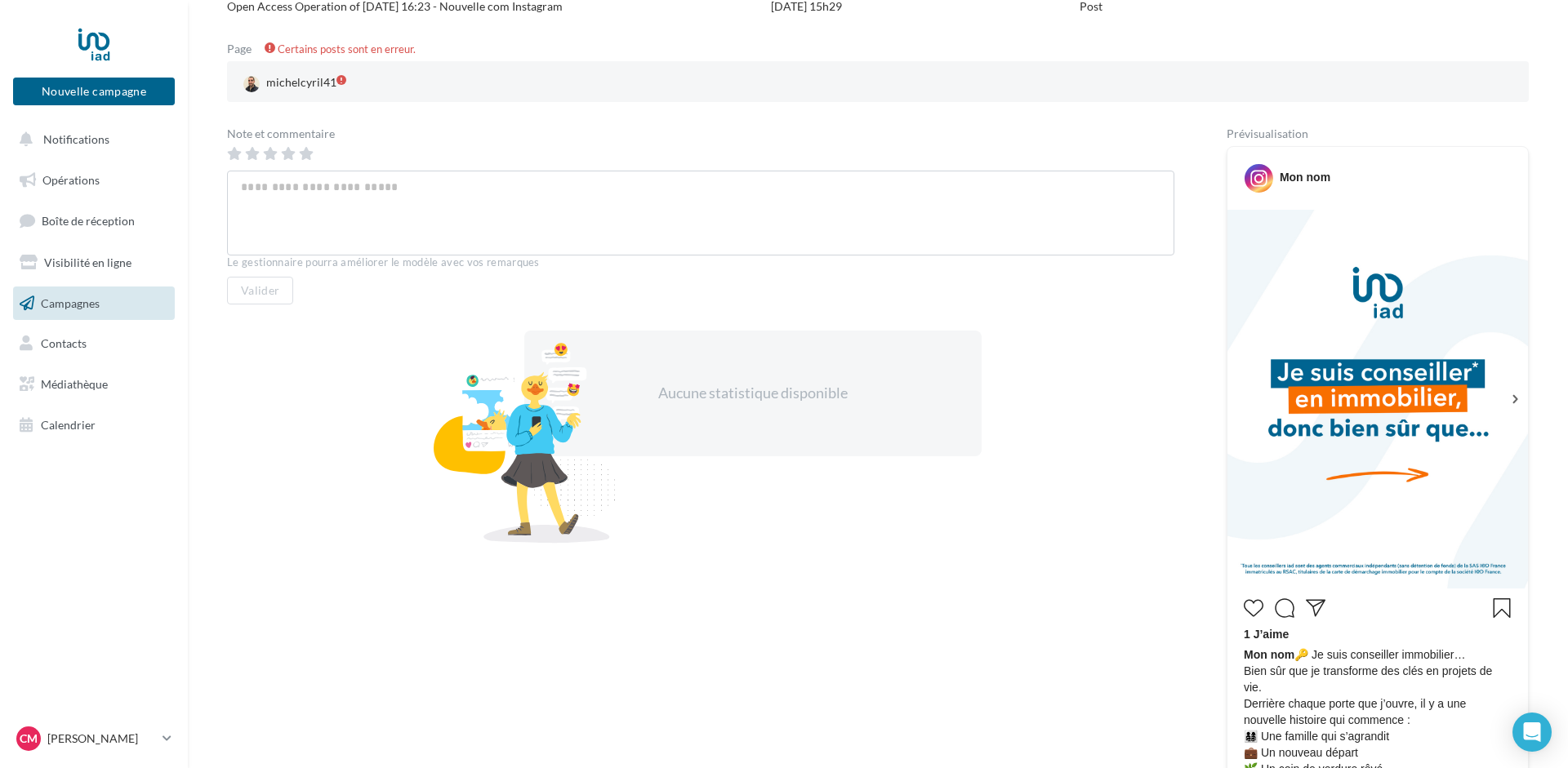
click at [1514, 398] on icon at bounding box center [1514, 399] width 15 height 15
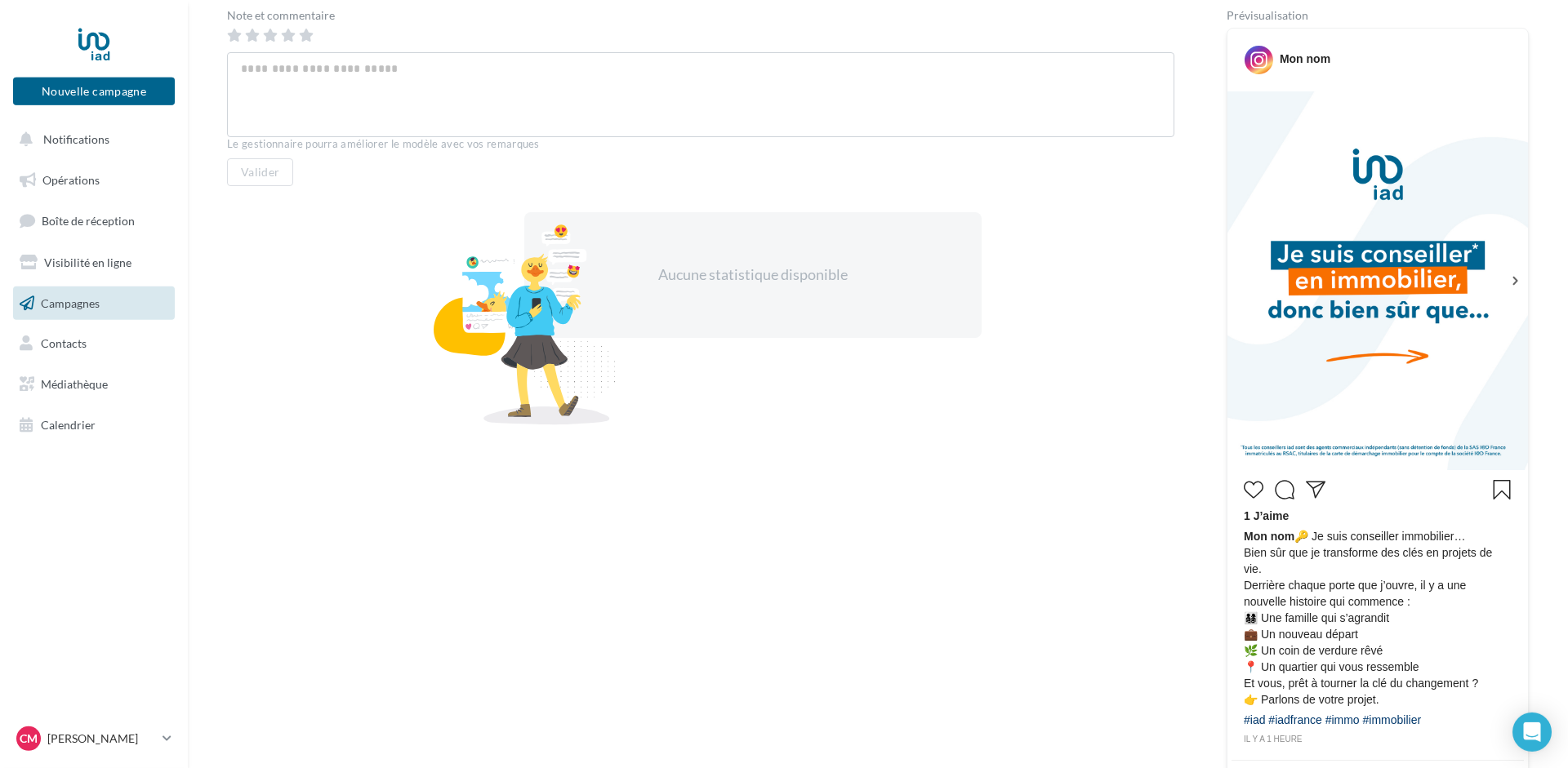
scroll to position [0, 0]
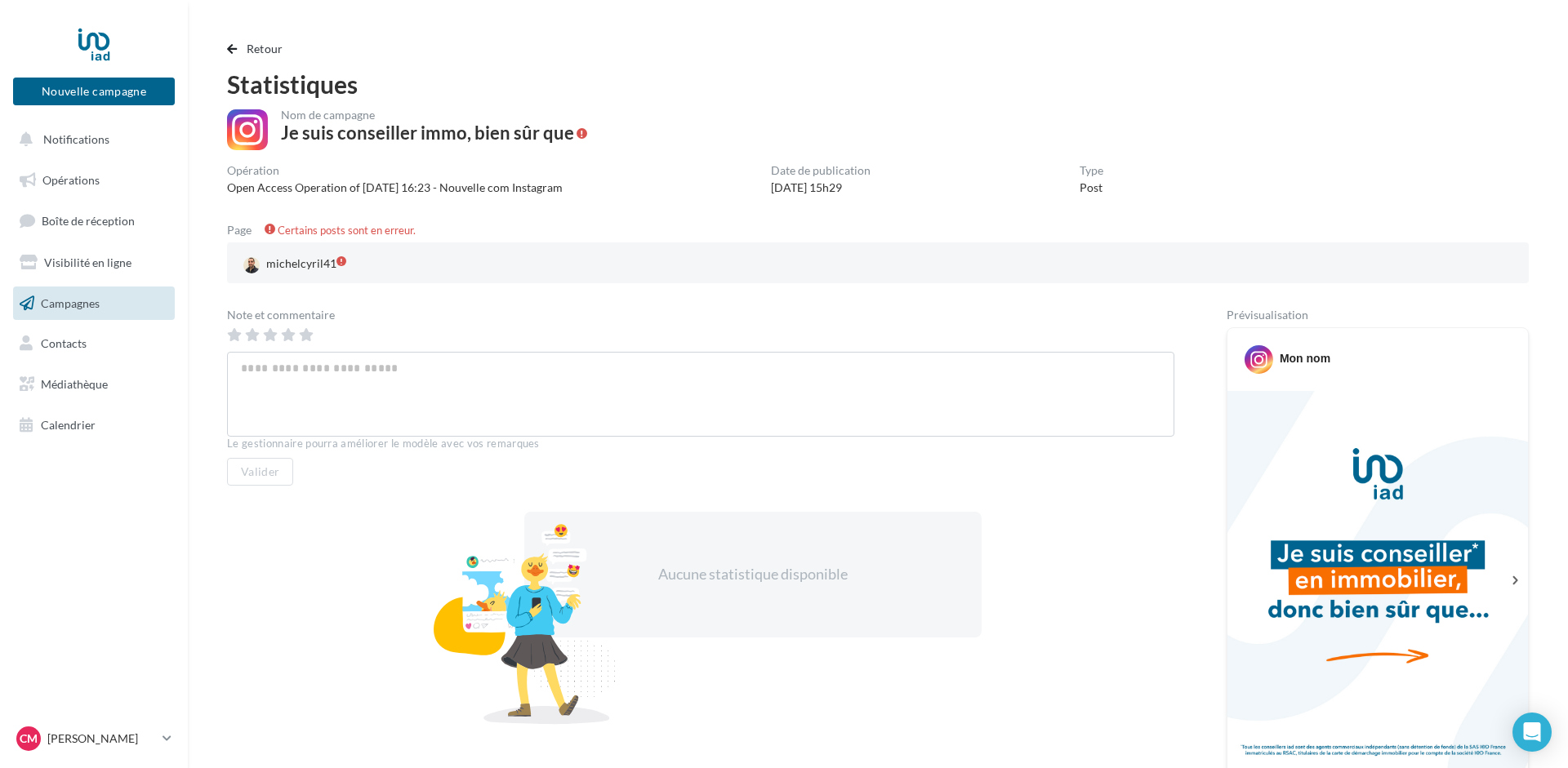
drag, startPoint x: 623, startPoint y: 573, endPoint x: 719, endPoint y: 294, distance: 295.1
click at [577, 133] on span at bounding box center [581, 133] width 11 height 11
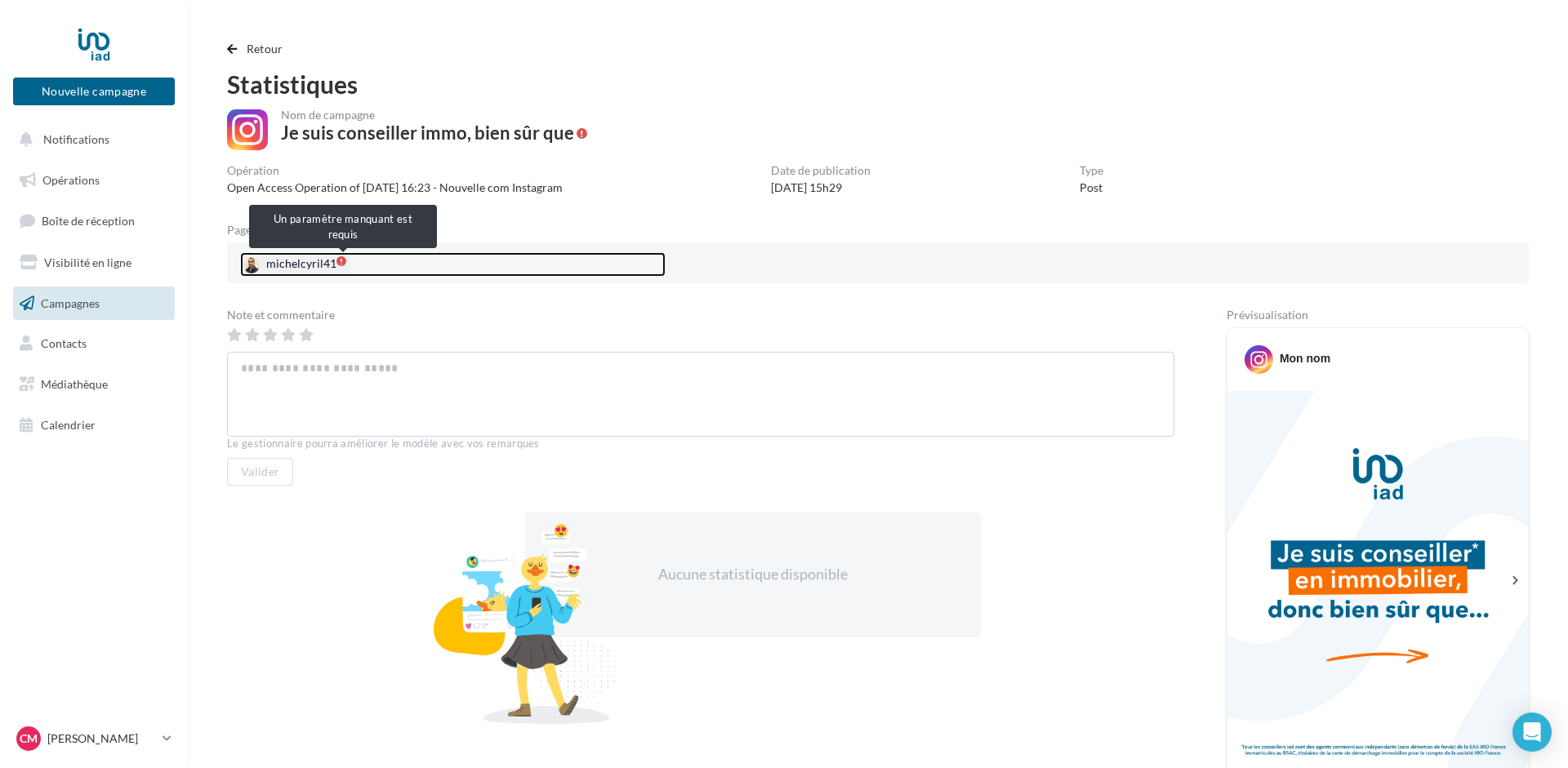
click at [344, 257] on span at bounding box center [341, 261] width 10 height 10
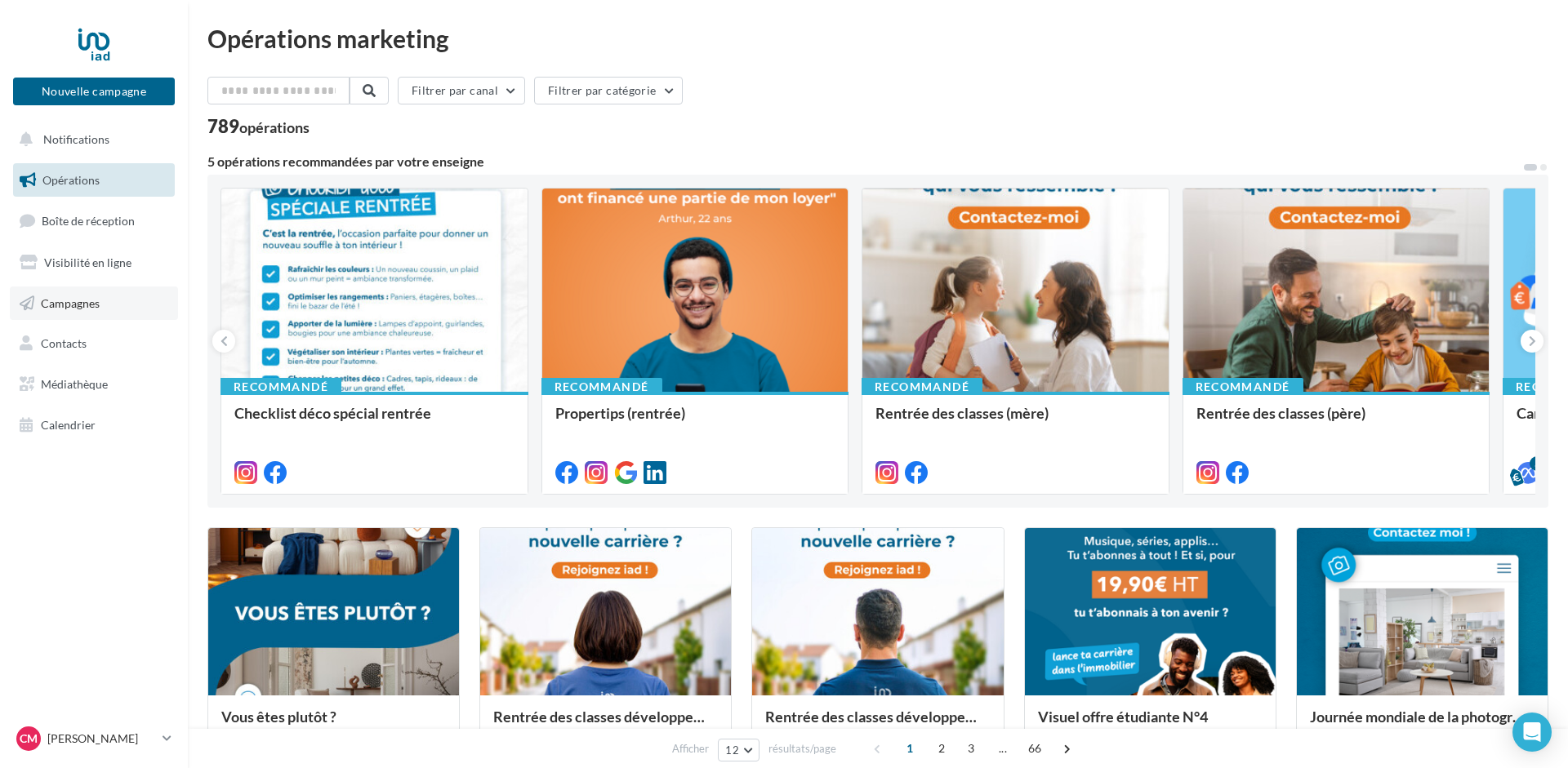
click at [82, 307] on span "Campagnes" at bounding box center [70, 303] width 59 height 14
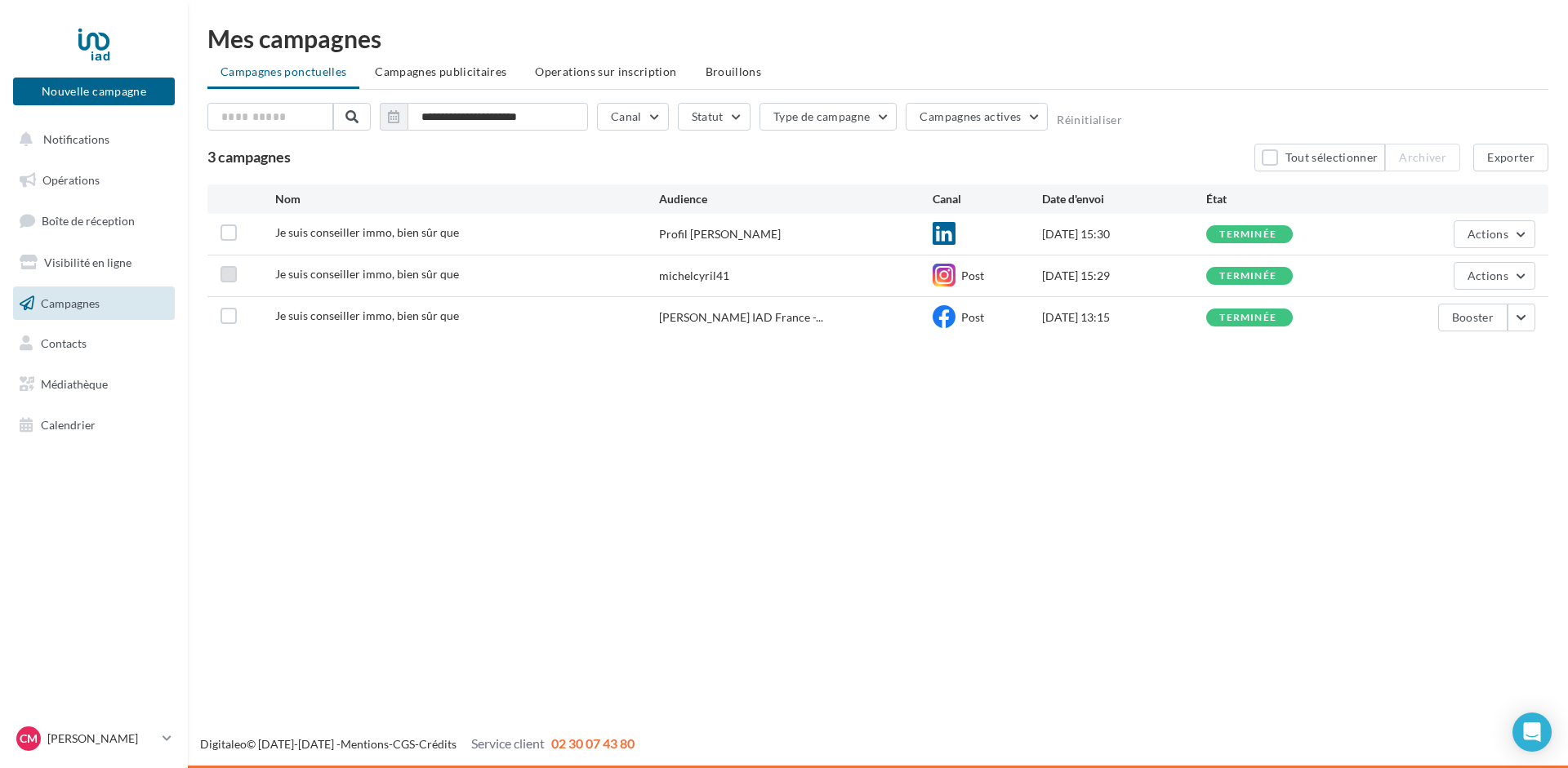
click at [226, 269] on label at bounding box center [228, 274] width 16 height 16
click at [1504, 276] on span "Actions" at bounding box center [1487, 276] width 41 height 14
click at [1468, 318] on button "Voir les résultats" at bounding box center [1453, 314] width 163 height 42
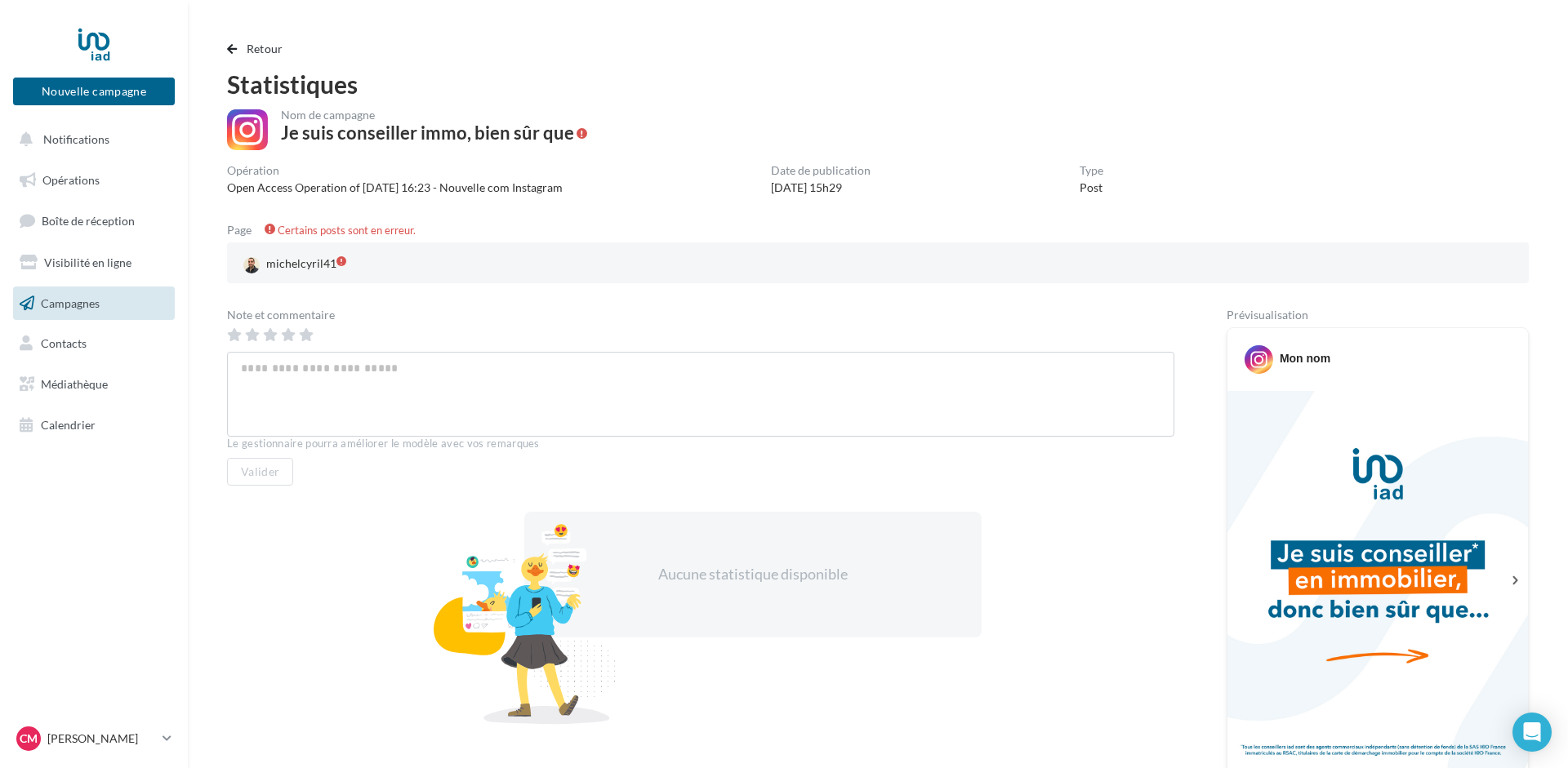
click at [64, 308] on span "Campagnes" at bounding box center [70, 303] width 59 height 14
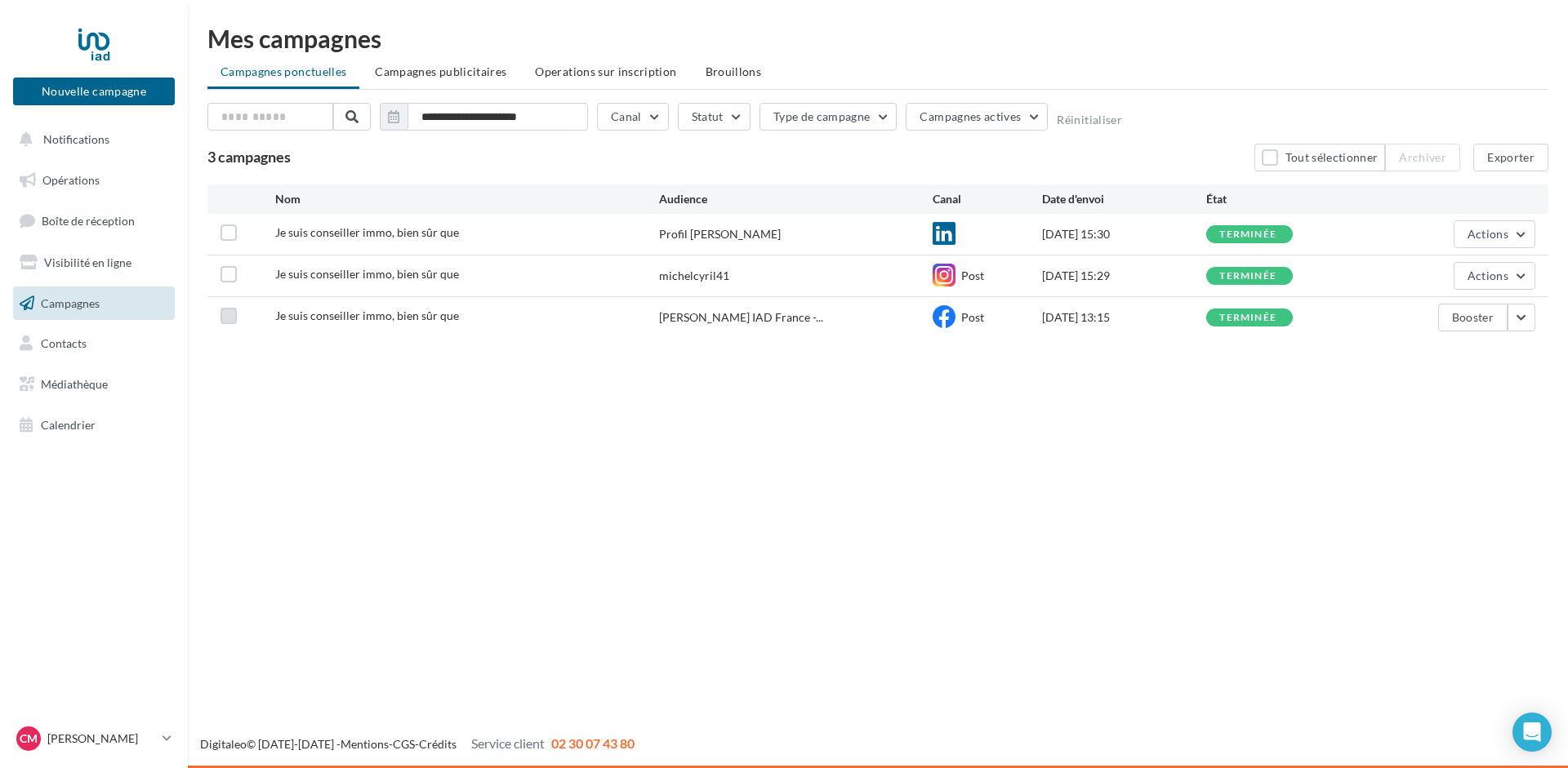
click at [229, 321] on label at bounding box center [228, 316] width 16 height 16
click at [235, 311] on label at bounding box center [228, 316] width 16 height 16
click at [228, 229] on label at bounding box center [228, 233] width 16 height 16
click at [1519, 234] on button "Actions" at bounding box center [1494, 234] width 82 height 28
click at [1477, 267] on button "Voir les résultats" at bounding box center [1453, 272] width 163 height 42
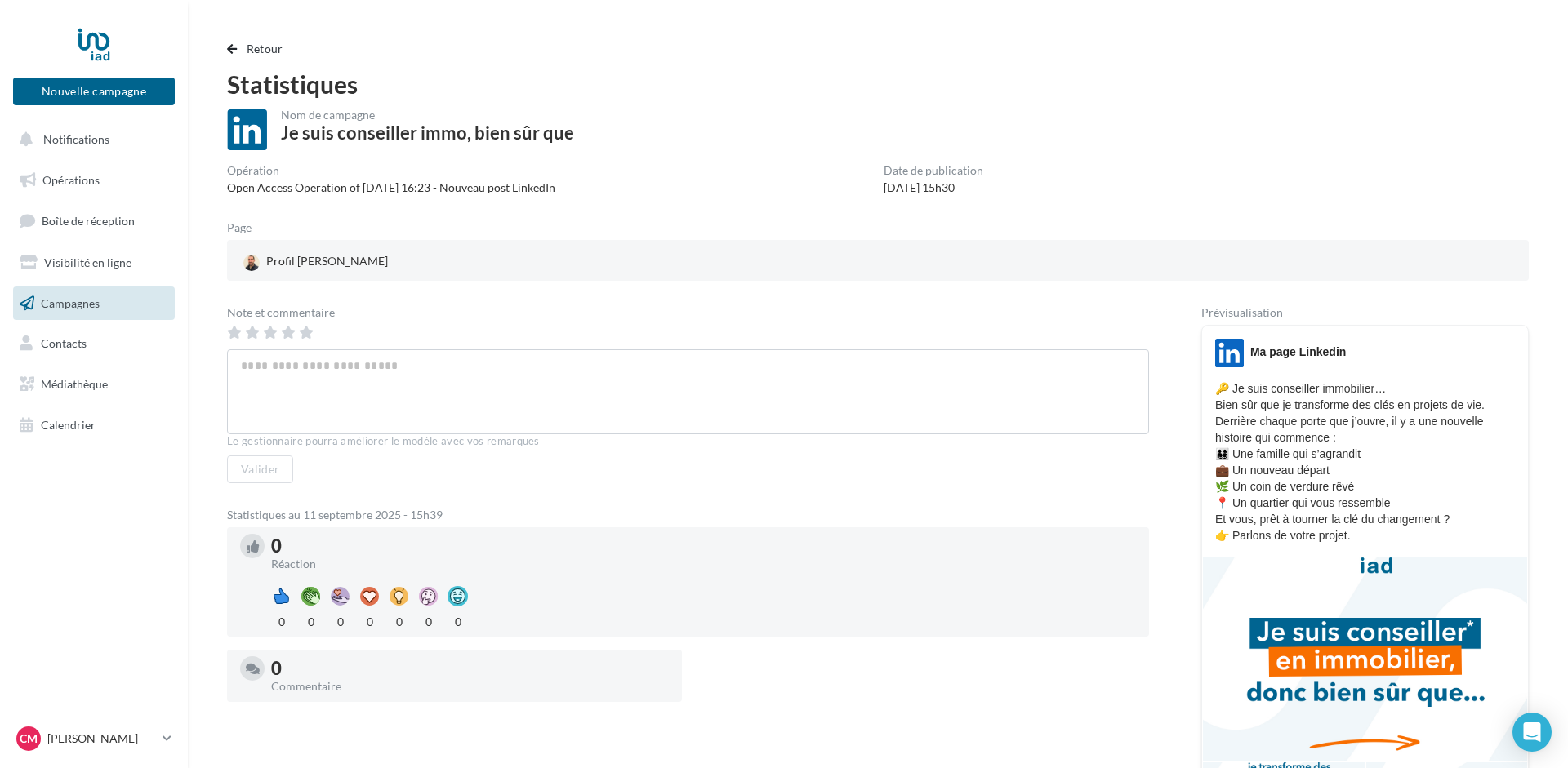
click at [57, 300] on span "Campagnes" at bounding box center [70, 303] width 59 height 14
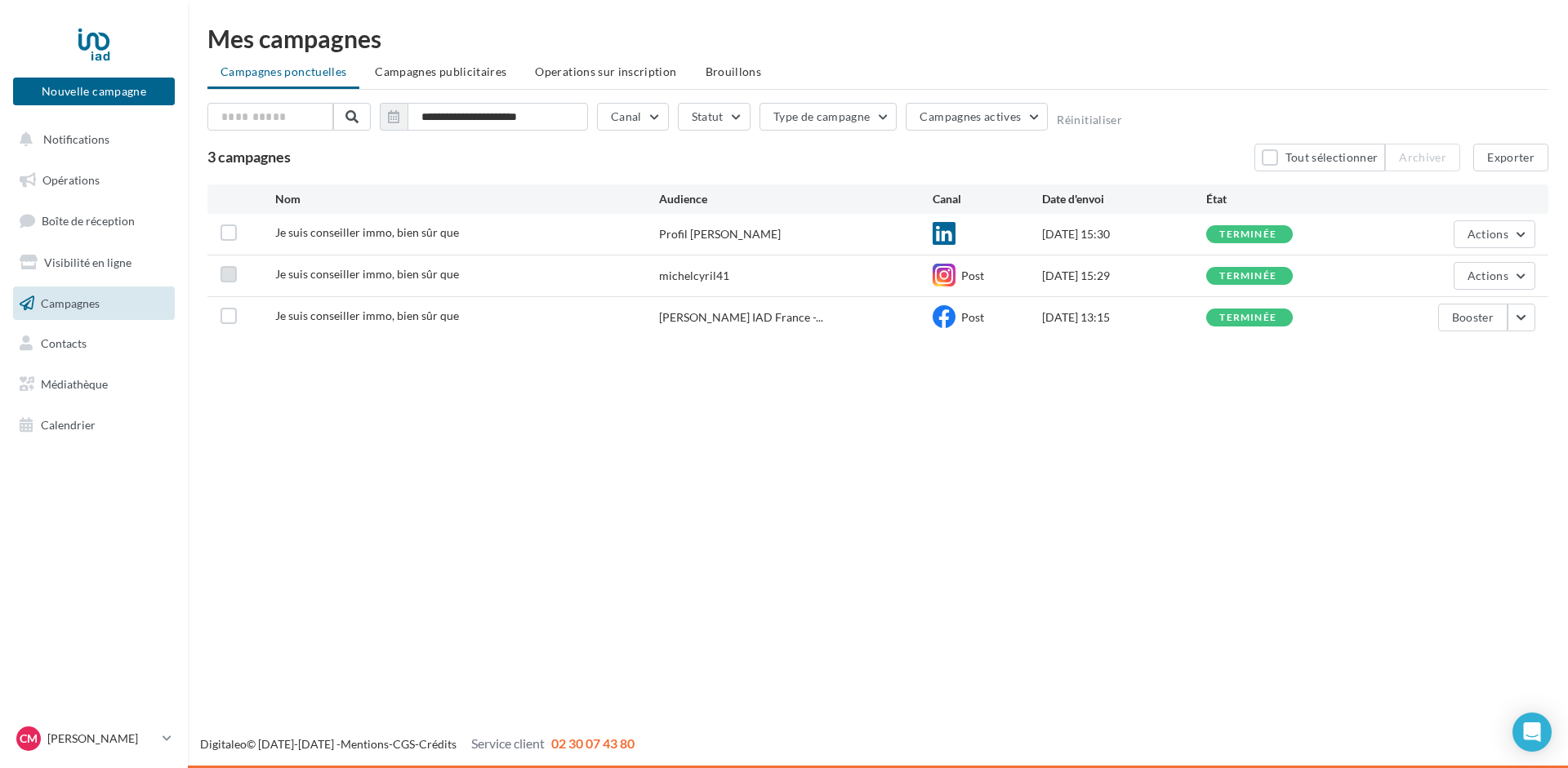
click at [229, 274] on label at bounding box center [228, 274] width 16 height 16
click at [1524, 276] on button "Actions" at bounding box center [1494, 276] width 82 height 28
click at [1462, 310] on button "Voir les résultats" at bounding box center [1453, 314] width 163 height 42
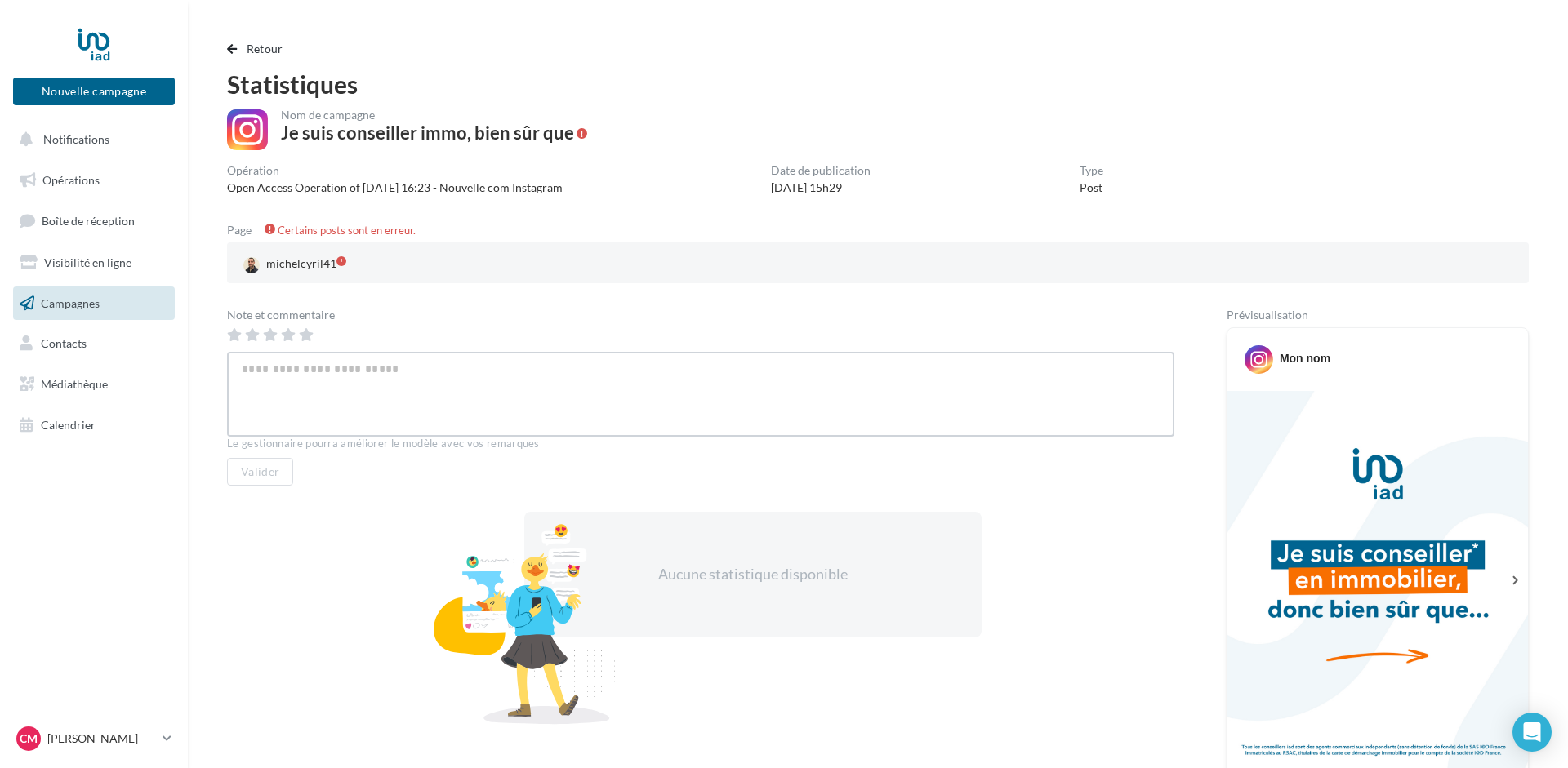
click at [265, 386] on textarea at bounding box center [700, 394] width 947 height 85
click at [276, 263] on div "michelcyril41" at bounding box center [294, 264] width 109 height 24
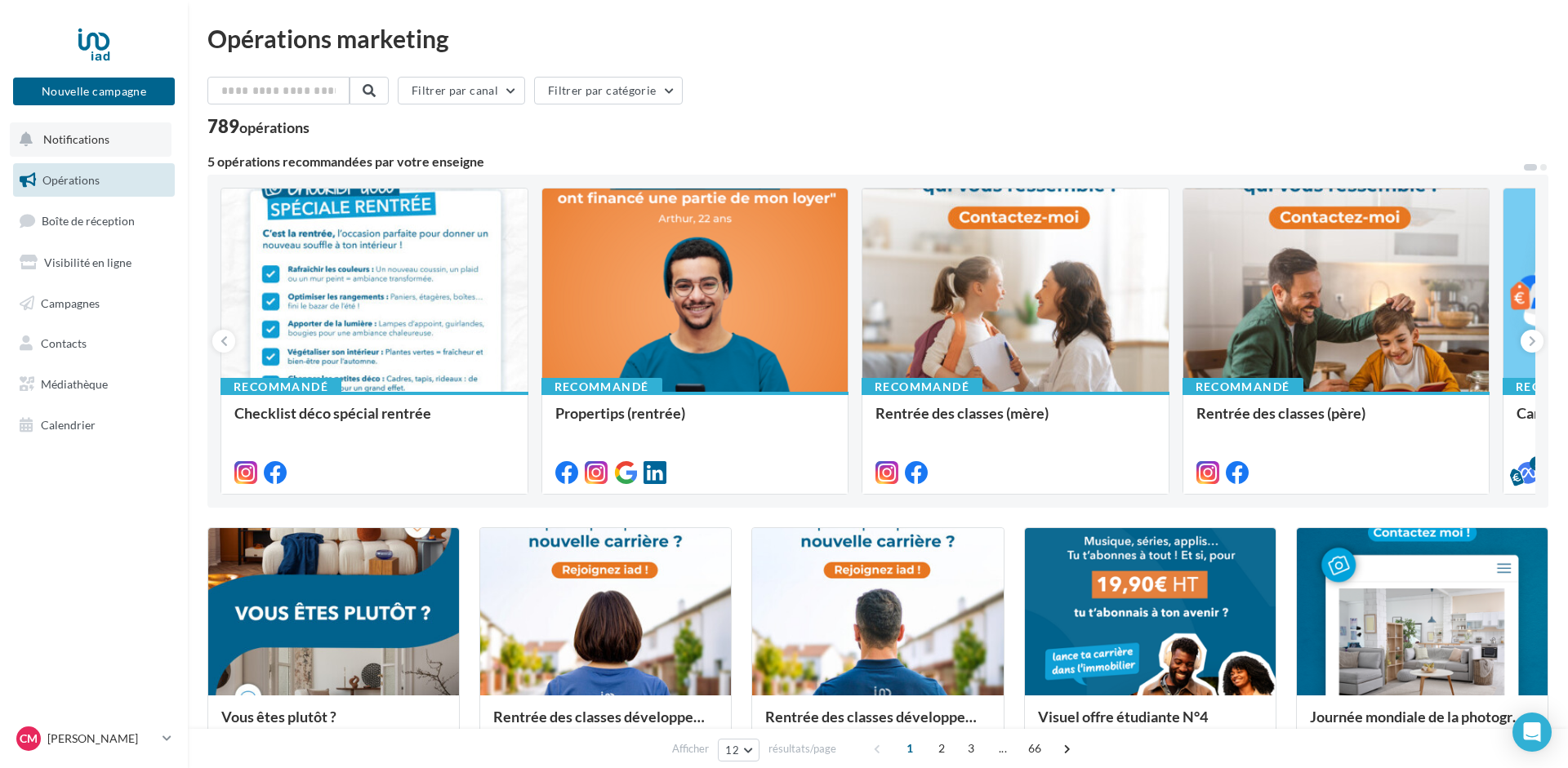
click at [63, 131] on button "Notifications" at bounding box center [91, 139] width 162 height 34
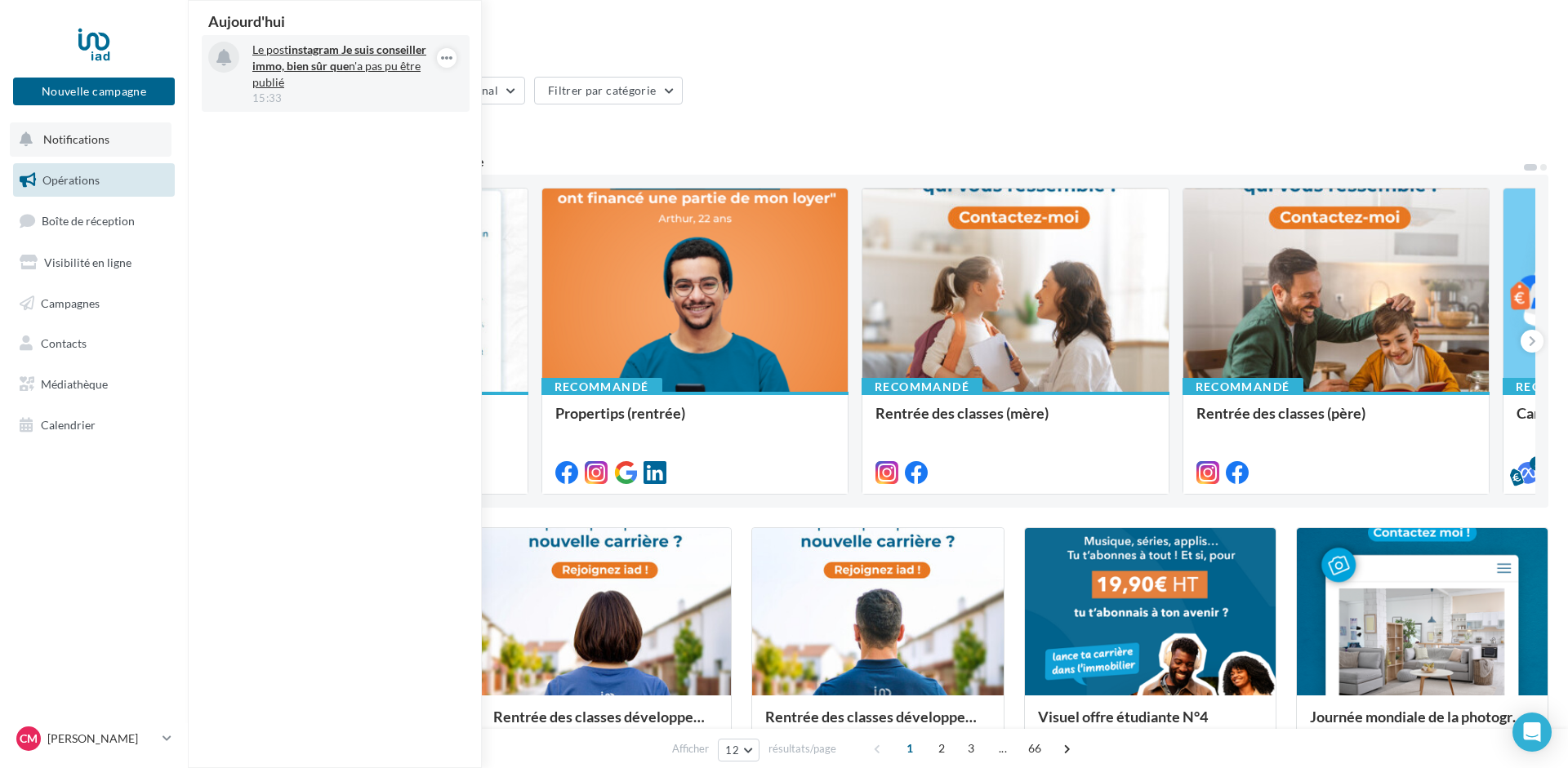
click at [376, 63] on p "Le post instagram Je suis conseiller immo, bien sûr que n'a pas pu être publié" at bounding box center [346, 66] width 189 height 49
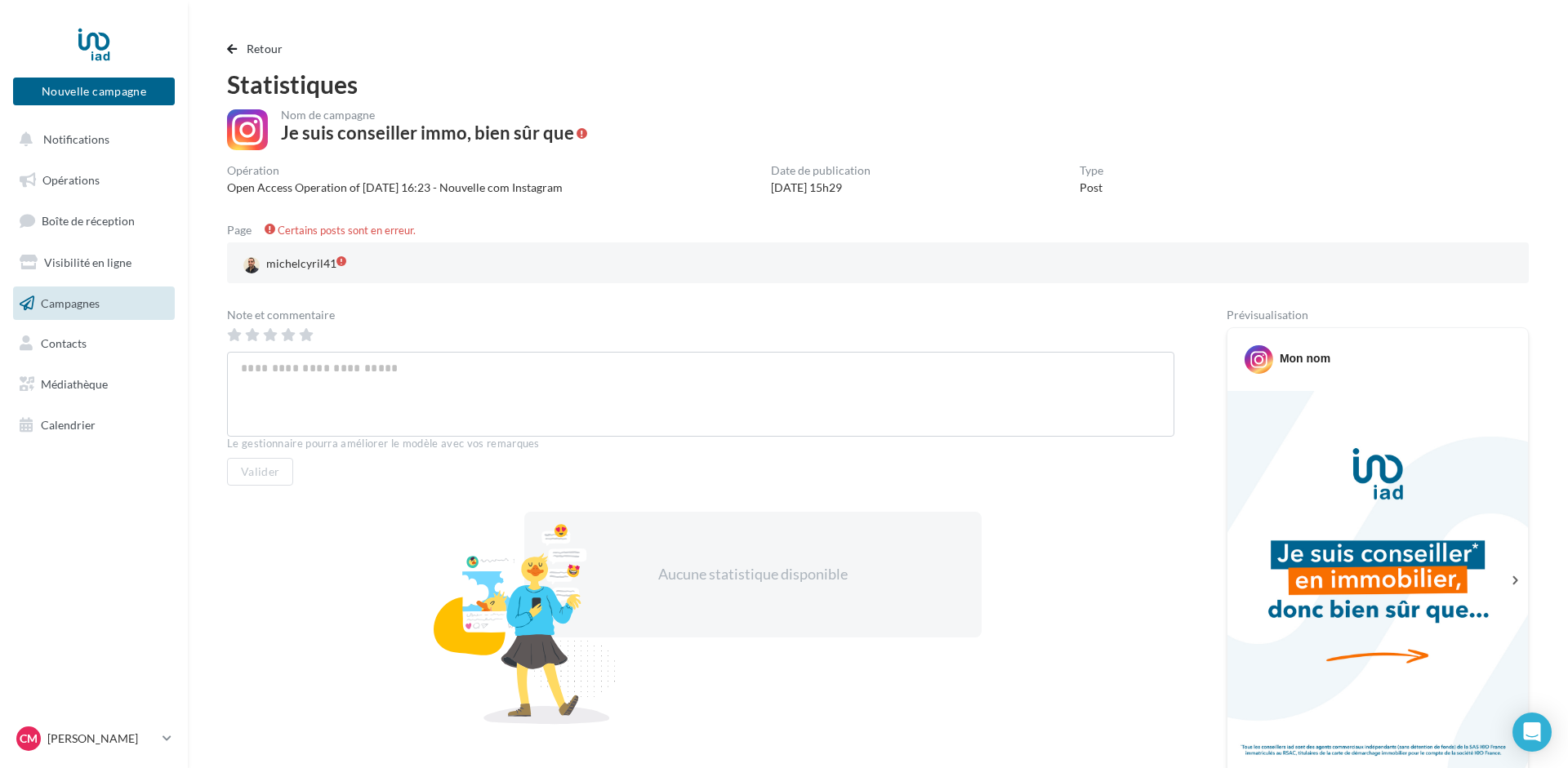
click at [70, 303] on span "Campagnes" at bounding box center [70, 303] width 59 height 14
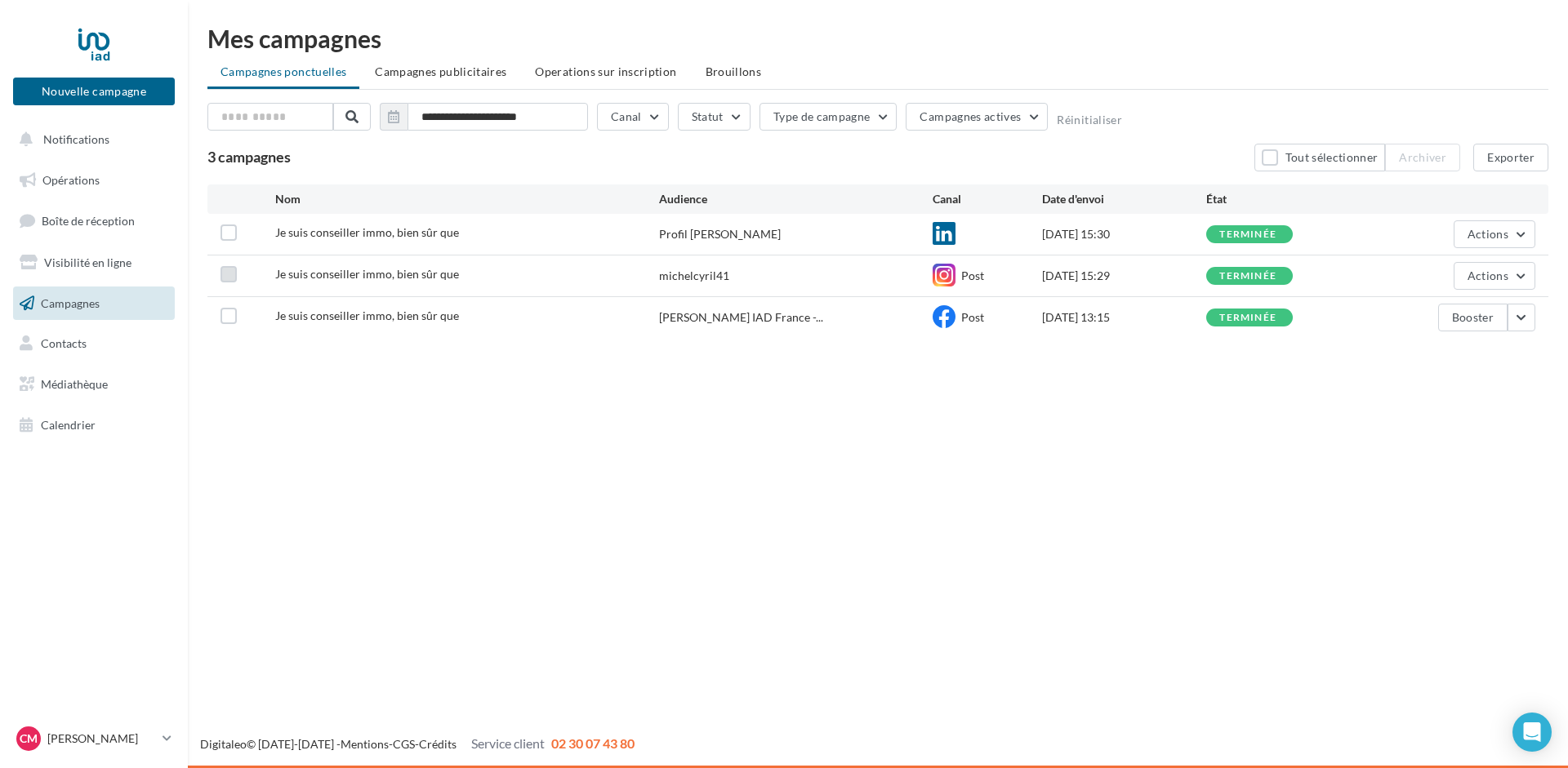
click at [228, 275] on label at bounding box center [228, 274] width 16 height 16
click at [1537, 268] on div "Je suis conseiller immo, bien sûr que michelcyril41 Post [DATE] 15:29 terminée …" at bounding box center [877, 276] width 1341 height 41
click at [1529, 270] on button "Actions" at bounding box center [1494, 276] width 82 height 28
click at [1443, 438] on button "Archiver" at bounding box center [1453, 442] width 163 height 42
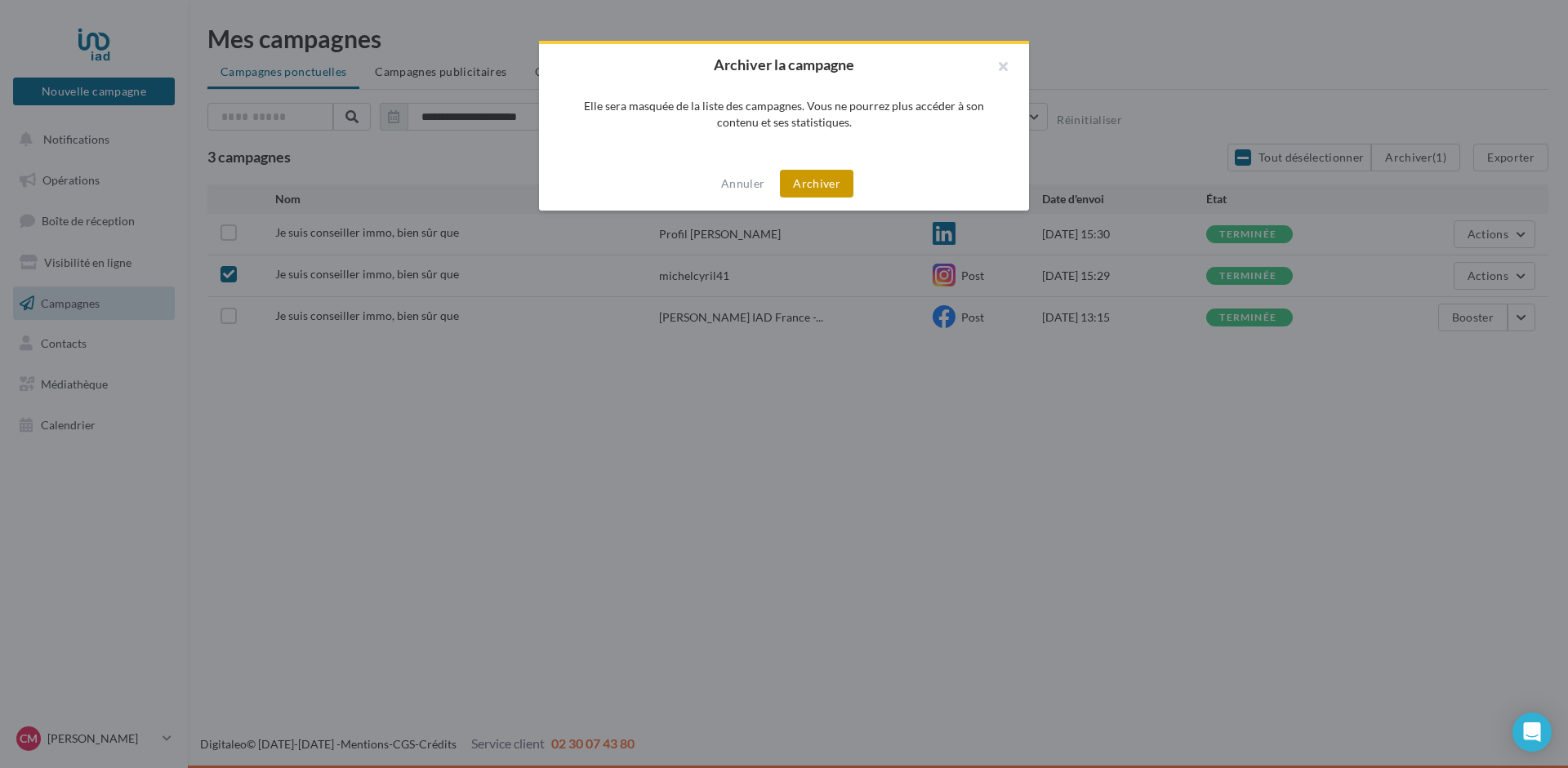
click at [808, 186] on button "Archiver" at bounding box center [816, 184] width 73 height 28
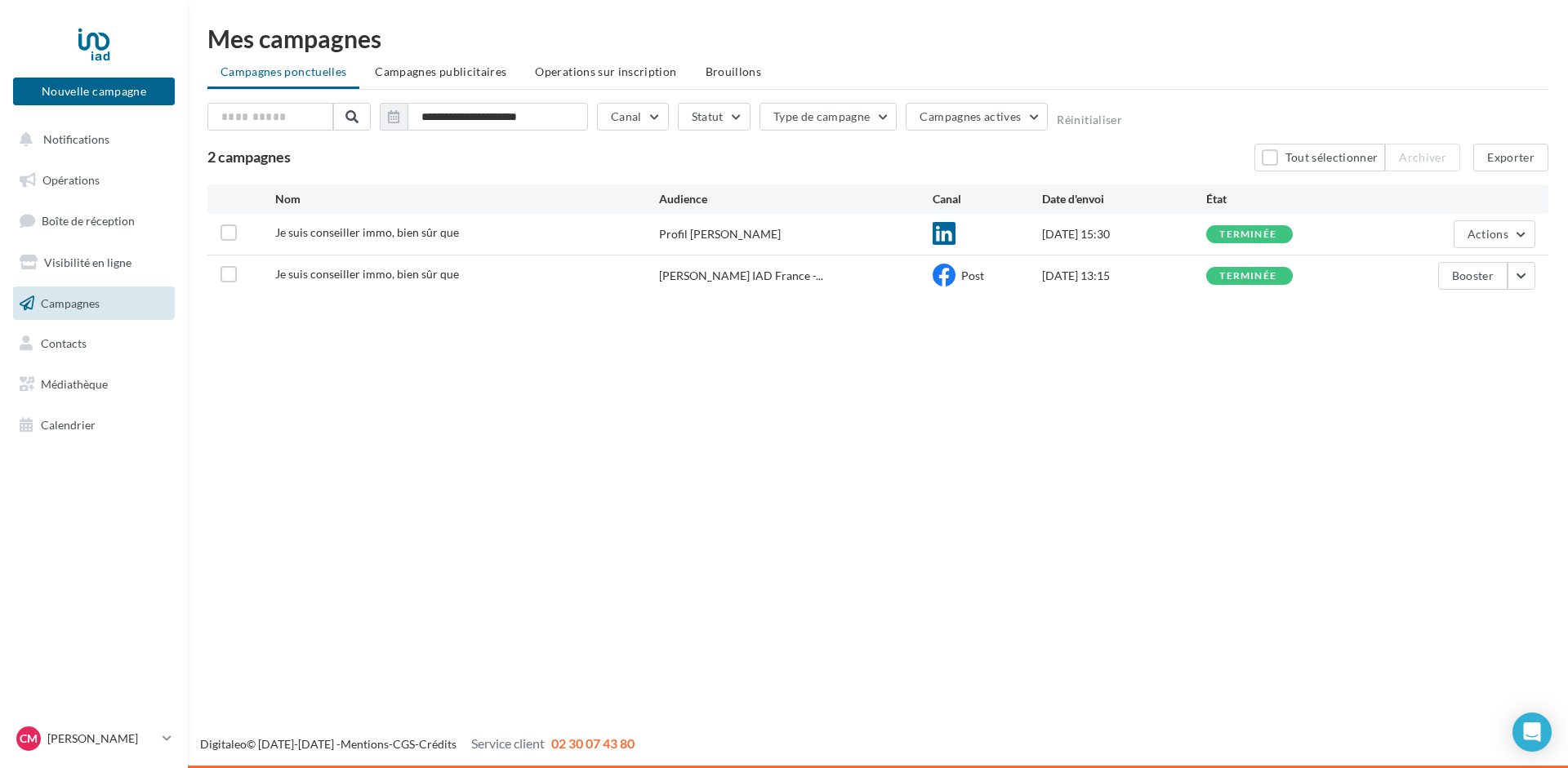
click at [81, 305] on span "Campagnes" at bounding box center [70, 303] width 59 height 14
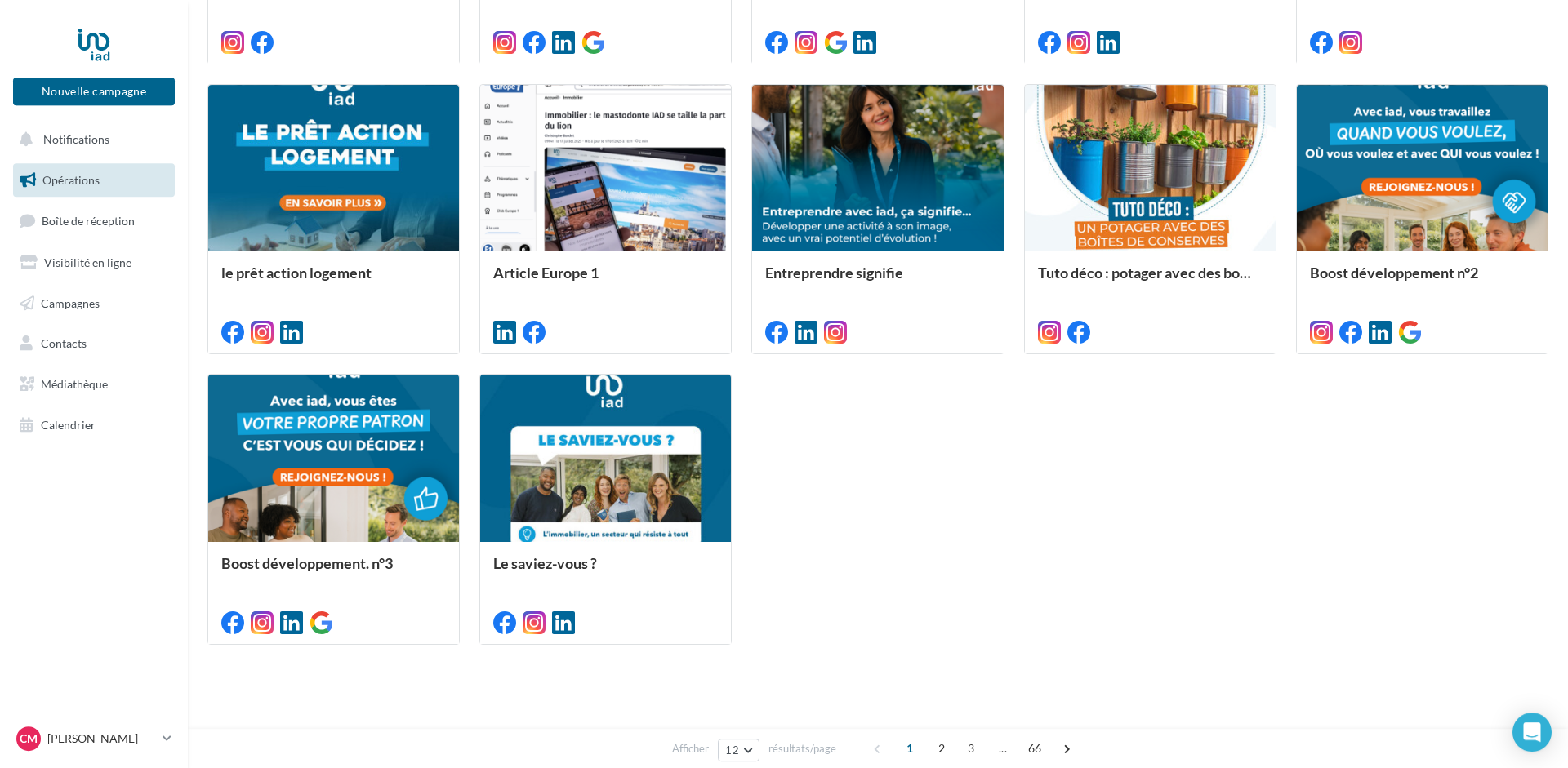
scroll to position [746, 0]
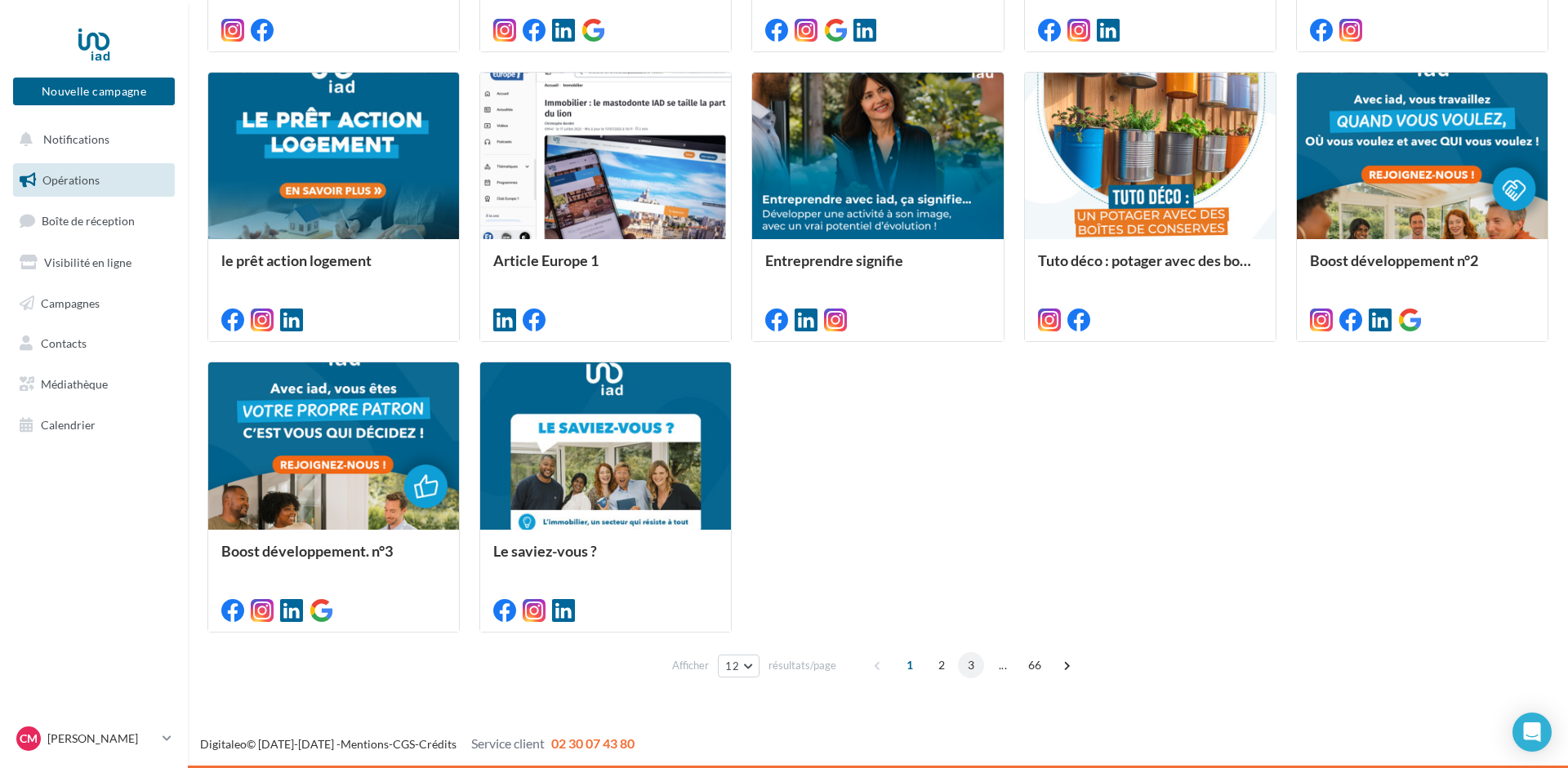
click at [972, 663] on span "3" at bounding box center [971, 665] width 26 height 26
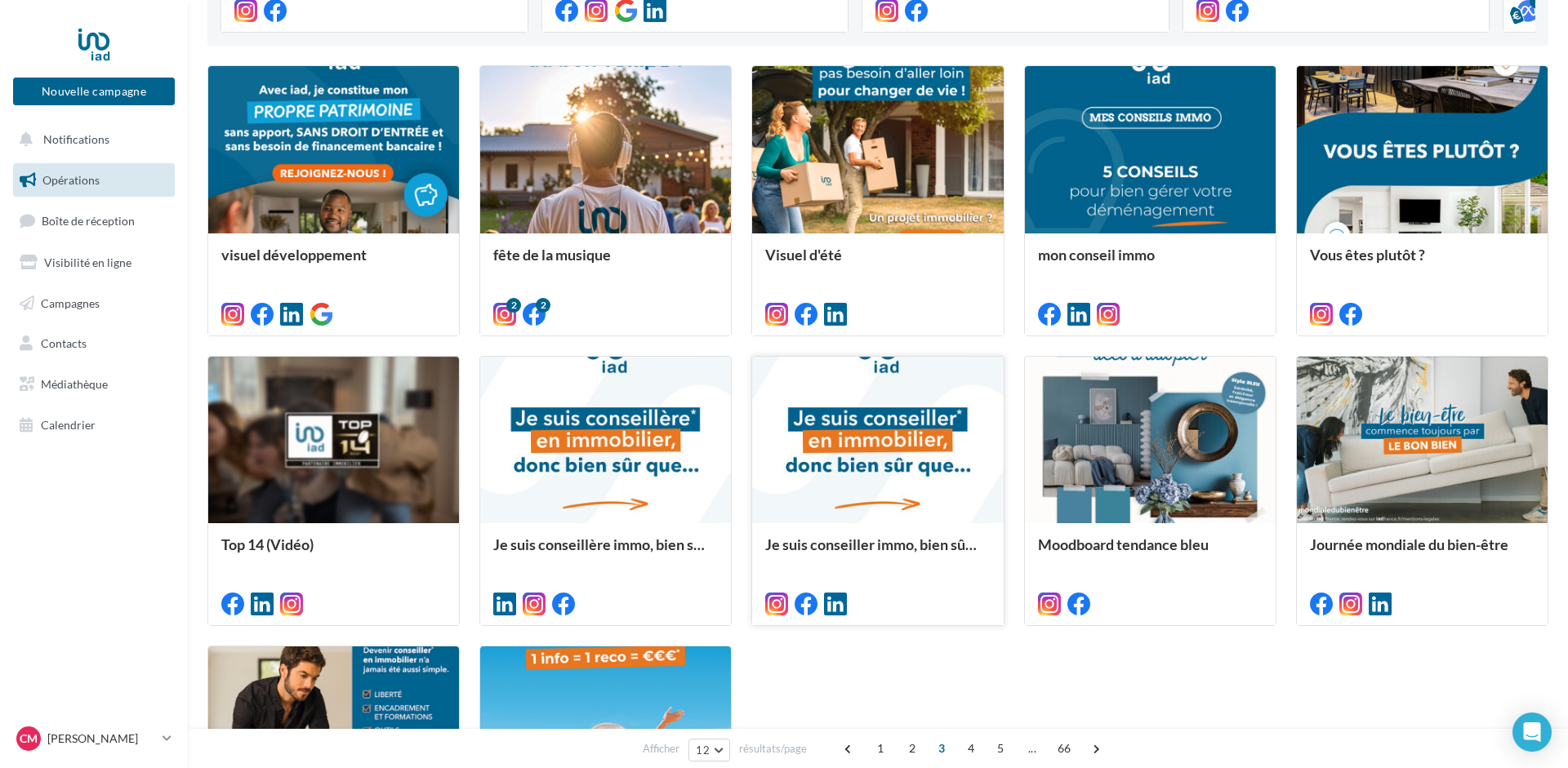
click at [892, 443] on div at bounding box center [877, 441] width 251 height 168
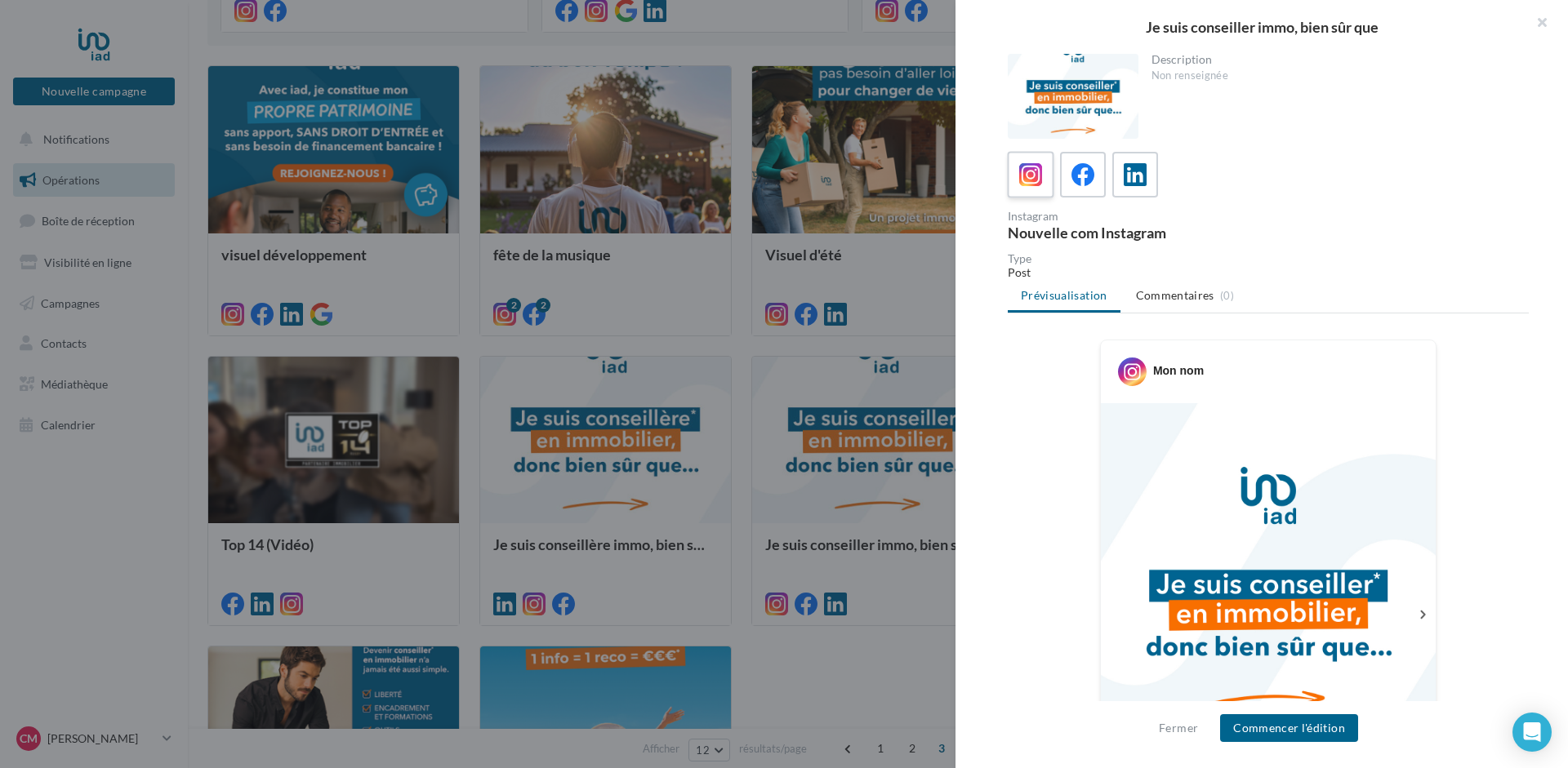
click at [1027, 171] on icon at bounding box center [1031, 175] width 24 height 24
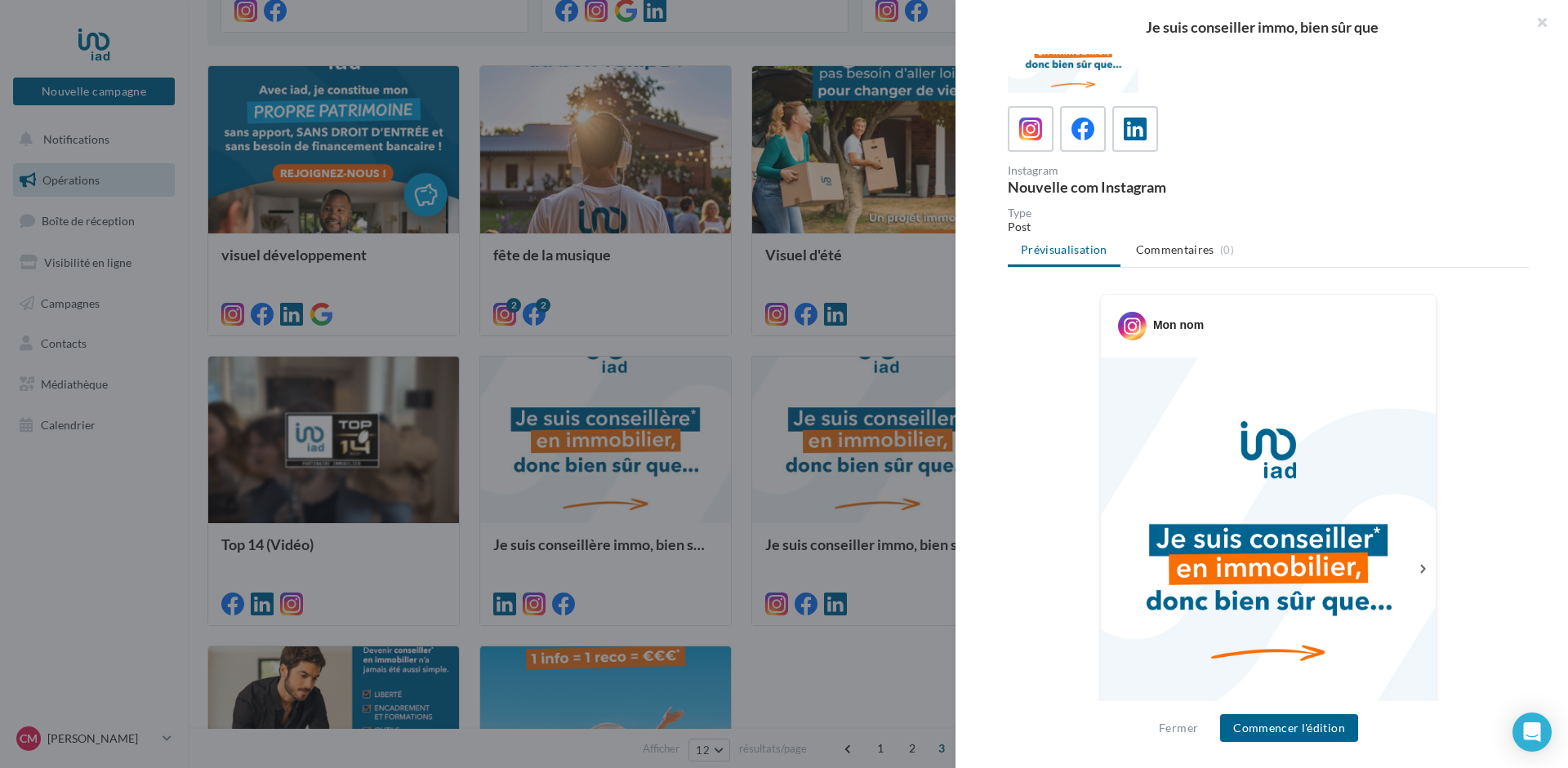
scroll to position [83, 0]
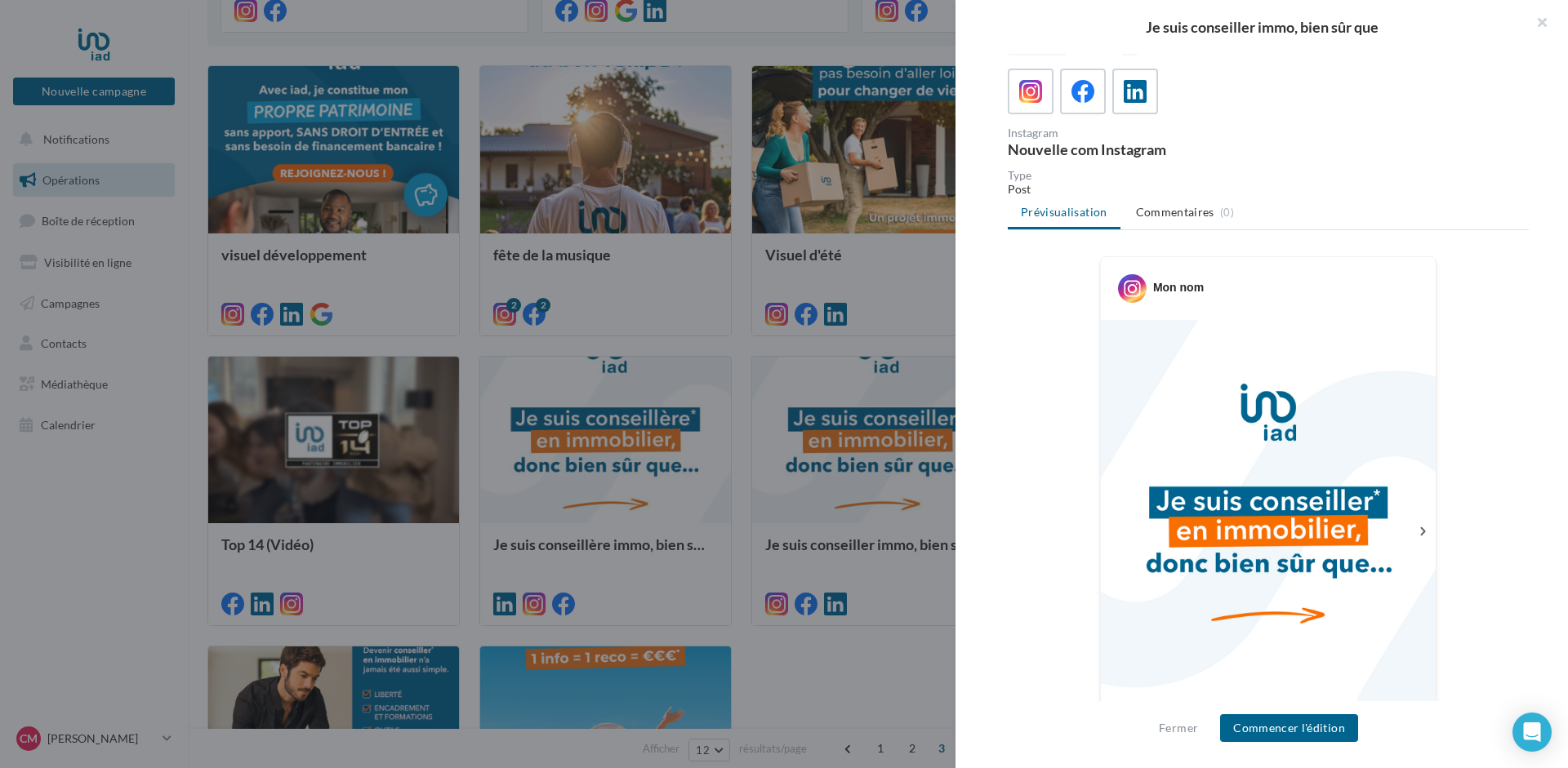
click at [1425, 530] on icon at bounding box center [1422, 531] width 15 height 15
click at [1422, 529] on icon at bounding box center [1422, 531] width 5 height 8
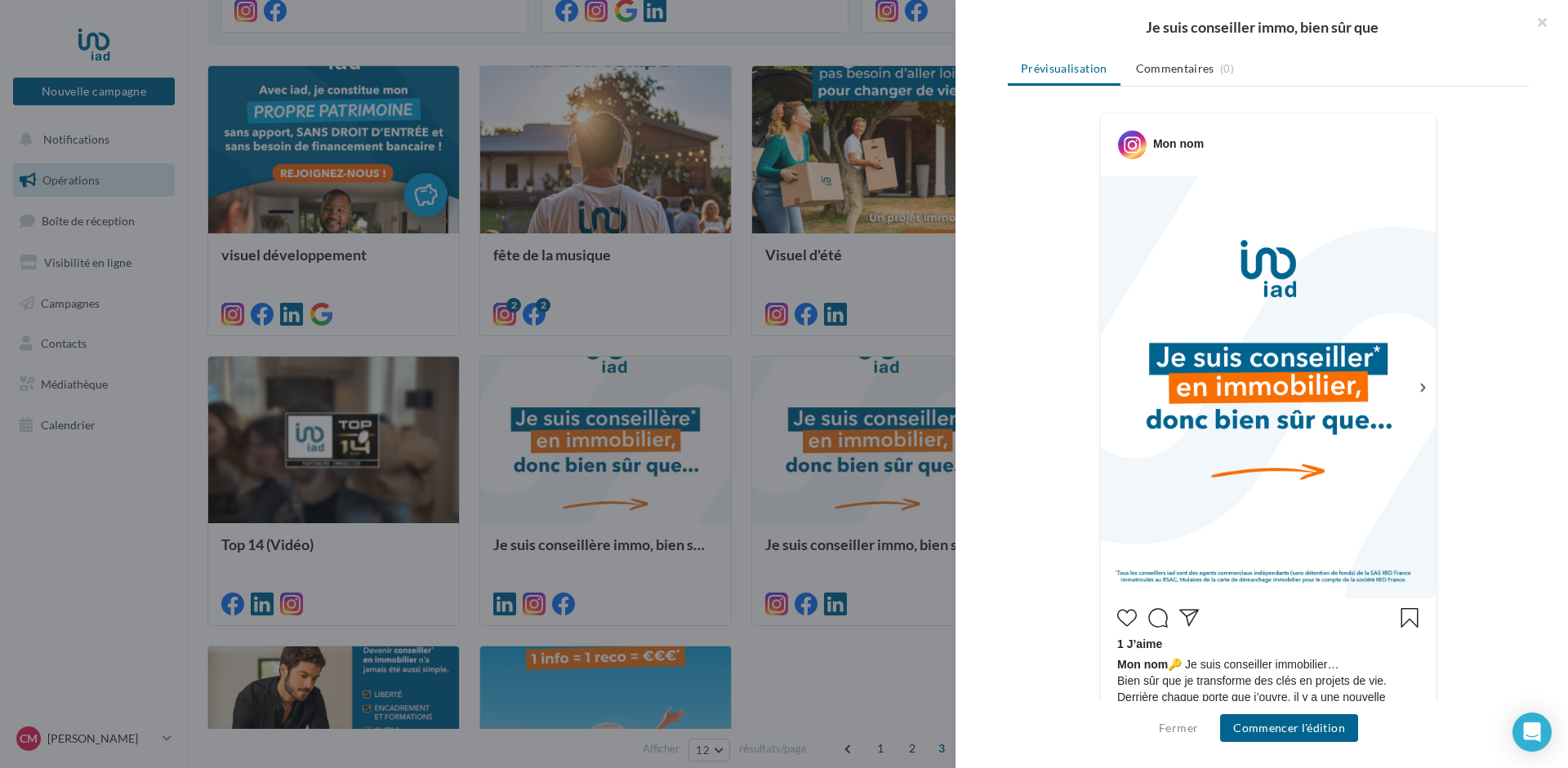
scroll to position [333, 0]
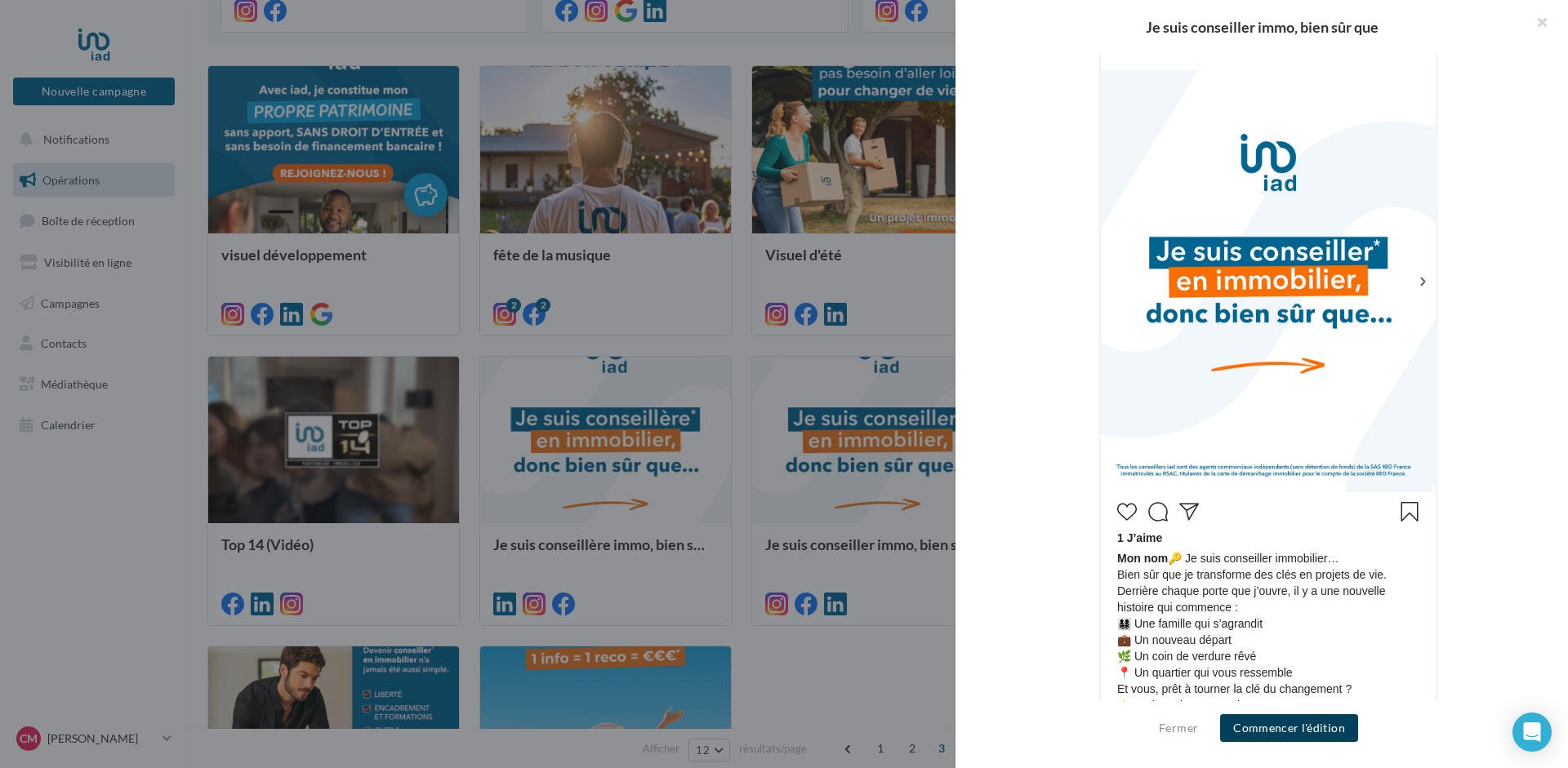
click at [1298, 730] on button "Commencer l'édition" at bounding box center [1289, 728] width 138 height 28
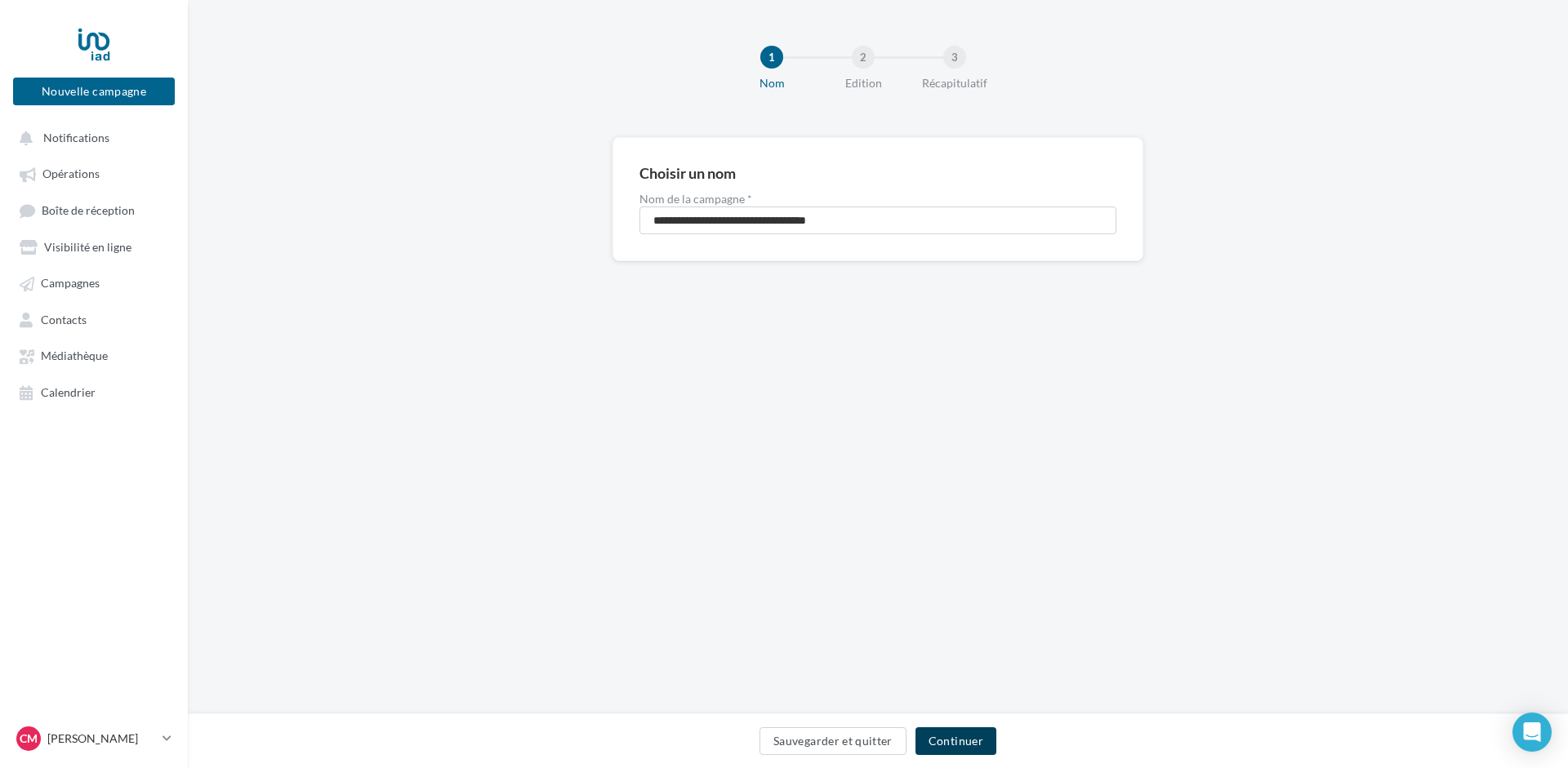
click at [947, 736] on button "Continuer" at bounding box center [955, 742] width 81 height 28
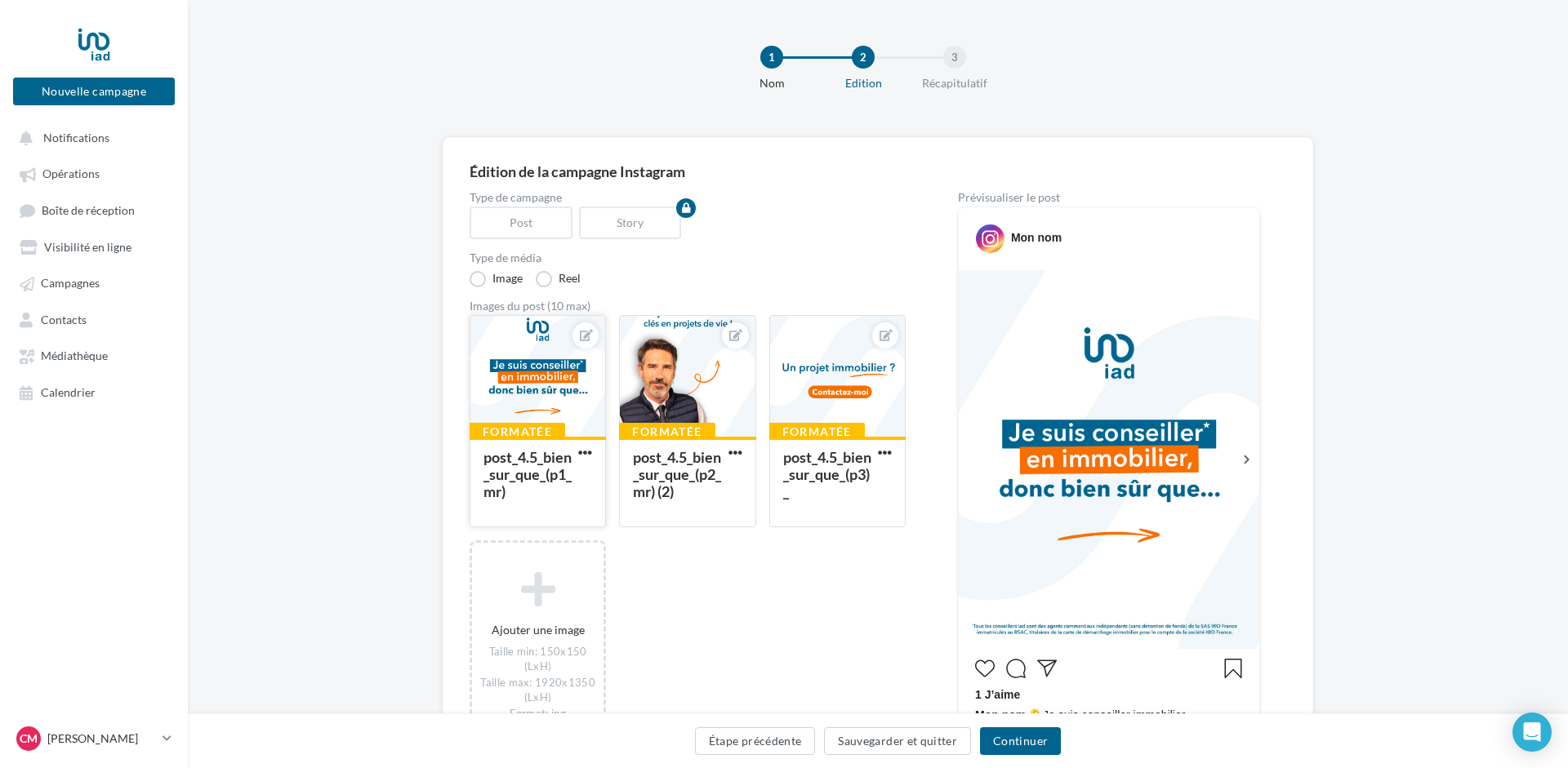
click at [536, 380] on div at bounding box center [537, 377] width 135 height 122
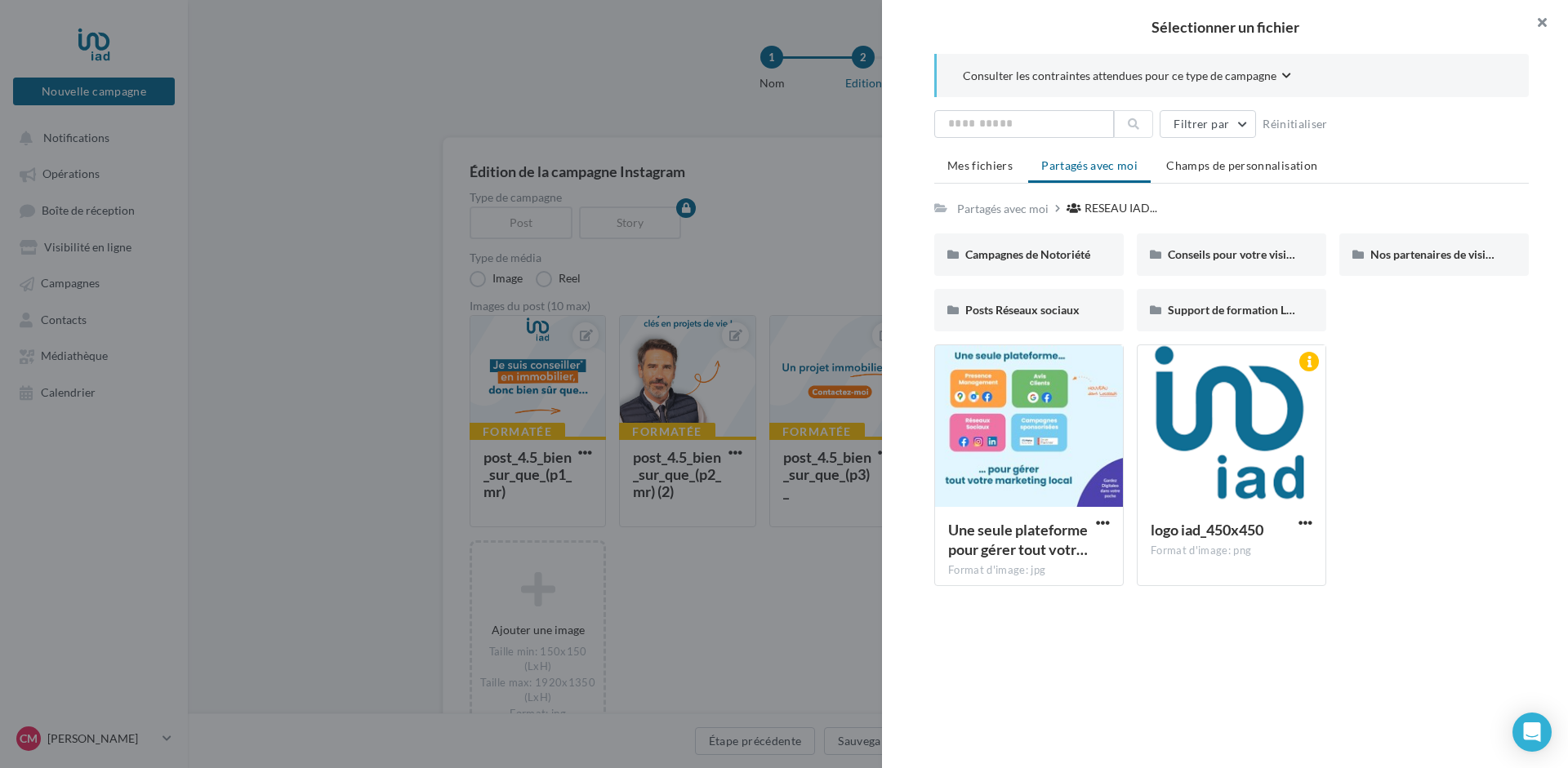
click at [1542, 14] on button "button" at bounding box center [1534, 24] width 65 height 49
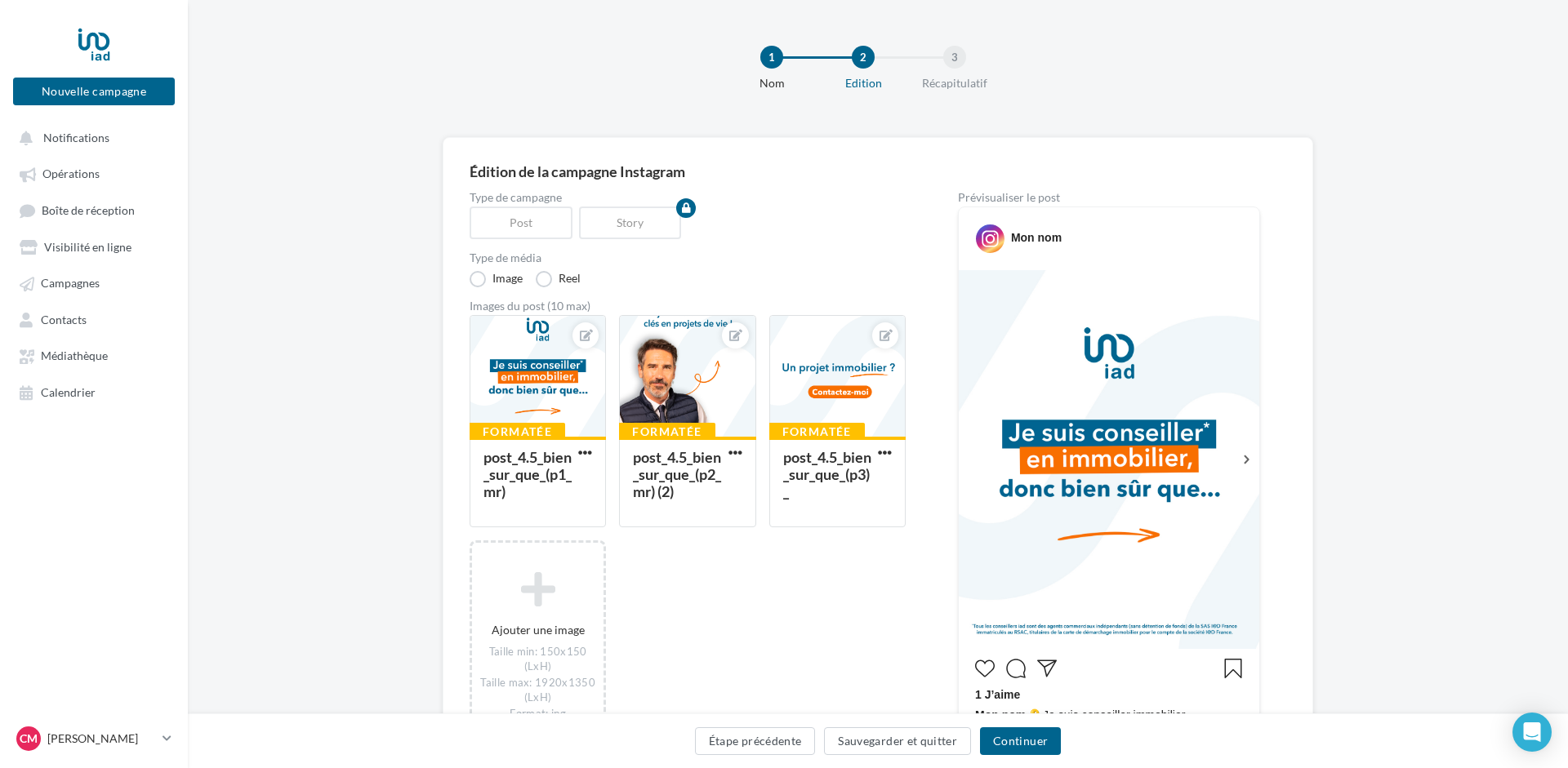
click at [1245, 461] on icon at bounding box center [1246, 459] width 15 height 15
click at [544, 282] on label "Reel" at bounding box center [558, 279] width 45 height 16
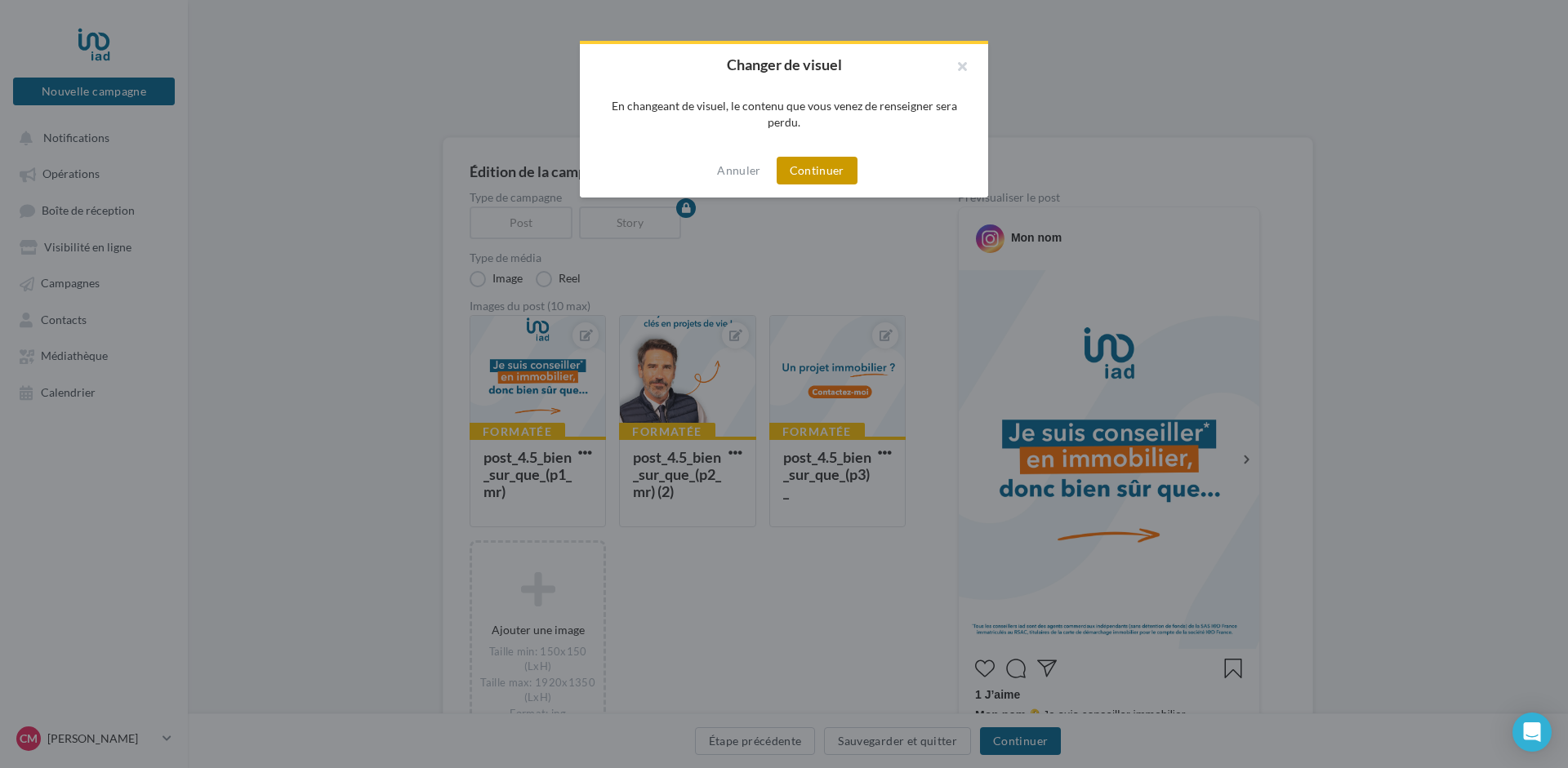
click at [829, 171] on button "Continuer" at bounding box center [816, 171] width 81 height 28
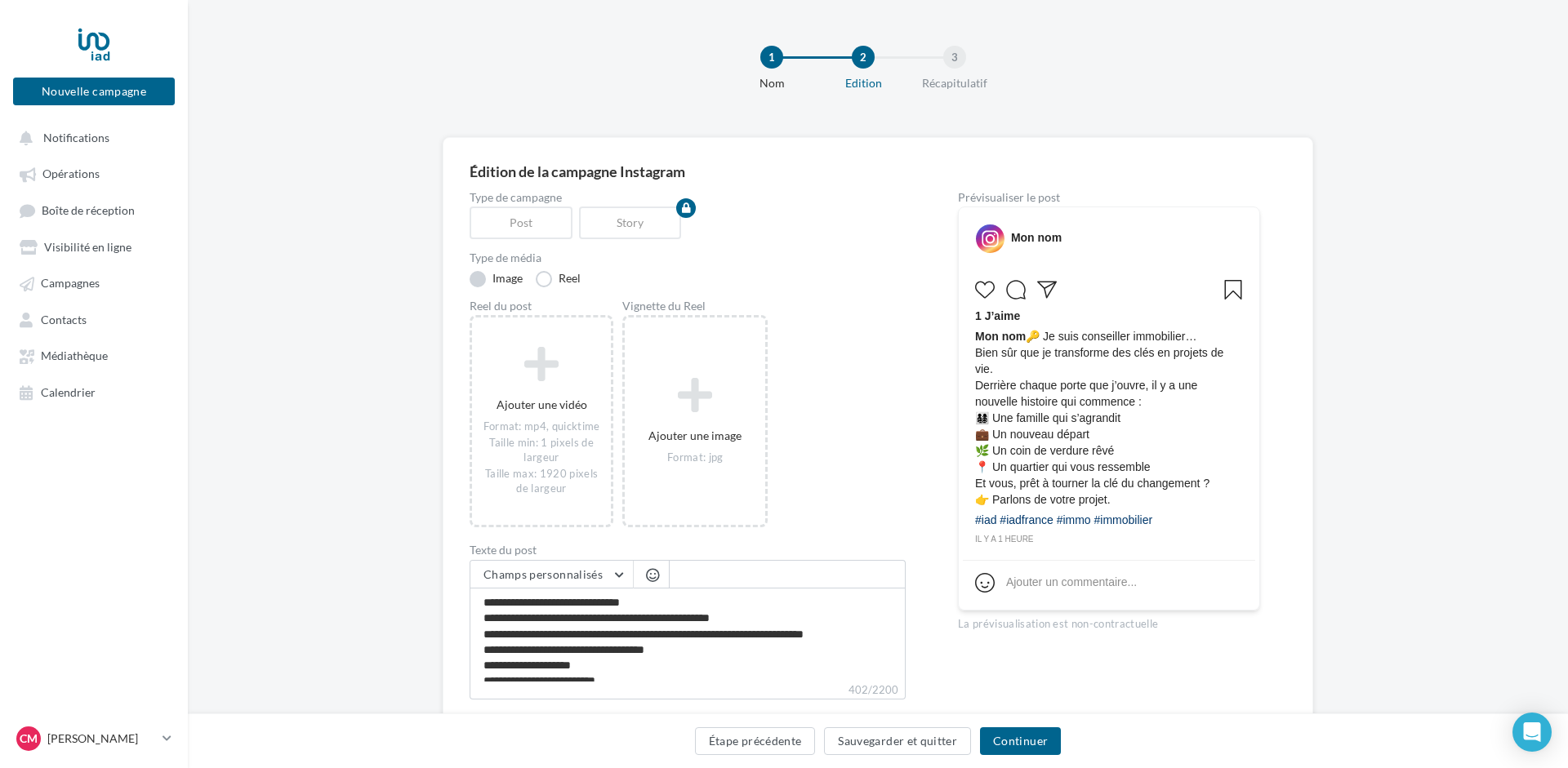
click at [485, 276] on label "Image" at bounding box center [495, 279] width 53 height 16
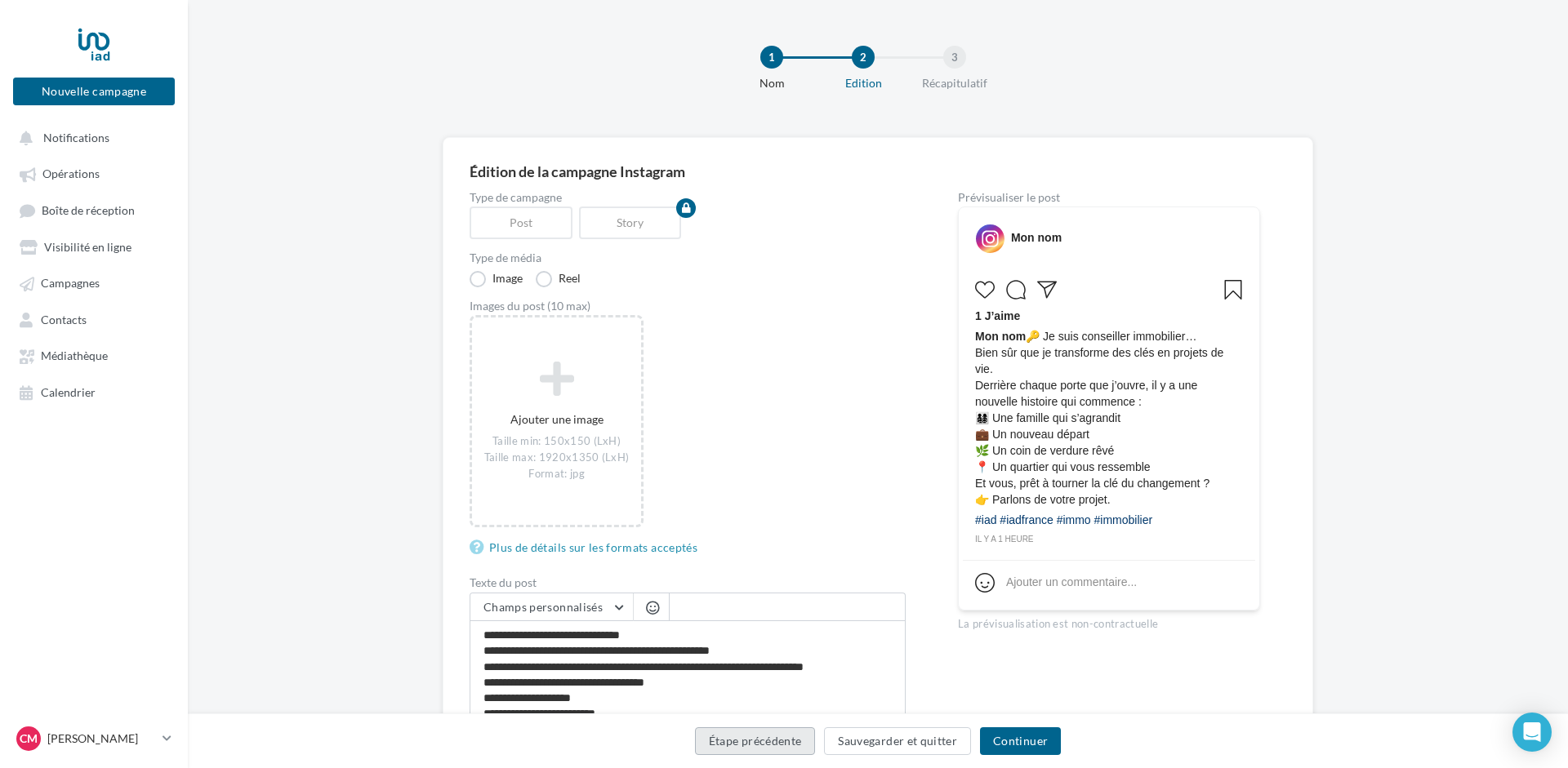
click at [768, 739] on button "Étape précédente" at bounding box center [755, 742] width 121 height 28
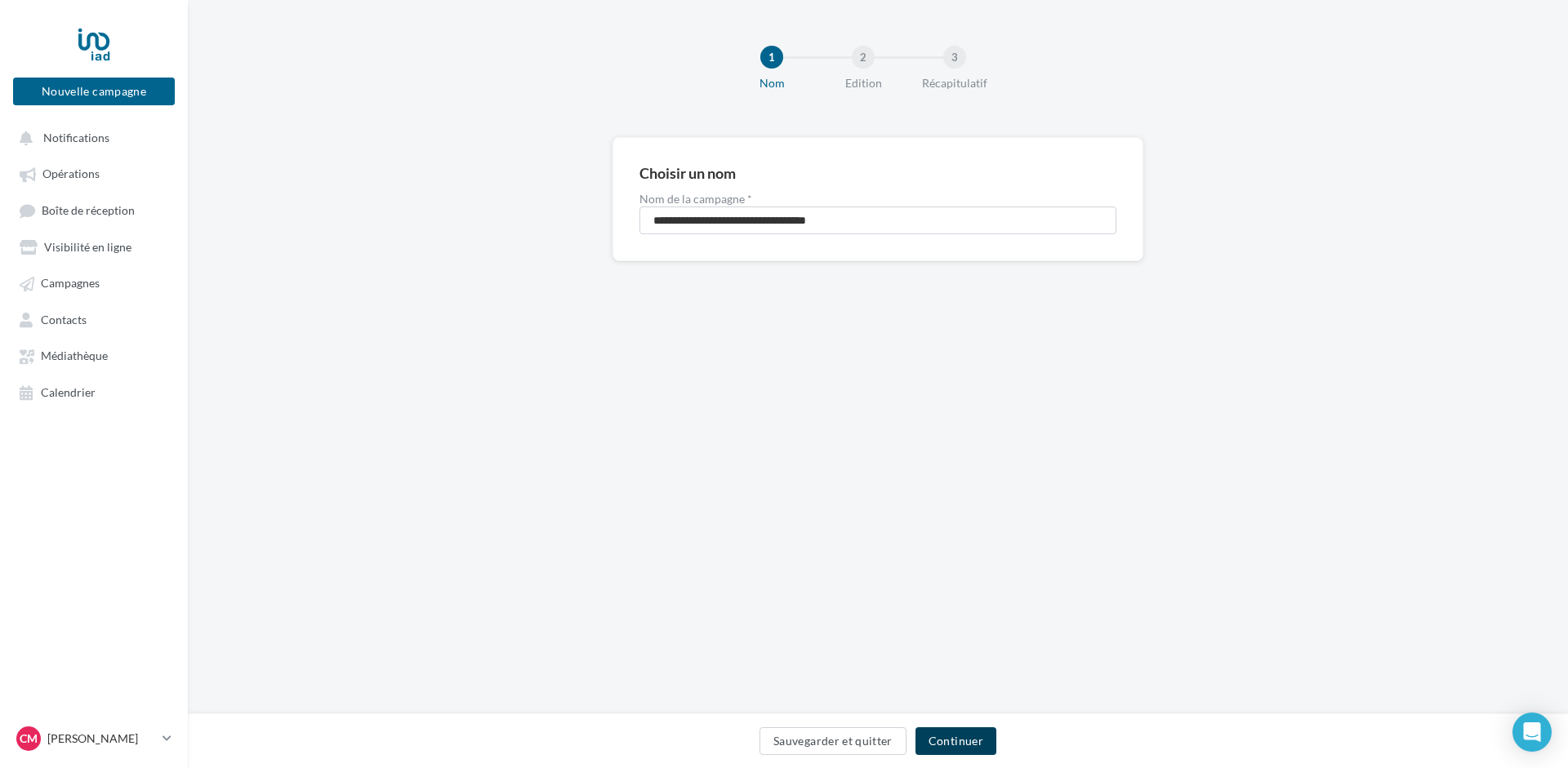
click at [954, 743] on button "Continuer" at bounding box center [955, 742] width 81 height 28
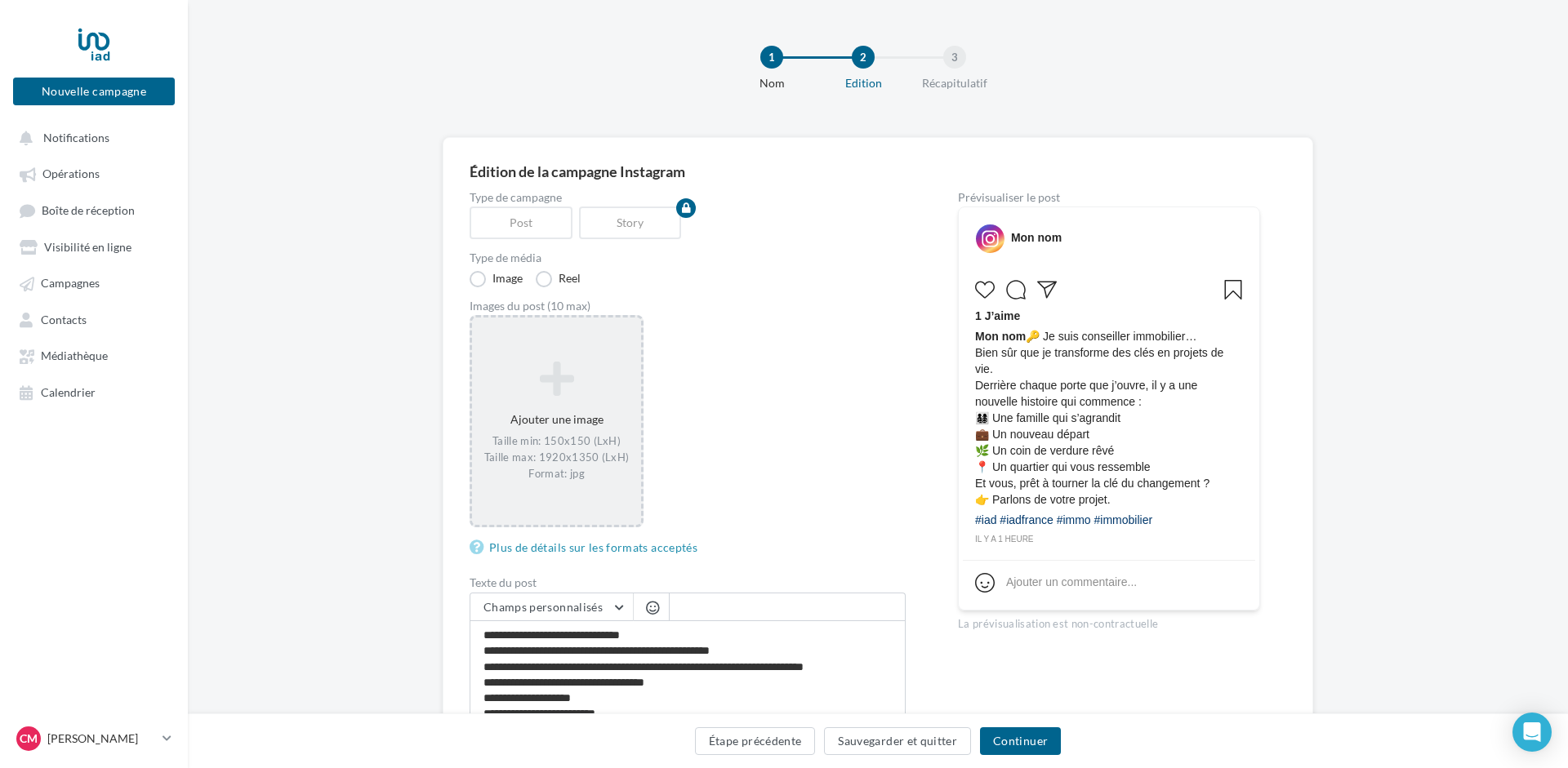
click at [547, 385] on icon at bounding box center [556, 378] width 156 height 39
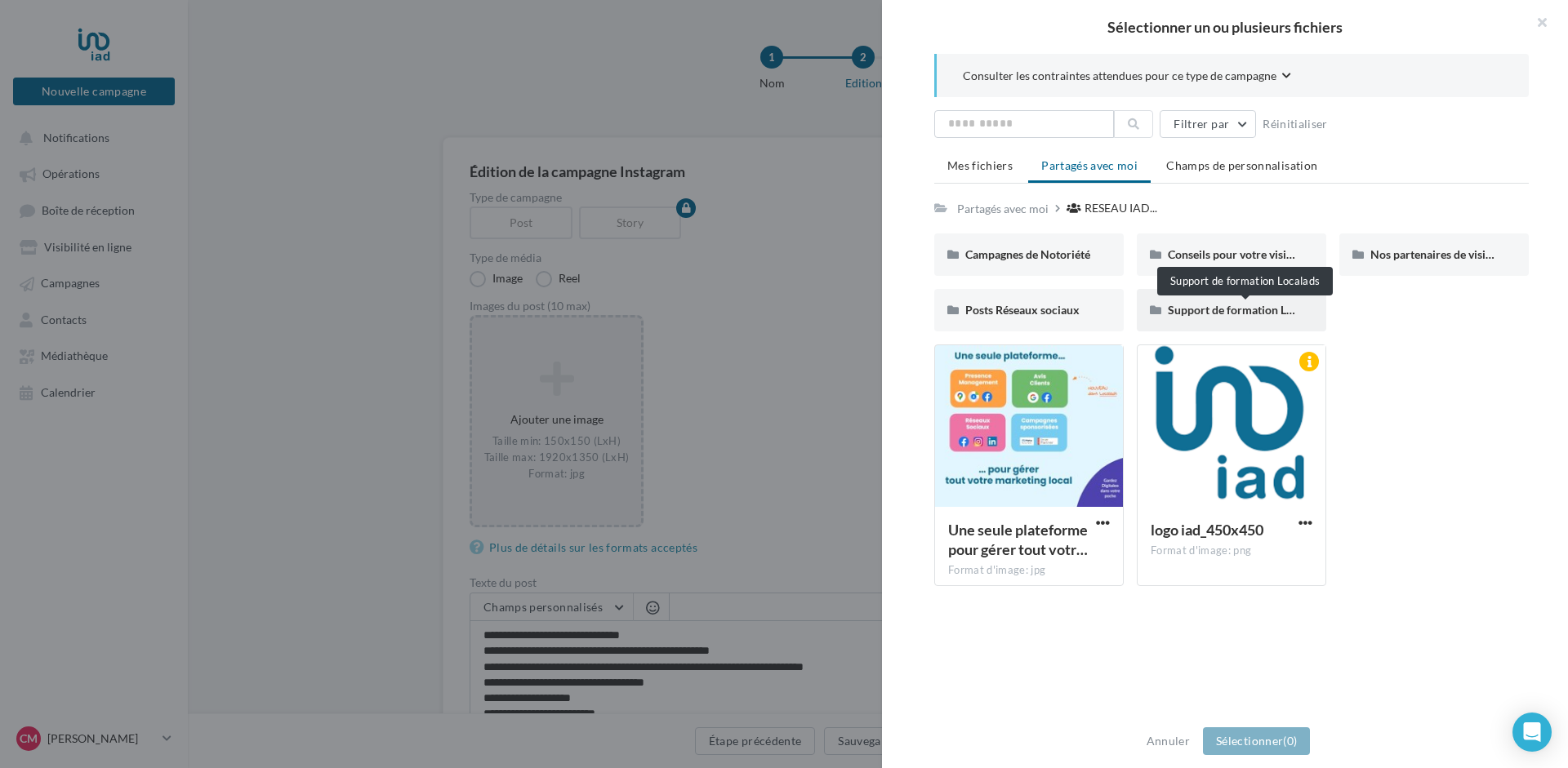
click at [1224, 314] on span "Support de formation Localads" at bounding box center [1246, 310] width 157 height 14
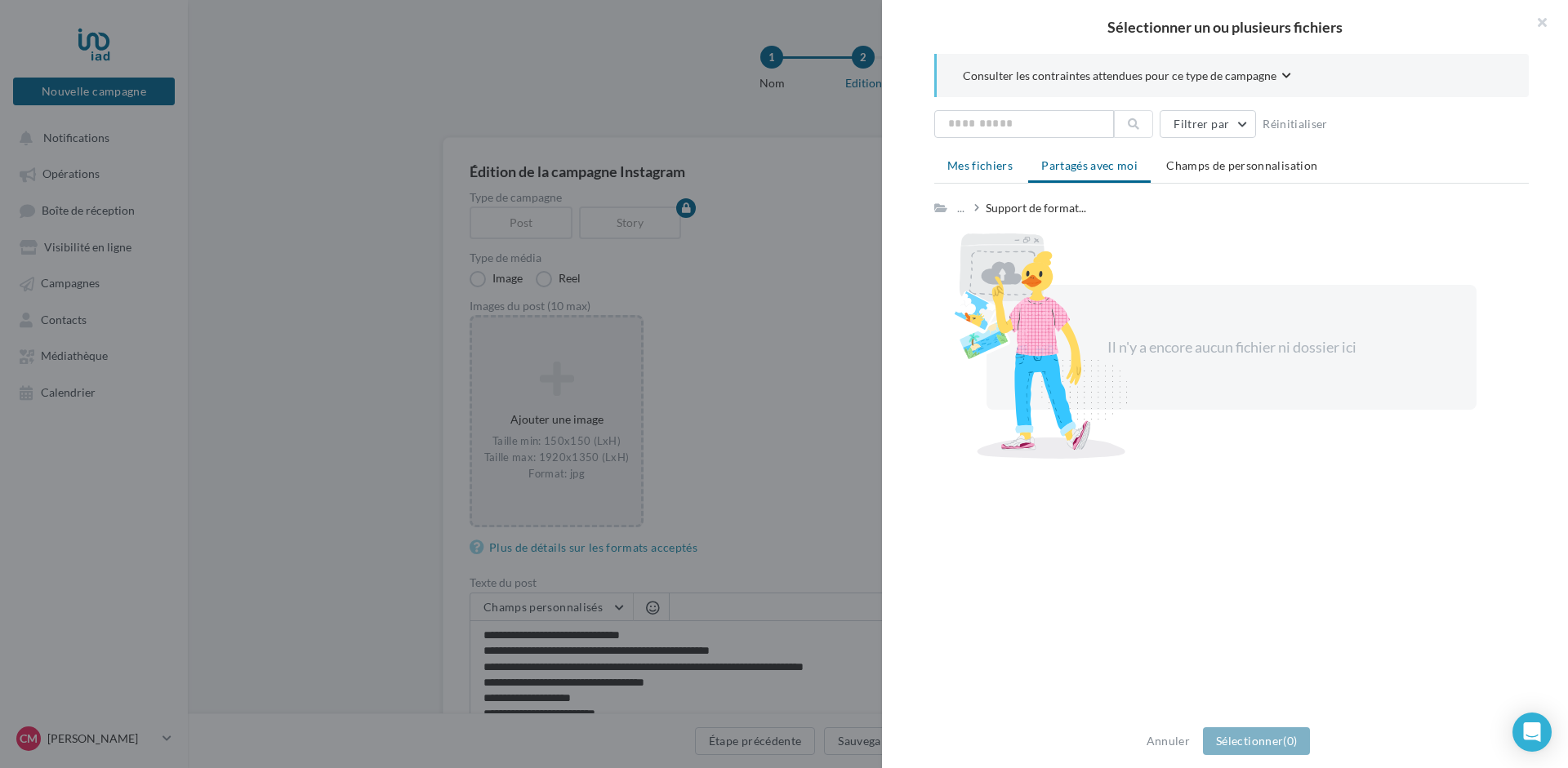
click at [981, 162] on span "Mes fichiers" at bounding box center [979, 165] width 65 height 14
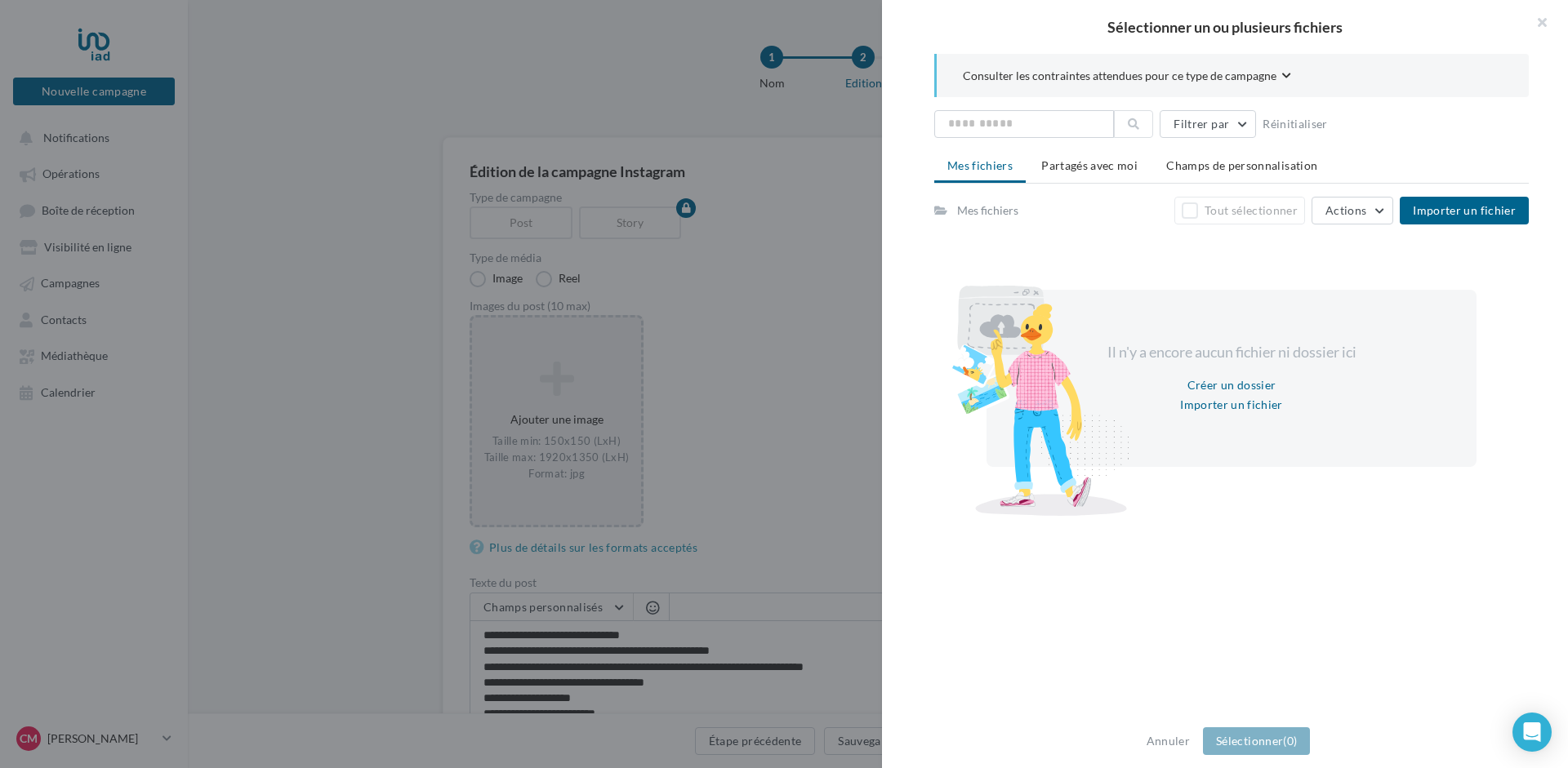
click at [1164, 69] on span "Consulter les contraintes attendues pour ce type de campagne" at bounding box center [1120, 76] width 314 height 16
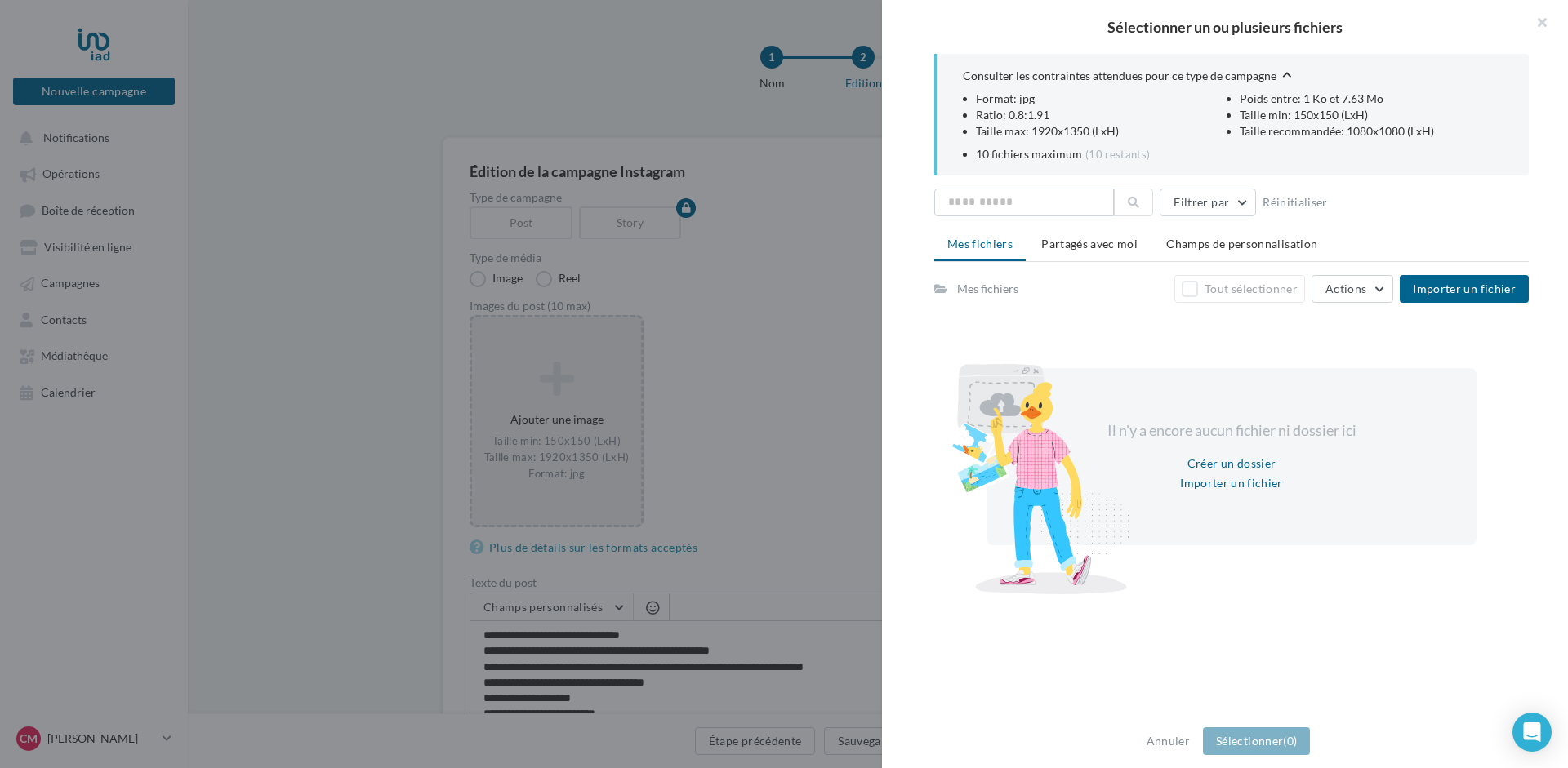
click at [1164, 69] on span "Consulter les contraintes attendues pour ce type de campagne" at bounding box center [1120, 76] width 314 height 16
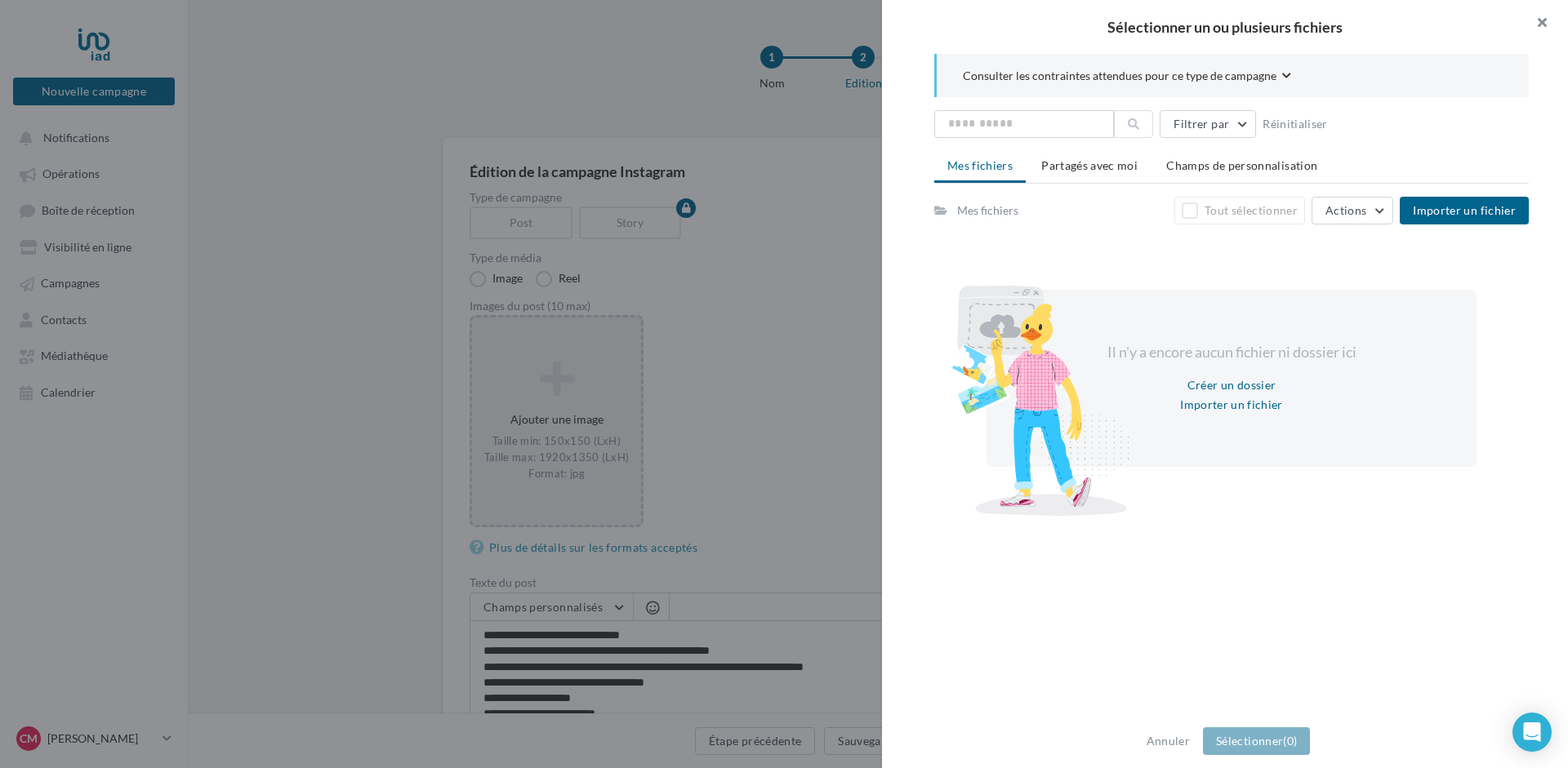
click at [1543, 20] on button "button" at bounding box center [1534, 24] width 65 height 49
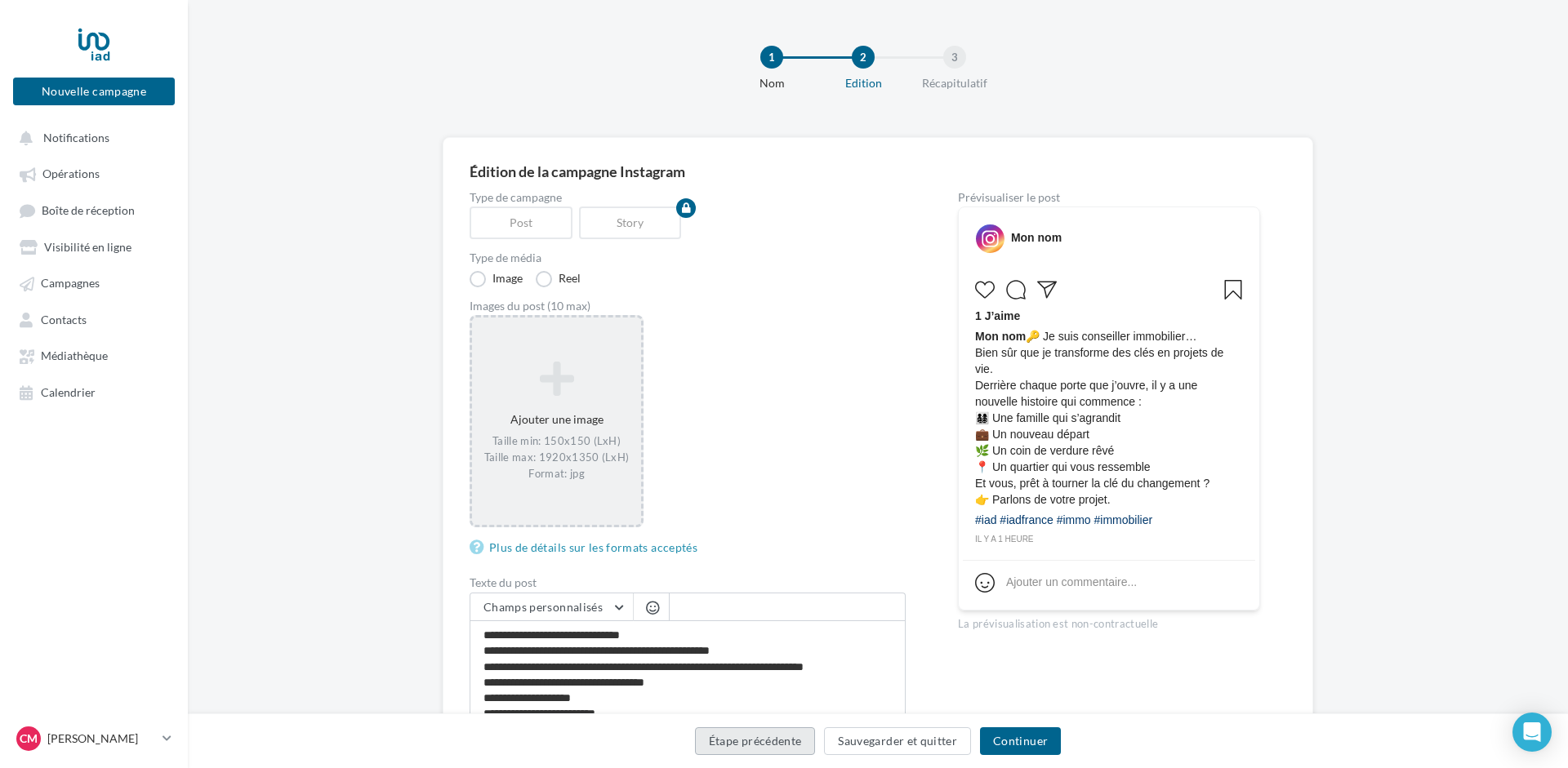
click at [778, 739] on button "Étape précédente" at bounding box center [755, 742] width 121 height 28
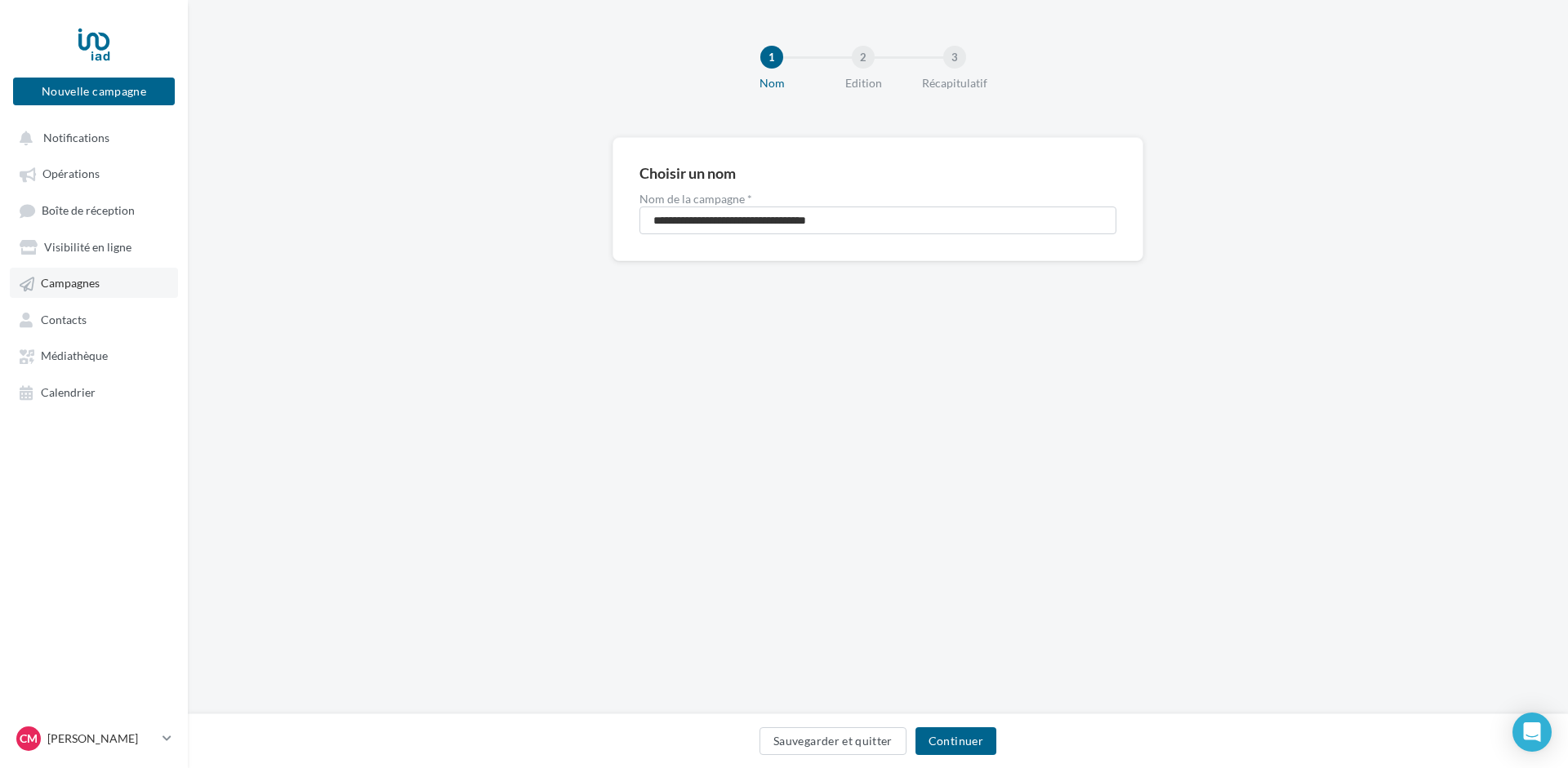
click at [77, 290] on span "Campagnes" at bounding box center [70, 284] width 59 height 14
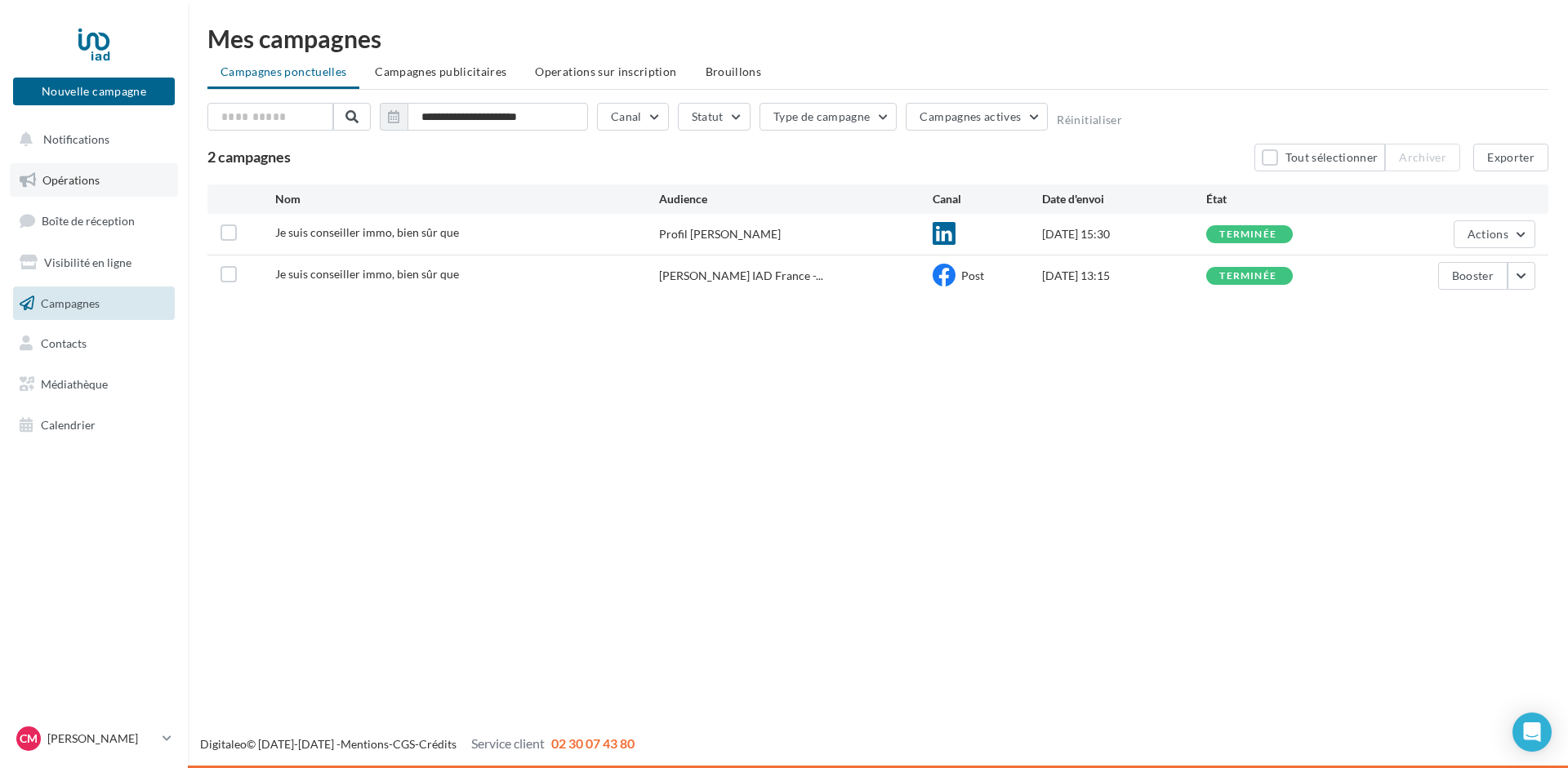
click at [60, 180] on span "Opérations" at bounding box center [70, 180] width 57 height 14
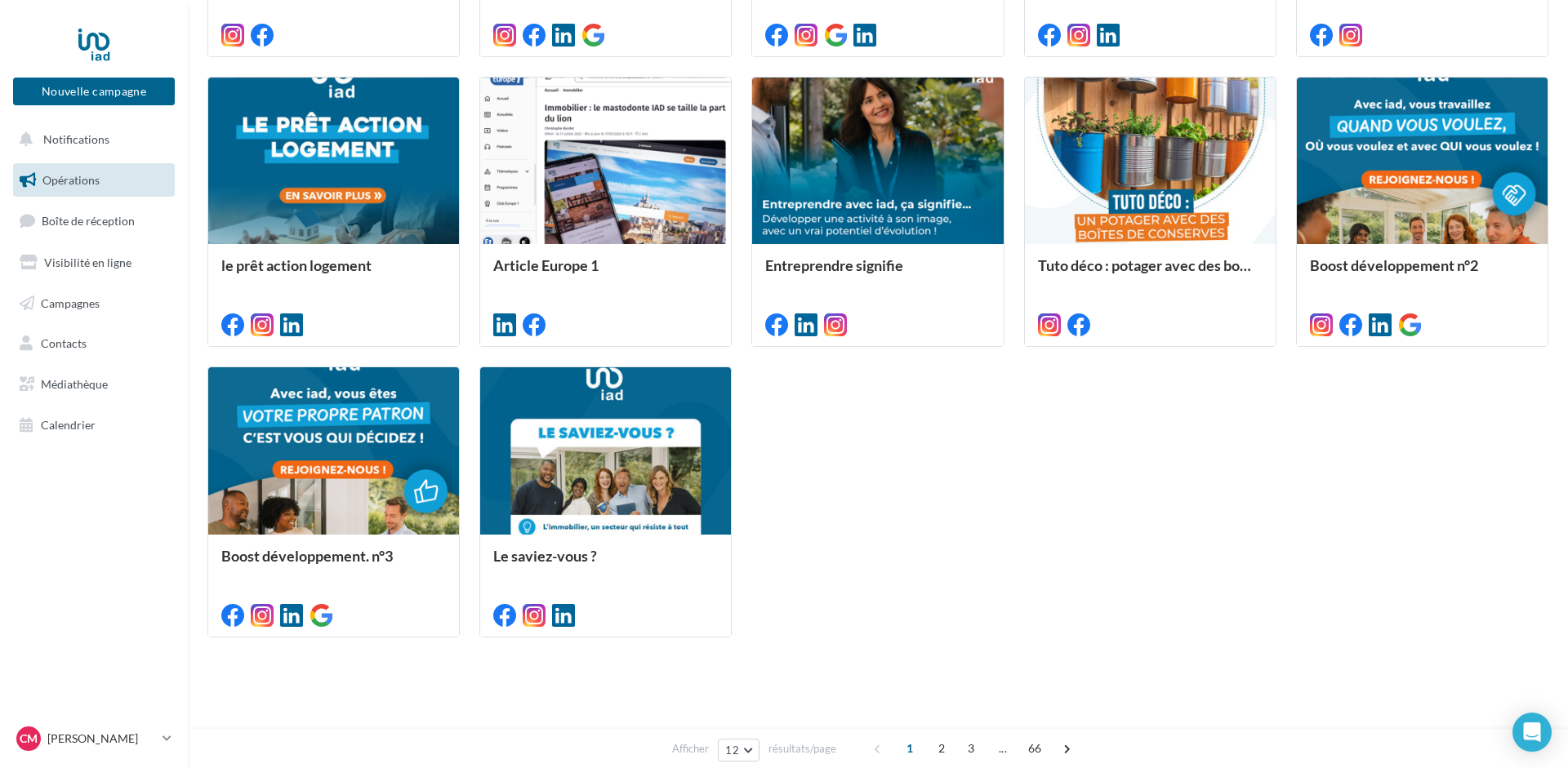
scroll to position [746, 0]
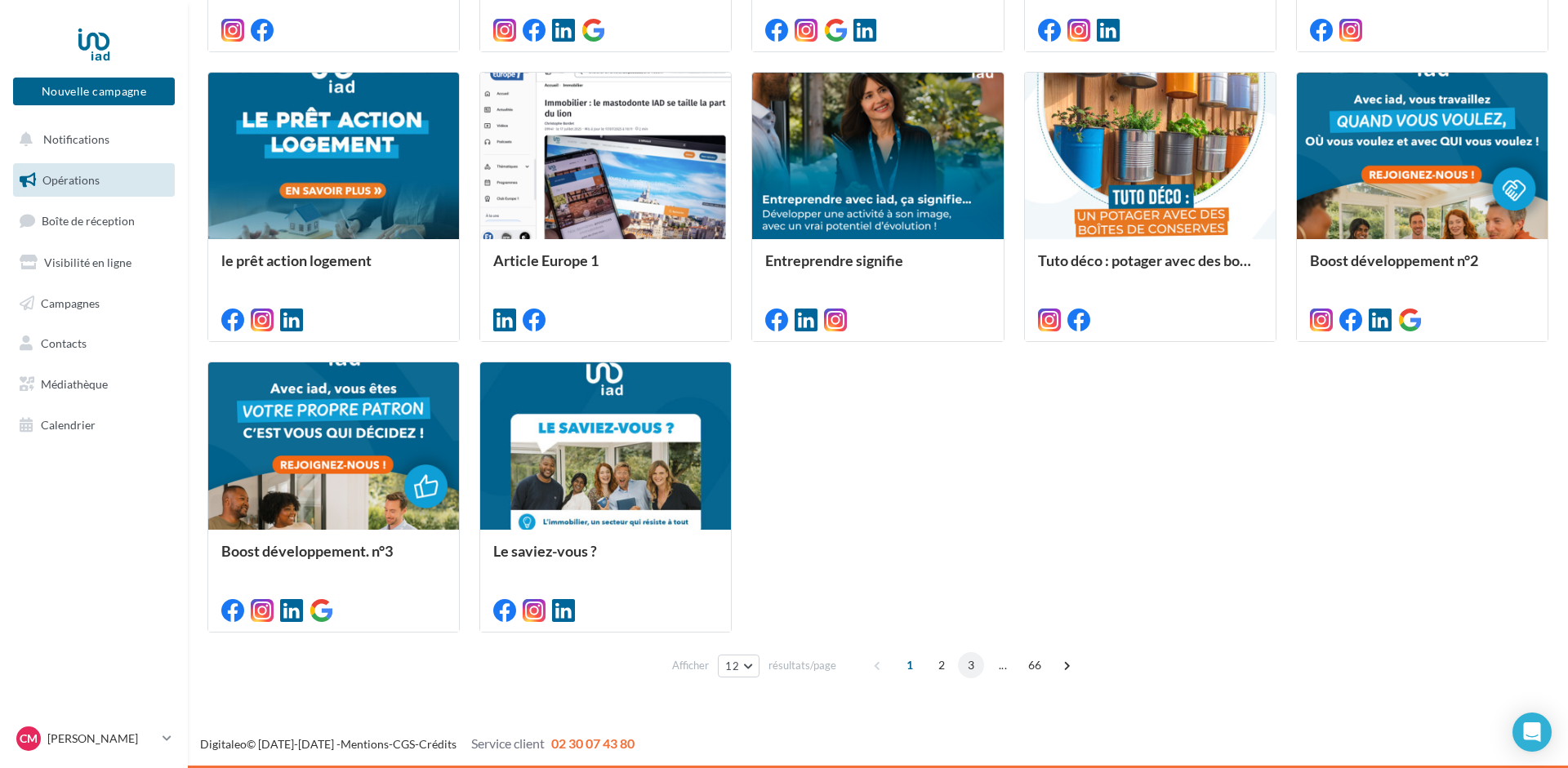
click at [967, 666] on span "3" at bounding box center [971, 665] width 26 height 26
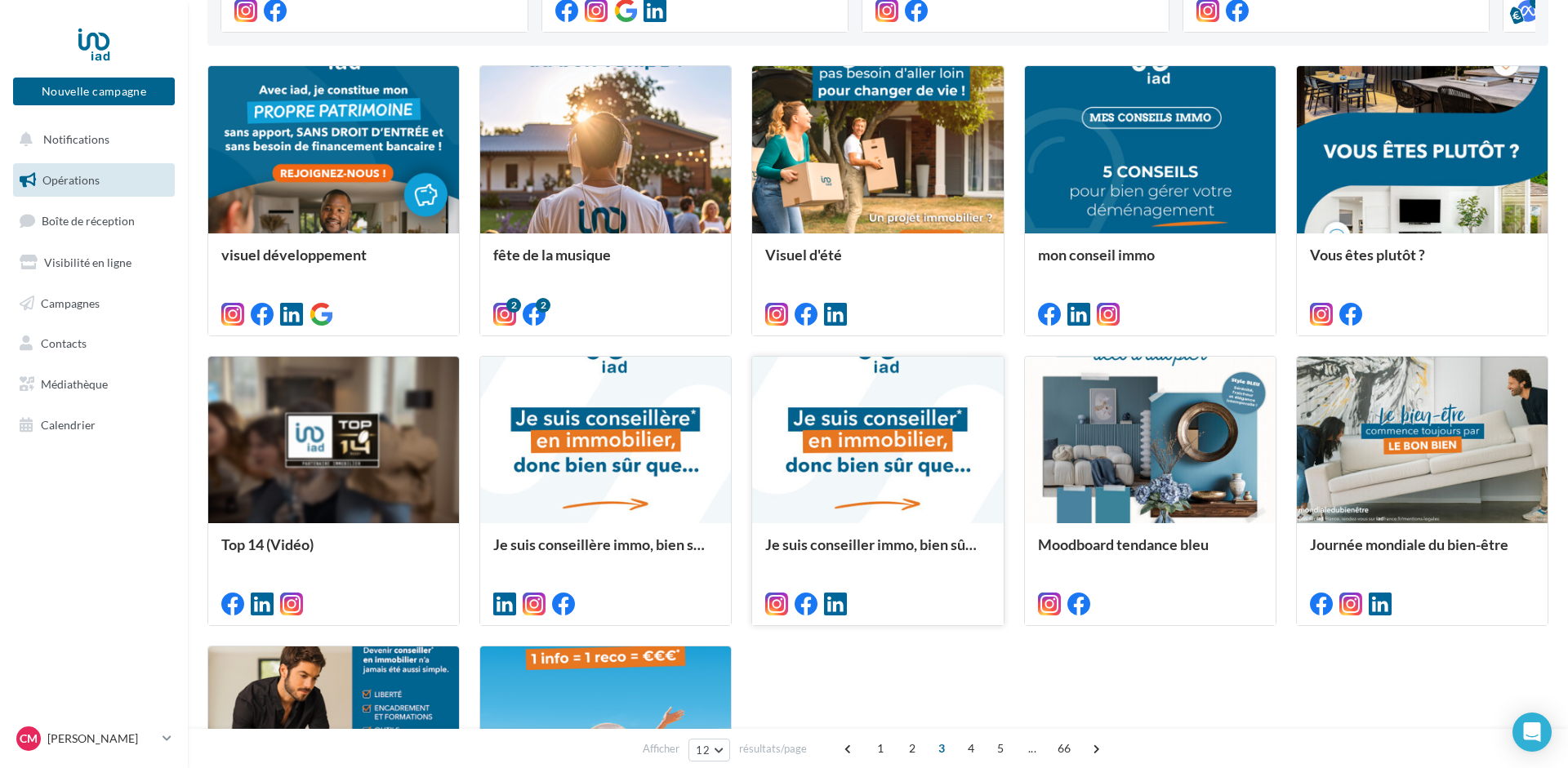
click at [872, 461] on div at bounding box center [877, 441] width 251 height 168
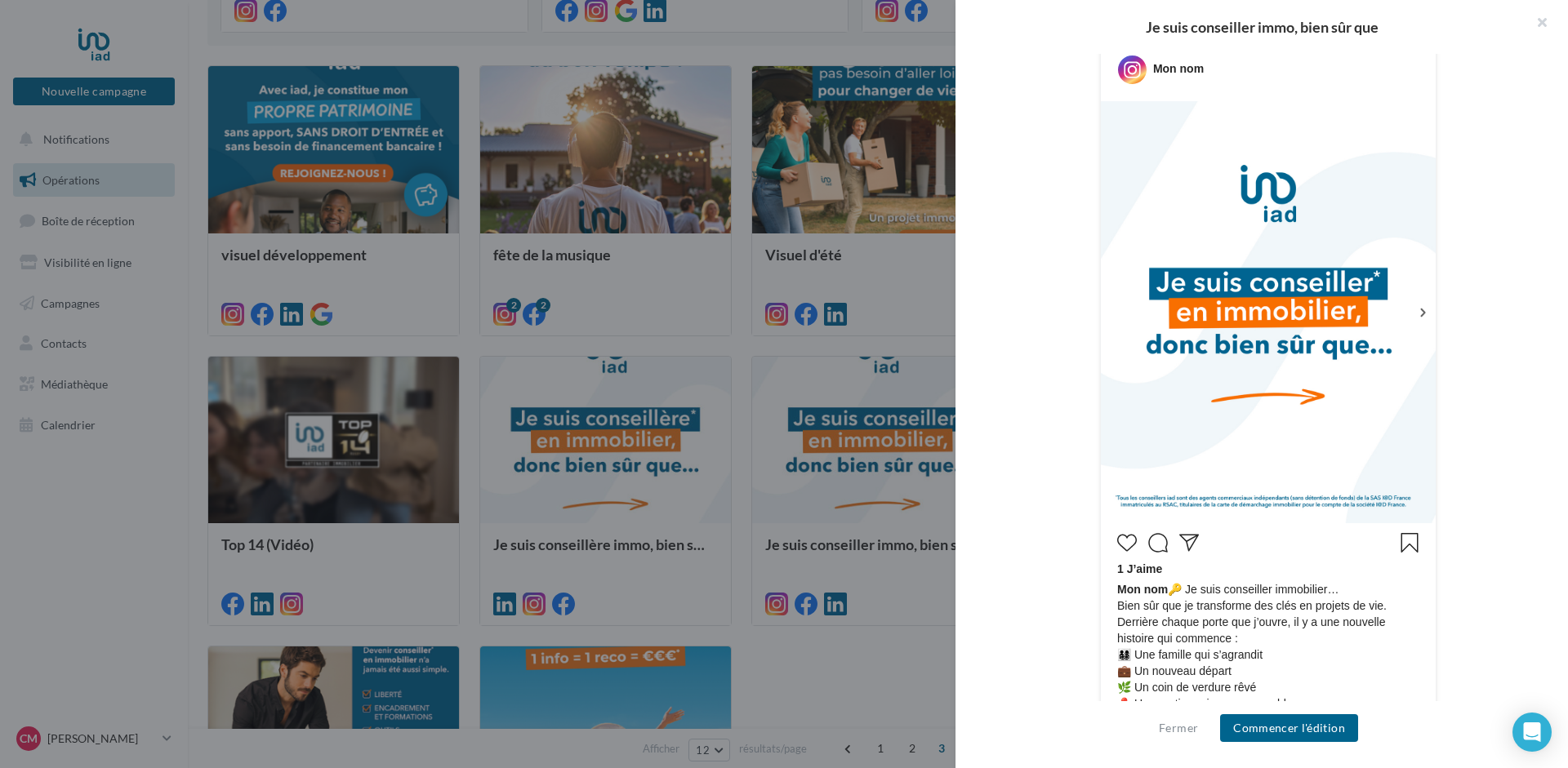
scroll to position [333, 0]
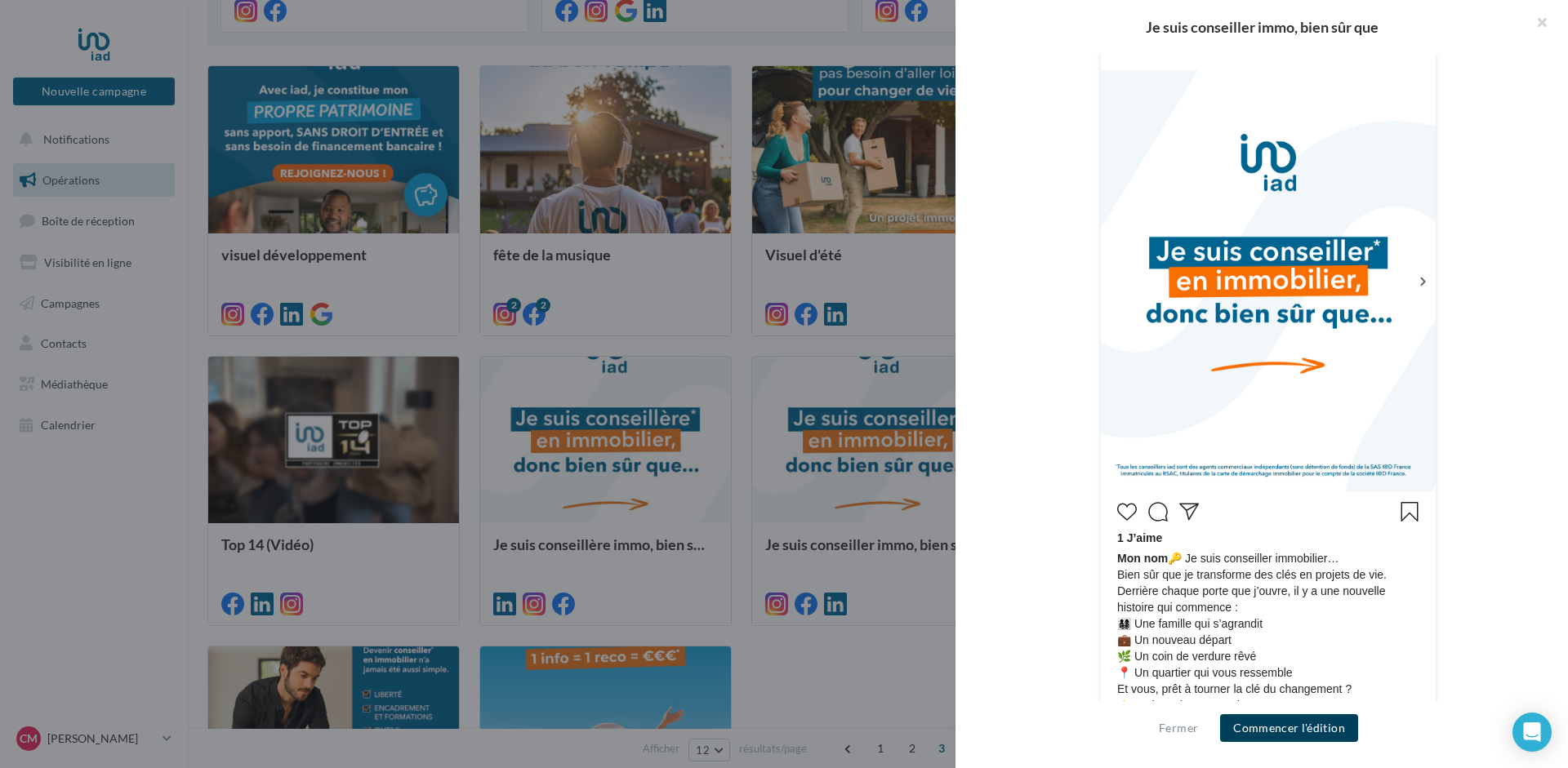
click at [1277, 725] on button "Commencer l'édition" at bounding box center [1289, 728] width 138 height 28
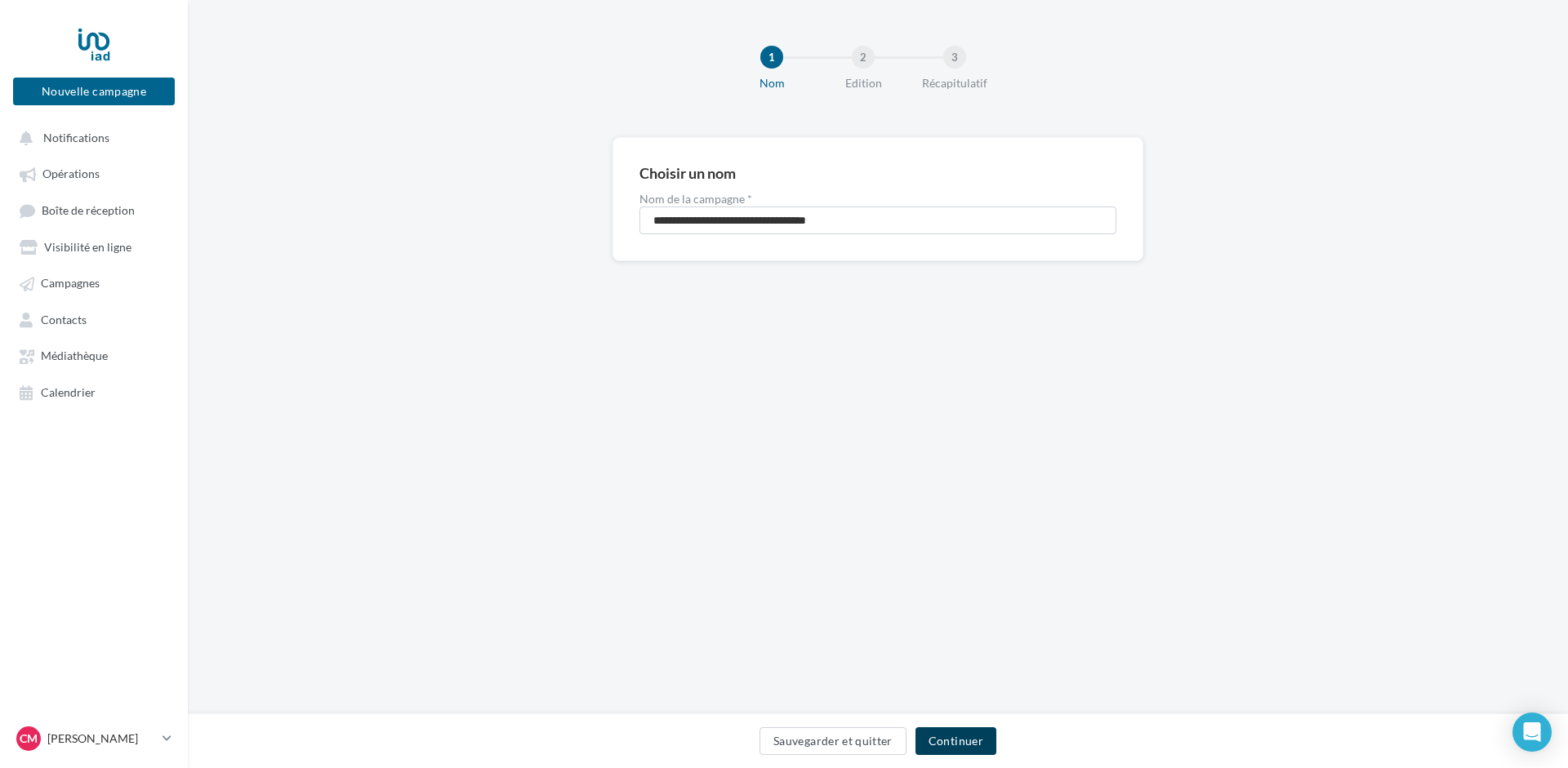
click at [961, 737] on button "Continuer" at bounding box center [955, 742] width 81 height 28
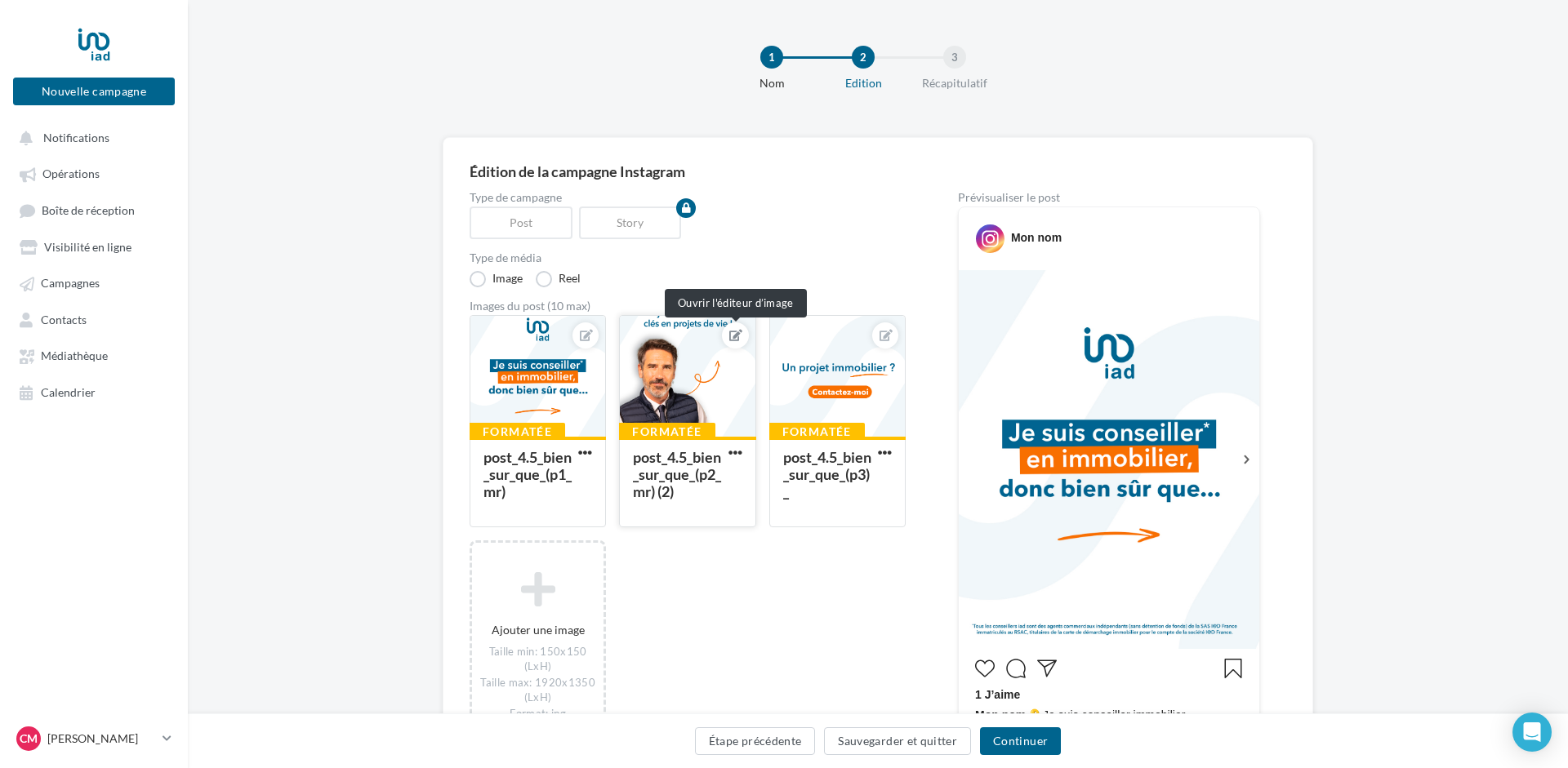
click at [731, 332] on icon at bounding box center [735, 335] width 13 height 11
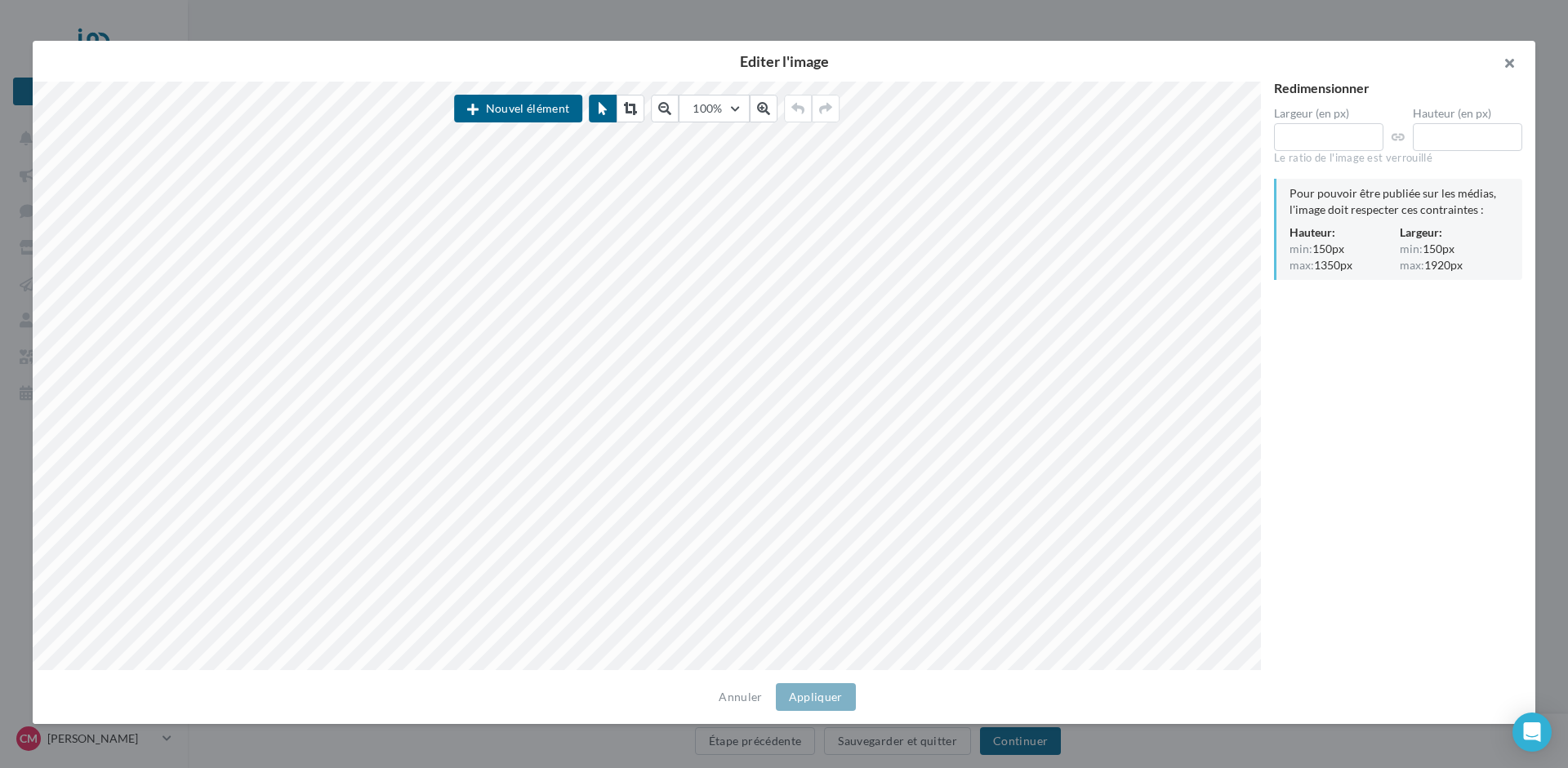
click at [1512, 56] on button "button" at bounding box center [1502, 65] width 65 height 49
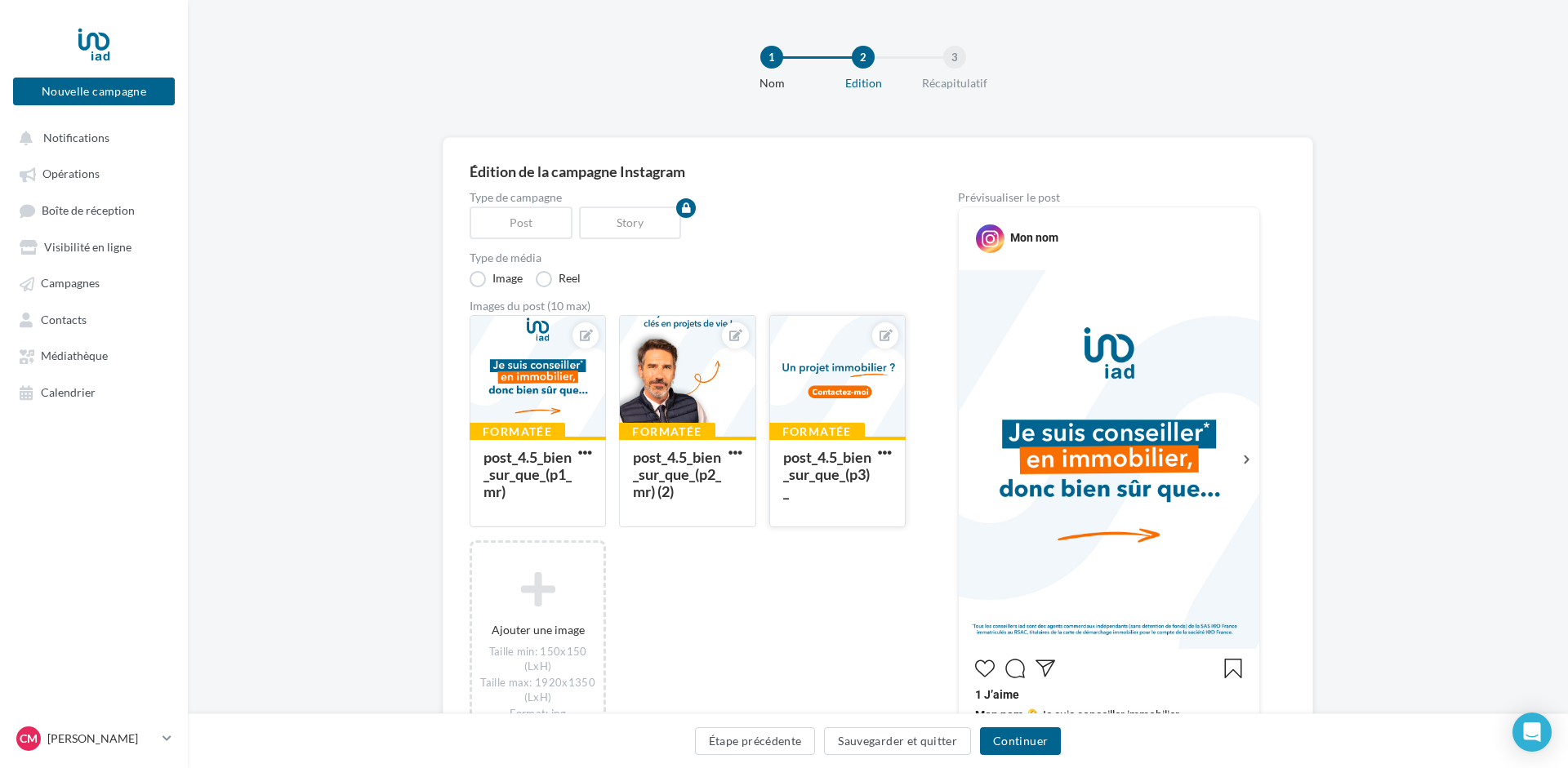
drag, startPoint x: 841, startPoint y: 389, endPoint x: 874, endPoint y: 387, distance: 32.8
click at [874, 387] on div at bounding box center [837, 377] width 135 height 122
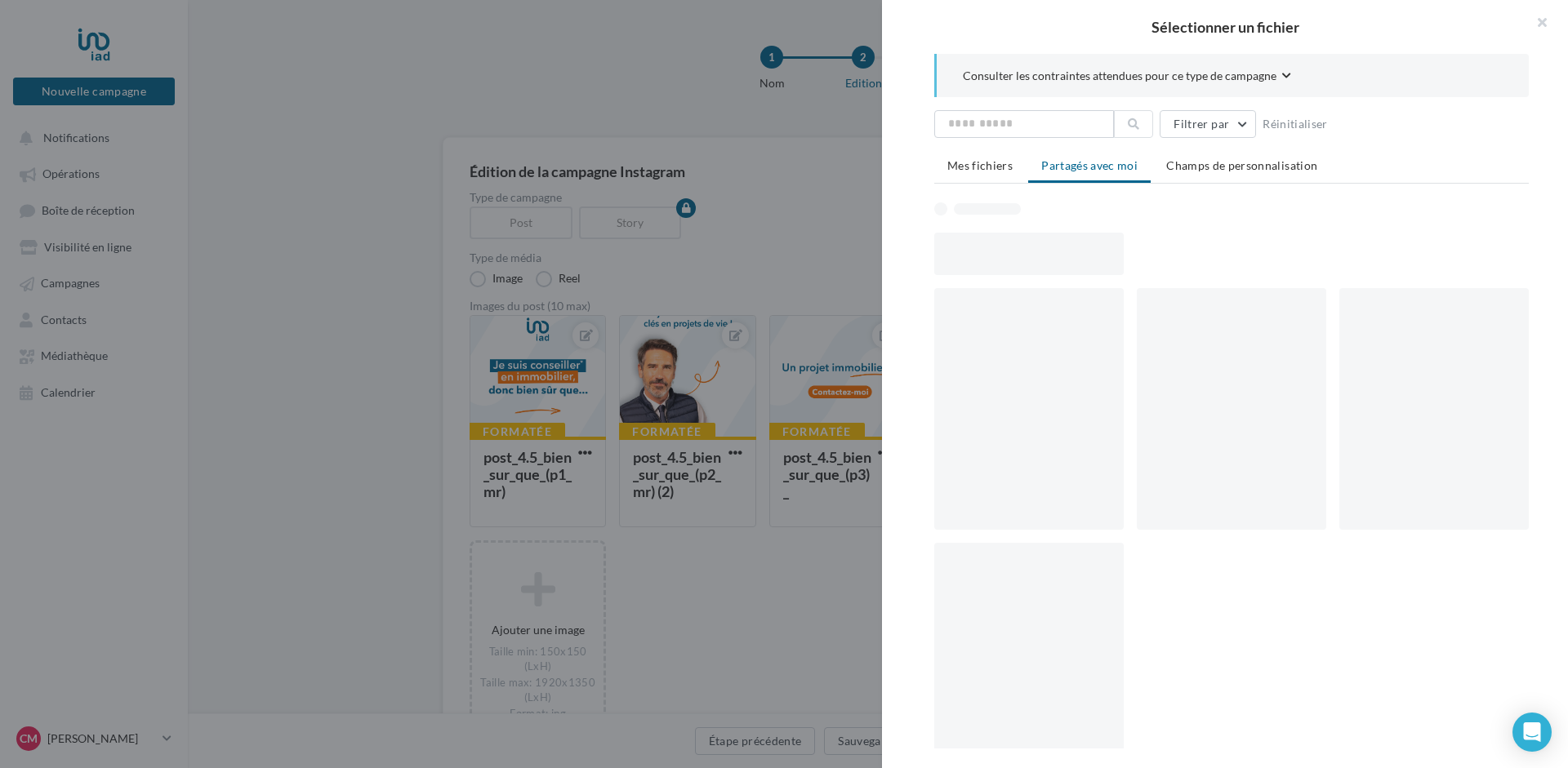
click at [894, 527] on div "Sélectionner un fichier Consulter les contraintes attendues pour ce type de cam…" at bounding box center [837, 527] width 136 height 0
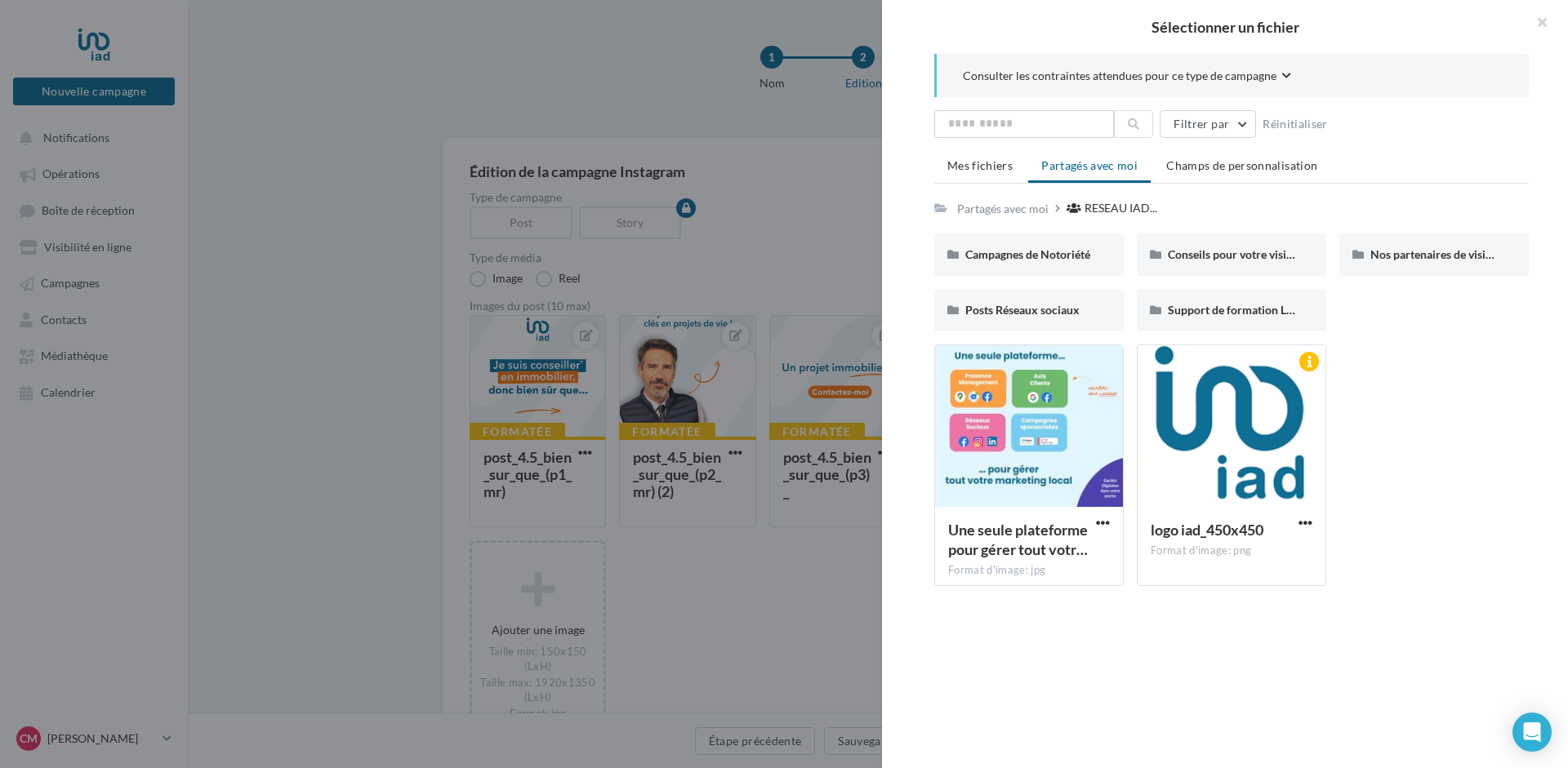
click at [1396, 598] on div "Une seule plateforme pour gérer tout votr… Format d'image: jpg Une seule platef…" at bounding box center [1237, 472] width 607 height 255
click at [1546, 21] on button "button" at bounding box center [1534, 24] width 65 height 49
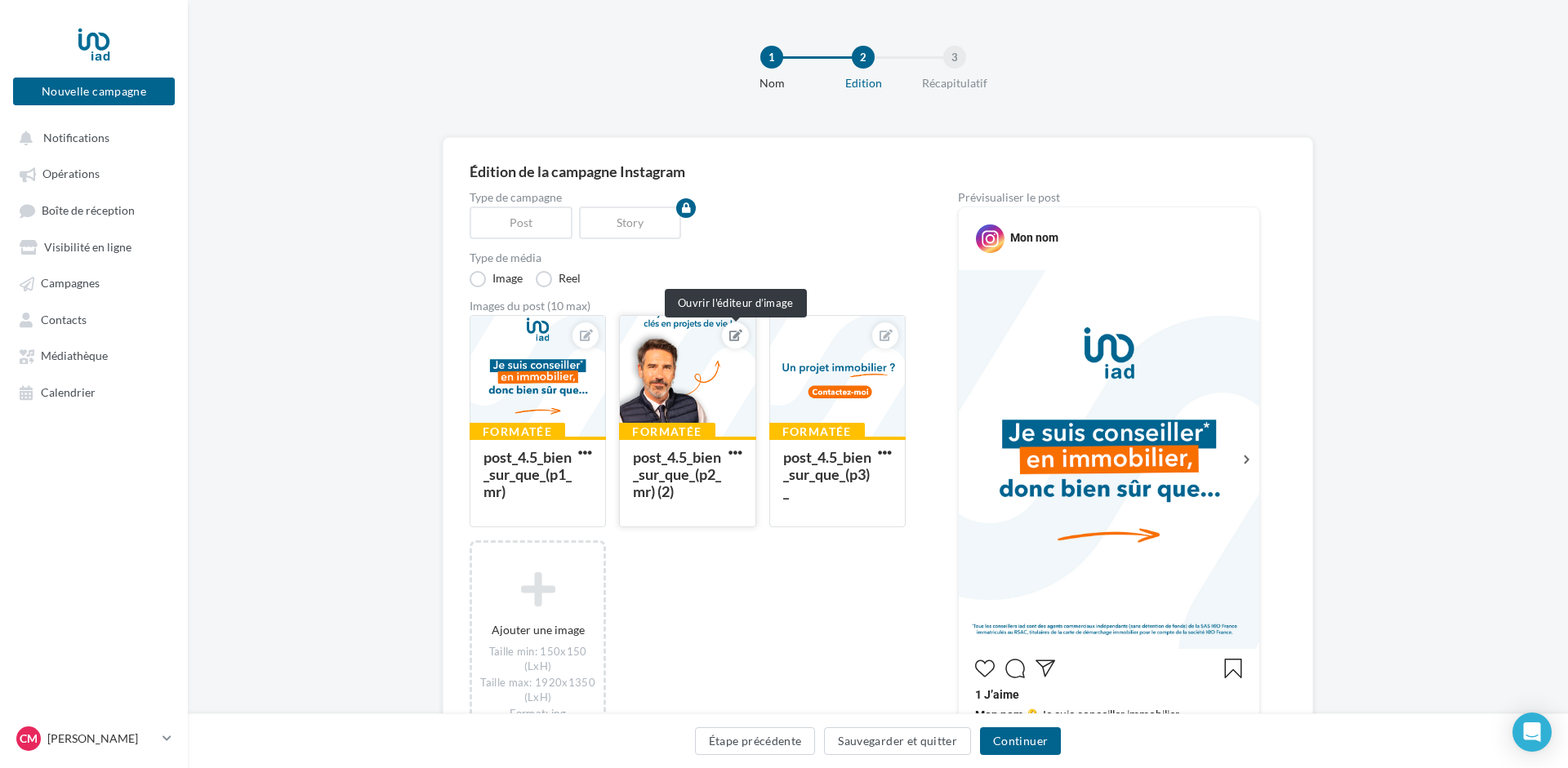
click at [732, 329] on button at bounding box center [734, 336] width 13 height 20
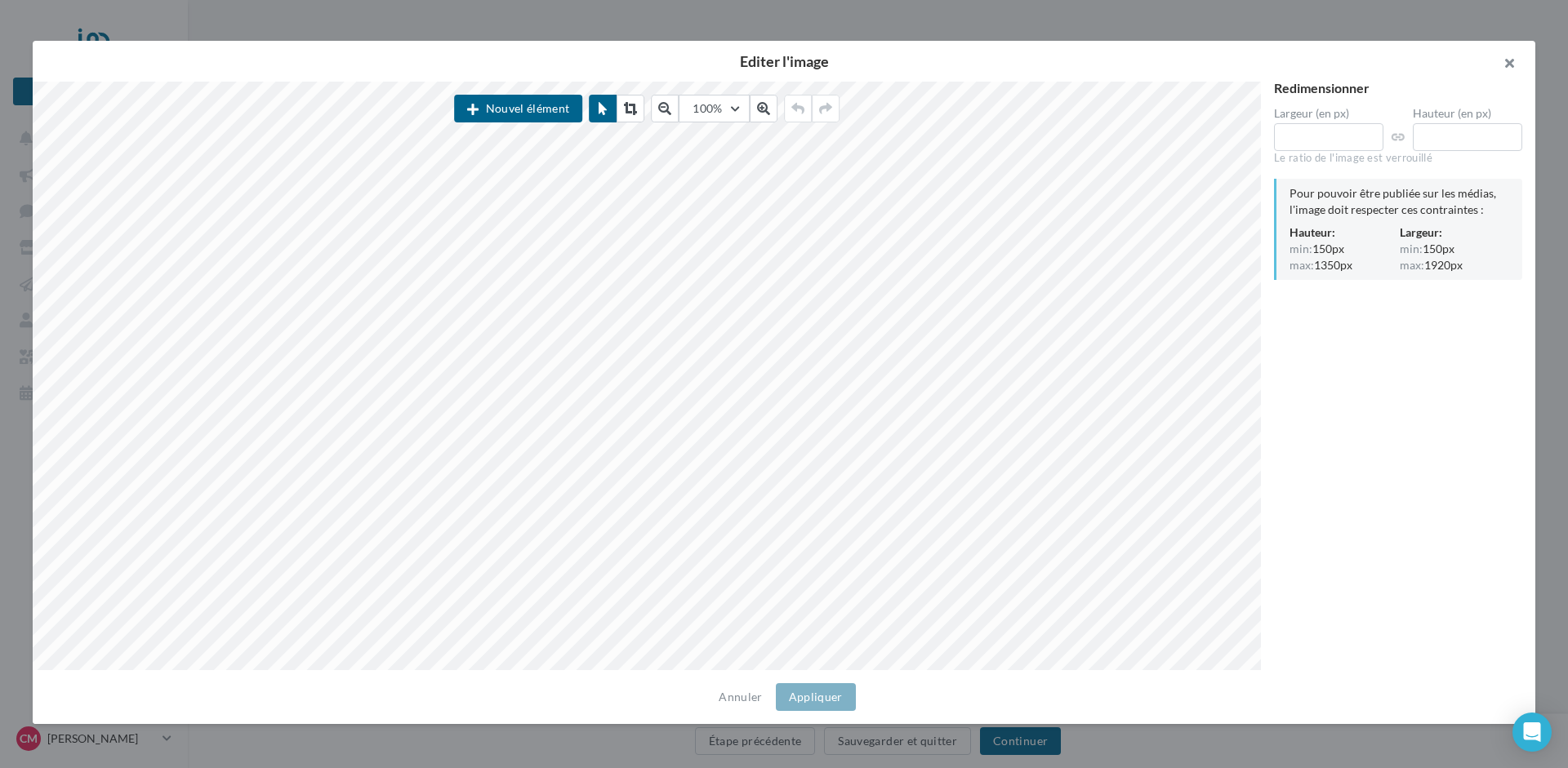
click at [1512, 60] on button "button" at bounding box center [1502, 65] width 65 height 49
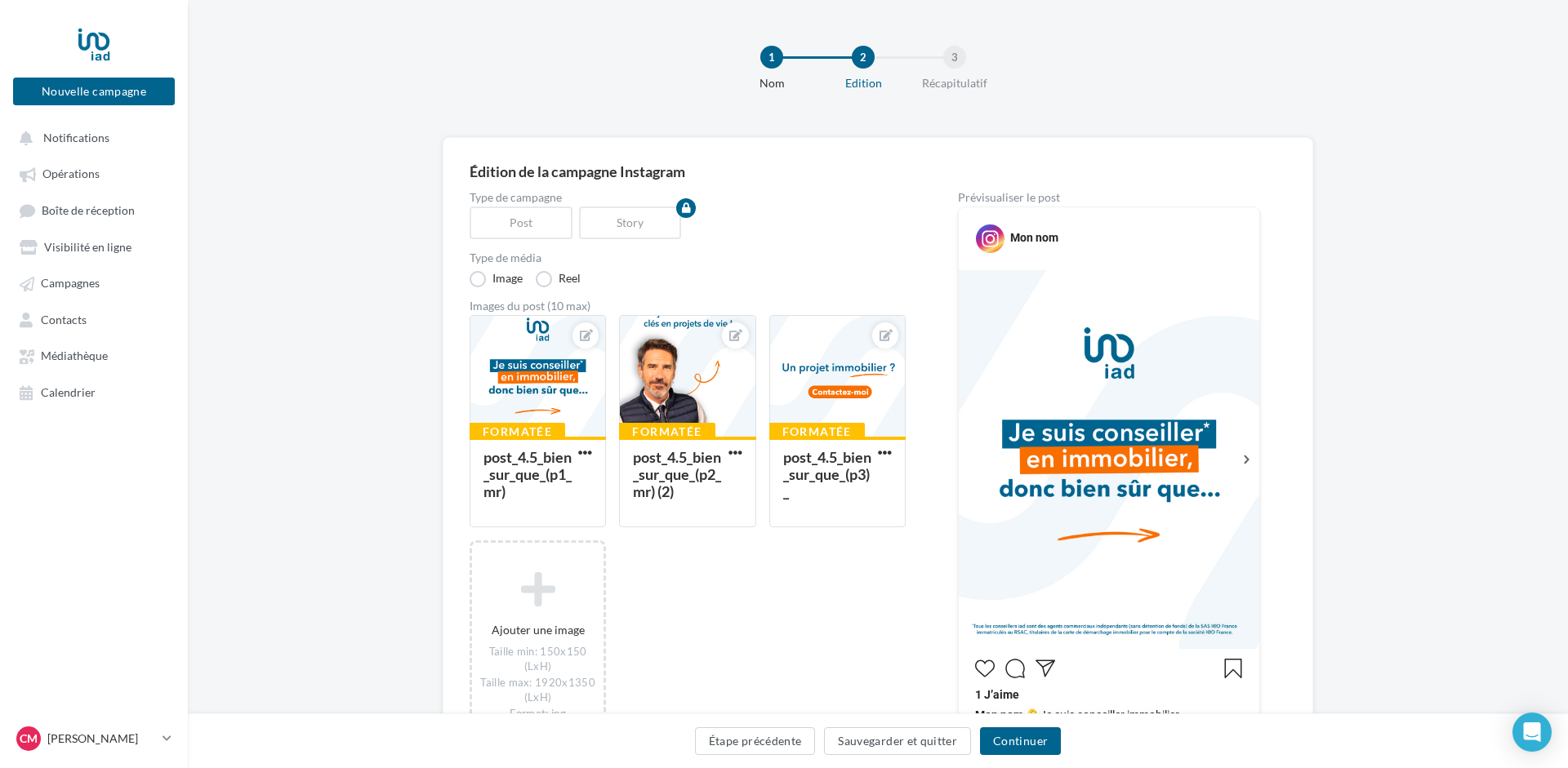
click at [812, 590] on div "Formatée post_4.5_bien_sur_que_(p1_mr) Formatée post_4.5_bien_sur_que_(p2_mr) (…" at bounding box center [693, 542] width 449 height 455
click at [906, 526] on div "Formatée post_4.5_bien_sur_que_(p3)_" at bounding box center [843, 421] width 149 height 212
click at [923, 530] on div "Type de campagne Post Story Type de média Image Reel Images du post (10 max) Fo…" at bounding box center [877, 669] width 817 height 954
click at [816, 533] on div "Formatée post_4.5_bien_sur_que_(p1_mr) Formatée post_4.5_bien_sur_que_(p2_mr) (…" at bounding box center [693, 542] width 449 height 455
click at [921, 435] on div "Type de campagne Post Story Type de média Image Reel Images du post (10 max) Fo…" at bounding box center [877, 669] width 817 height 954
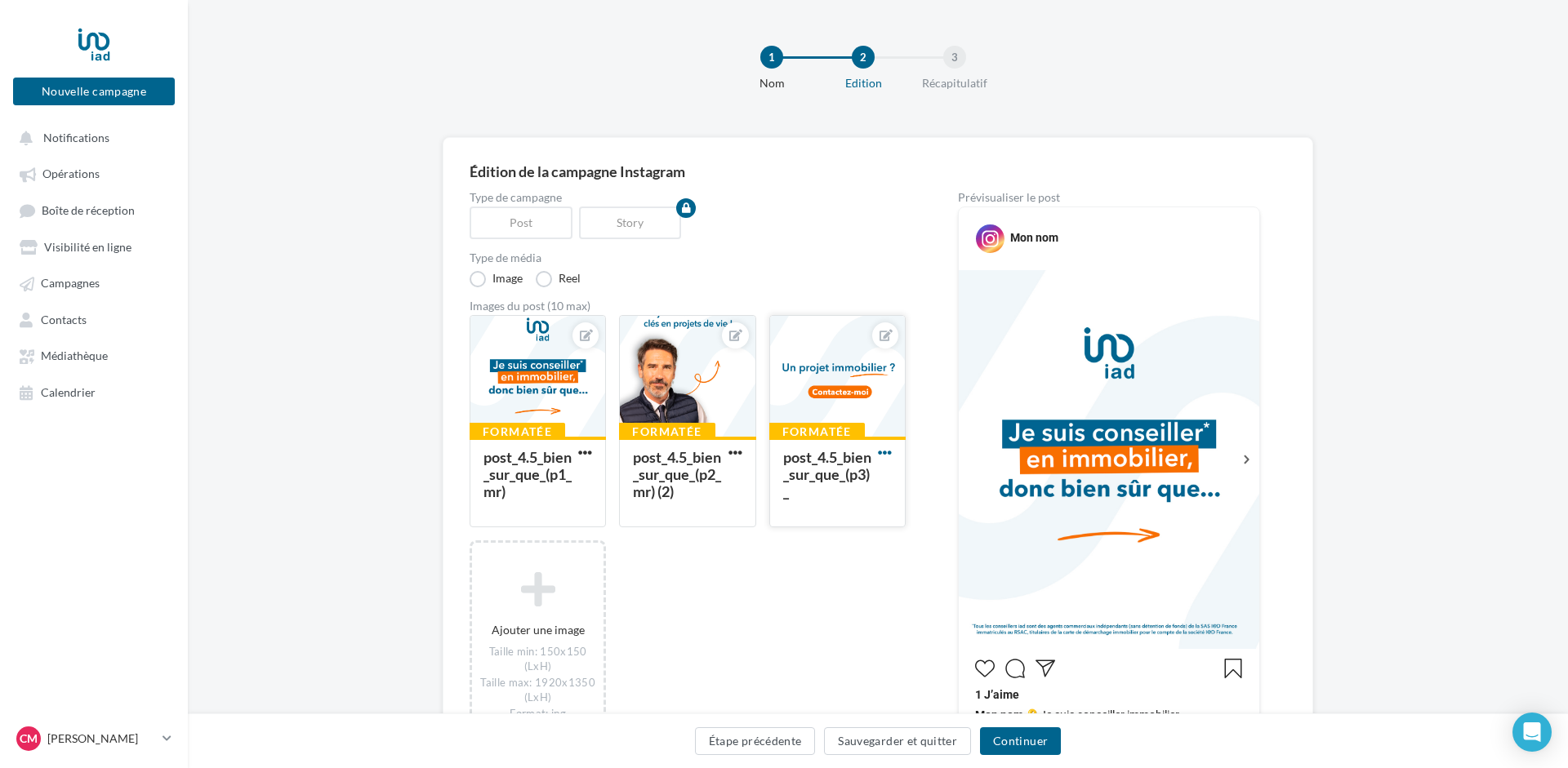
click at [888, 451] on span "button" at bounding box center [885, 453] width 14 height 14
drag, startPoint x: 927, startPoint y: 572, endPoint x: 798, endPoint y: 581, distance: 129.3
click at [798, 581] on div "Formatée post_4.5_bien_sur_que_(p1_mr) Formatée post_4.5_bien_sur_que_(p2_mr) (…" at bounding box center [693, 542] width 449 height 455
click at [736, 452] on span "button" at bounding box center [735, 453] width 14 height 14
click at [785, 567] on button "Supprimer" at bounding box center [811, 571] width 172 height 42
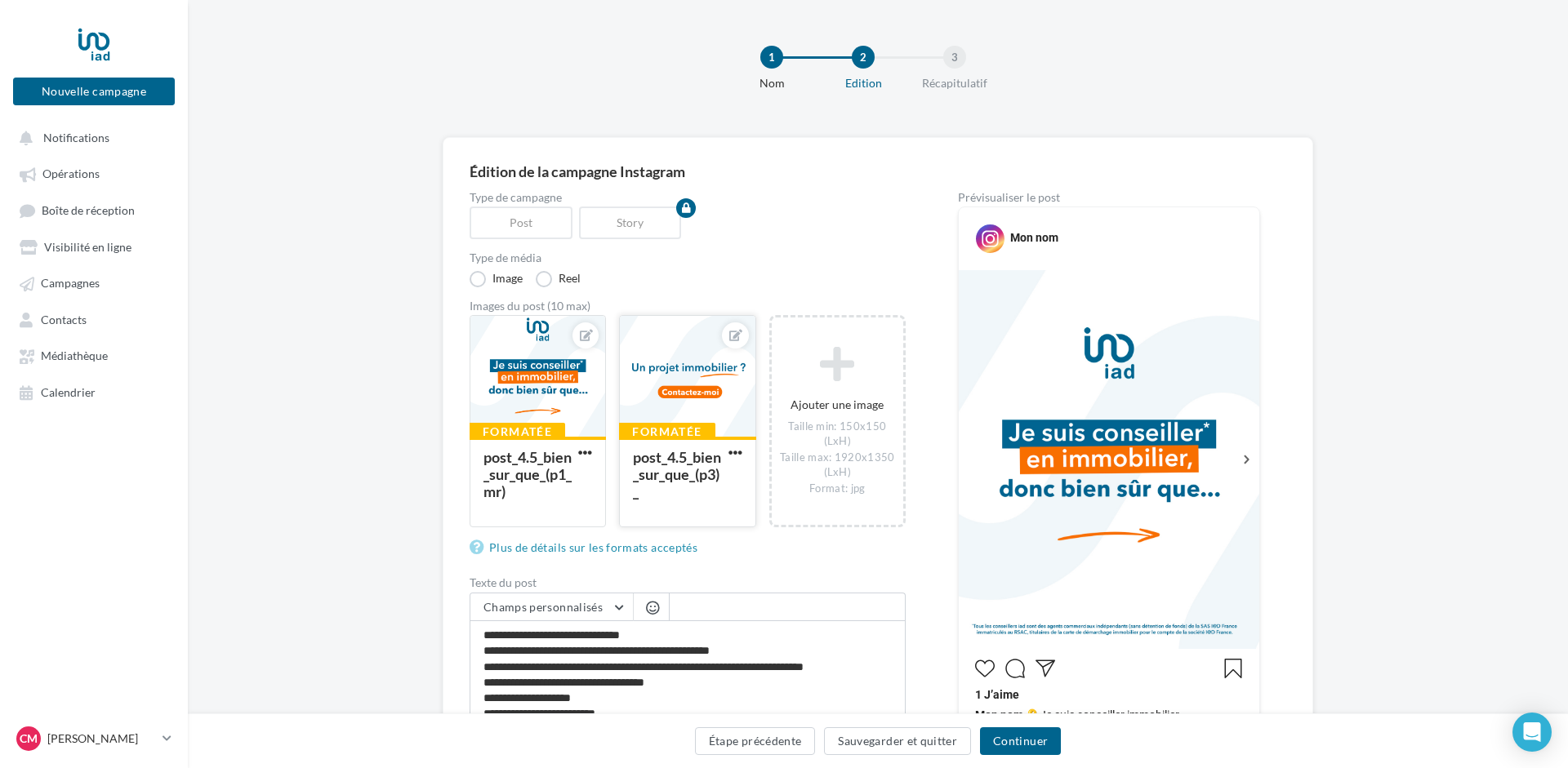
click at [681, 388] on div at bounding box center [687, 377] width 135 height 122
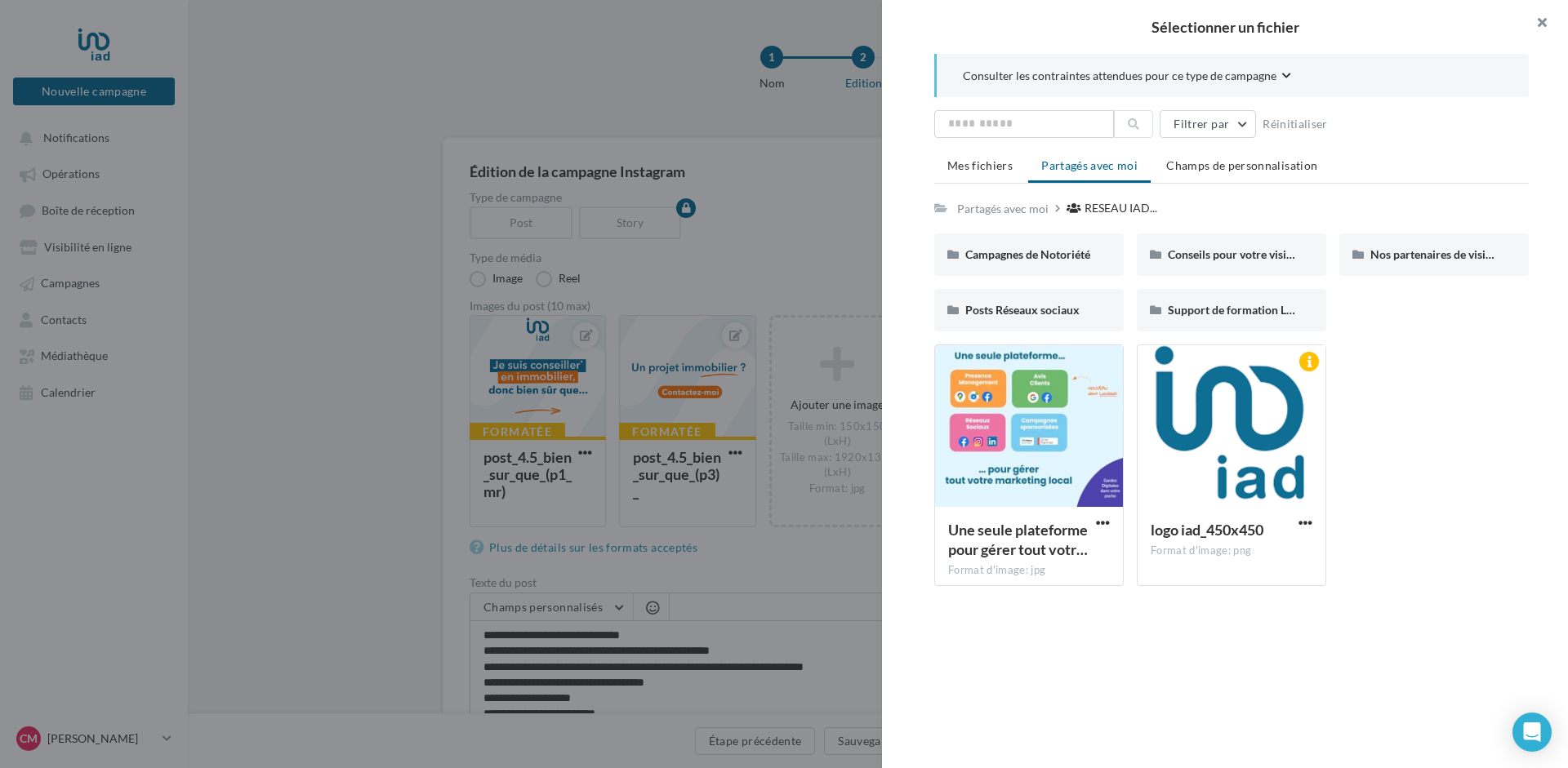
click at [1545, 23] on button "button" at bounding box center [1534, 24] width 65 height 49
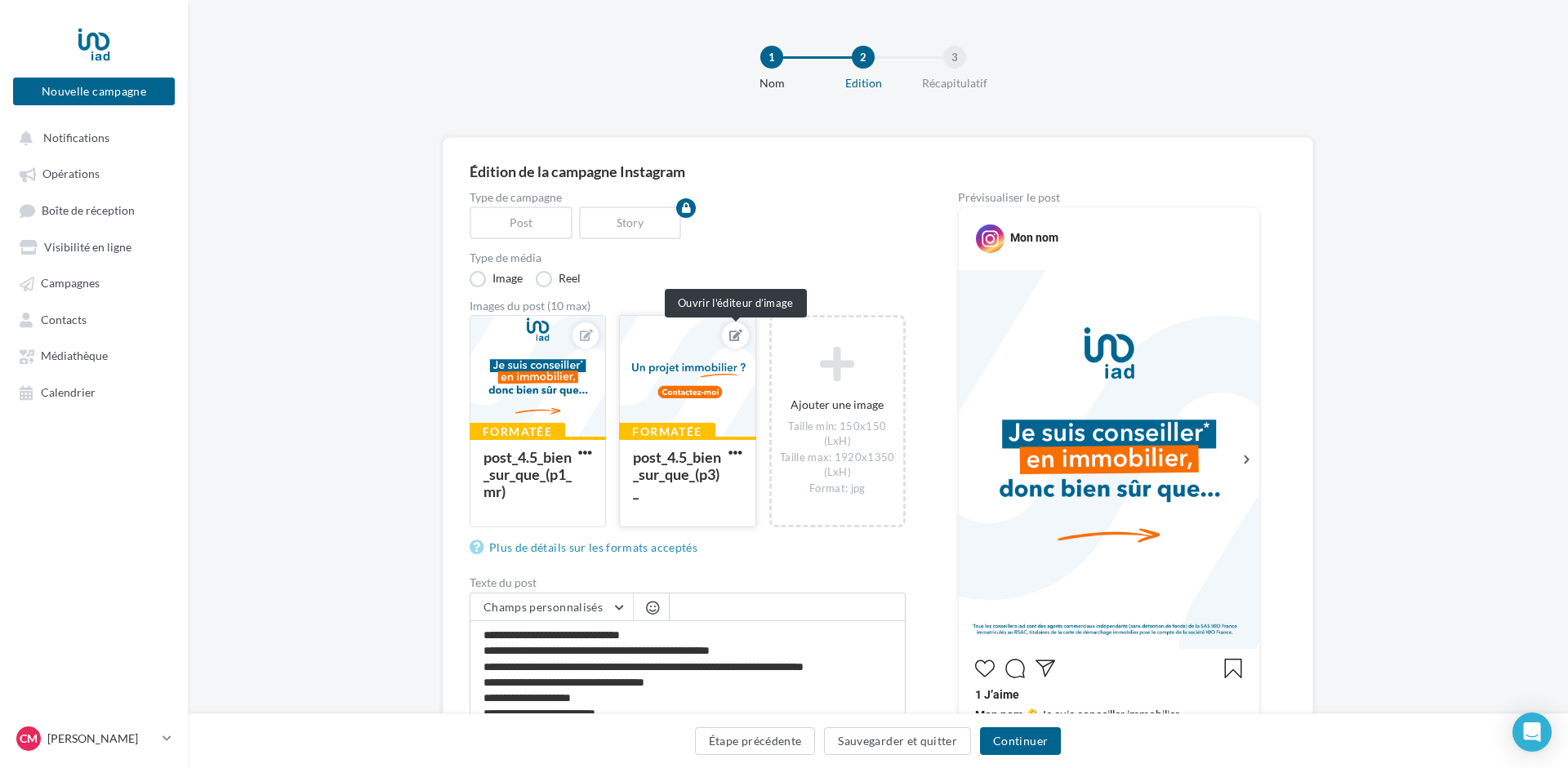
click at [736, 327] on button at bounding box center [734, 336] width 13 height 20
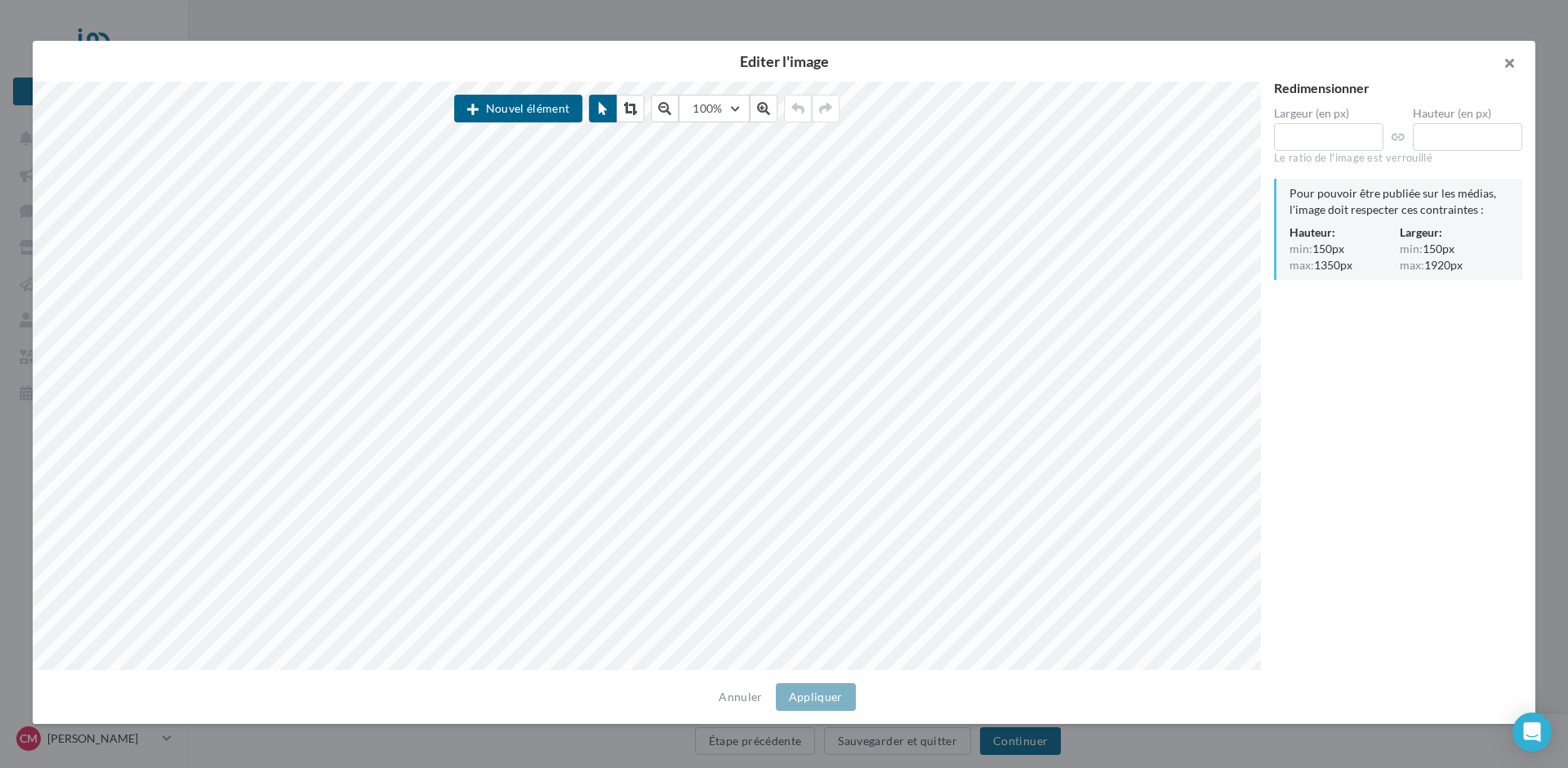
click at [1515, 61] on button "button" at bounding box center [1502, 65] width 65 height 49
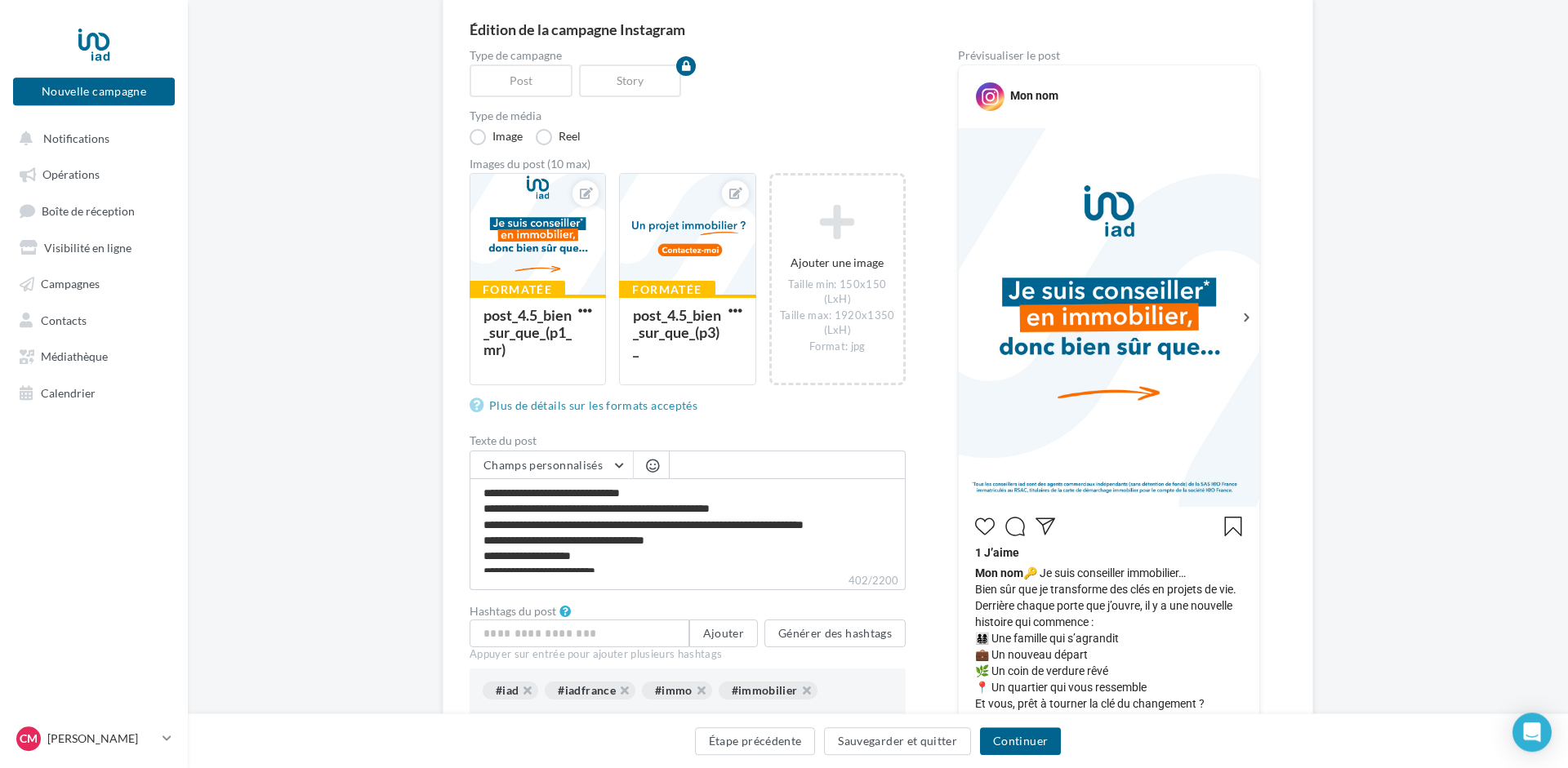
scroll to position [363, 0]
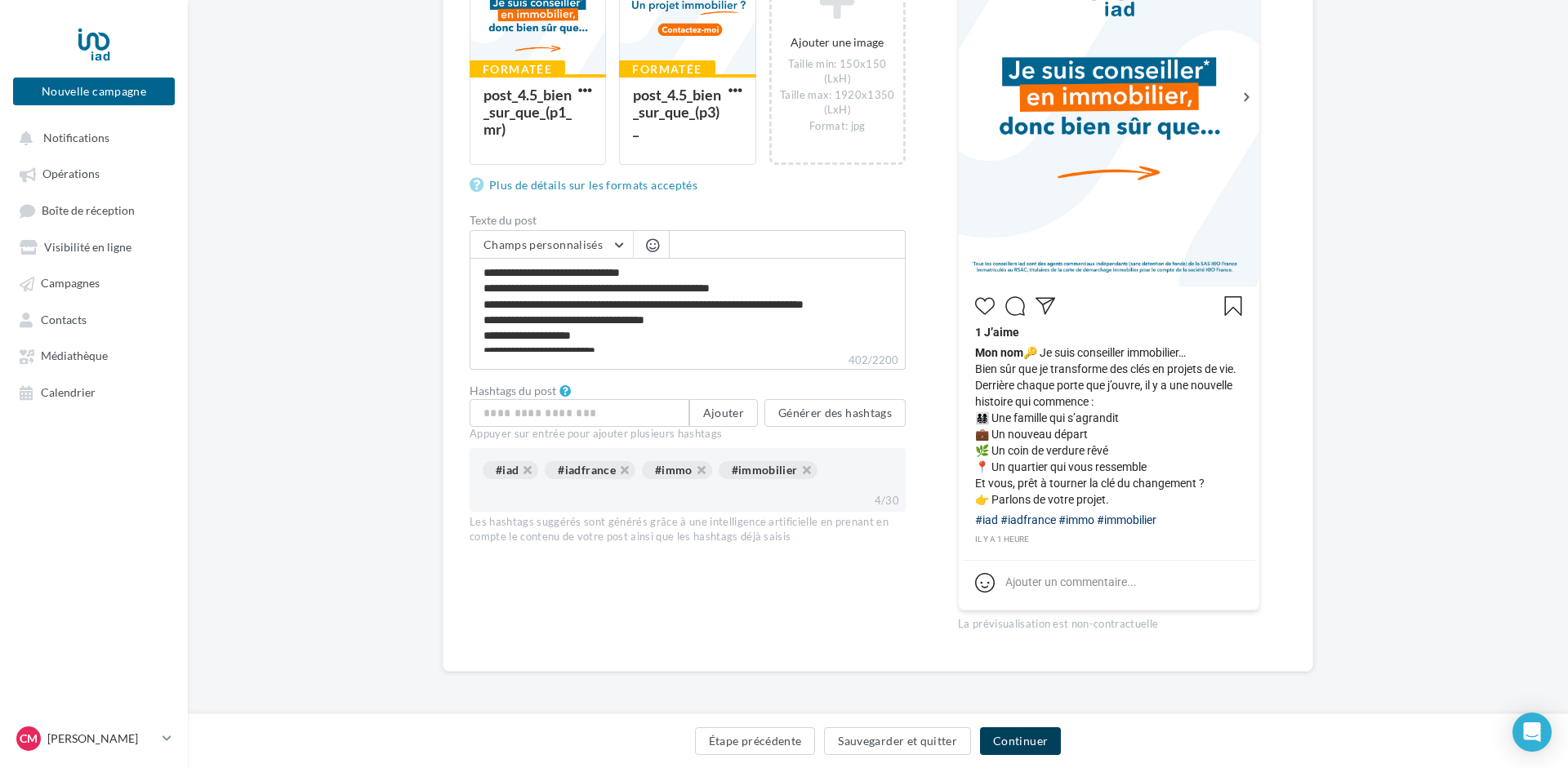
click at [1019, 742] on button "Continuer" at bounding box center [1020, 742] width 81 height 28
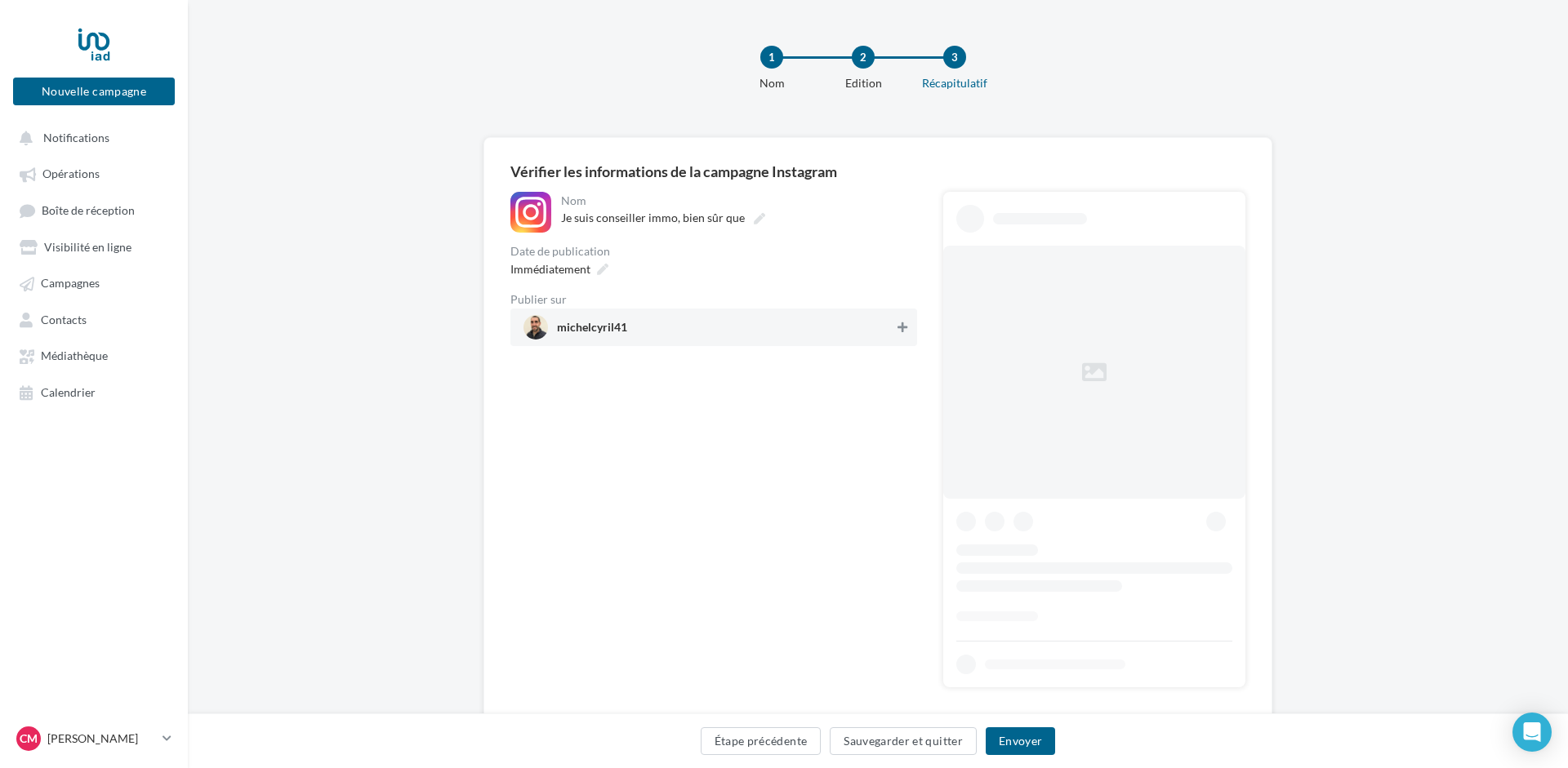
click at [901, 326] on icon at bounding box center [902, 327] width 10 height 11
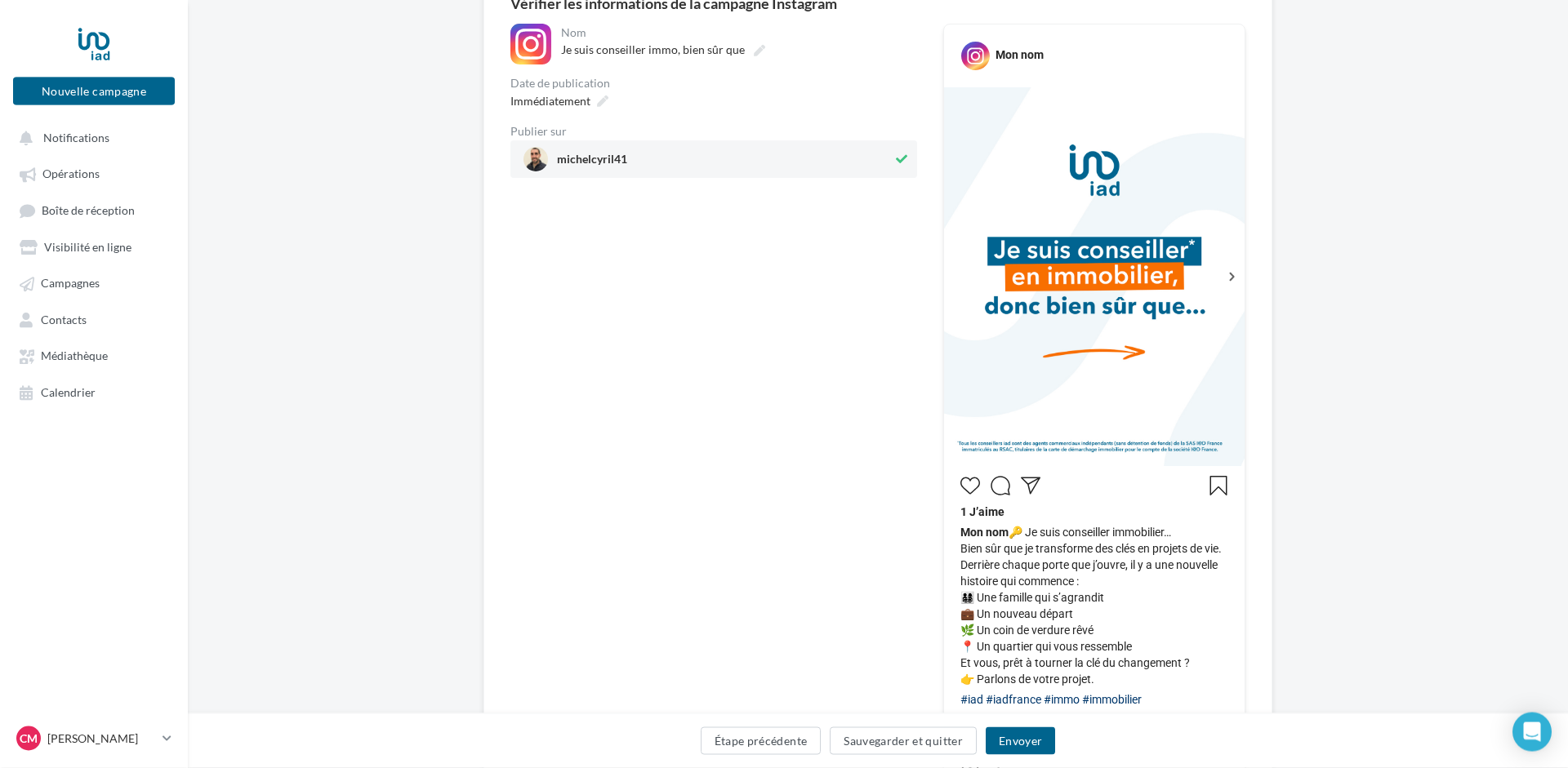
scroll to position [250, 0]
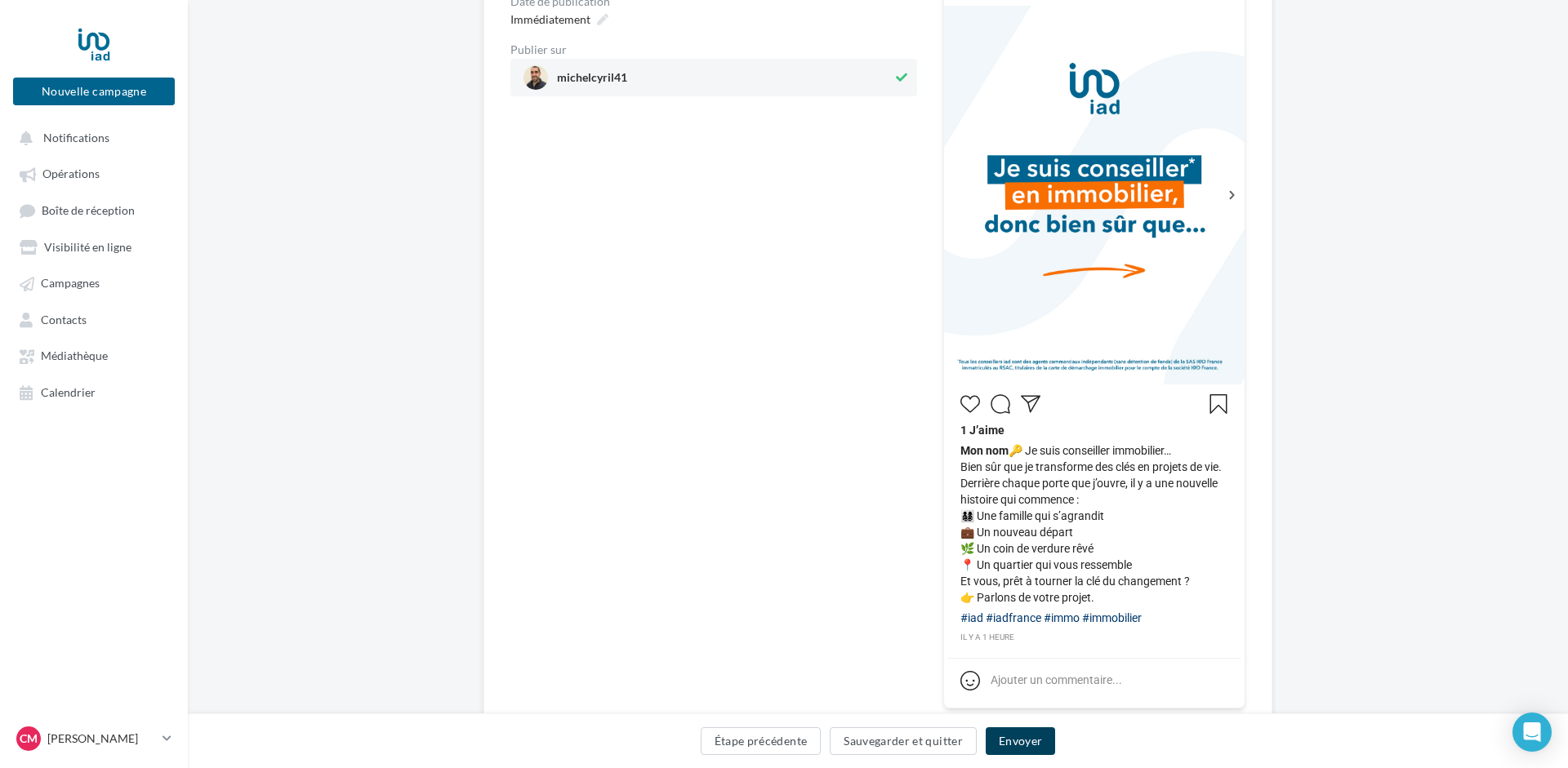
click at [1018, 735] on button "Envoyer" at bounding box center [1020, 742] width 69 height 28
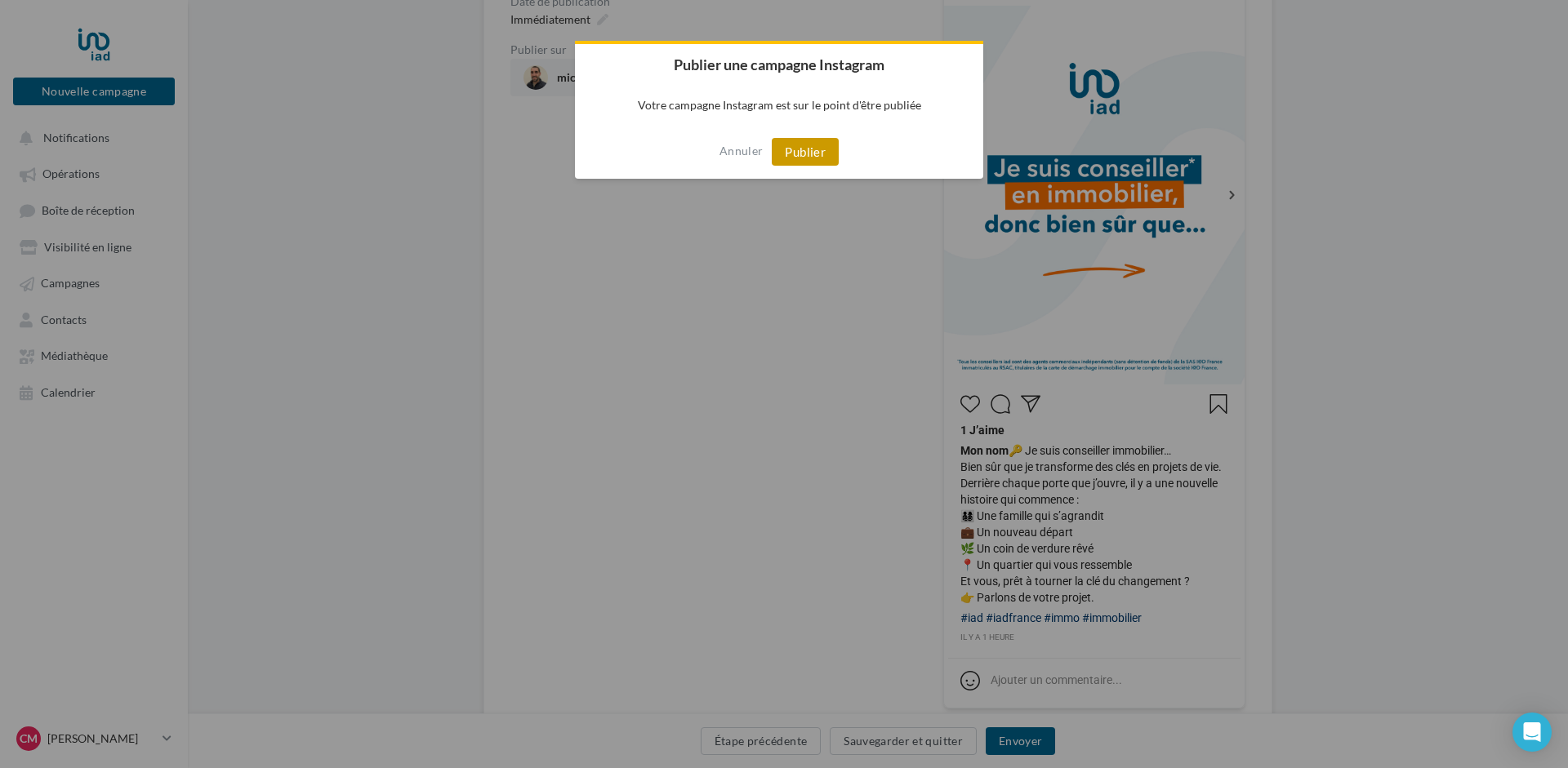
click at [800, 147] on button "Publier" at bounding box center [805, 152] width 67 height 28
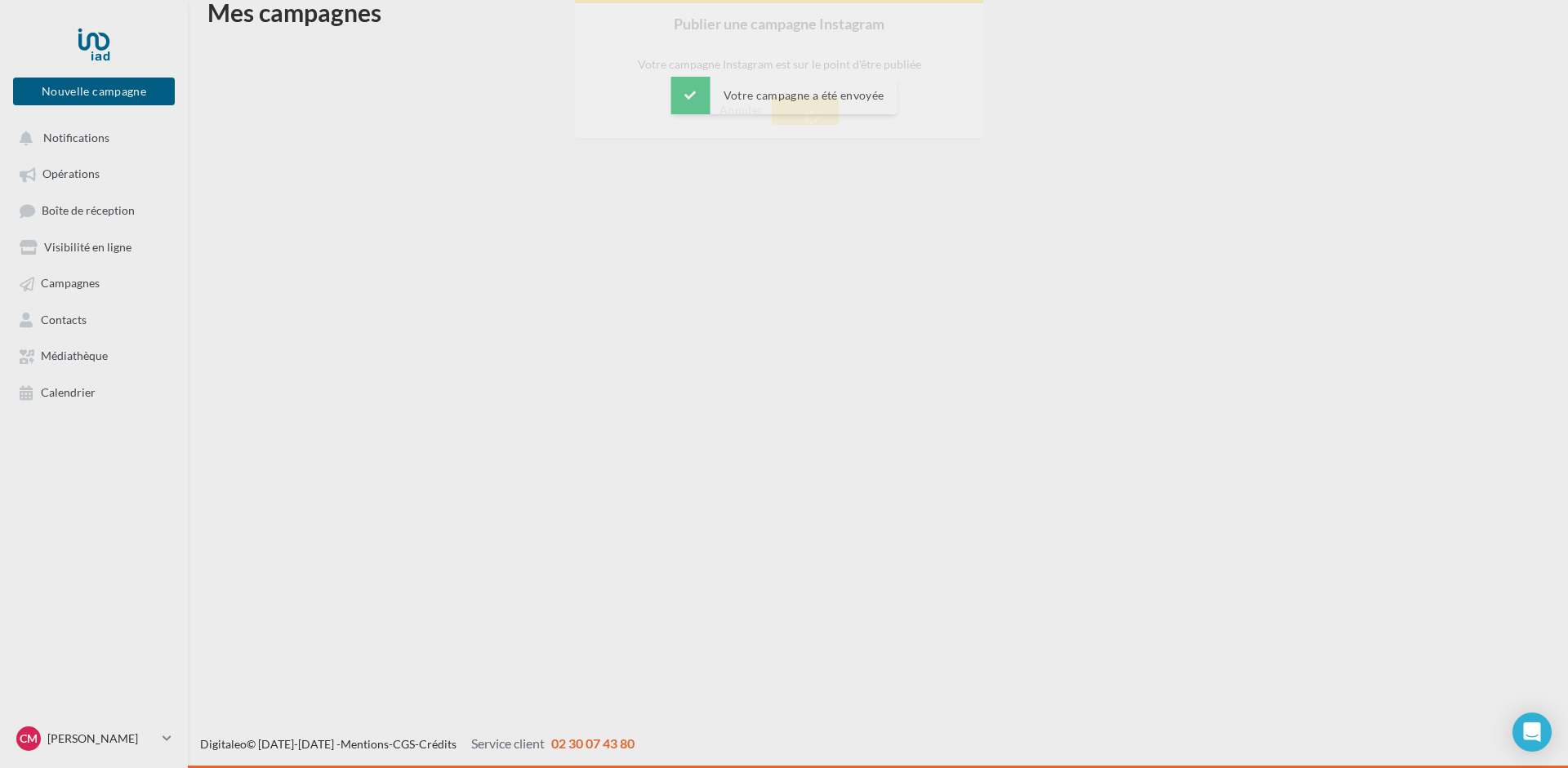
scroll to position [26, 0]
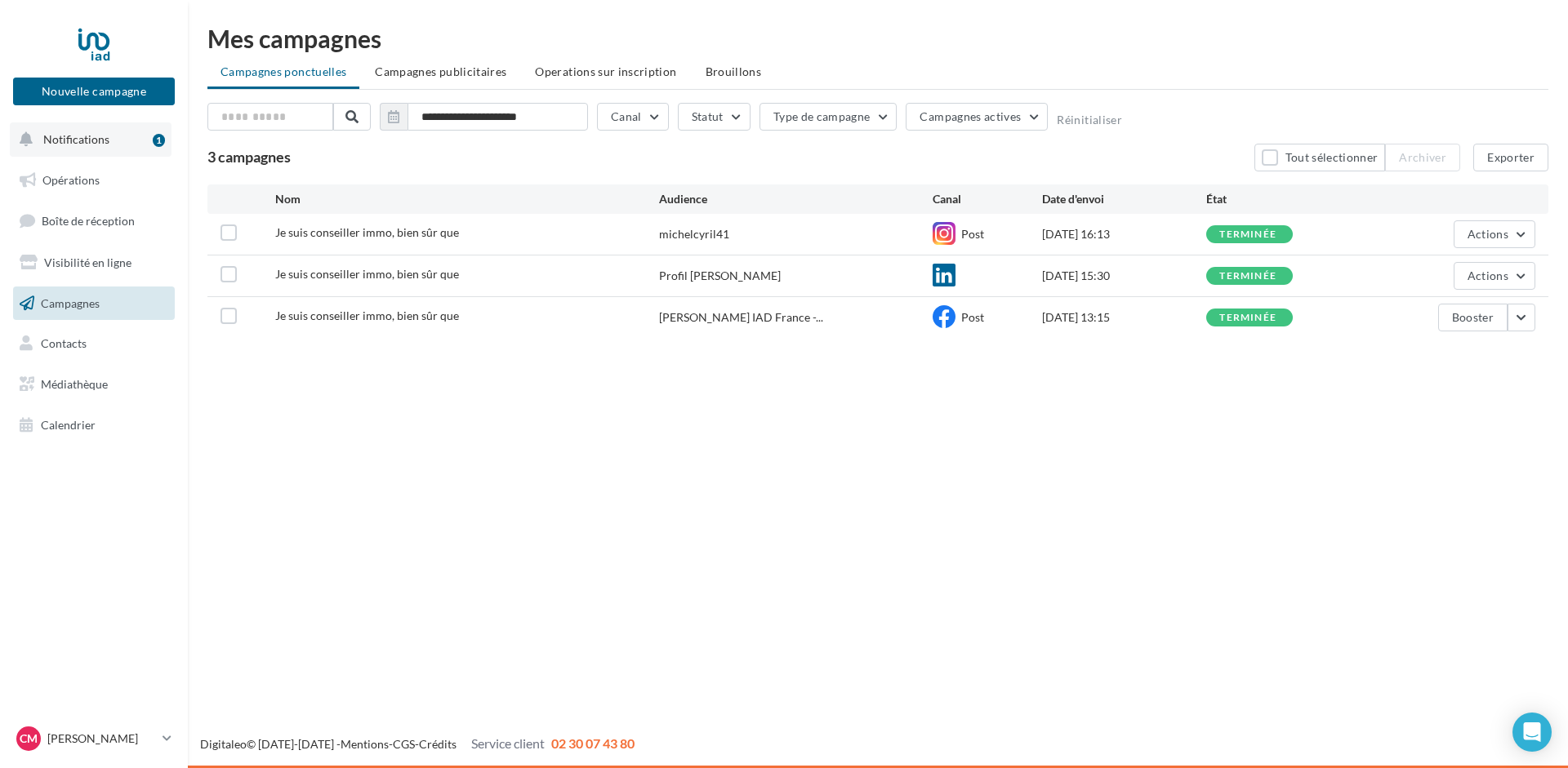
click at [85, 131] on button "Notifications 1" at bounding box center [91, 139] width 162 height 34
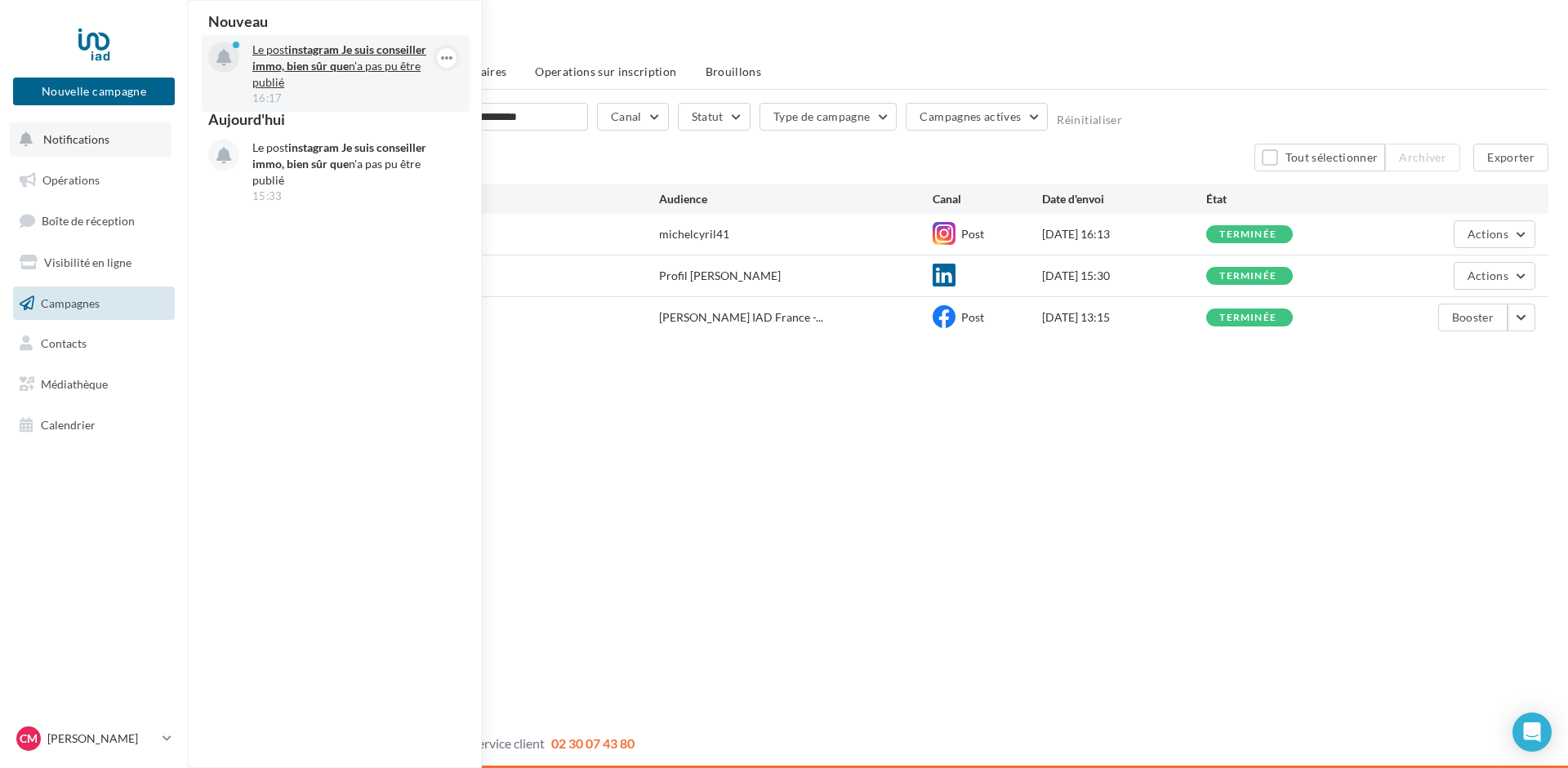
click at [337, 60] on strong "Je suis conseiller immo, bien sûr que" at bounding box center [339, 57] width 174 height 30
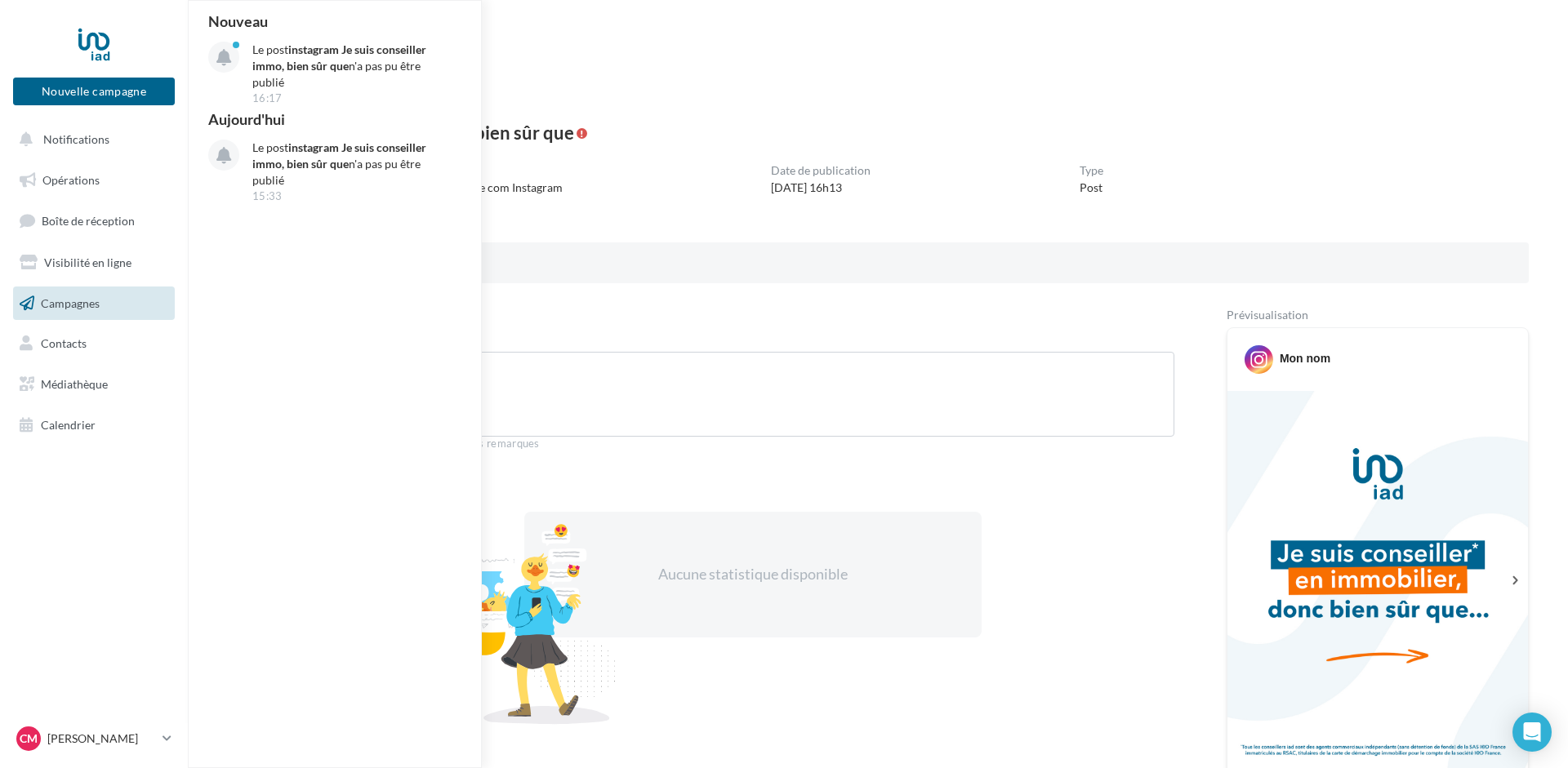
click at [625, 195] on div "Opération Open Access Operation of [DATE] 16:23 - Nouvelle com Instagram Date d…" at bounding box center [878, 180] width 1302 height 31
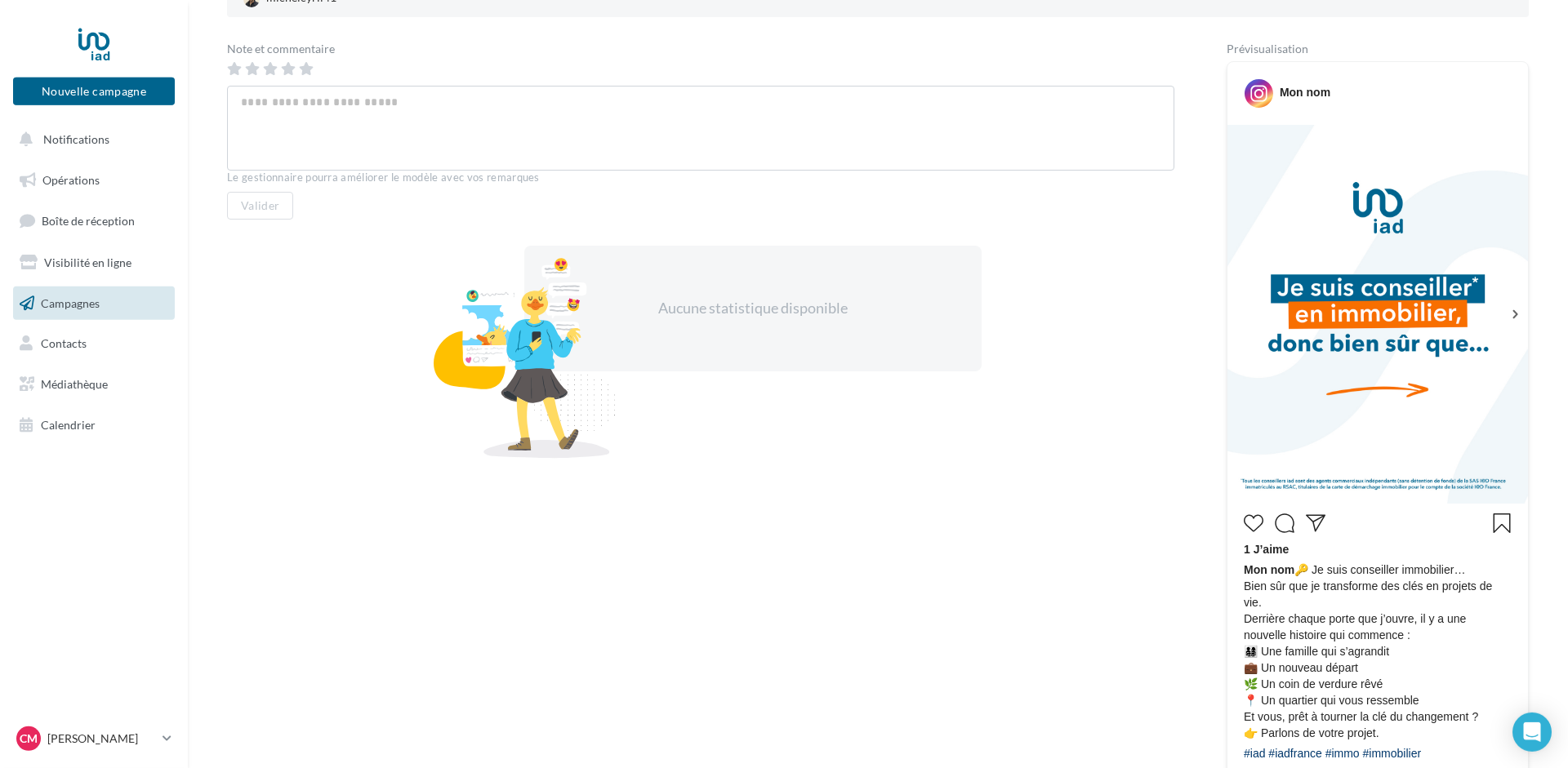
scroll to position [416, 0]
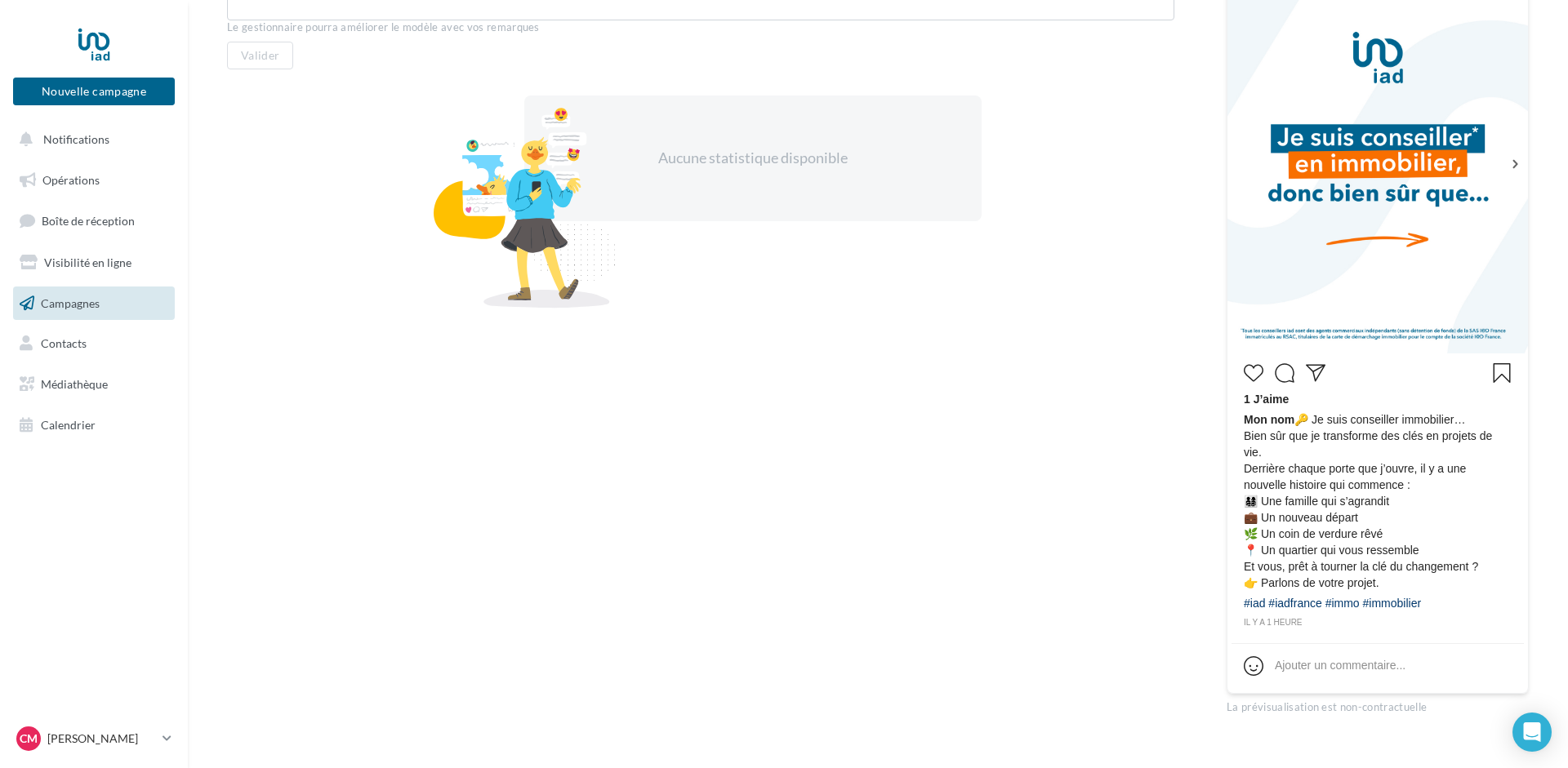
click at [1320, 252] on img at bounding box center [1377, 164] width 300 height 379
click at [1376, 161] on img at bounding box center [1377, 164] width 300 height 379
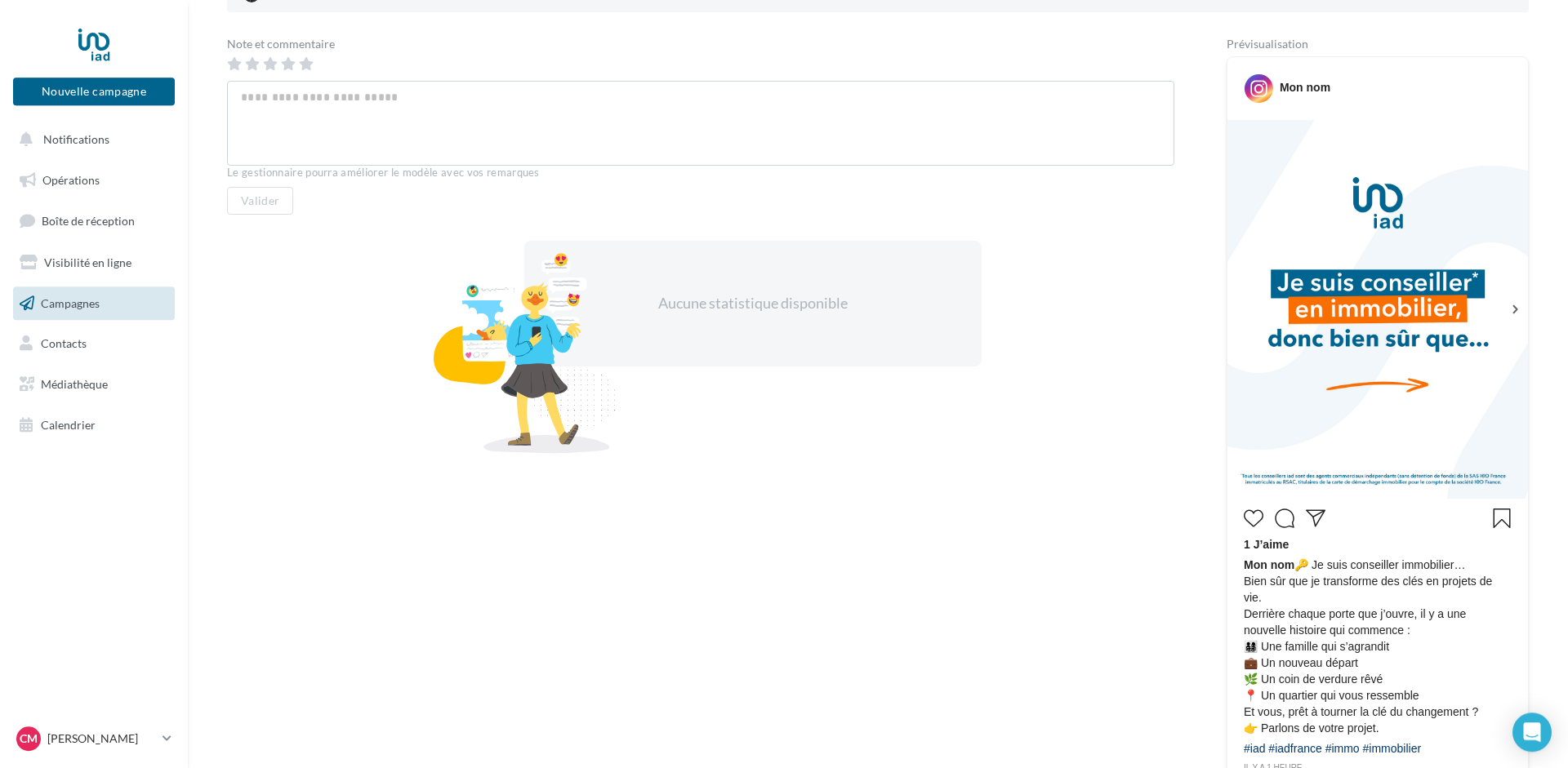
scroll to position [250, 0]
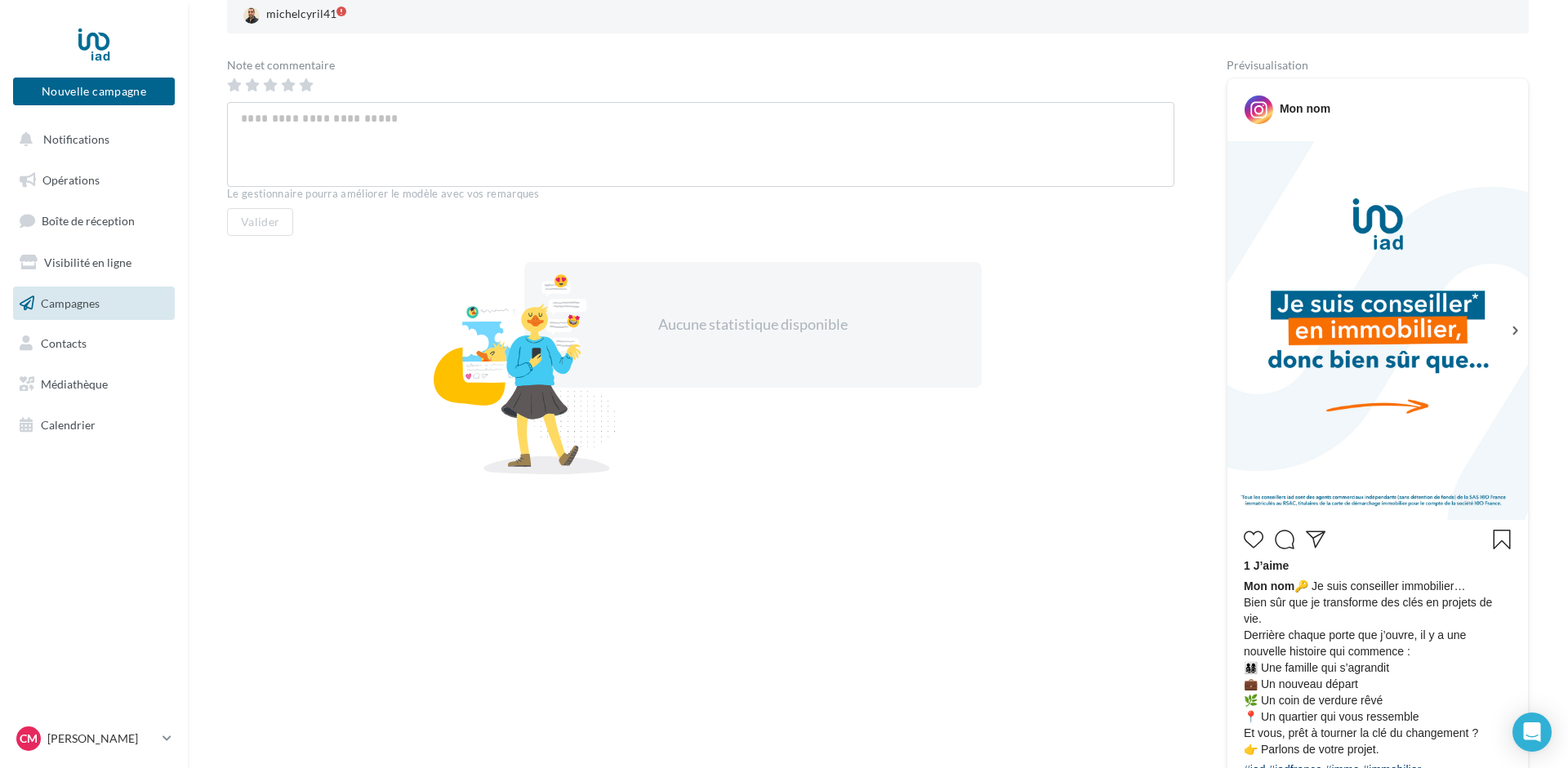
click at [1253, 541] on icon "J’aime" at bounding box center [1254, 540] width 20 height 20
click at [383, 621] on div "Note et commentaire Le gestionnaire pourra améliorer le modèle avec vos remarqu…" at bounding box center [700, 471] width 947 height 822
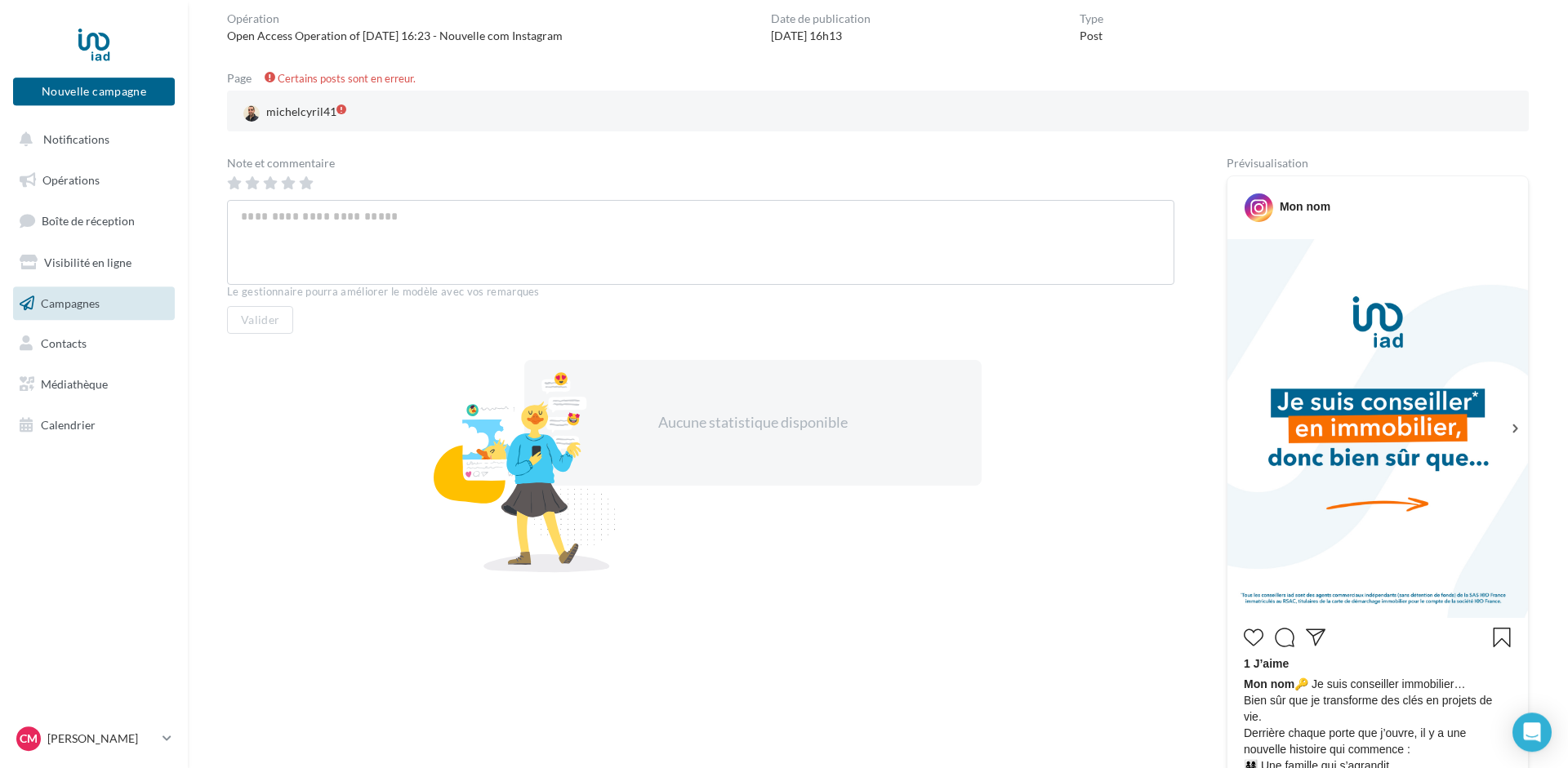
scroll to position [0, 0]
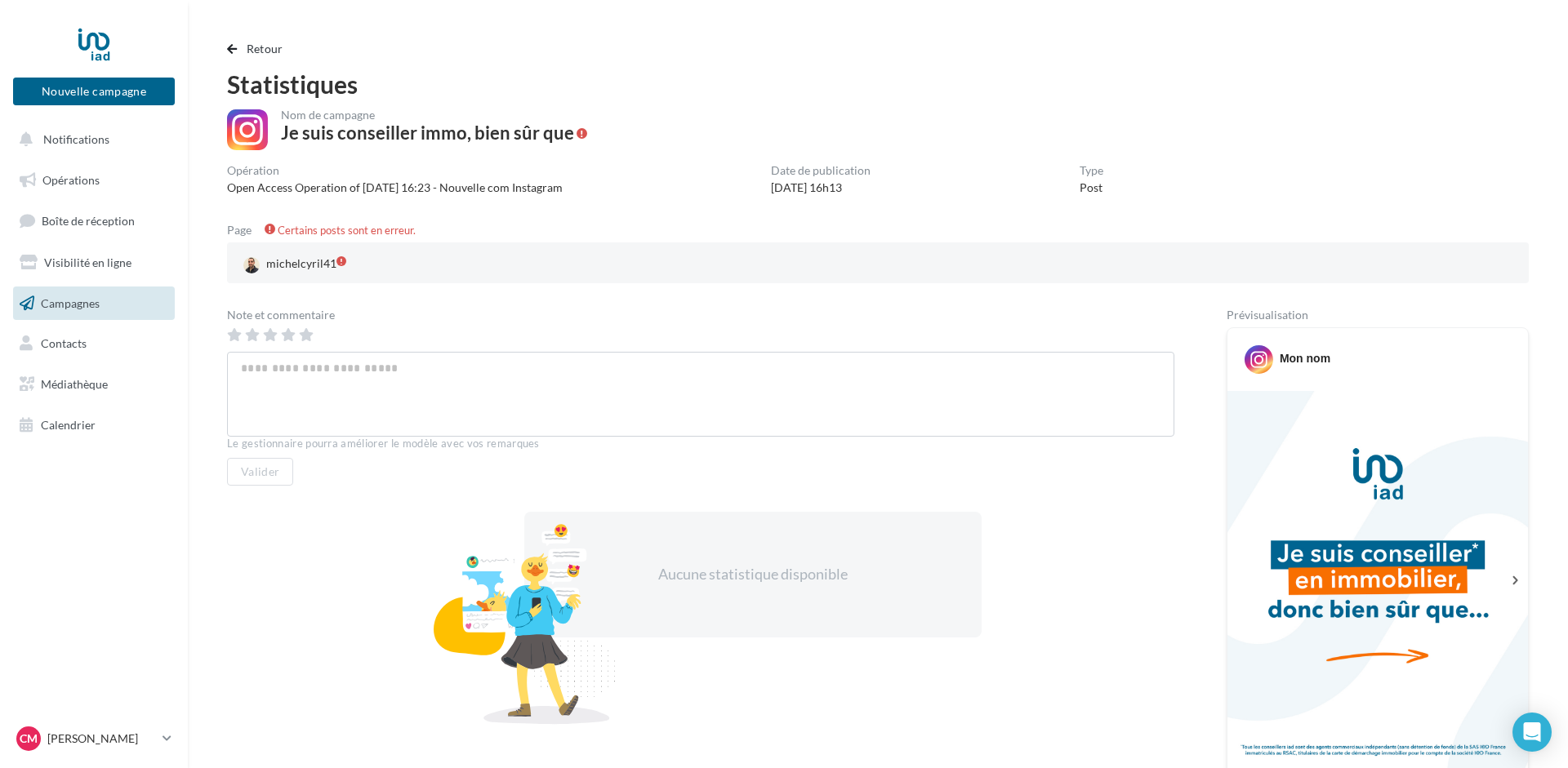
drag, startPoint x: 344, startPoint y: 428, endPoint x: 347, endPoint y: 353, distance: 75.2
click at [56, 296] on span "Campagnes" at bounding box center [70, 303] width 59 height 14
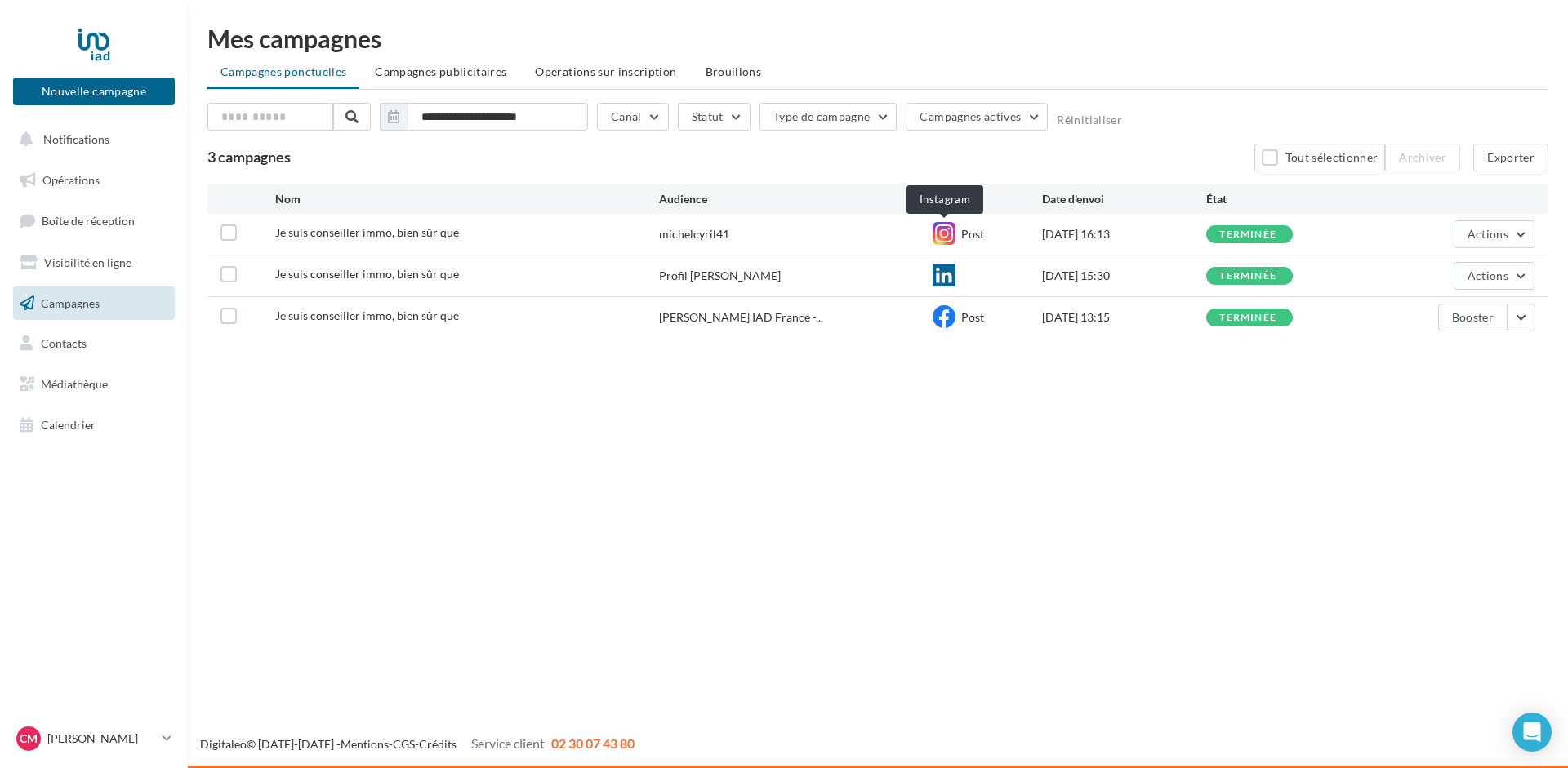
click at [938, 231] on icon at bounding box center [943, 233] width 23 height 23
click at [695, 234] on div "michelcyril41" at bounding box center [694, 234] width 70 height 16
click at [1081, 232] on div "[DATE] 16:13" at bounding box center [1124, 234] width 164 height 16
click at [1248, 228] on div "terminée" at bounding box center [1249, 234] width 87 height 18
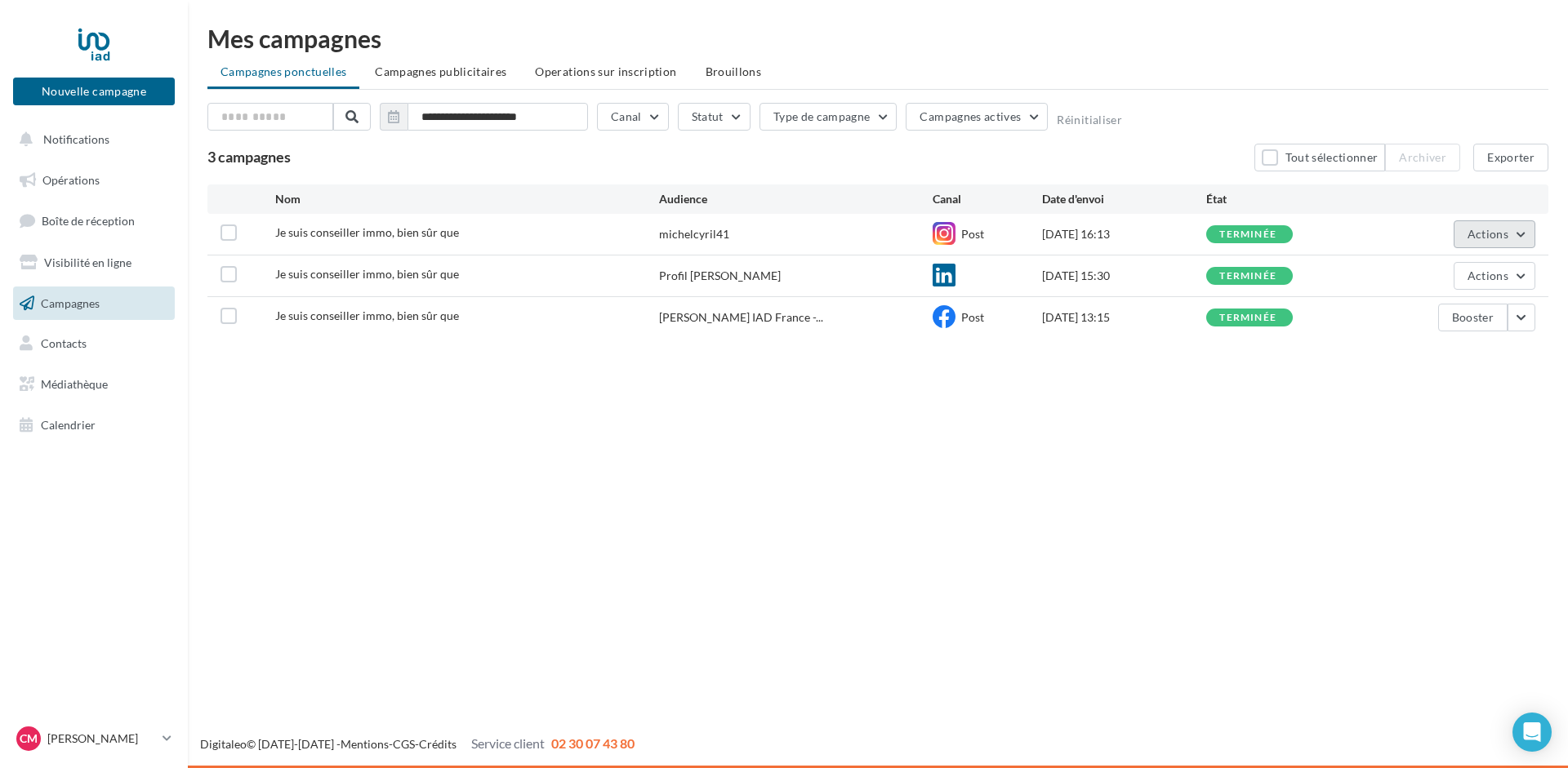
click at [1524, 230] on button "Actions" at bounding box center [1494, 234] width 82 height 28
click at [228, 236] on label at bounding box center [228, 233] width 16 height 16
click at [1511, 237] on button "Actions" at bounding box center [1494, 234] width 82 height 28
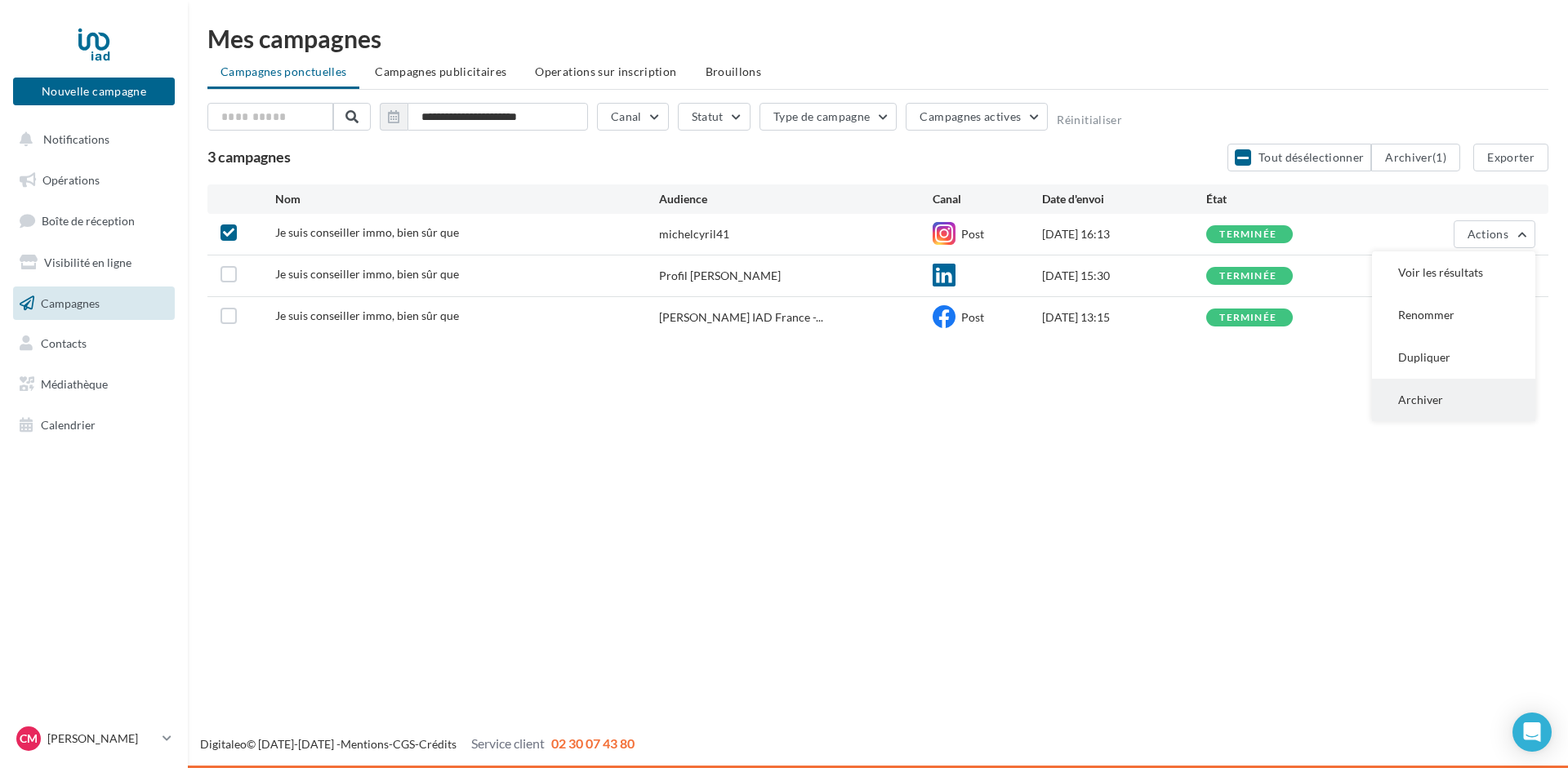
click at [1440, 399] on button "Archiver" at bounding box center [1453, 400] width 163 height 42
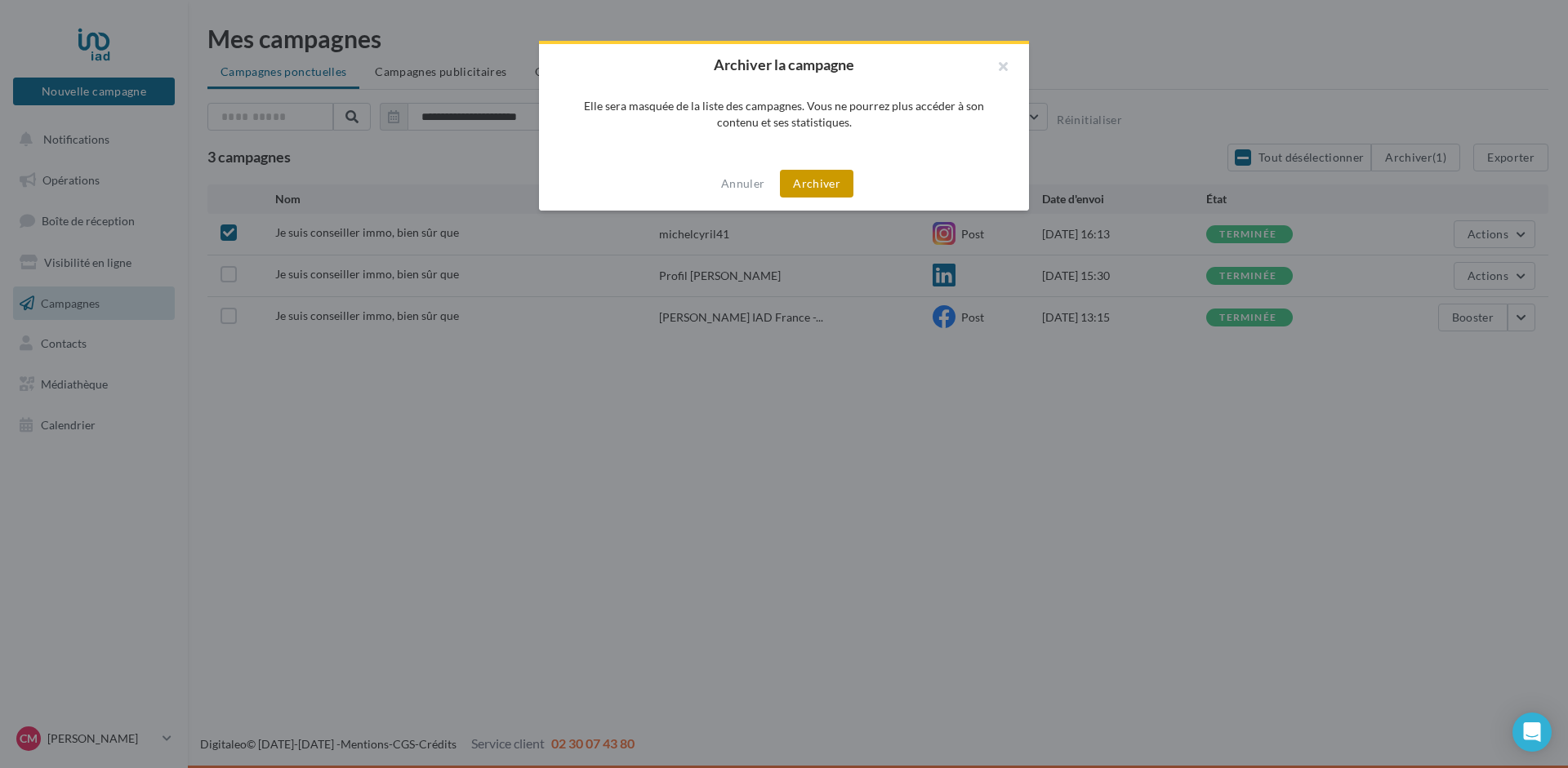
click at [829, 177] on button "Archiver" at bounding box center [816, 184] width 73 height 28
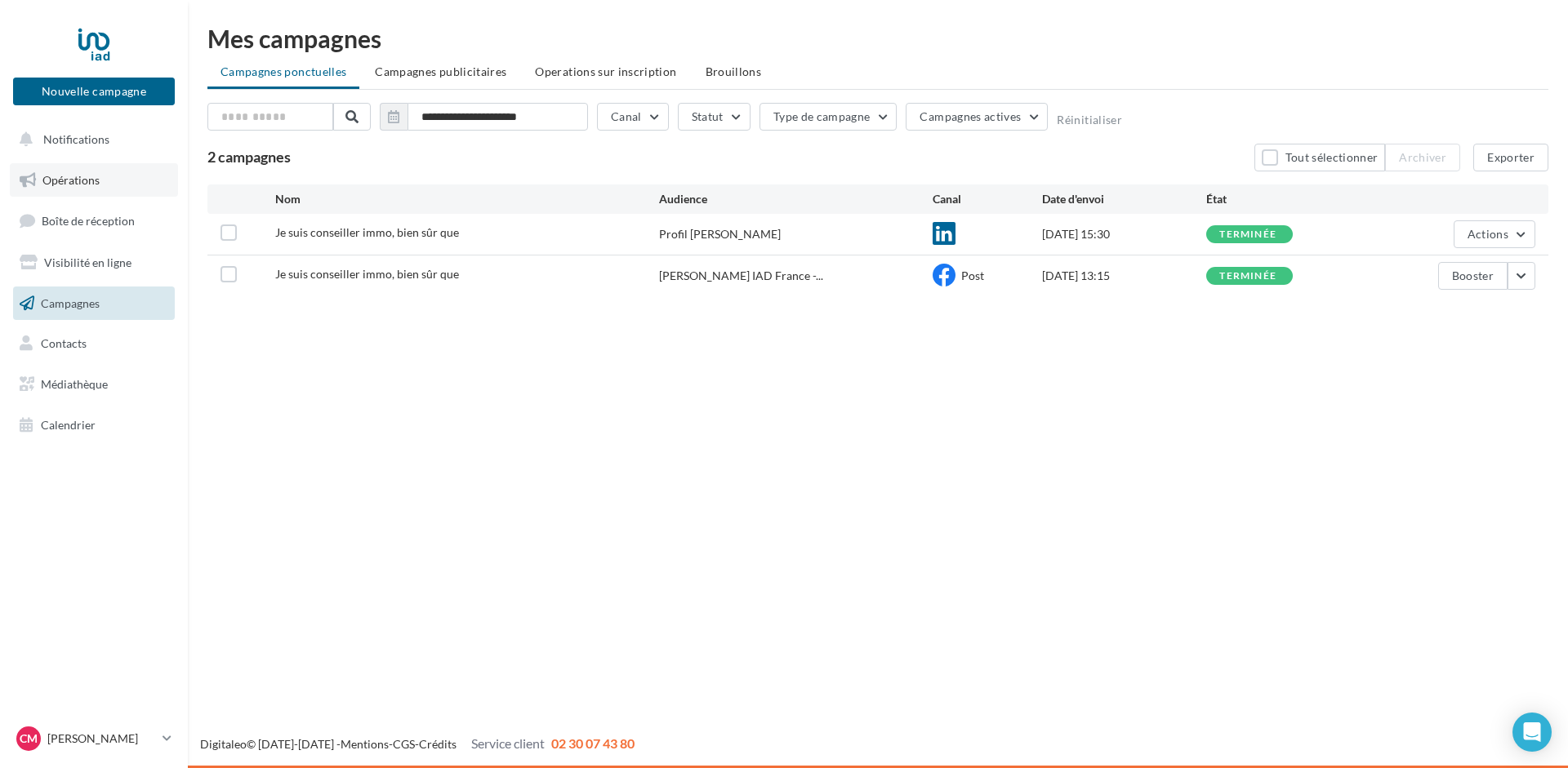
click at [69, 179] on span "Opérations" at bounding box center [70, 180] width 57 height 14
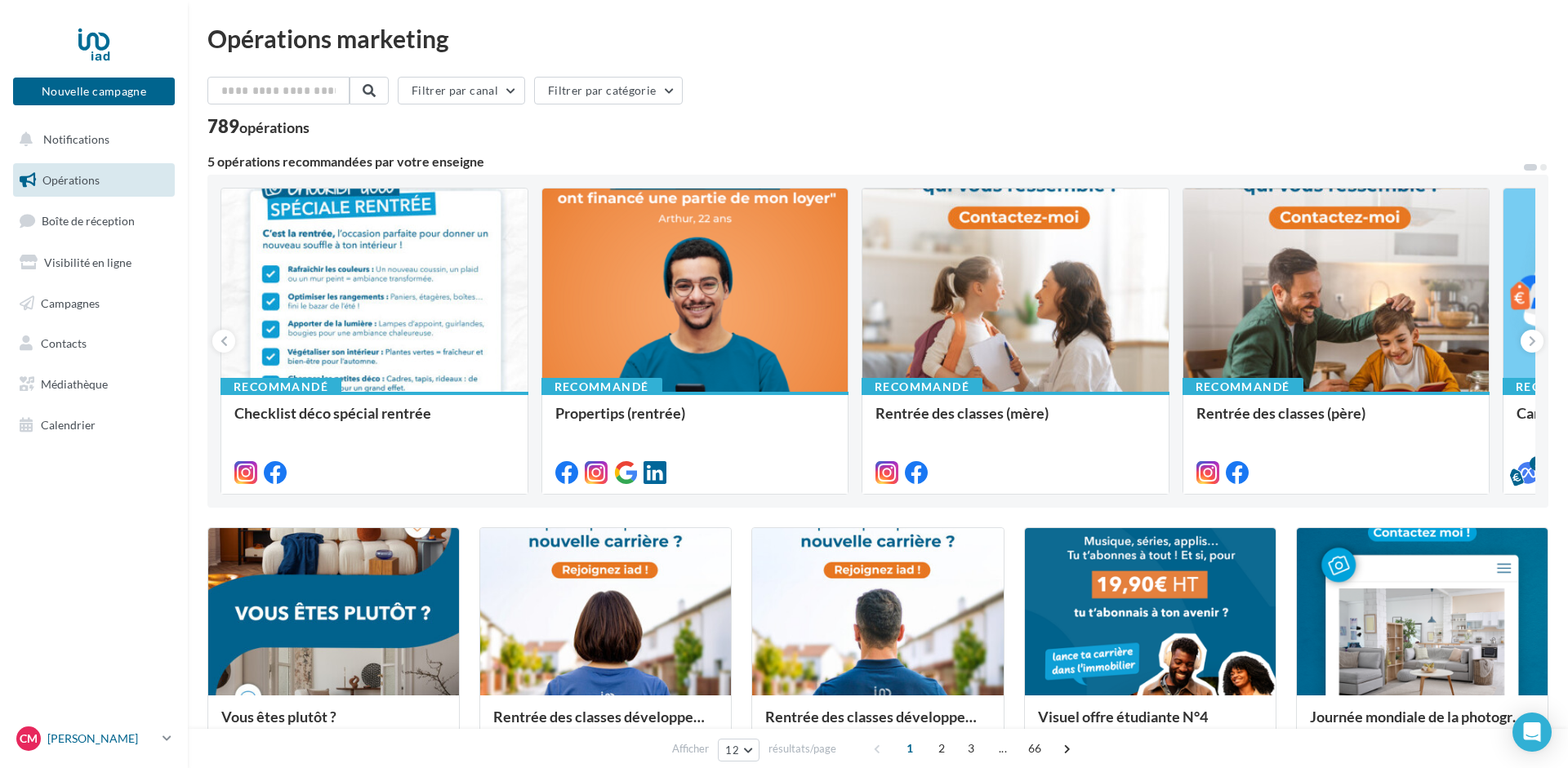
click at [130, 736] on p "[PERSON_NAME]" at bounding box center [101, 739] width 109 height 16
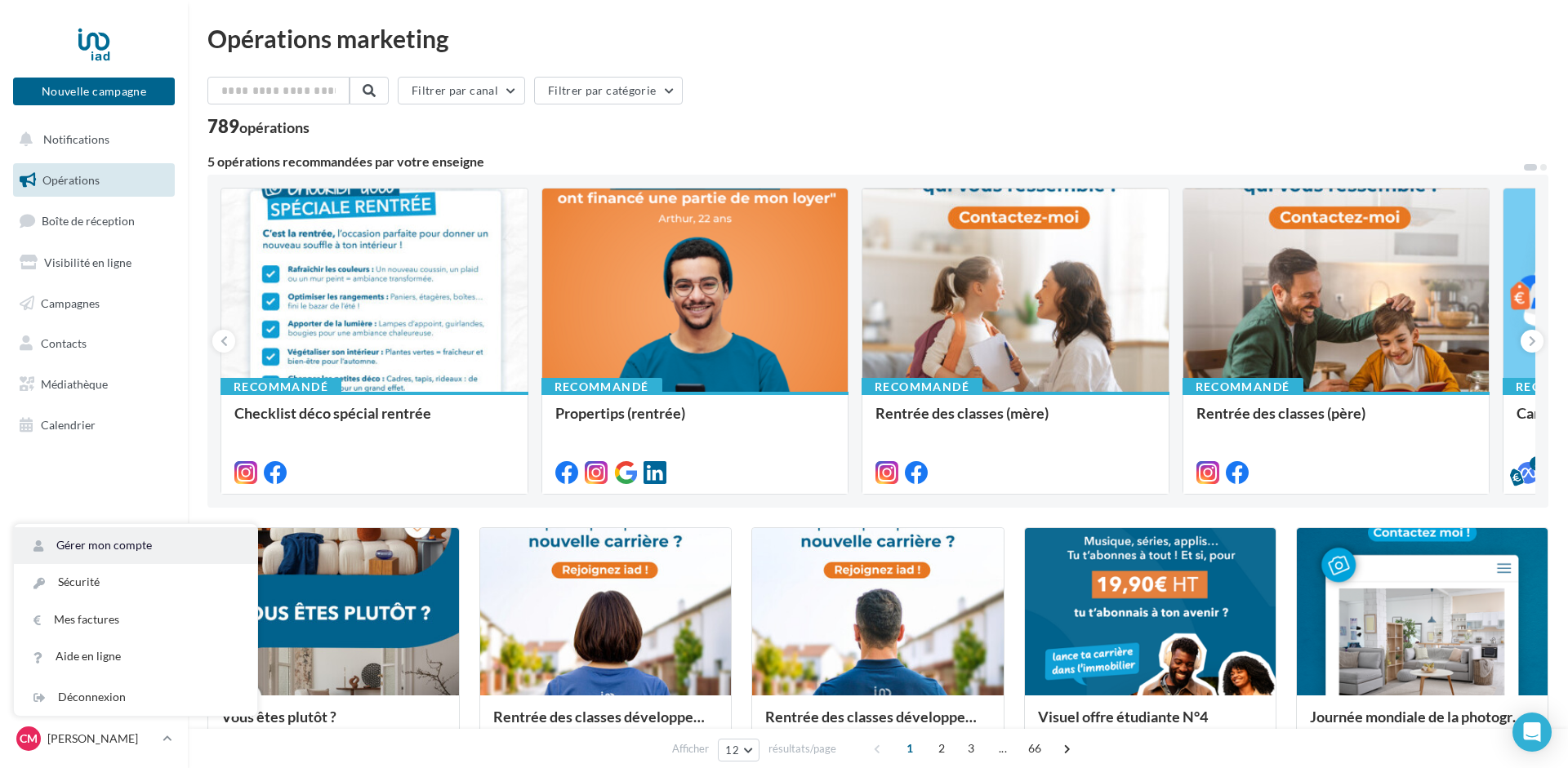
click at [115, 538] on link "Gérer mon compte" at bounding box center [135, 545] width 243 height 37
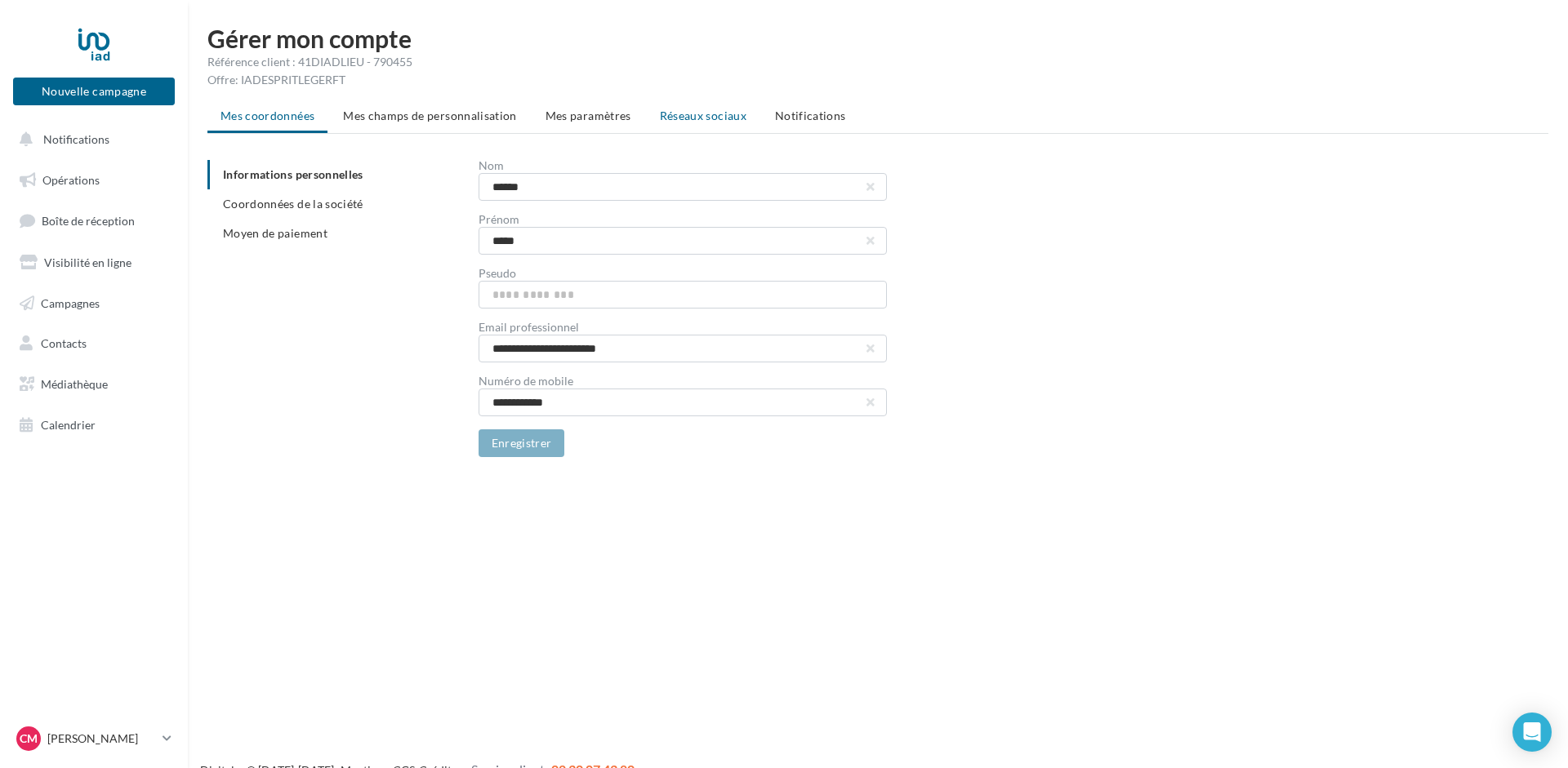
click at [705, 113] on span "Réseaux sociaux" at bounding box center [703, 116] width 87 height 14
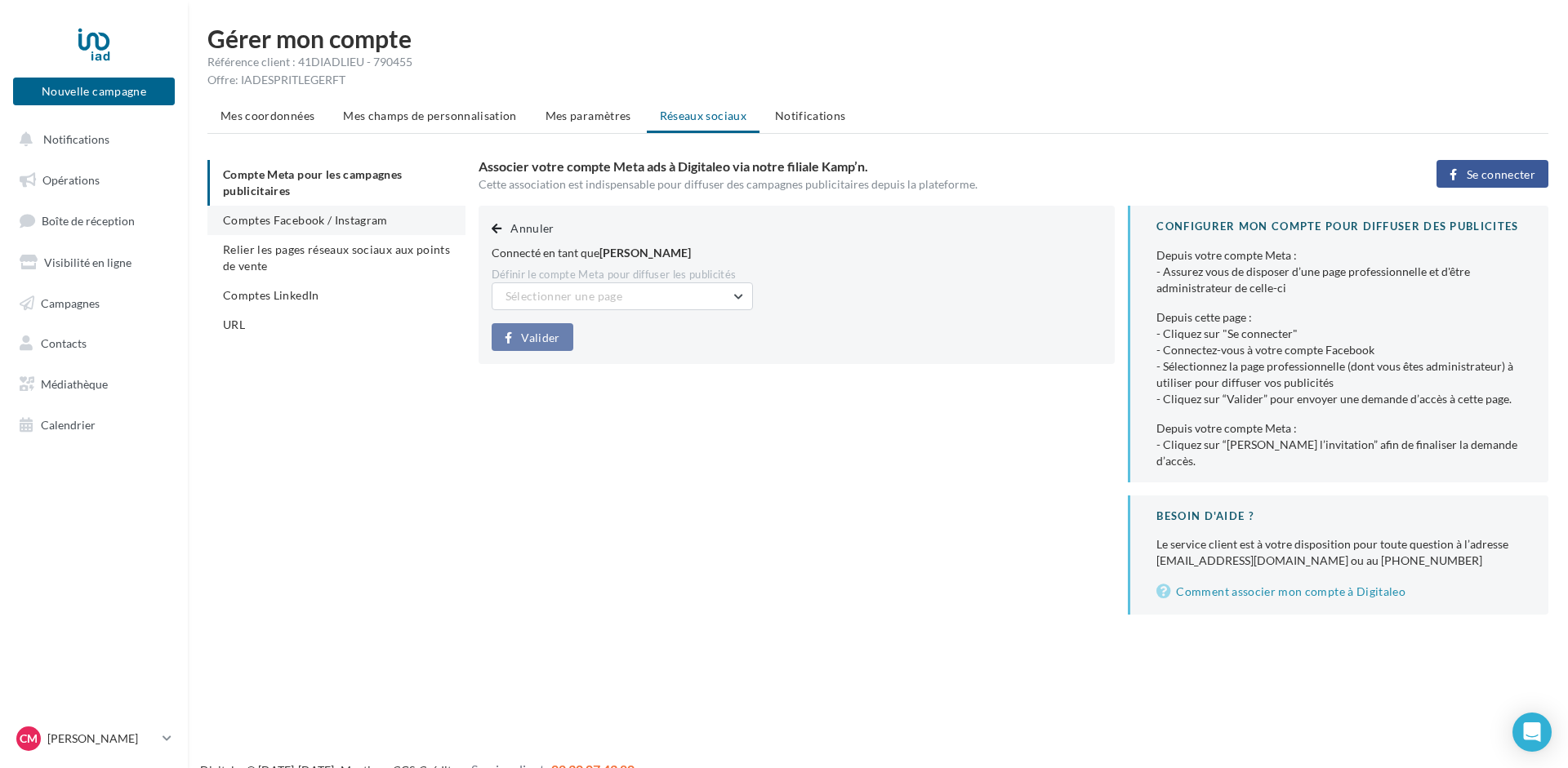
click at [279, 218] on span "Comptes Facebook / Instagram" at bounding box center [305, 220] width 165 height 14
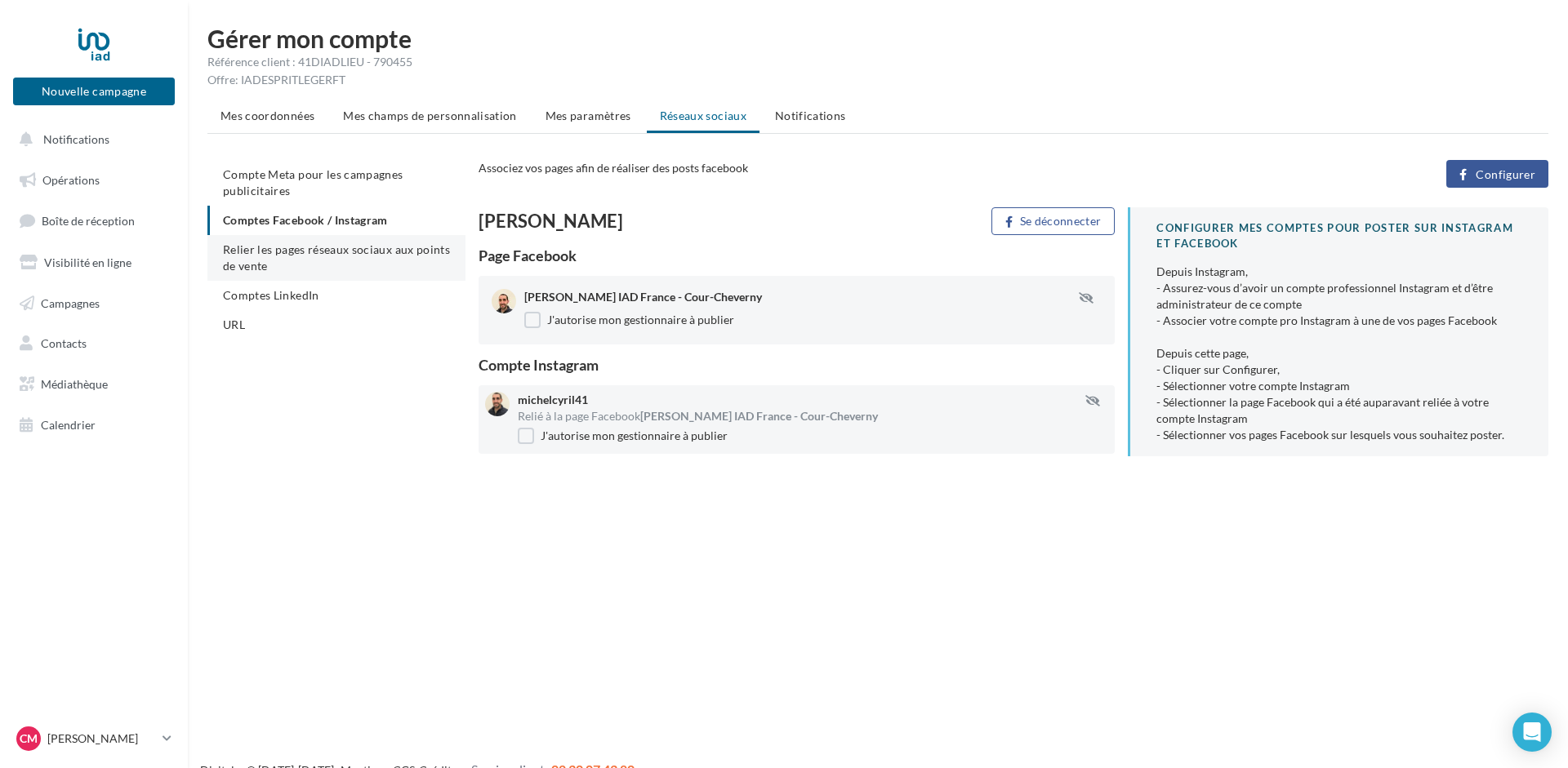
click at [303, 258] on li "Relier les pages réseaux sociaux aux points de vente" at bounding box center [336, 258] width 258 height 46
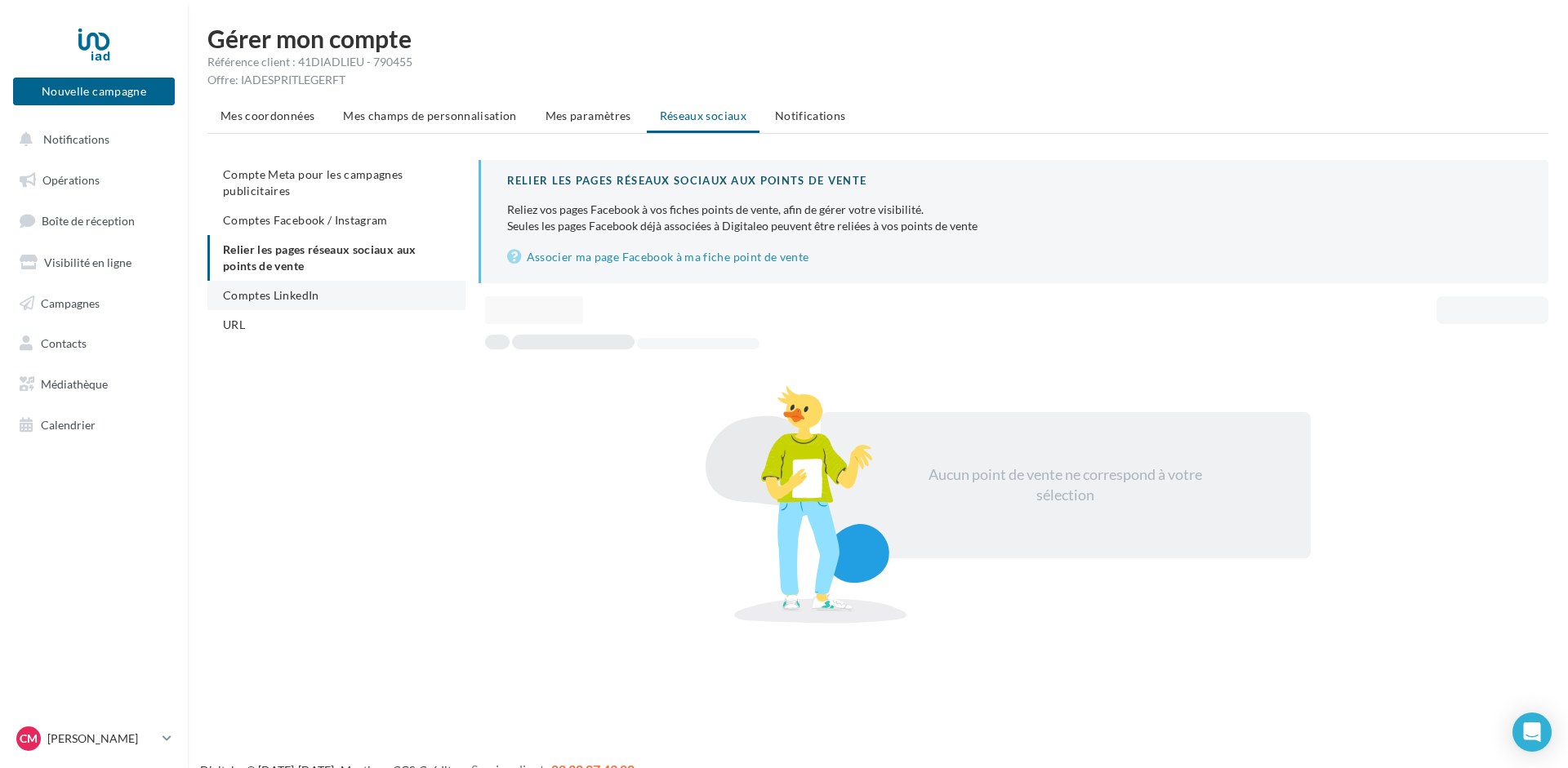
click at [266, 296] on span "Comptes LinkedIn" at bounding box center [271, 295] width 96 height 14
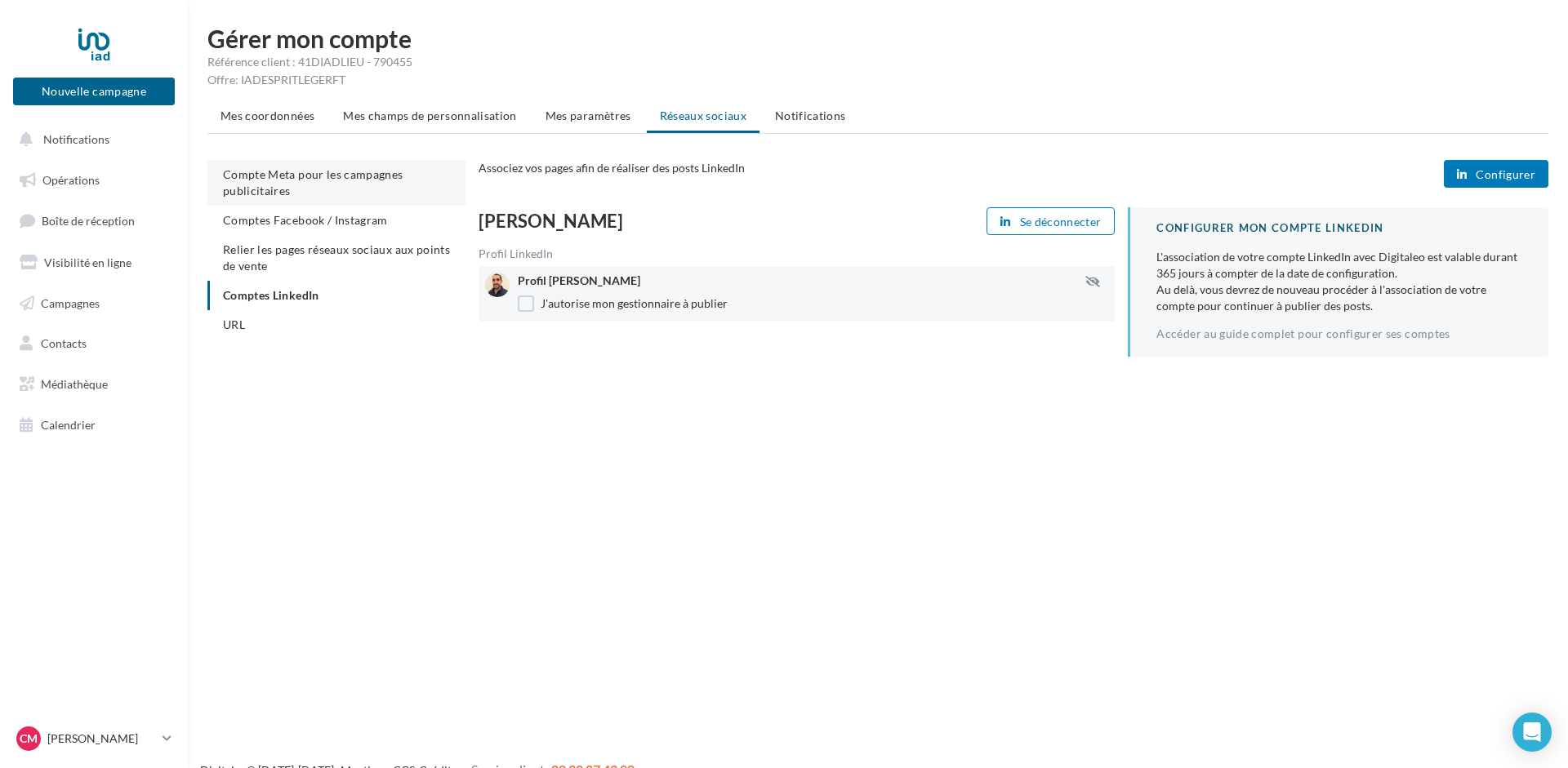
click at [284, 187] on span "Compte Meta pour les campagnes publicitaires" at bounding box center [313, 182] width 180 height 30
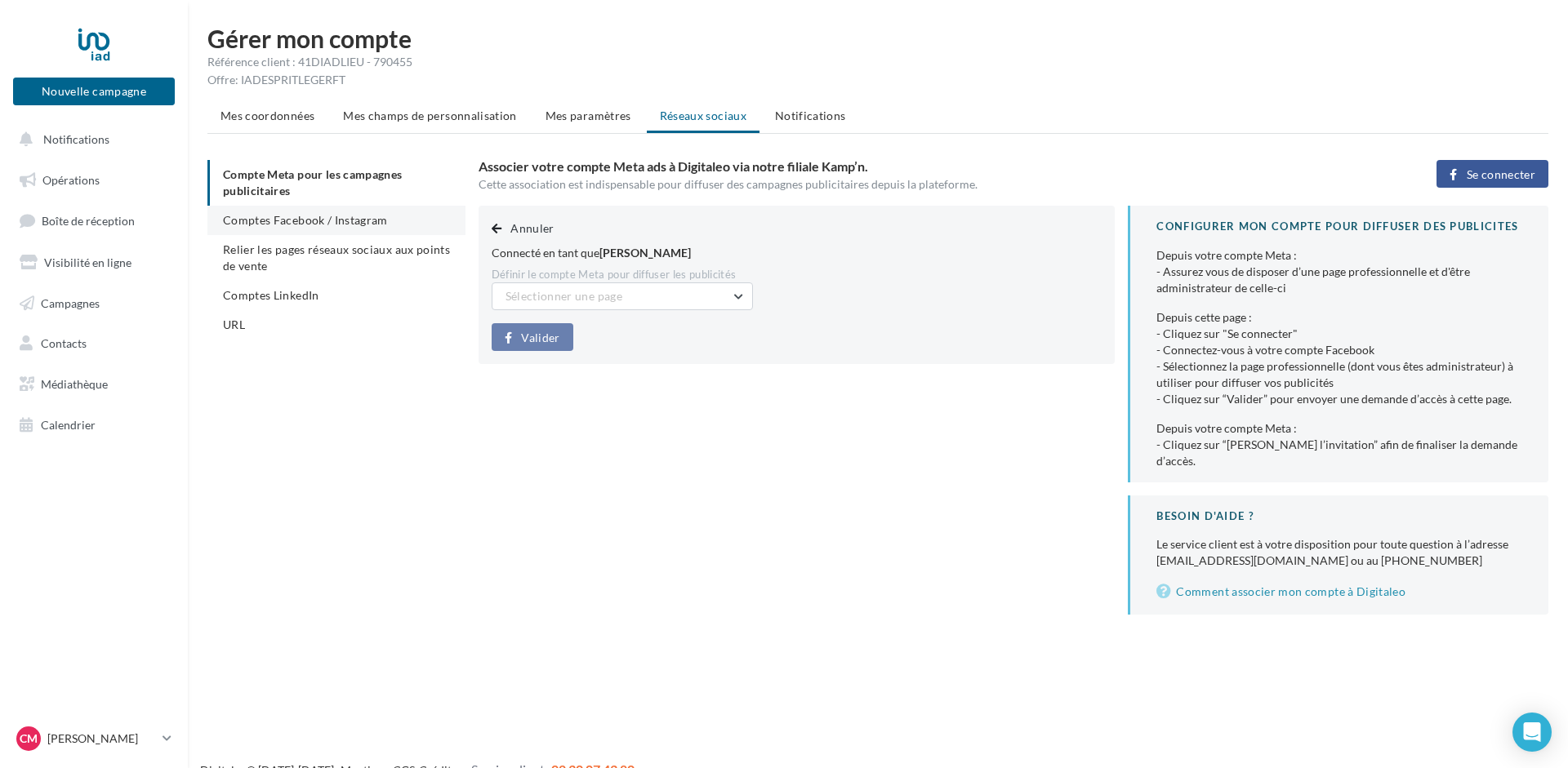
click at [341, 216] on span "Comptes Facebook / Instagram" at bounding box center [305, 220] width 165 height 14
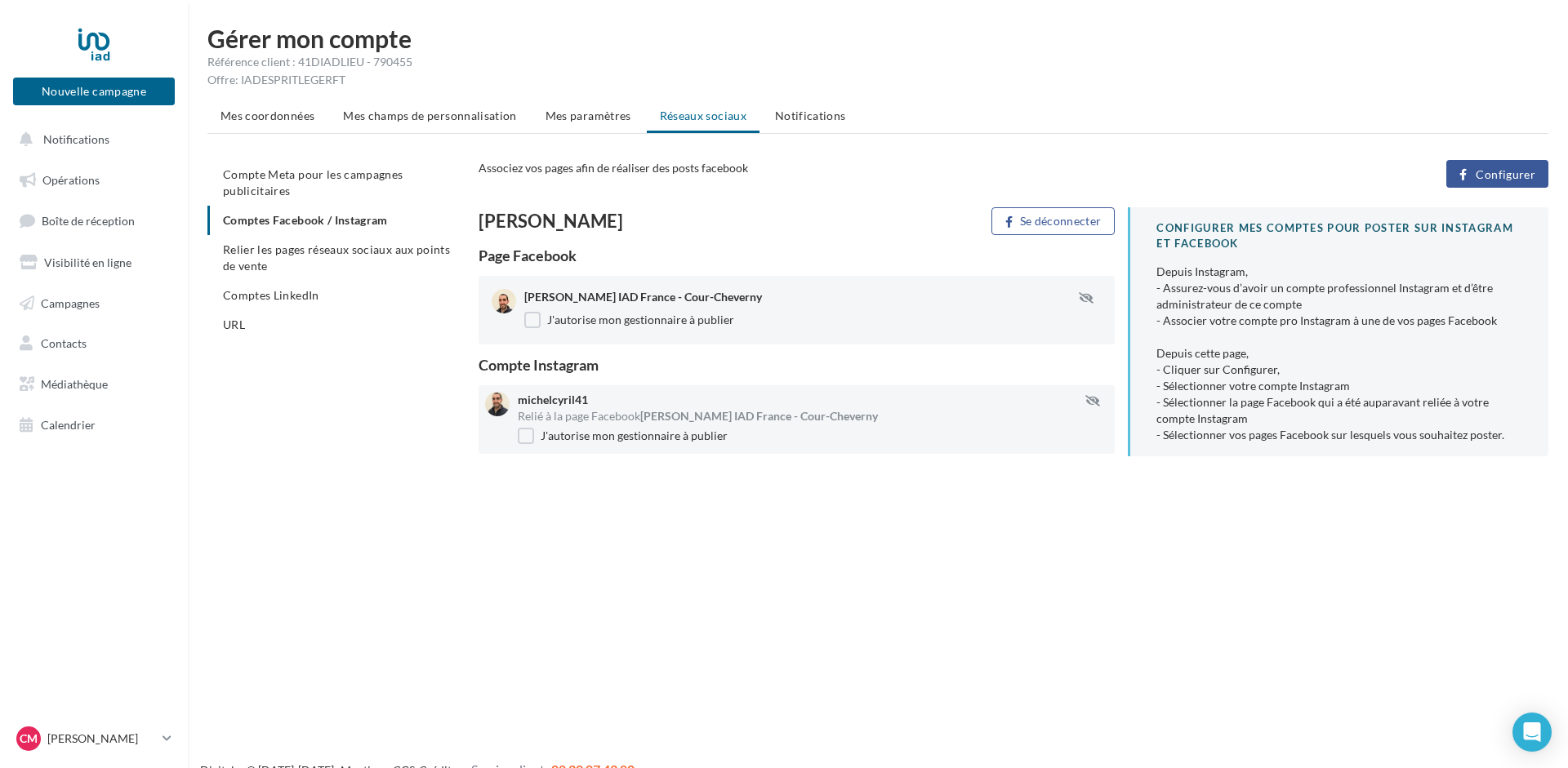
click at [1525, 167] on button "Configurer" at bounding box center [1497, 174] width 102 height 28
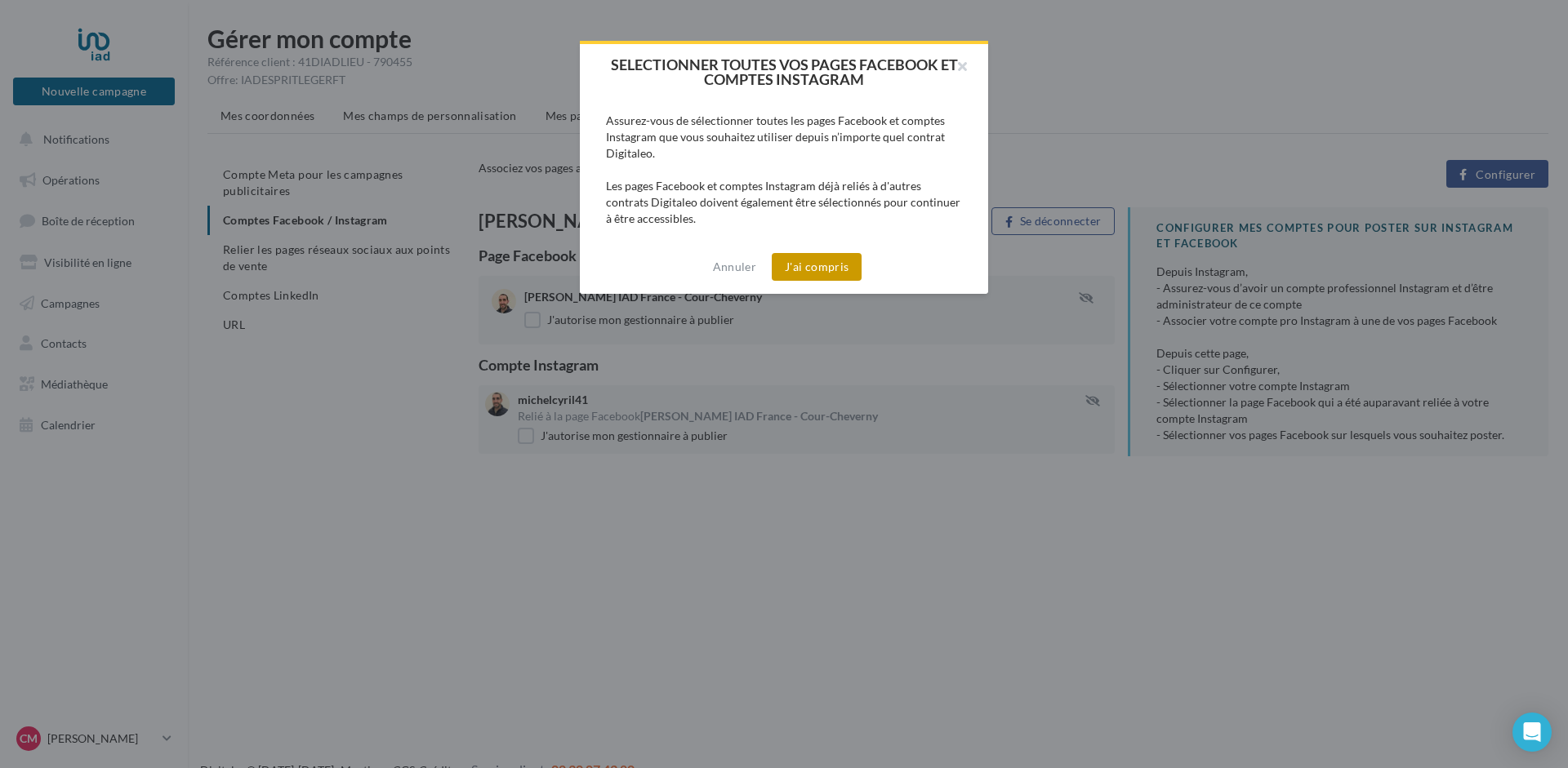
click at [841, 268] on button "J'ai compris" at bounding box center [817, 267] width 90 height 28
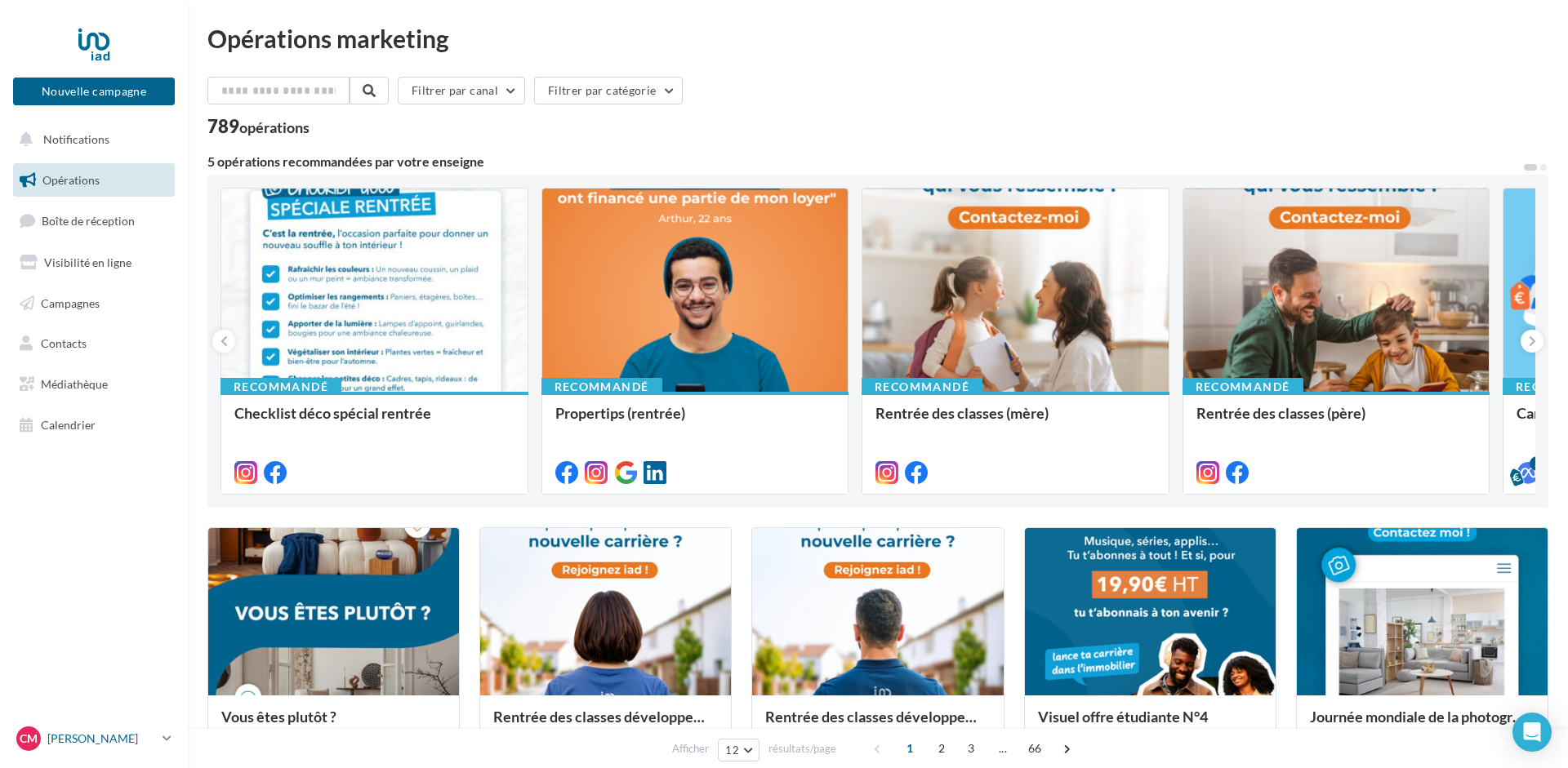
click at [156, 734] on p "[PERSON_NAME]" at bounding box center [101, 739] width 109 height 16
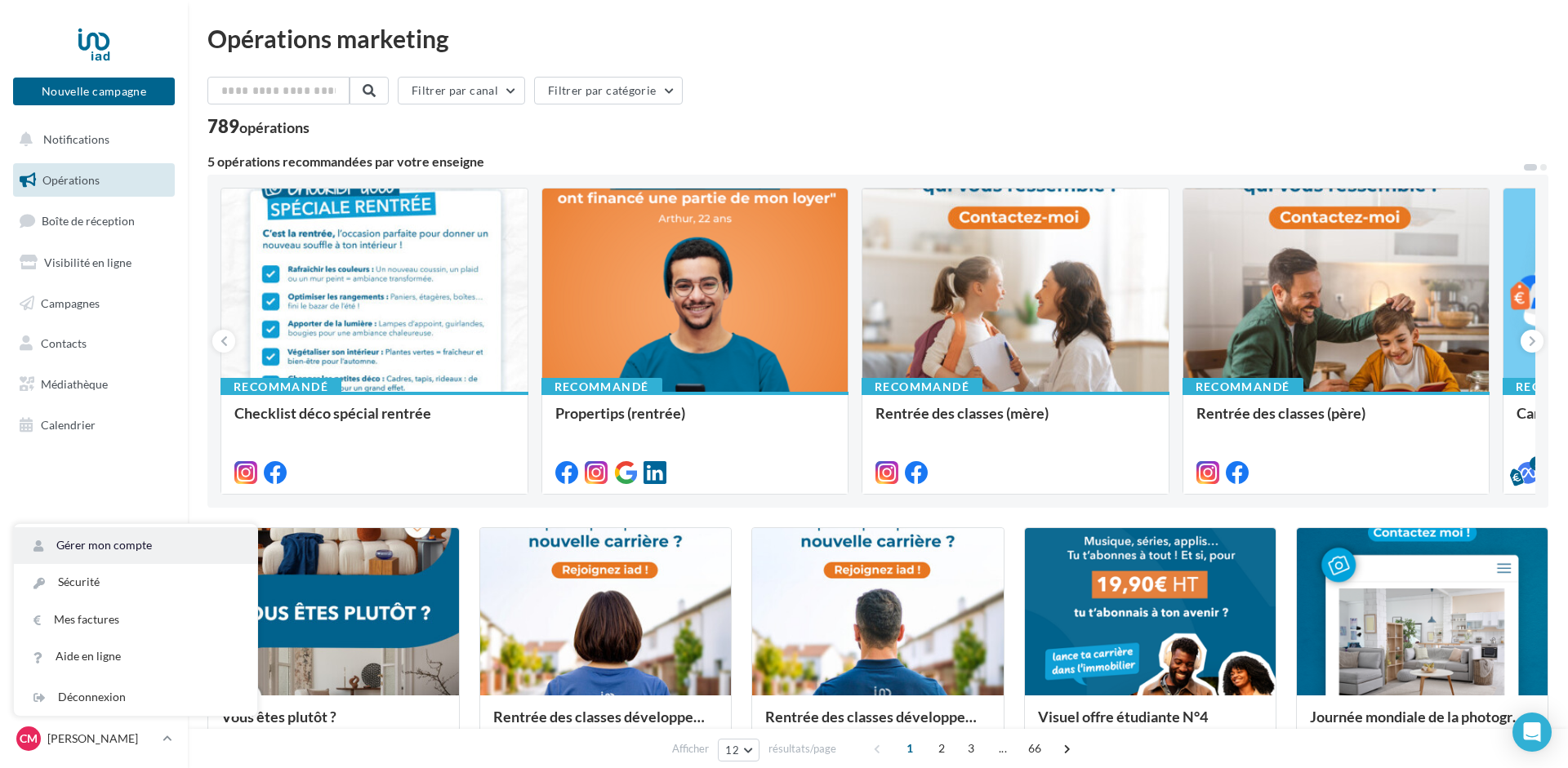
click at [114, 537] on link "Gérer mon compte" at bounding box center [135, 545] width 243 height 37
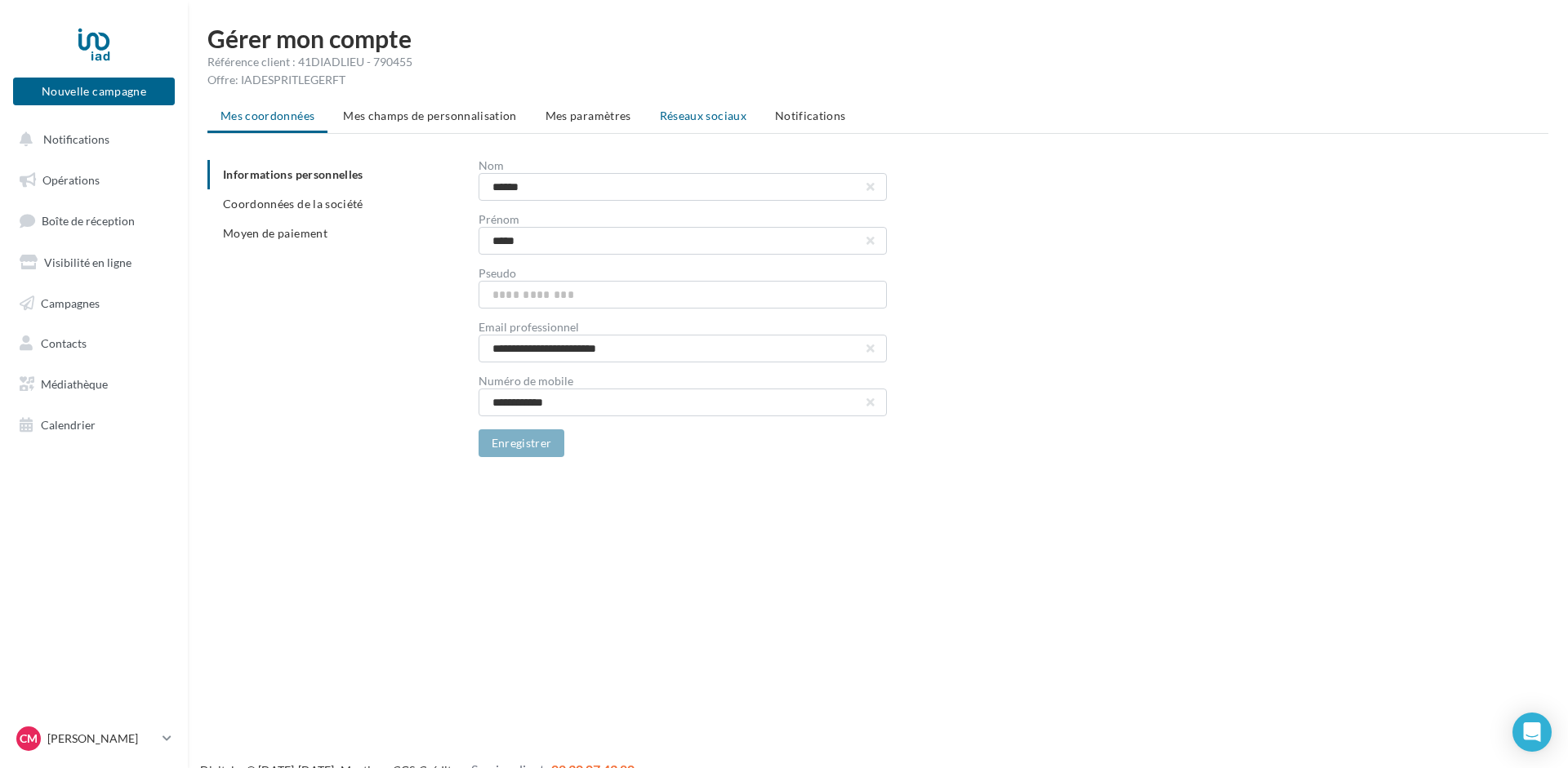
click at [701, 108] on li "Réseaux sociaux" at bounding box center [703, 115] width 113 height 29
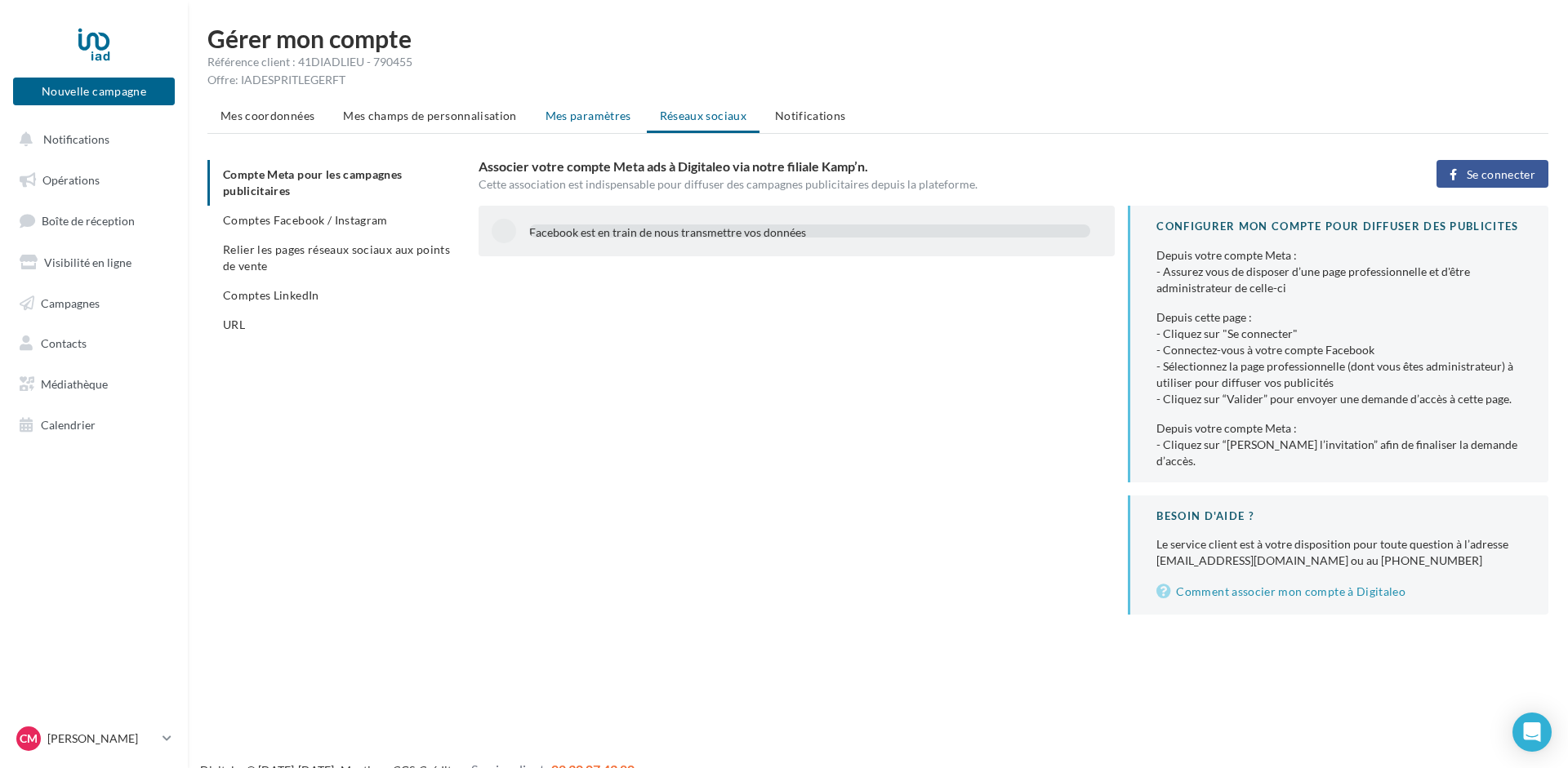
click at [601, 112] on span "Mes paramètres" at bounding box center [588, 116] width 86 height 14
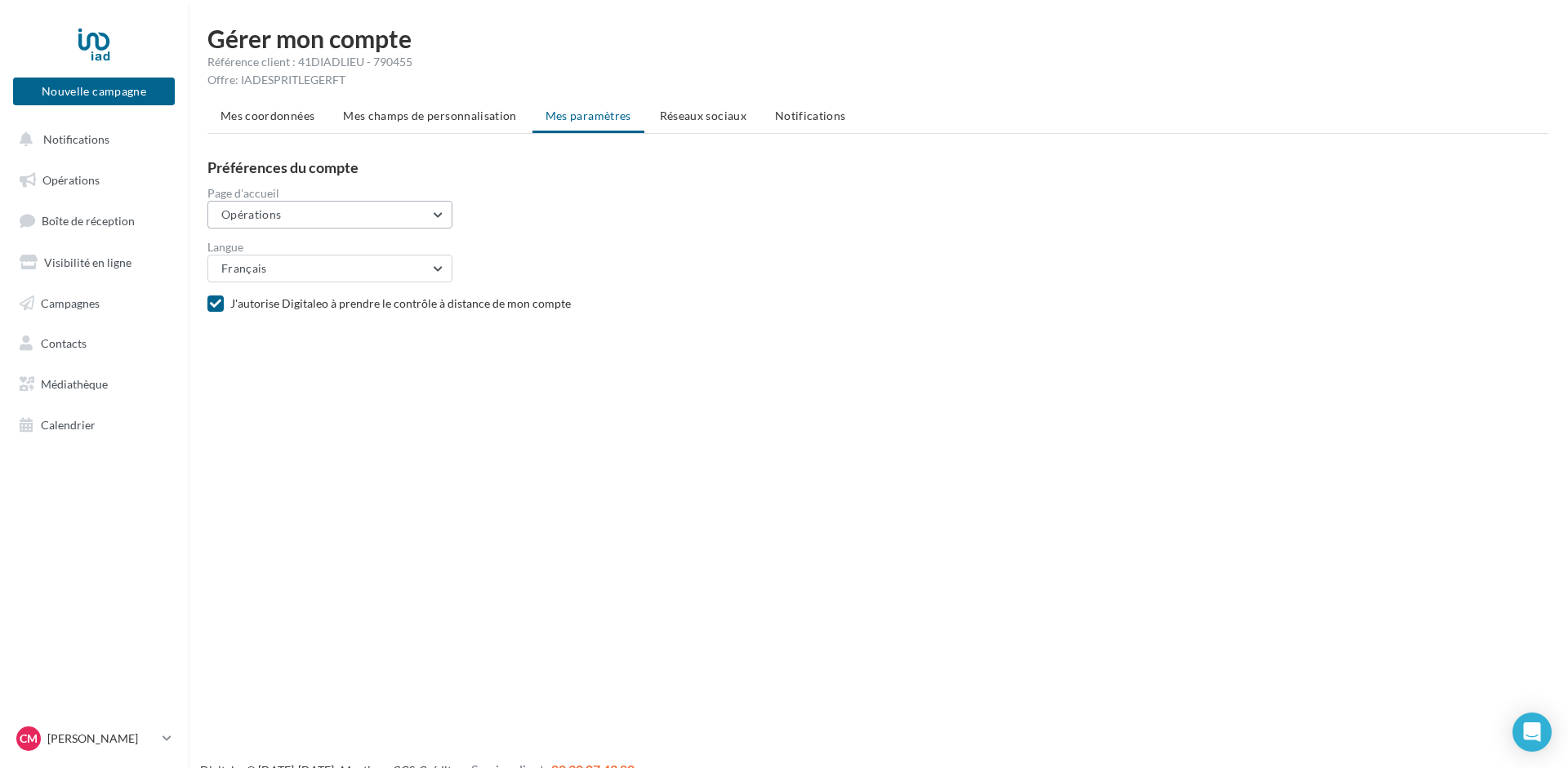
click at [443, 207] on button "Opérations" at bounding box center [329, 215] width 245 height 28
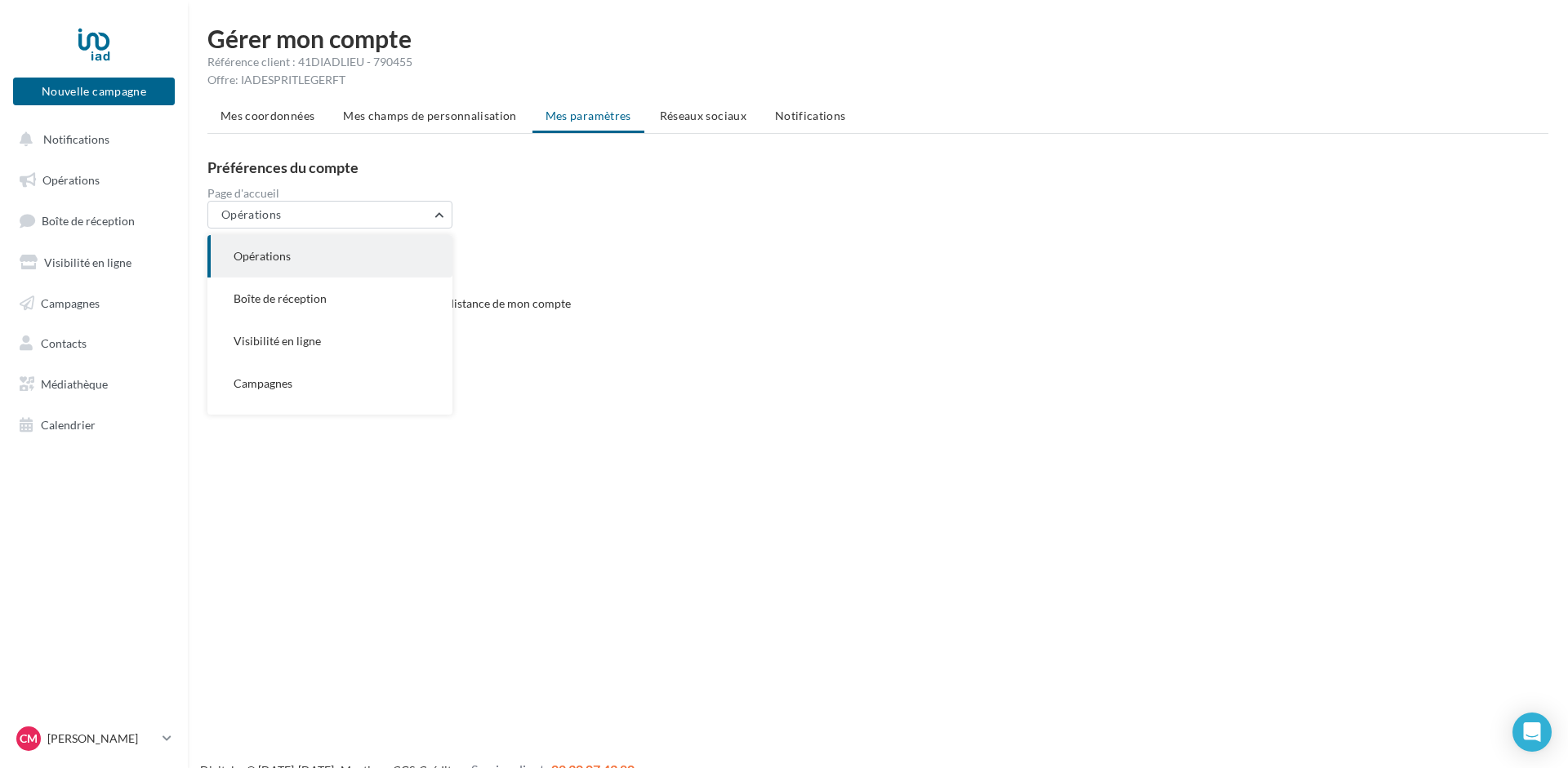
click at [666, 494] on div "Nouvelle campagne Nouvelle campagne Notifications Opérations Boîte de réception…" at bounding box center [784, 410] width 1568 height 768
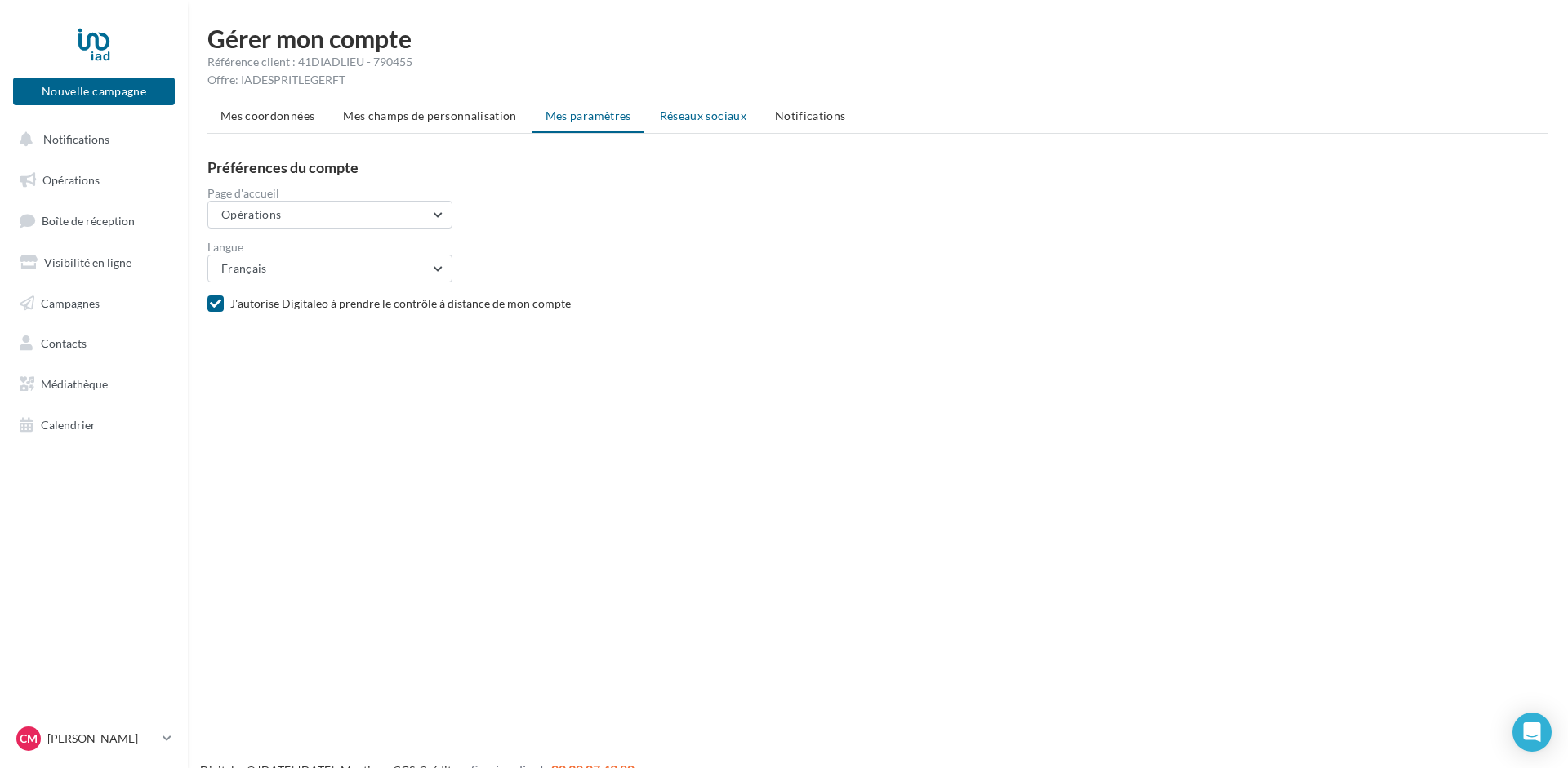
click at [693, 121] on span "Réseaux sociaux" at bounding box center [703, 116] width 87 height 14
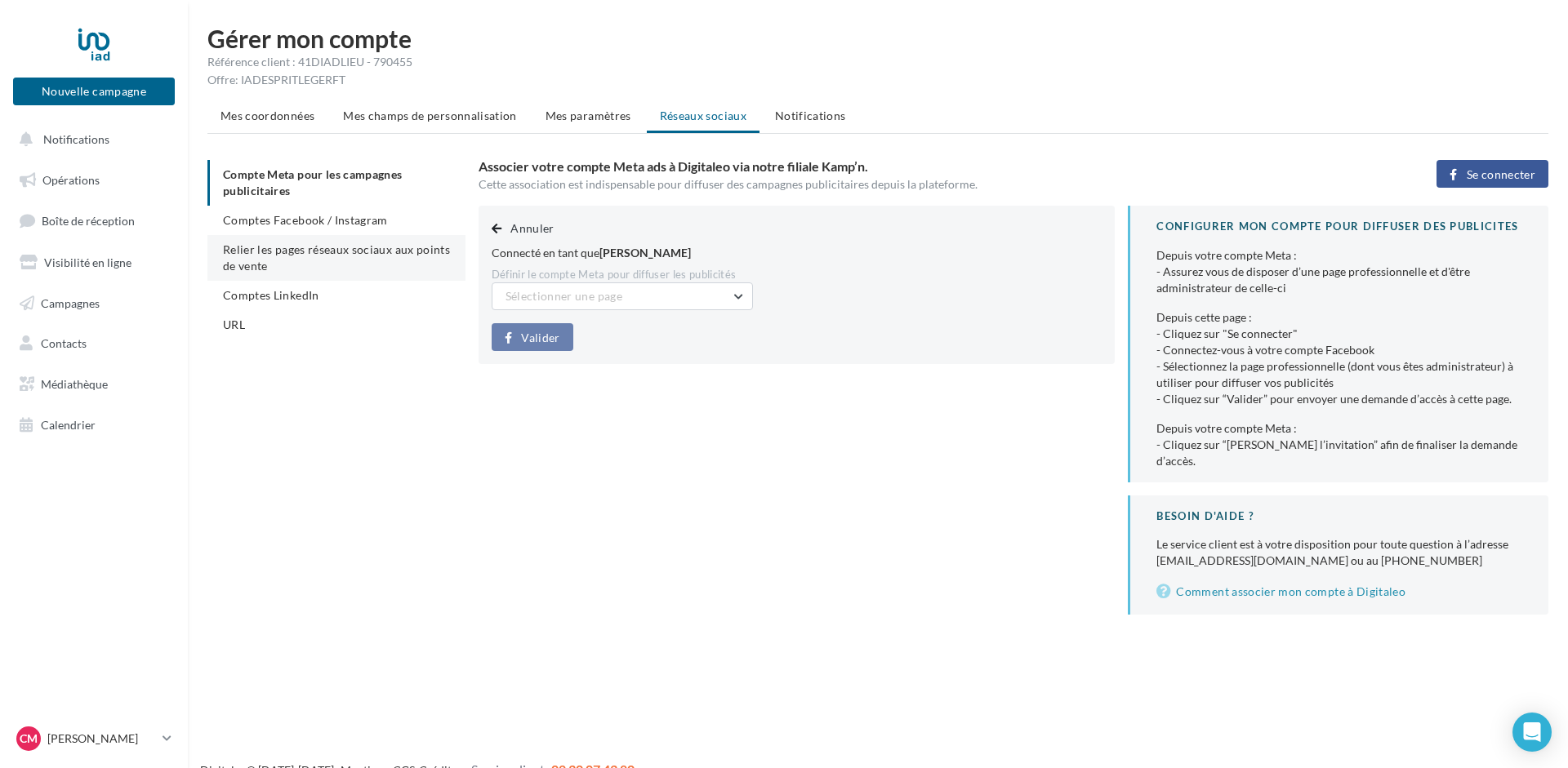
click at [309, 256] on span "Relier les pages réseaux sociaux aux points de vente" at bounding box center [336, 258] width 227 height 30
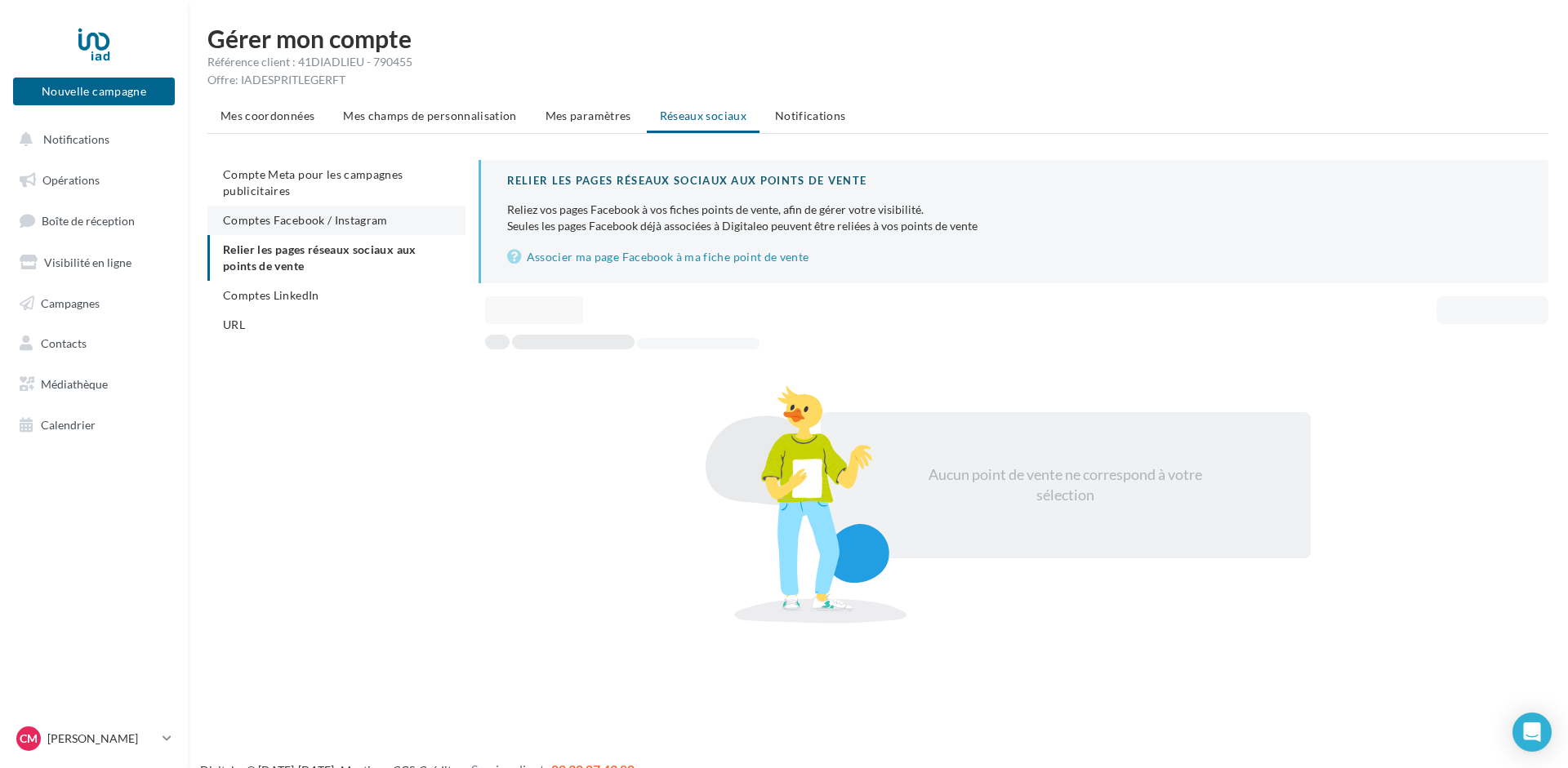
click at [279, 220] on span "Comptes Facebook / Instagram" at bounding box center [305, 220] width 165 height 14
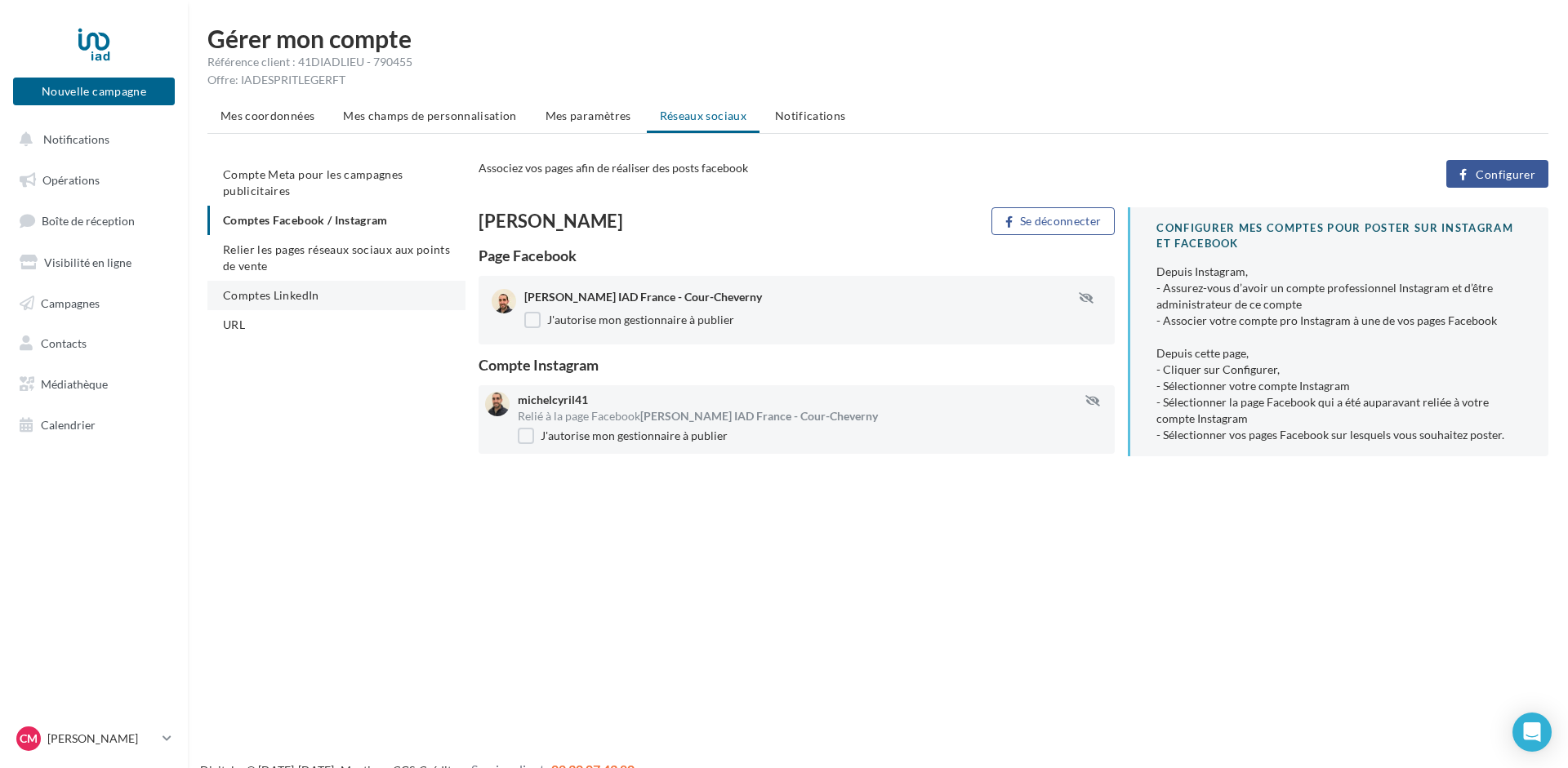
click at [289, 297] on span "Comptes LinkedIn" at bounding box center [271, 295] width 96 height 14
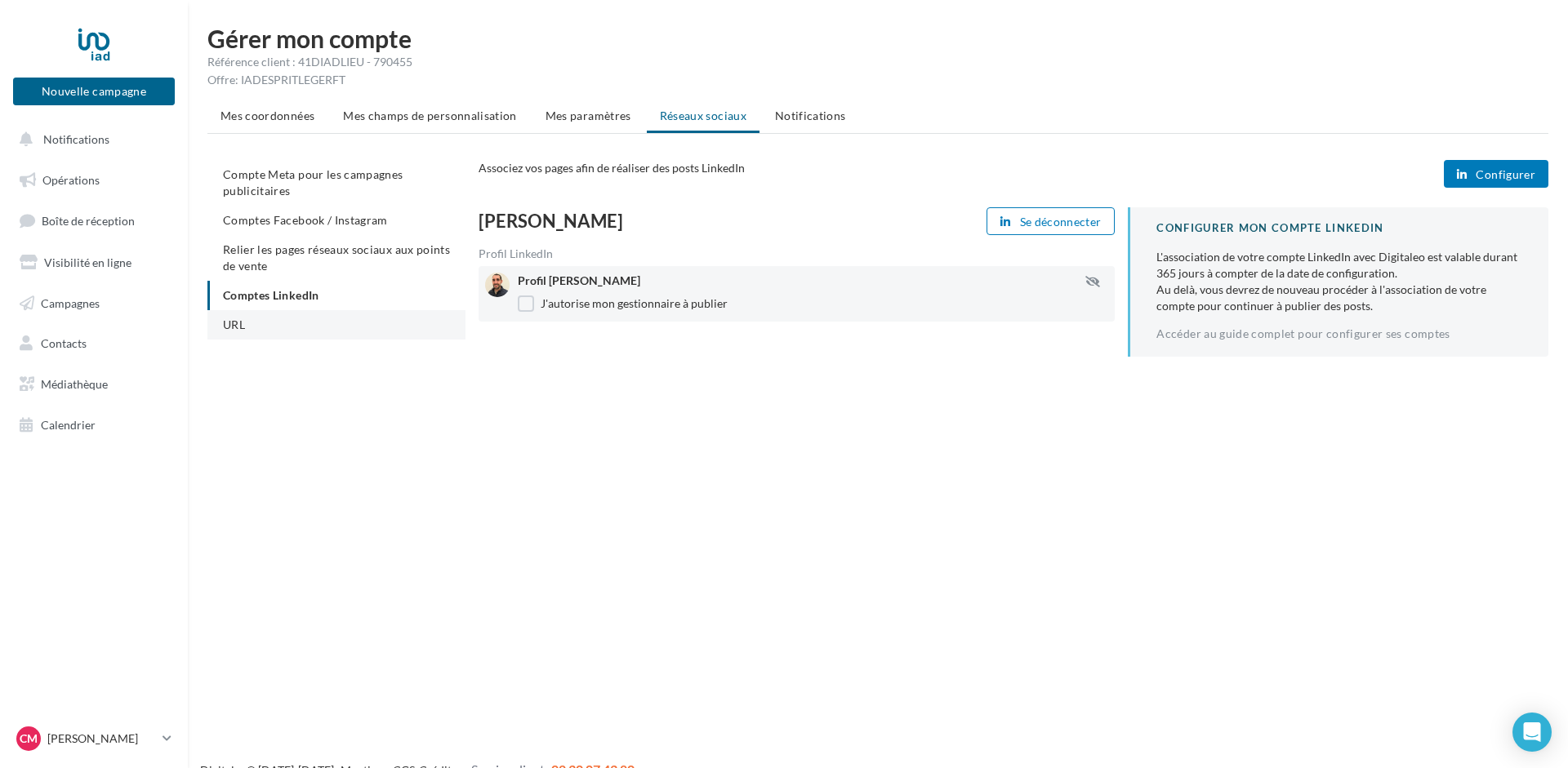
click at [250, 334] on li "URL" at bounding box center [336, 324] width 258 height 29
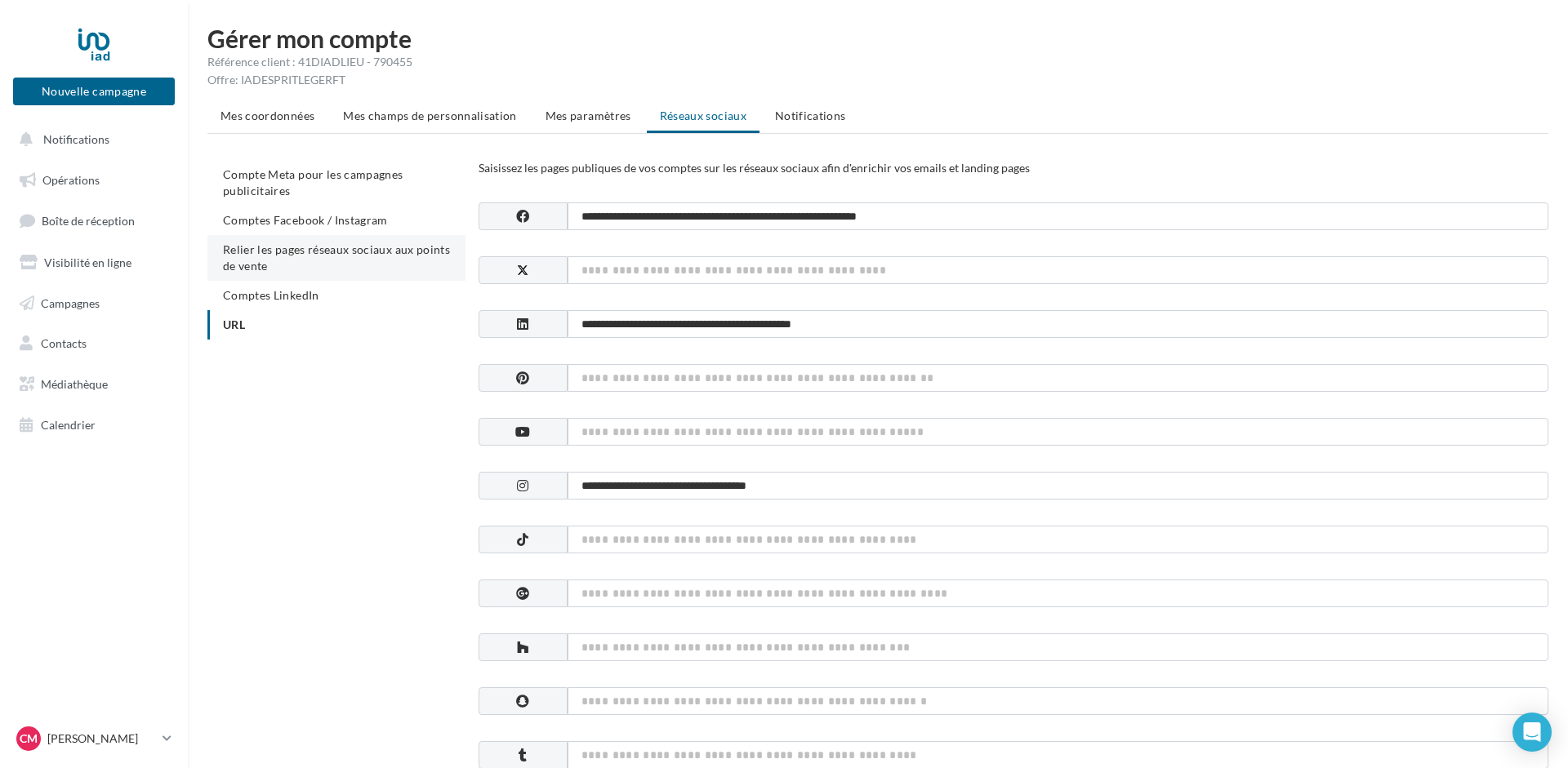
click at [306, 249] on span "Relier les pages réseaux sociaux aux points de vente" at bounding box center [336, 258] width 227 height 30
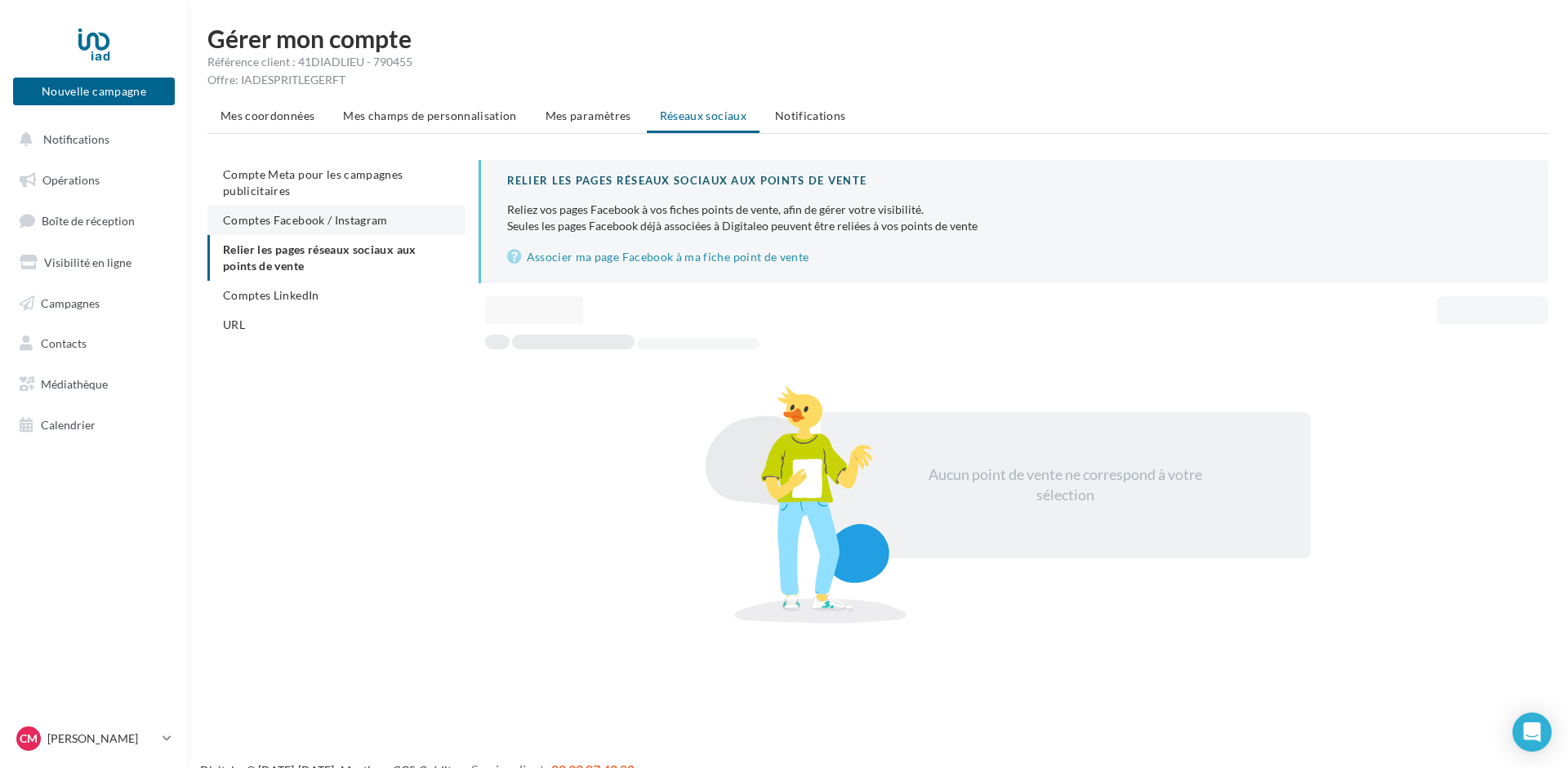
click at [311, 224] on span "Comptes Facebook / Instagram" at bounding box center [305, 220] width 165 height 14
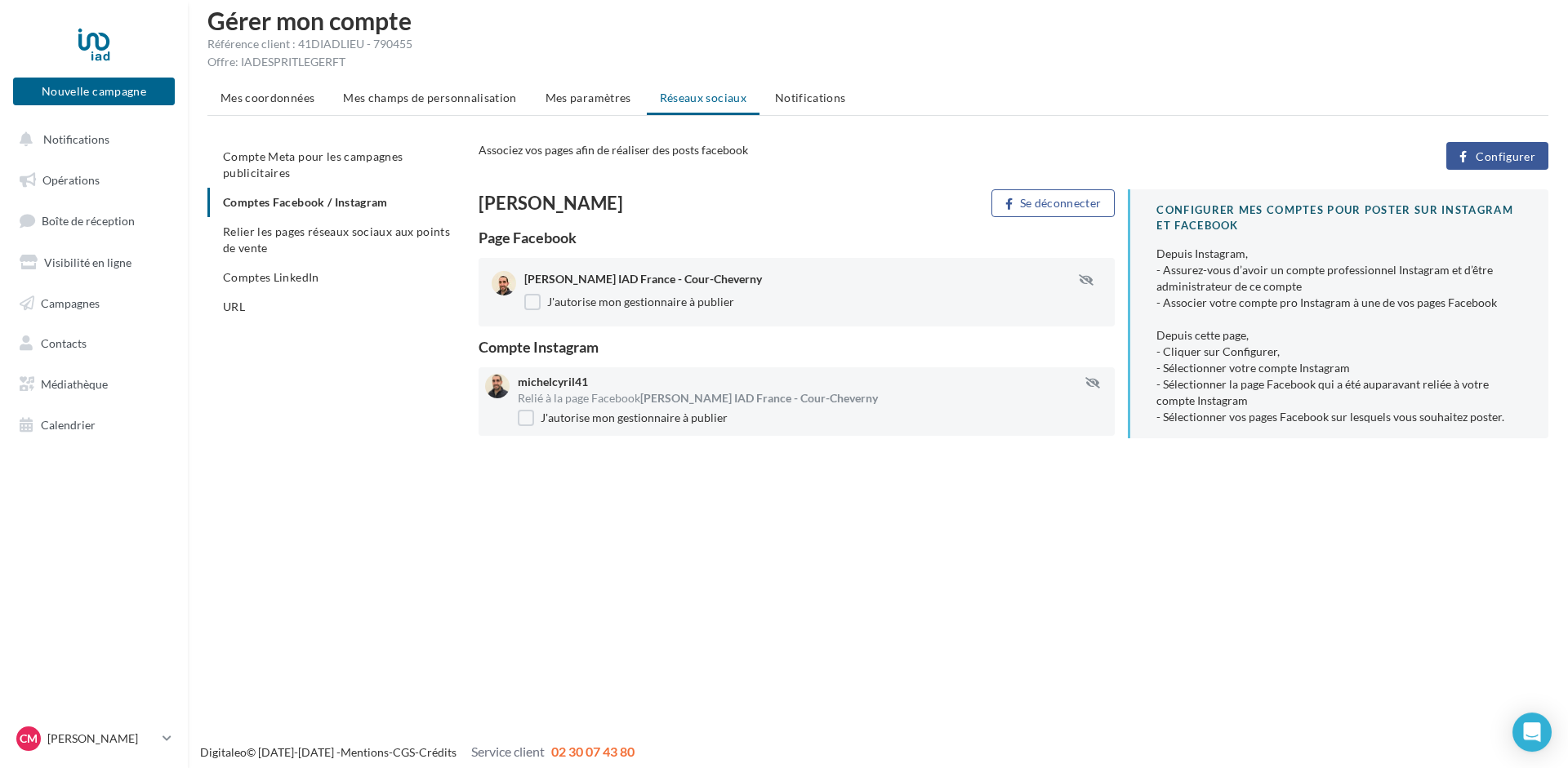
scroll to position [26, 0]
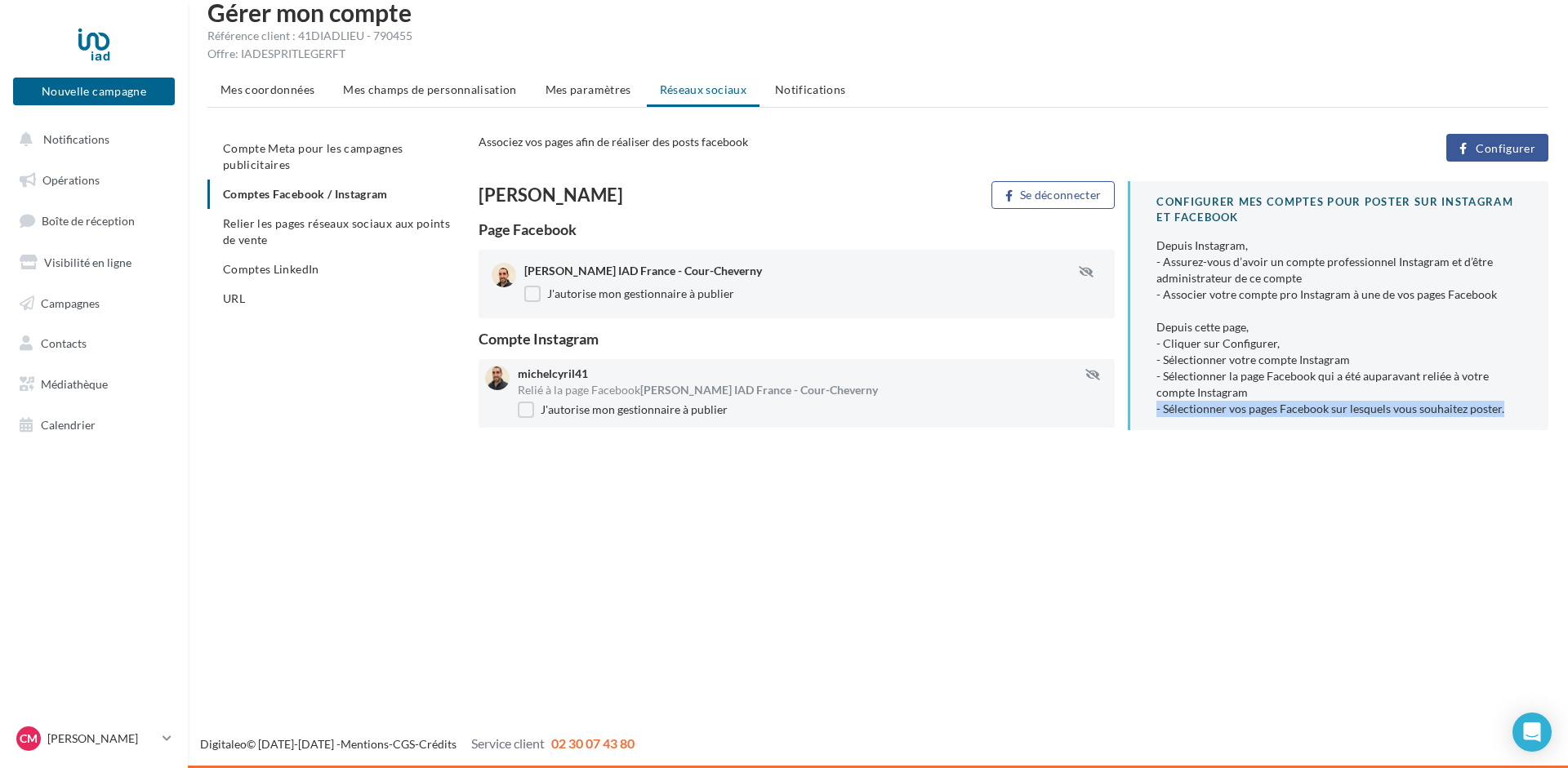
drag, startPoint x: 1155, startPoint y: 410, endPoint x: 1514, endPoint y: 410, distance: 359.3
click at [1514, 410] on div "CONFIGURER MES COMPTES POUR POSTER sur instagram et facebook Depuis Instagram, …" at bounding box center [1338, 305] width 421 height 249
click at [1514, 410] on div "Depuis Instagram, - Assurez-vous d’avoir un compte professionnel Instagram et d…" at bounding box center [1339, 328] width 366 height 180
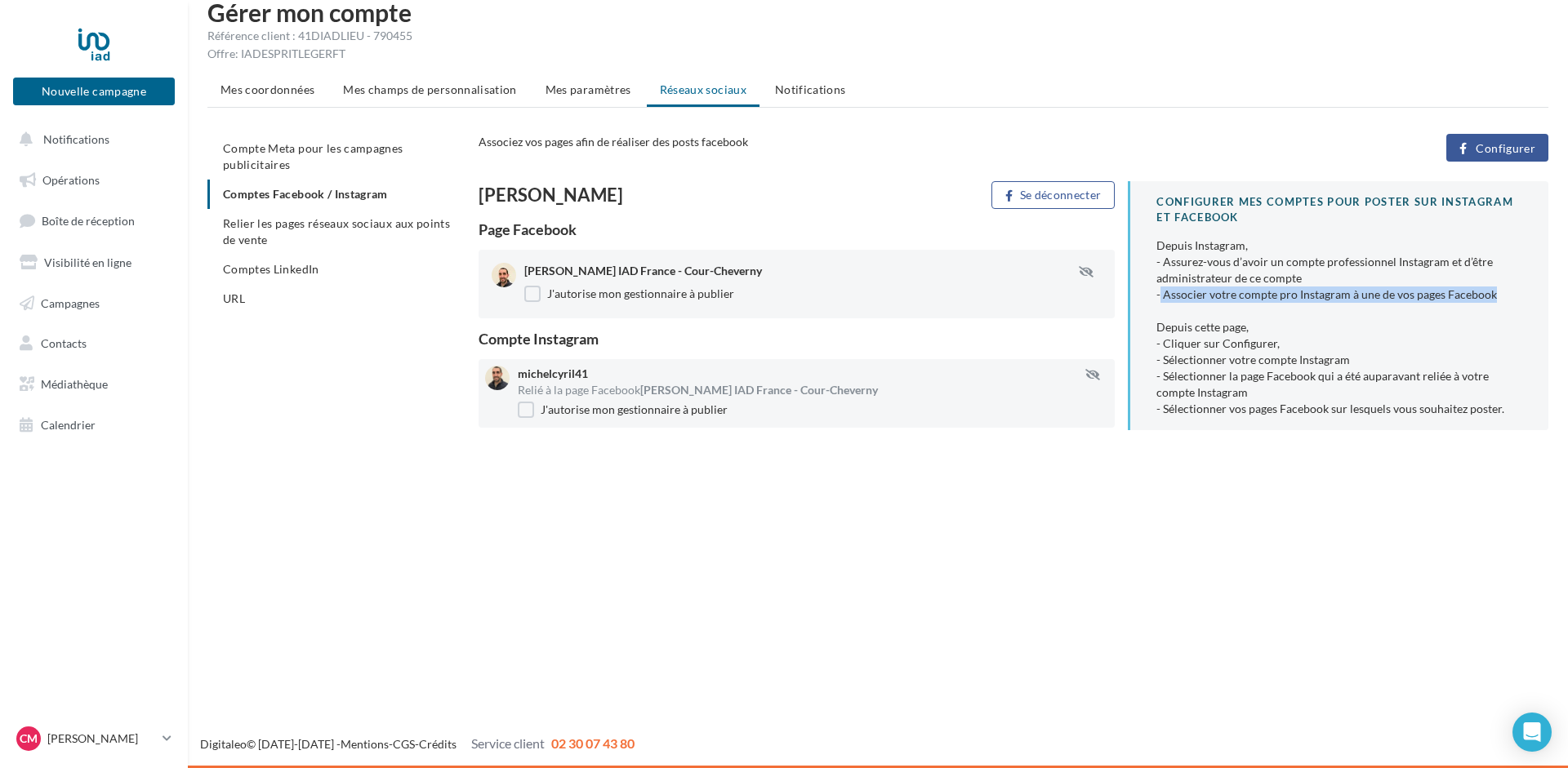
drag, startPoint x: 1493, startPoint y: 291, endPoint x: 1161, endPoint y: 299, distance: 331.6
click at [1161, 299] on div "Depuis Instagram, - Assurez-vous d’avoir un compte professionnel Instagram et d…" at bounding box center [1339, 328] width 366 height 180
drag, startPoint x: 1155, startPoint y: 243, endPoint x: 1505, endPoint y: 301, distance: 354.4
click at [1505, 301] on div "CONFIGURER MES COMPTES POUR POSTER sur instagram et facebook Depuis Instagram, …" at bounding box center [1338, 305] width 421 height 249
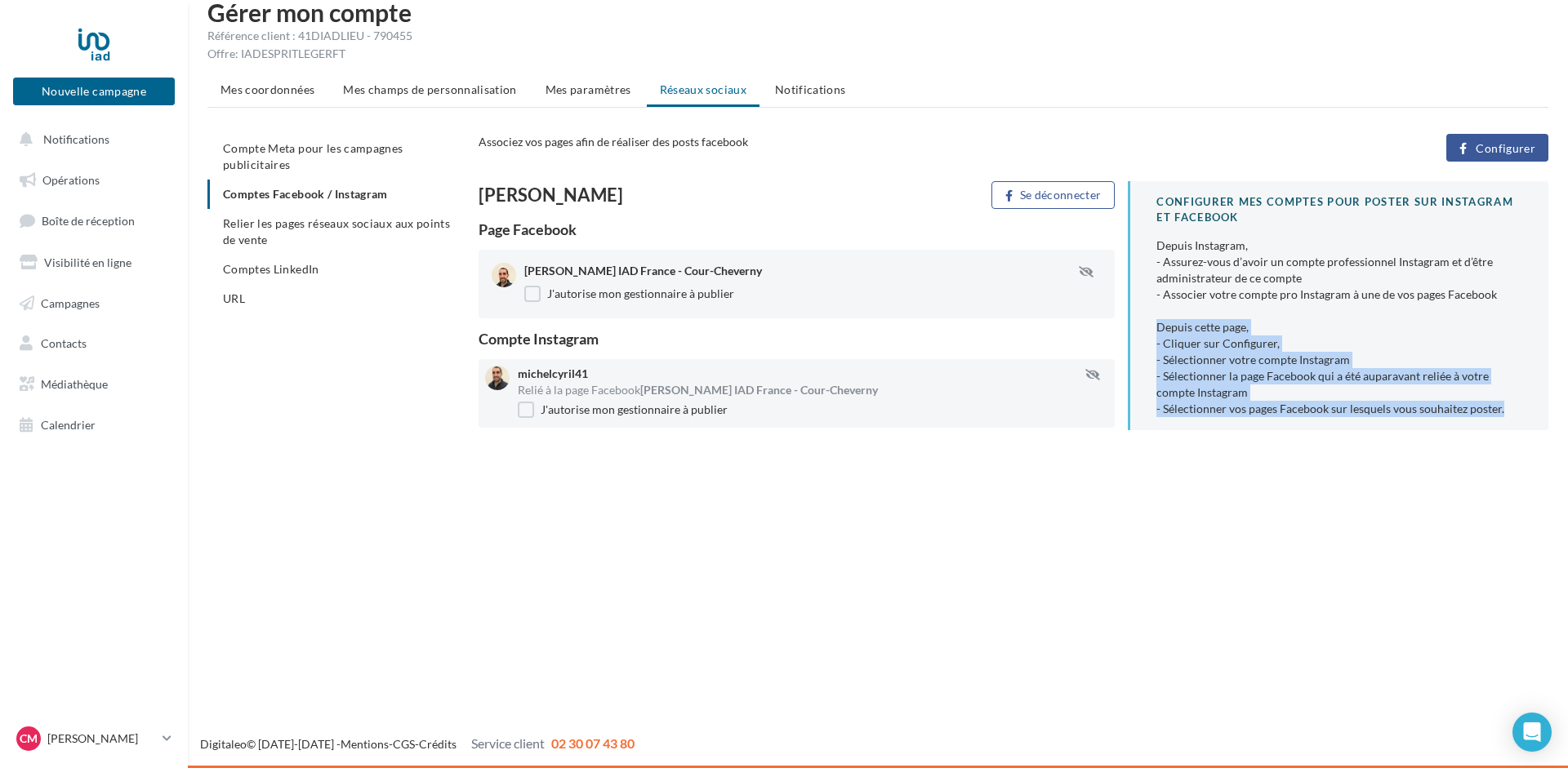
drag, startPoint x: 1503, startPoint y: 415, endPoint x: 1155, endPoint y: 327, distance: 358.8
click at [1155, 327] on div "CONFIGURER MES COMPTES POUR POSTER sur instagram et facebook Depuis Instagram, …" at bounding box center [1338, 305] width 421 height 249
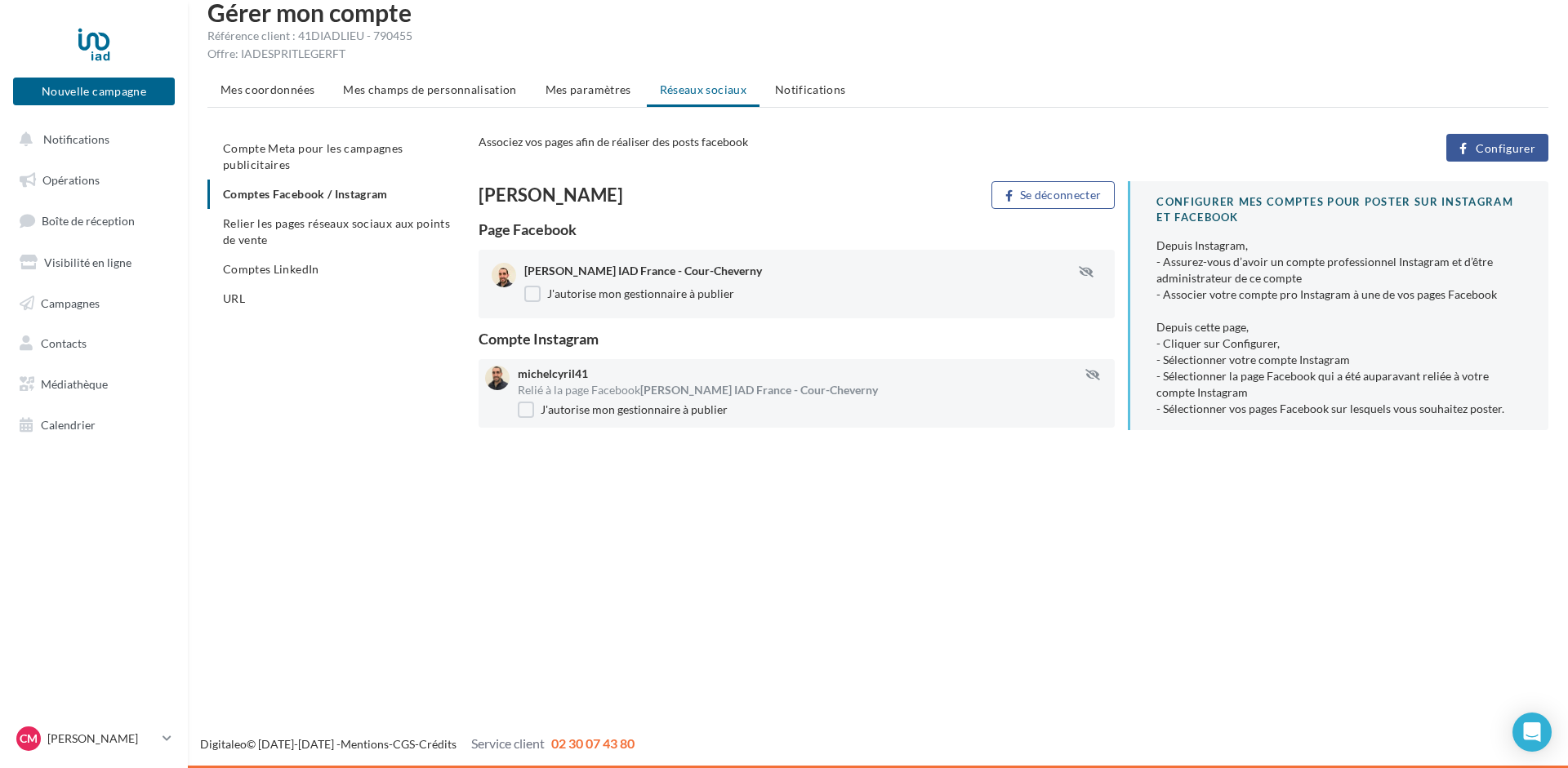
click at [1167, 454] on div "Gérer mon compte Référence client : 41DIADLIEU - 790455 Offre: IADESPRITLEGERFT…" at bounding box center [878, 234] width 1380 height 469
click at [87, 43] on div at bounding box center [94, 44] width 131 height 41
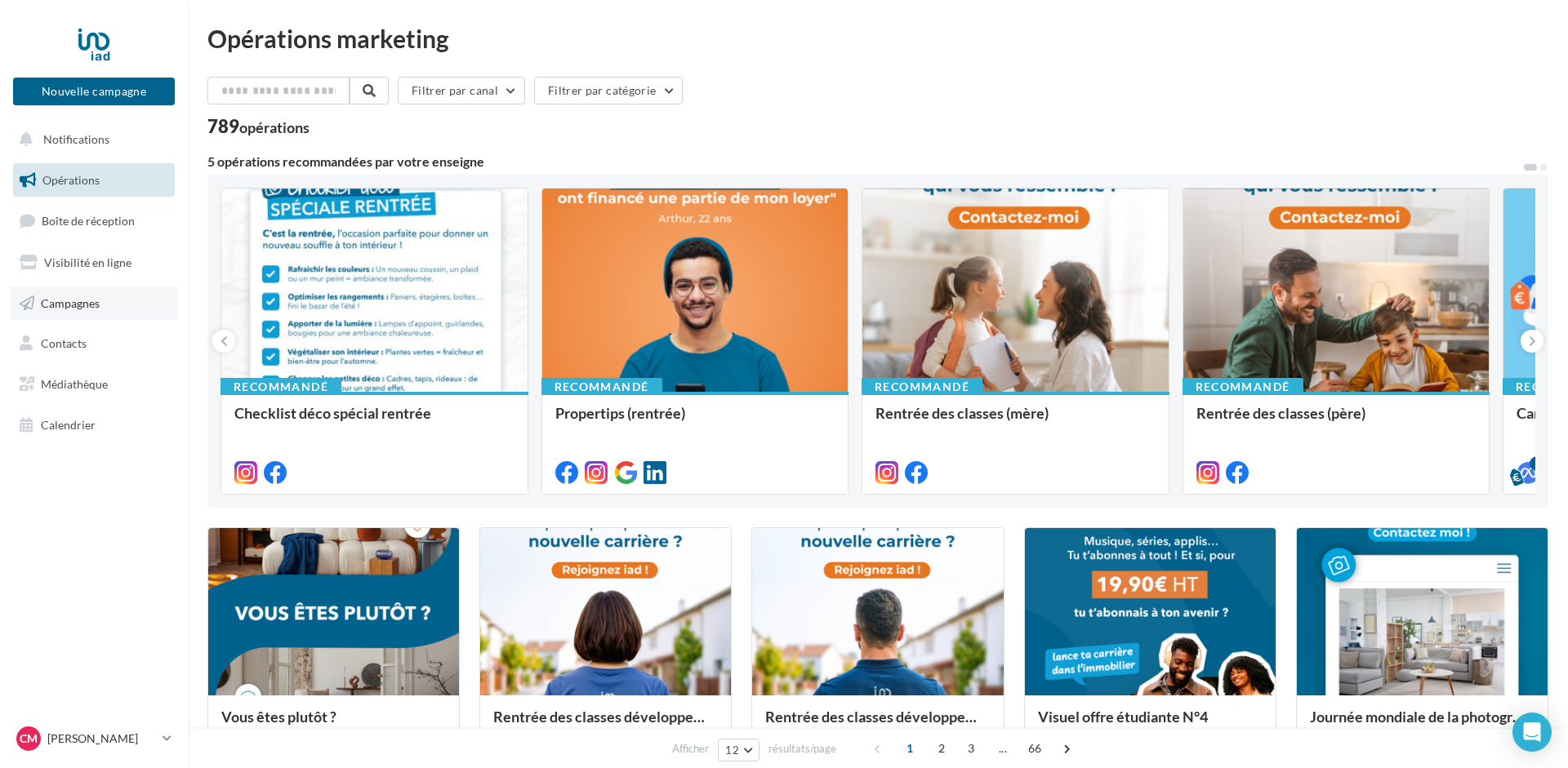
click at [68, 307] on span "Campagnes" at bounding box center [70, 303] width 59 height 14
